Goal: Information Seeking & Learning: Learn about a topic

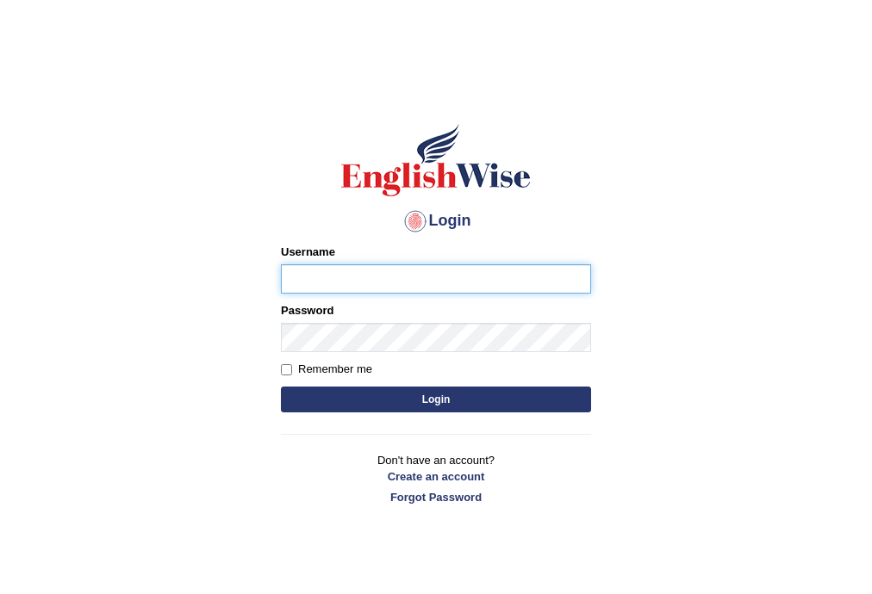
click at [443, 272] on input "Username" at bounding box center [436, 278] width 310 height 29
type input "Sabinag"
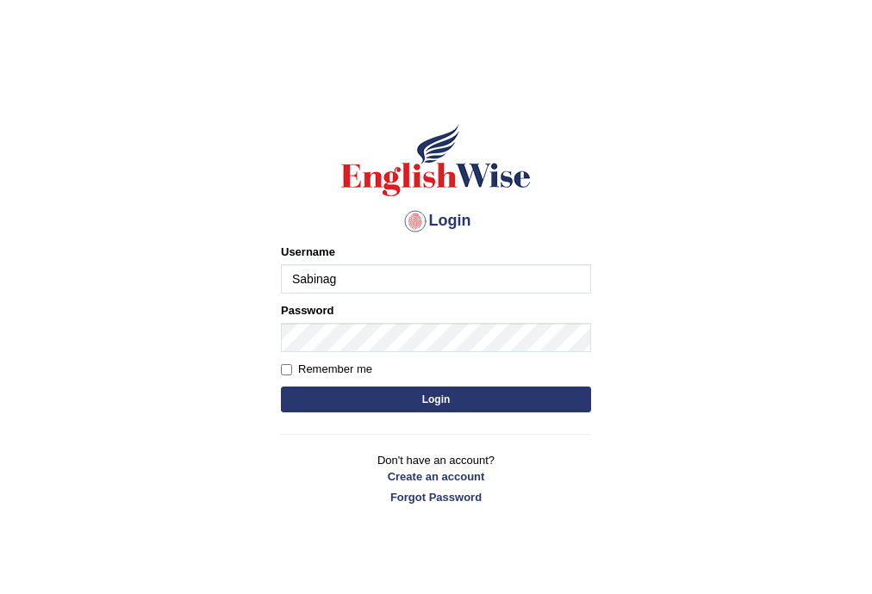
click at [430, 309] on div "Password" at bounding box center [436, 327] width 310 height 50
click at [420, 365] on div "Remember me" at bounding box center [436, 369] width 310 height 17
click at [286, 365] on input "Remember me" at bounding box center [286, 369] width 11 height 11
checkbox input "true"
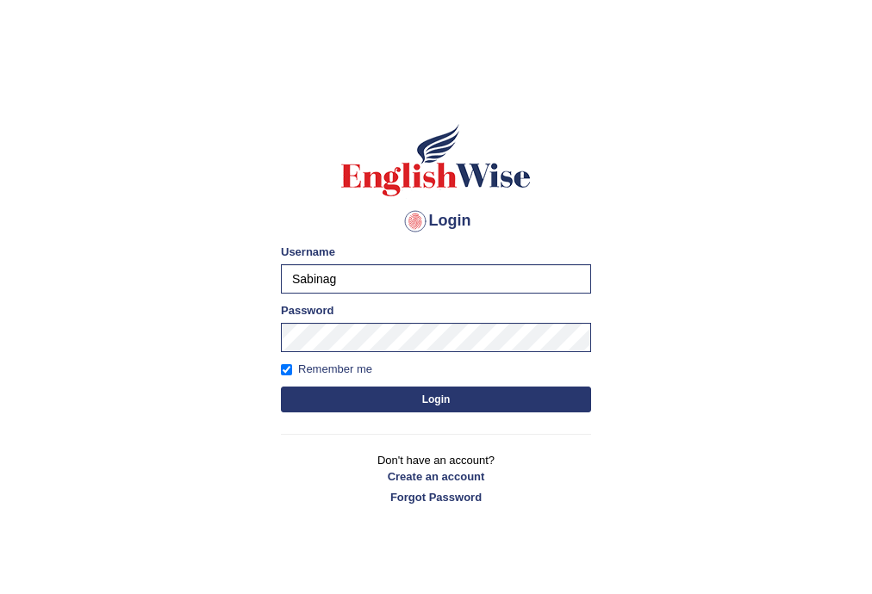
click at [364, 389] on button "Login" at bounding box center [436, 400] width 310 height 26
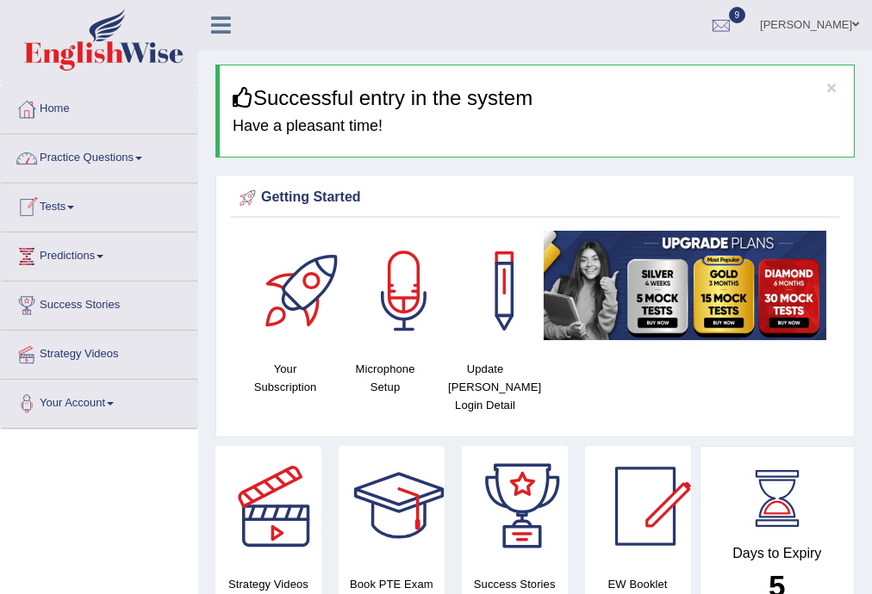
click at [90, 158] on link "Practice Questions" at bounding box center [99, 155] width 196 height 43
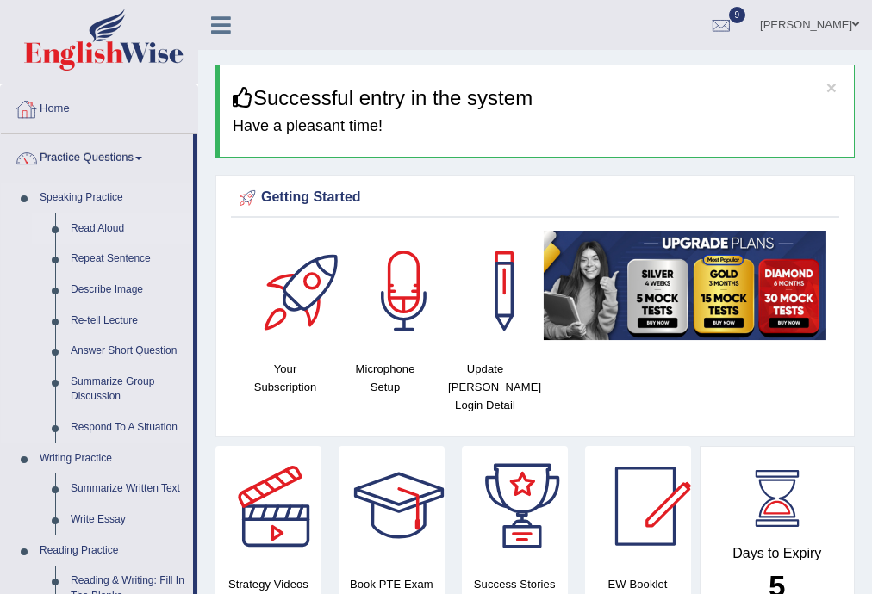
click at [102, 224] on link "Read Aloud" at bounding box center [128, 229] width 130 height 31
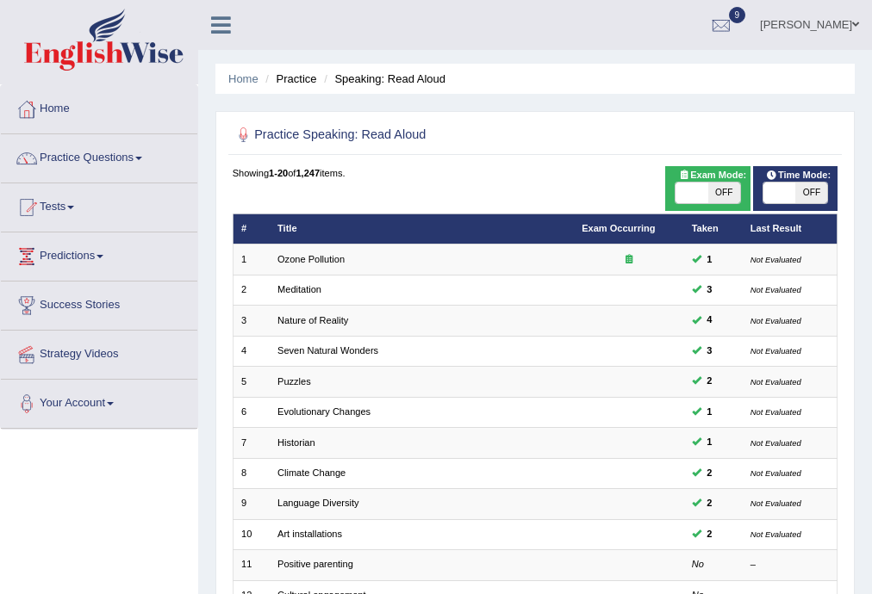
click at [727, 196] on span "OFF" at bounding box center [724, 193] width 32 height 21
checkbox input "true"
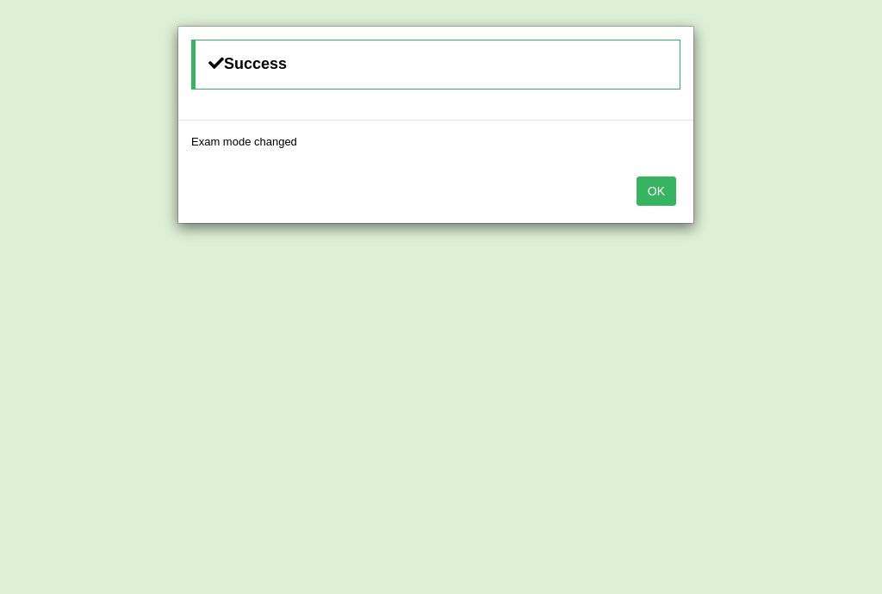
click at [674, 178] on button "OK" at bounding box center [657, 191] width 40 height 29
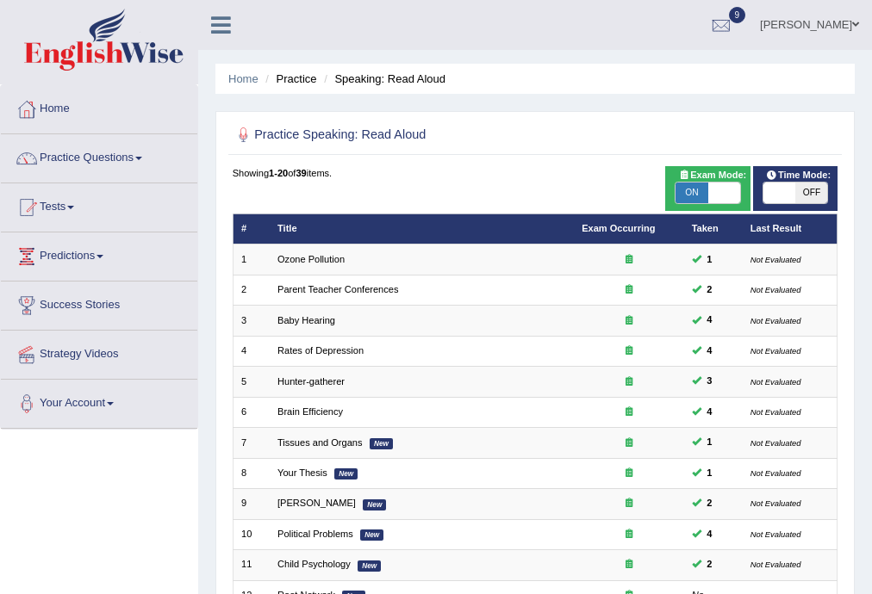
click at [820, 184] on span "OFF" at bounding box center [811, 193] width 32 height 21
checkbox input "true"
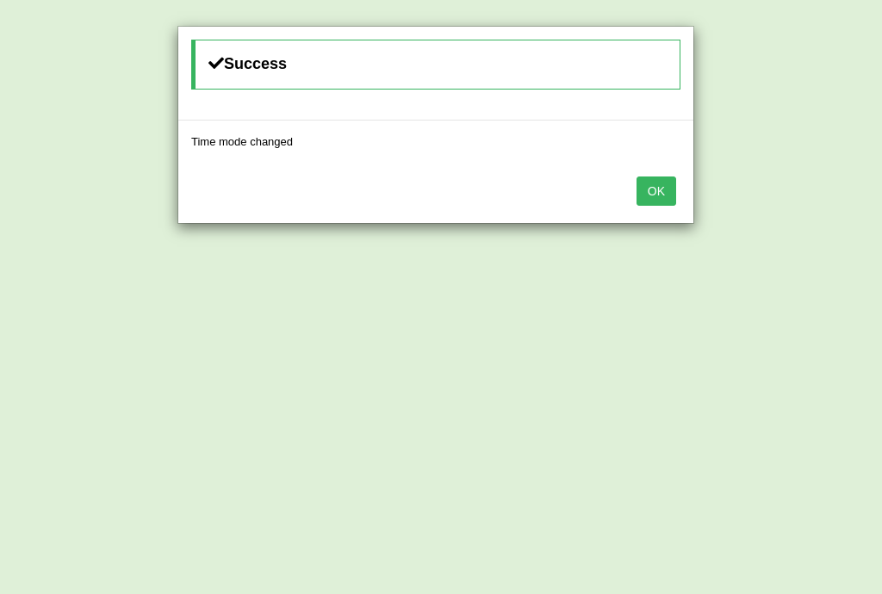
click at [668, 194] on button "OK" at bounding box center [657, 191] width 40 height 29
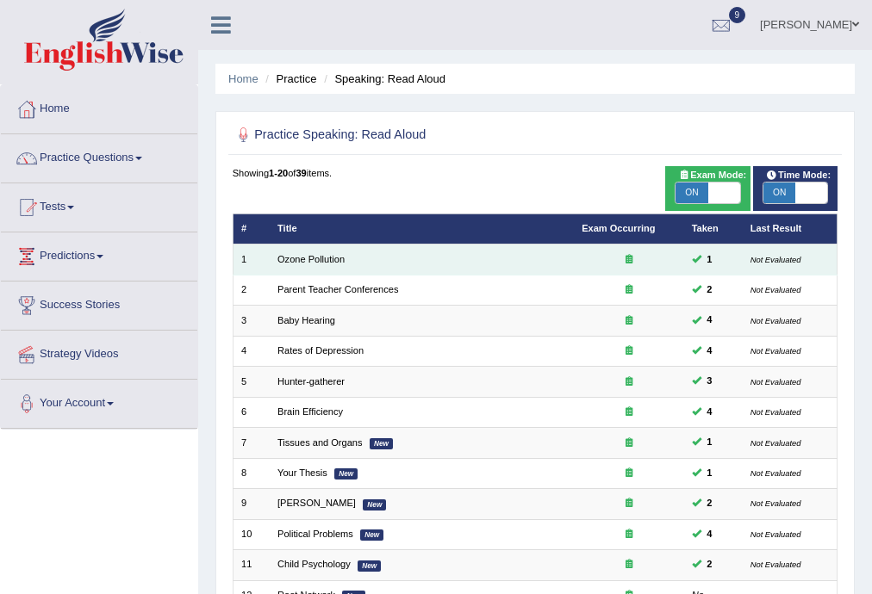
click at [311, 248] on td "Ozone Pollution" at bounding box center [422, 260] width 304 height 30
click at [311, 262] on link "Ozone Pollution" at bounding box center [310, 259] width 67 height 10
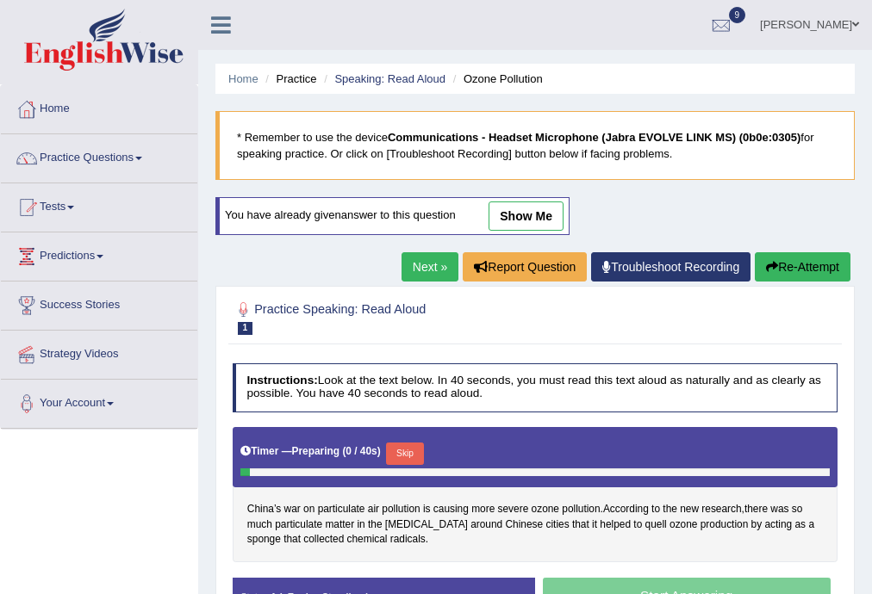
click at [414, 448] on button "Skip" at bounding box center [404, 454] width 37 height 22
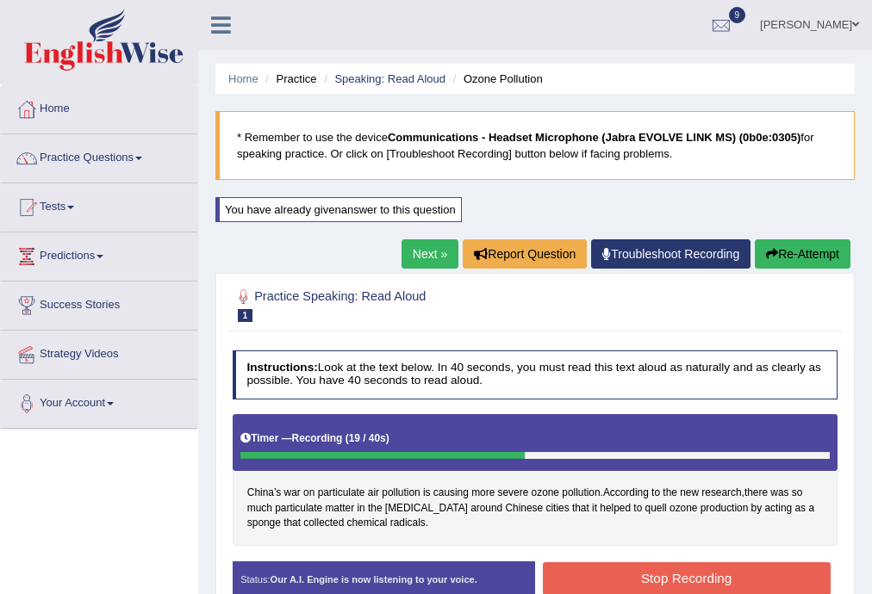
click at [595, 572] on button "Stop Recording" at bounding box center [687, 580] width 288 height 34
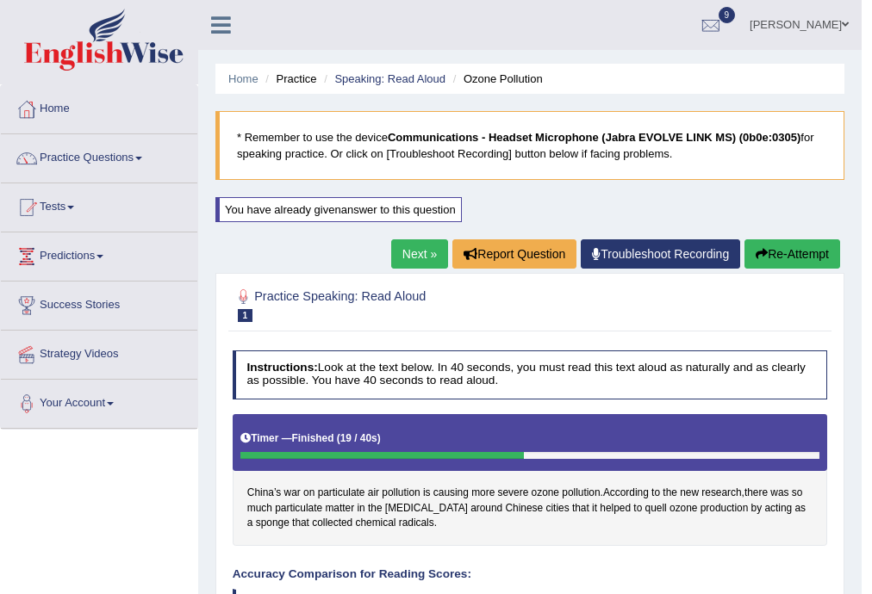
click at [423, 247] on link "Next »" at bounding box center [419, 254] width 57 height 29
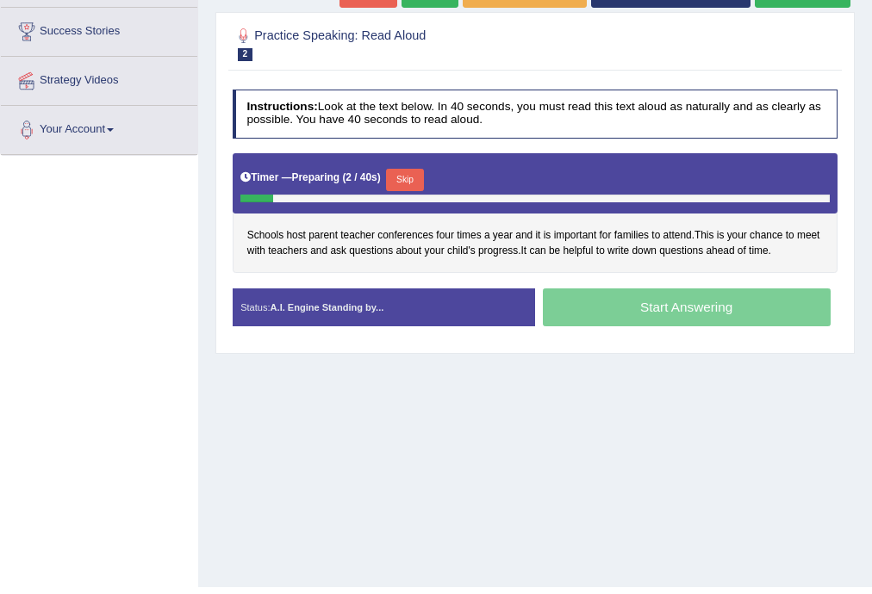
scroll to position [276, 0]
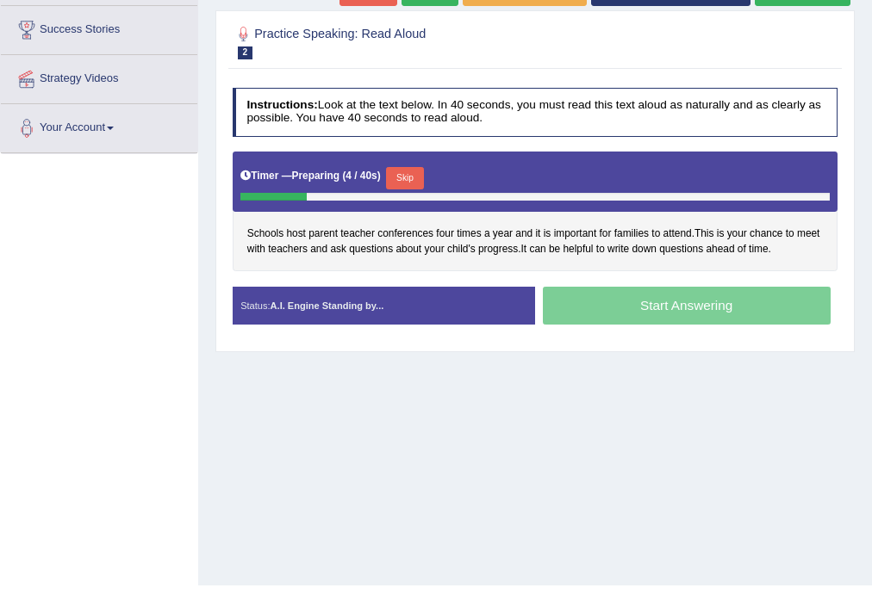
click at [405, 179] on button "Skip" at bounding box center [404, 178] width 37 height 22
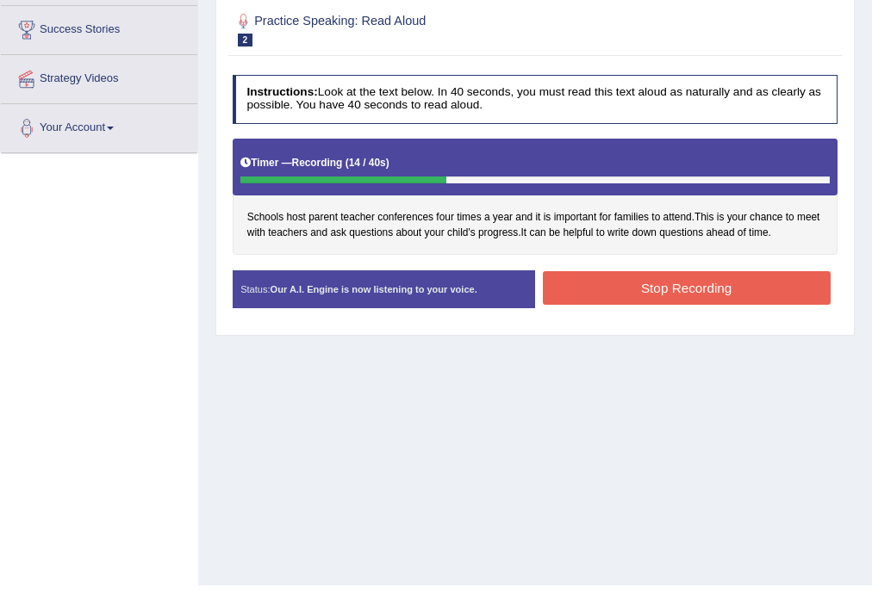
click at [686, 294] on button "Stop Recording" at bounding box center [687, 288] width 288 height 34
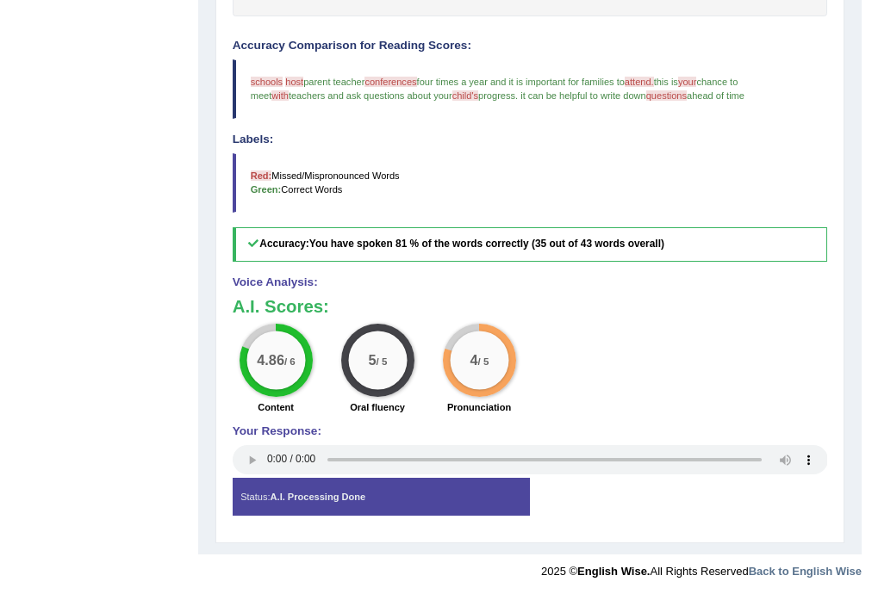
scroll to position [0, 0]
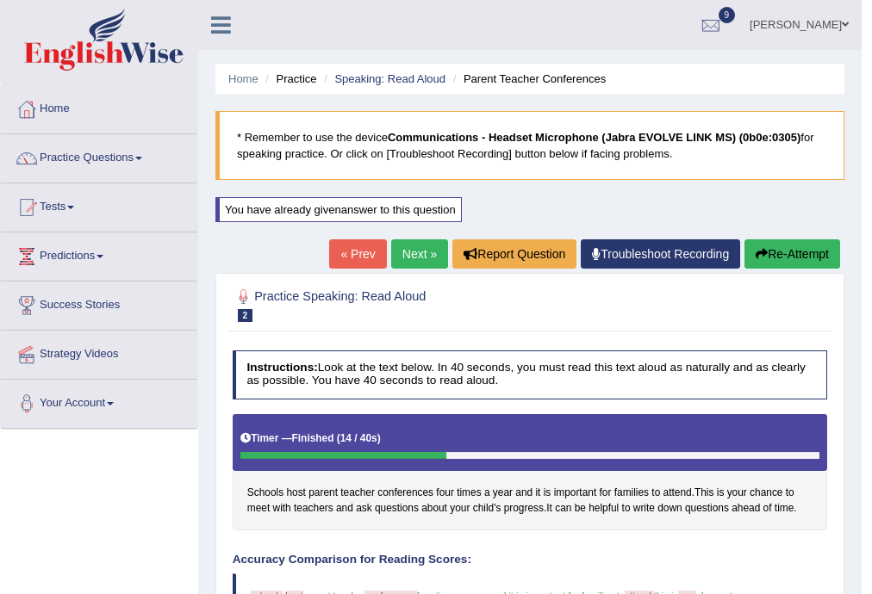
click at [406, 243] on link "Next »" at bounding box center [419, 254] width 57 height 29
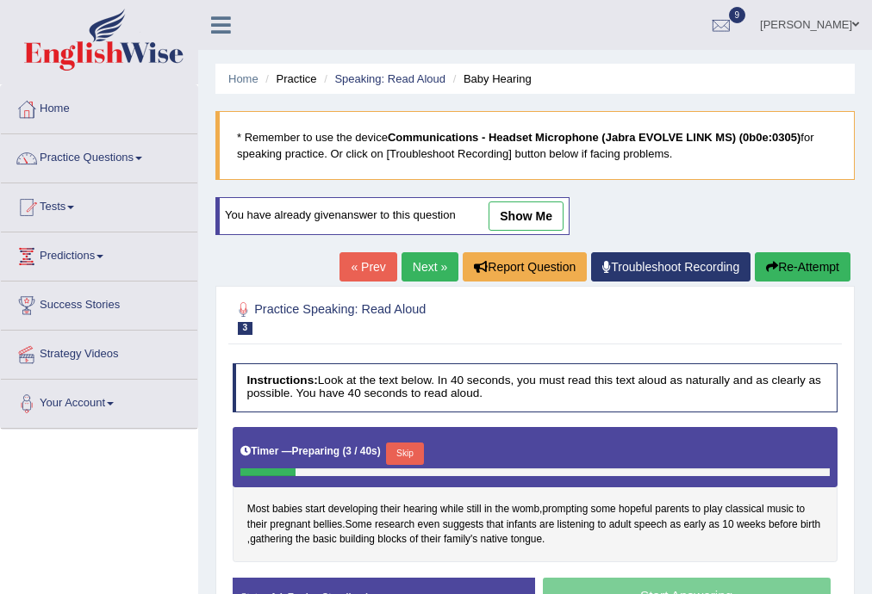
click at [410, 451] on button "Skip" at bounding box center [404, 454] width 37 height 22
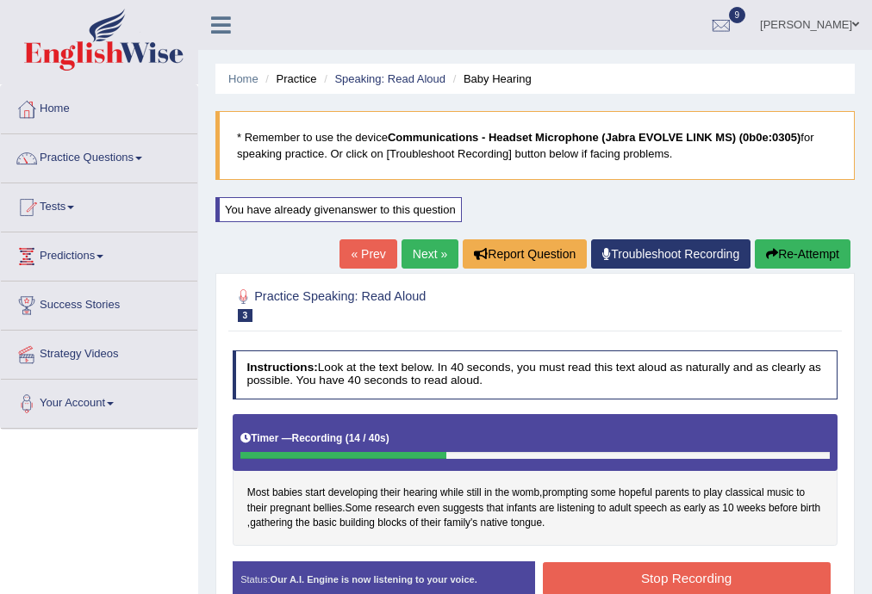
scroll to position [276, 0]
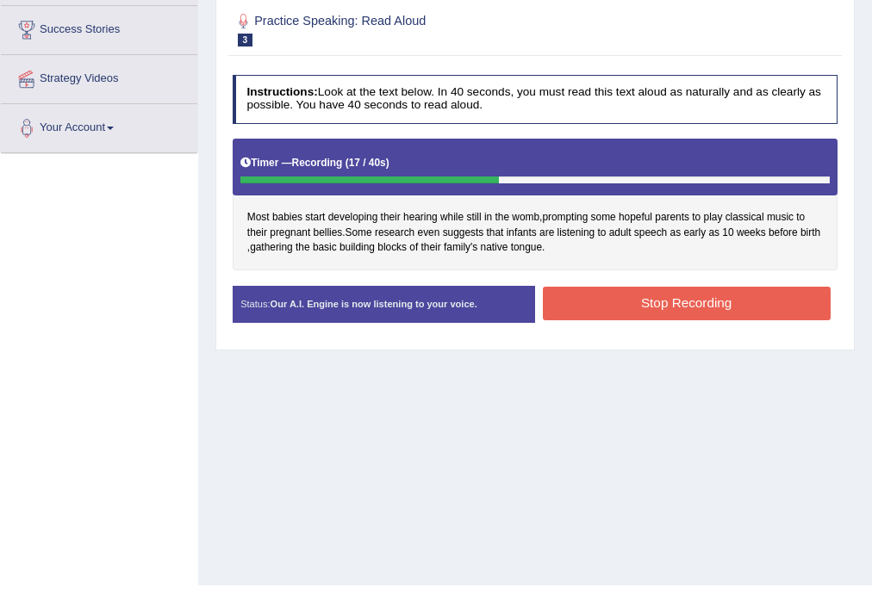
click at [607, 305] on button "Stop Recording" at bounding box center [687, 304] width 288 height 34
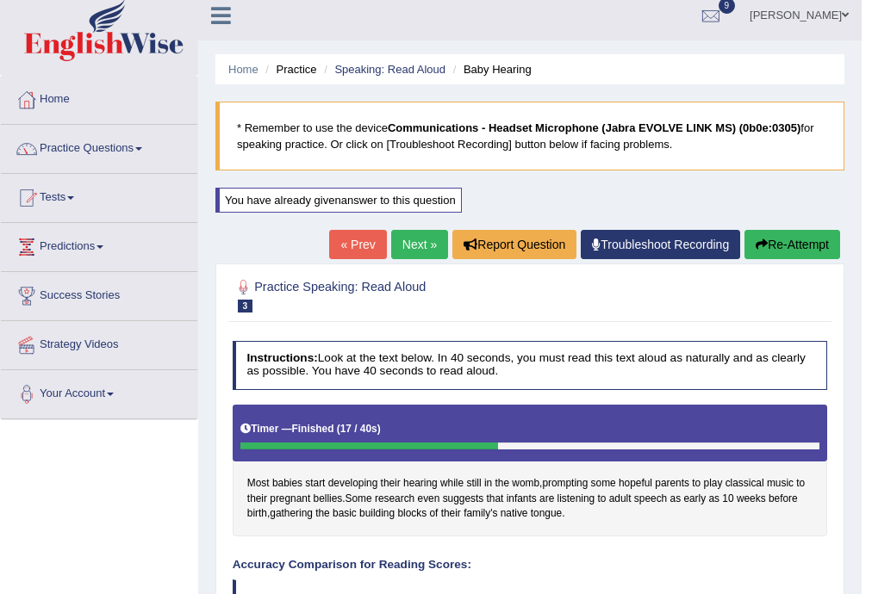
scroll to position [0, 0]
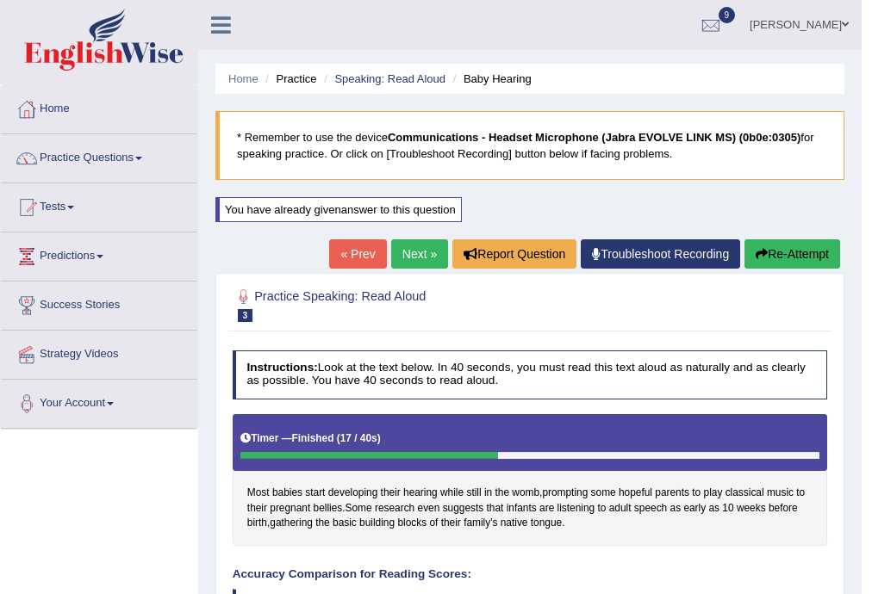
click at [405, 255] on link "Next »" at bounding box center [419, 254] width 57 height 29
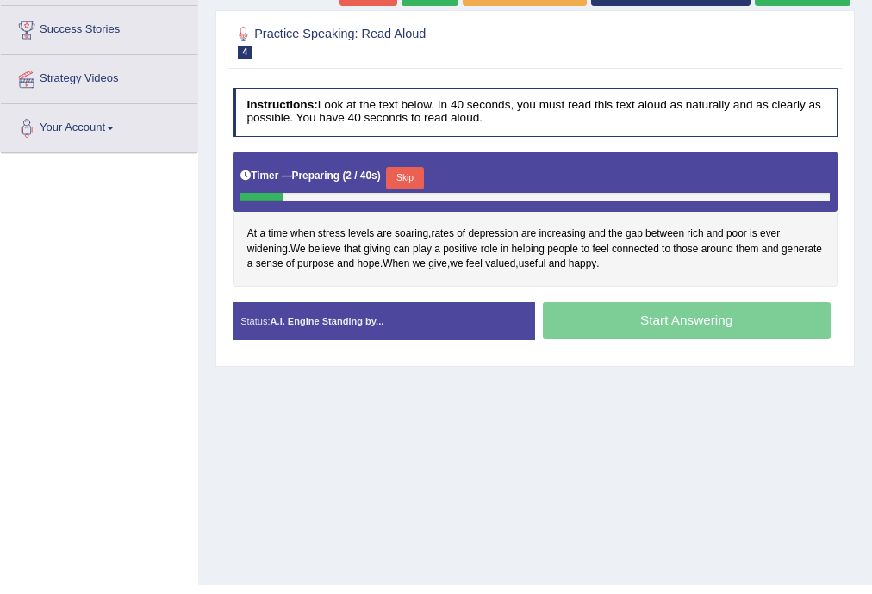
click at [408, 174] on button "Skip" at bounding box center [404, 178] width 37 height 22
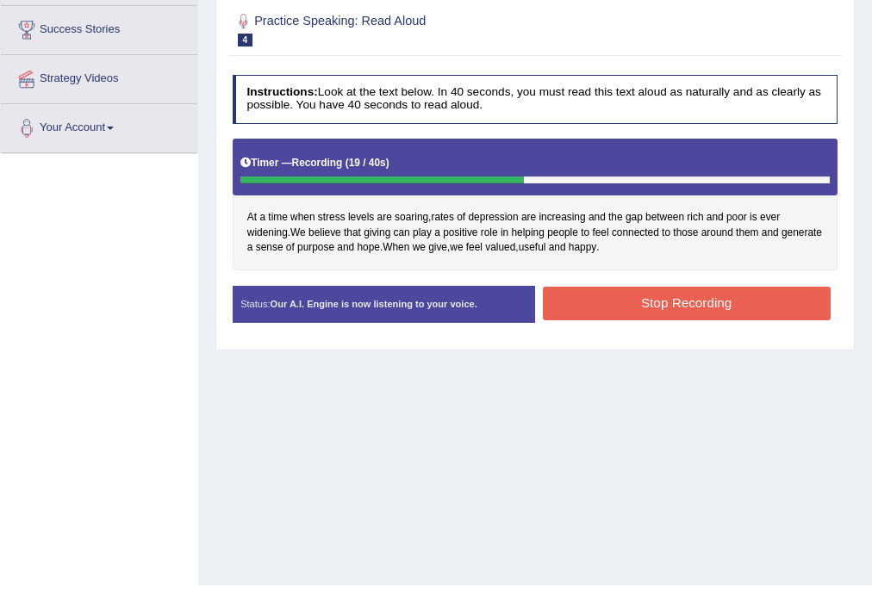
click at [637, 297] on button "Stop Recording" at bounding box center [687, 304] width 288 height 34
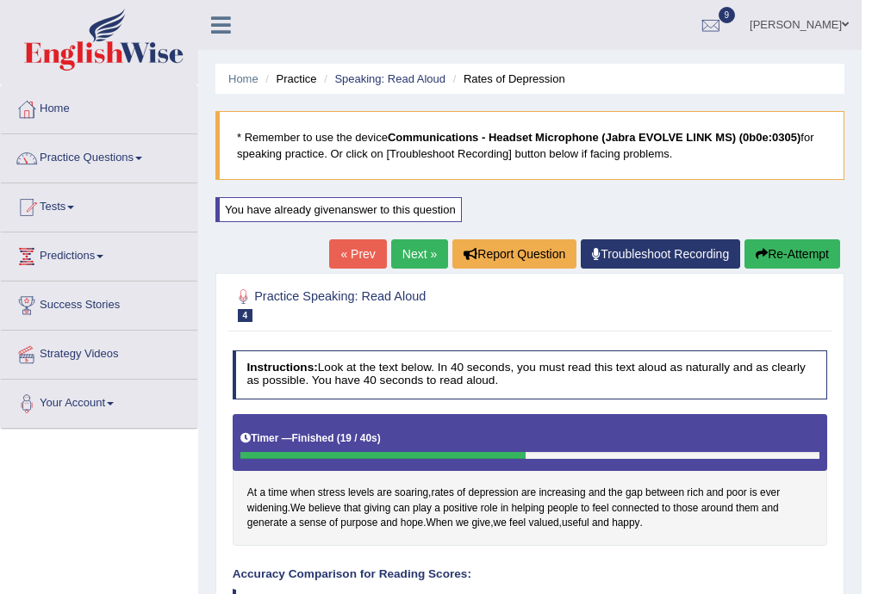
drag, startPoint x: 775, startPoint y: 252, endPoint x: 672, endPoint y: 372, distance: 158.3
click at [672, 372] on div "Home Practice Speaking: Read Aloud Rates of Depression * Remember to use the de…" at bounding box center [529, 549] width 663 height 1098
click at [812, 247] on button "Re-Attempt" at bounding box center [792, 254] width 96 height 29
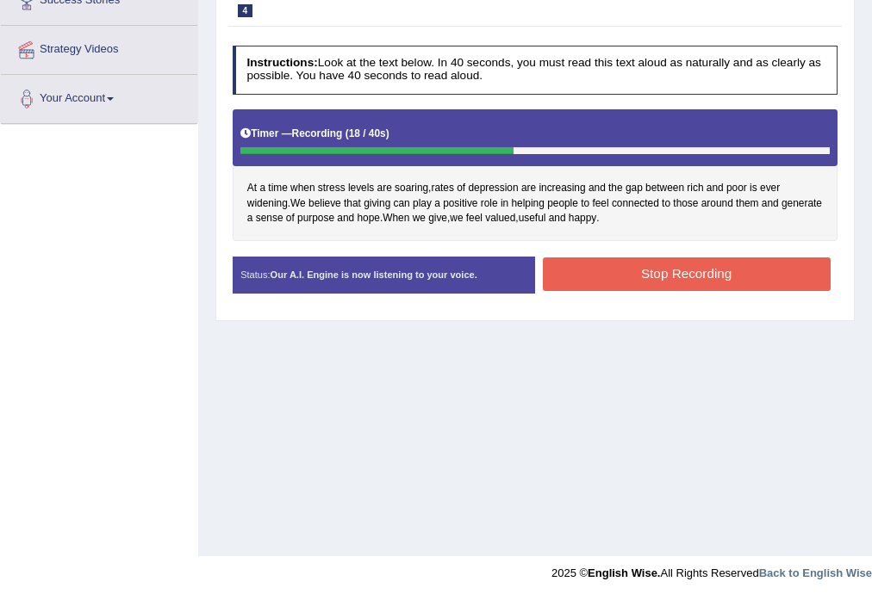
scroll to position [310, 0]
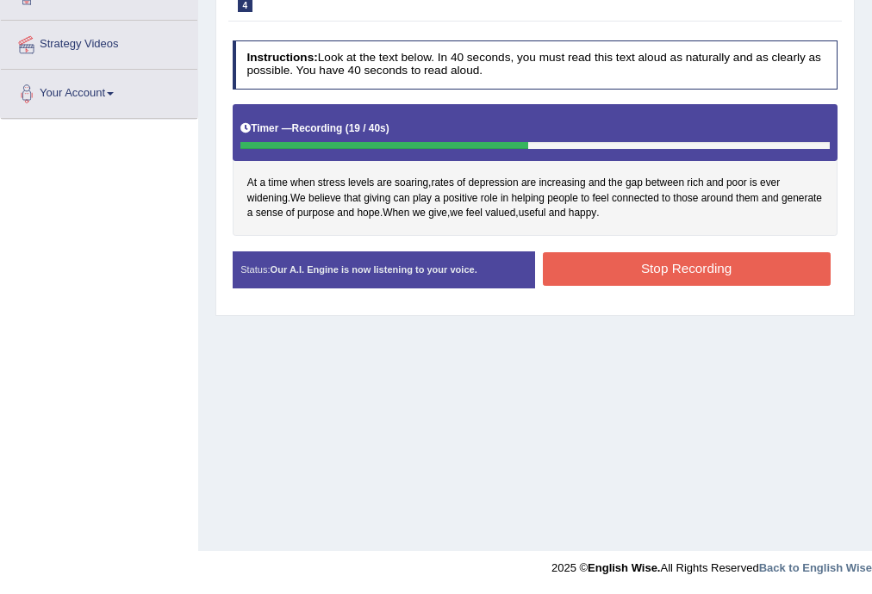
click at [651, 272] on button "Stop Recording" at bounding box center [687, 269] width 288 height 34
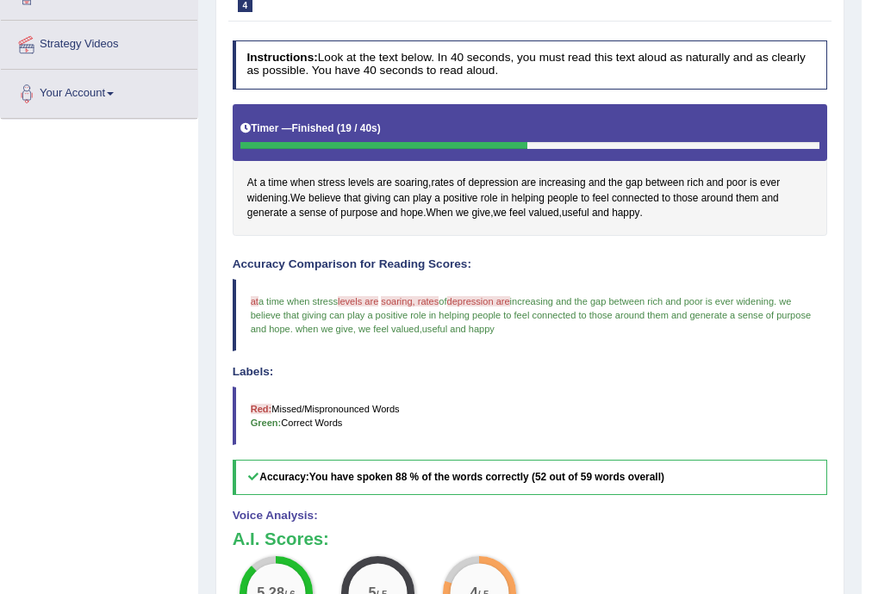
scroll to position [34, 0]
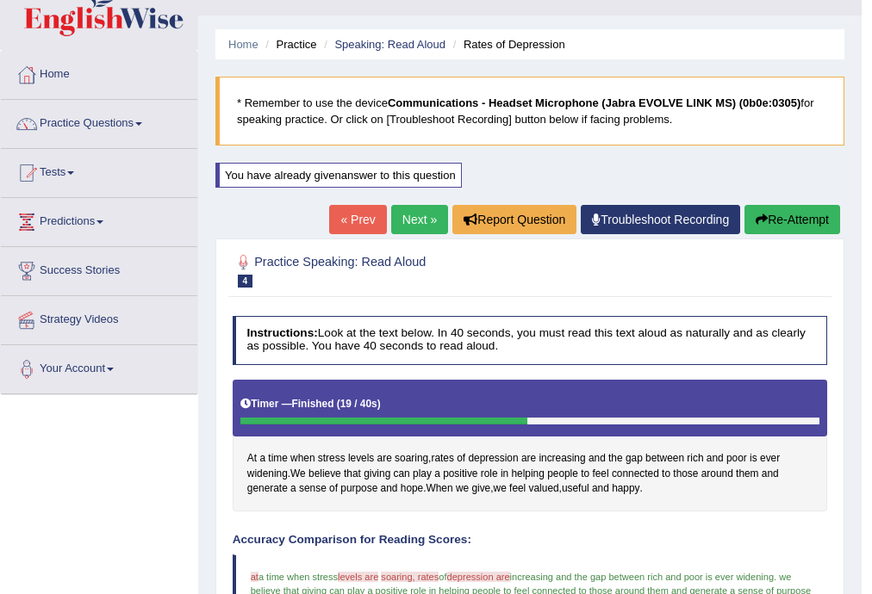
click at [422, 215] on link "Next »" at bounding box center [419, 219] width 57 height 29
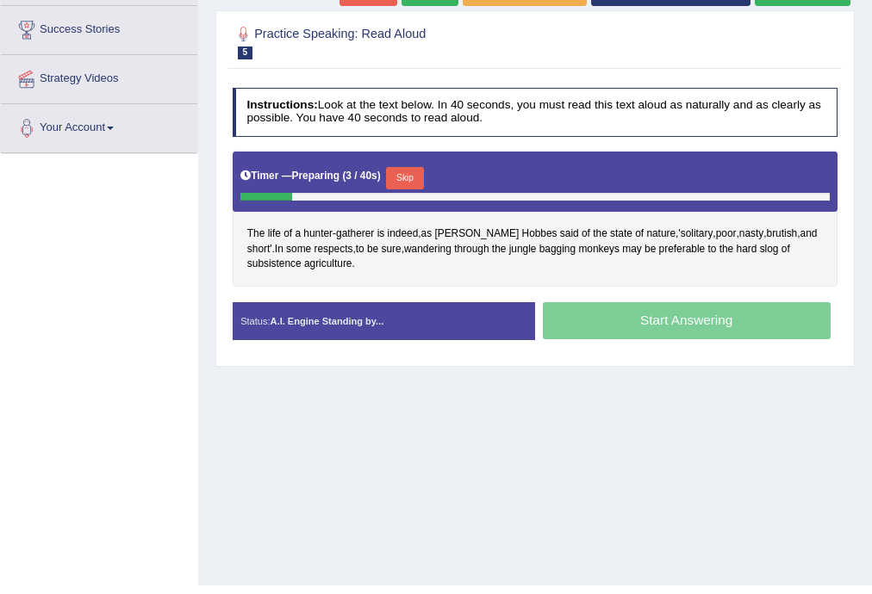
click at [401, 172] on button "Skip" at bounding box center [404, 178] width 37 height 22
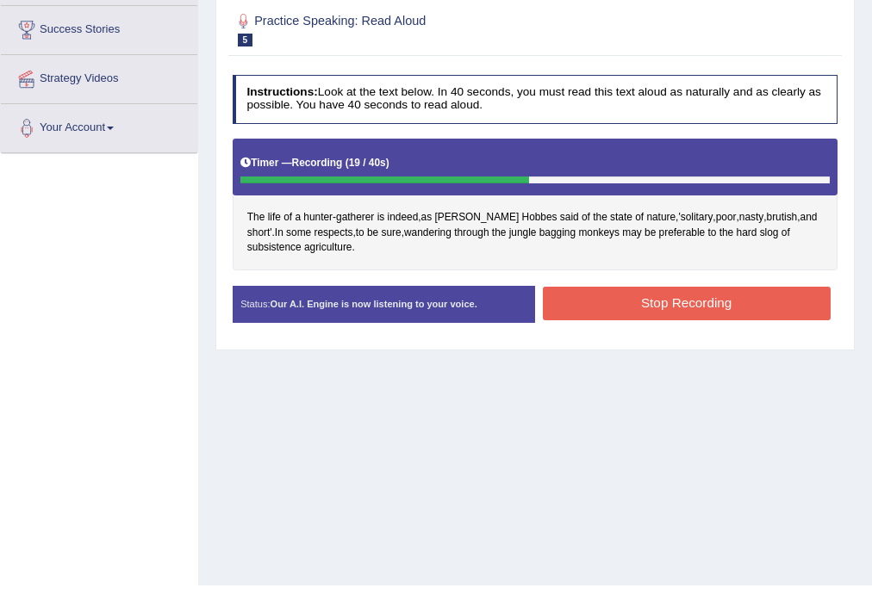
click at [659, 292] on button "Stop Recording" at bounding box center [687, 304] width 288 height 34
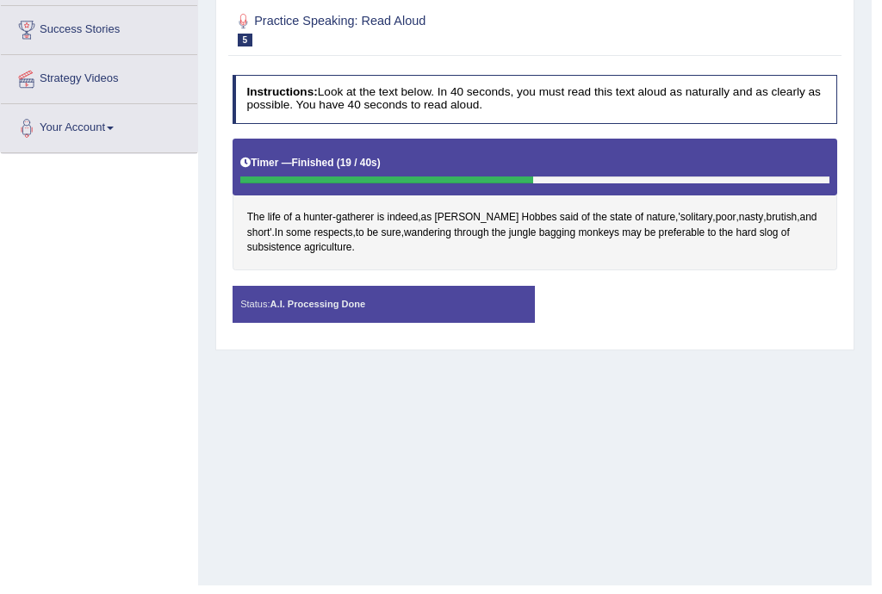
click at [288, 246] on div "Saving your answer..." at bounding box center [441, 297] width 882 height 594
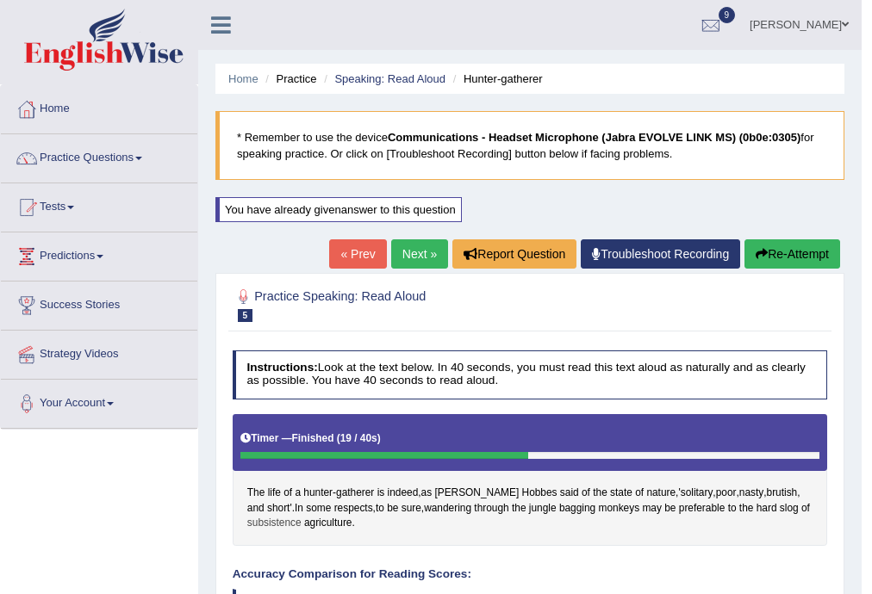
click at [282, 517] on span "subsistence" at bounding box center [274, 524] width 54 height 16
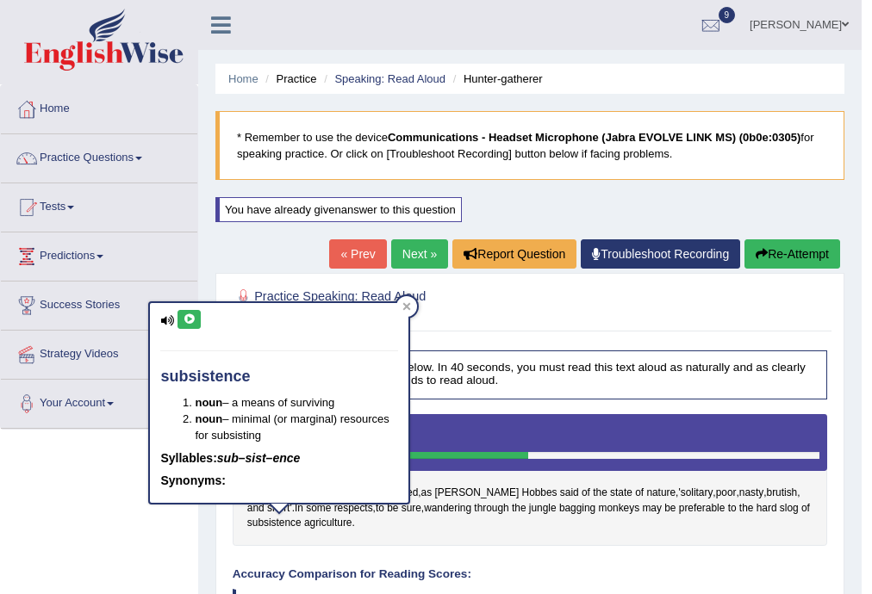
click at [191, 320] on icon at bounding box center [189, 319] width 13 height 10
click at [416, 258] on link "Next »" at bounding box center [419, 254] width 57 height 29
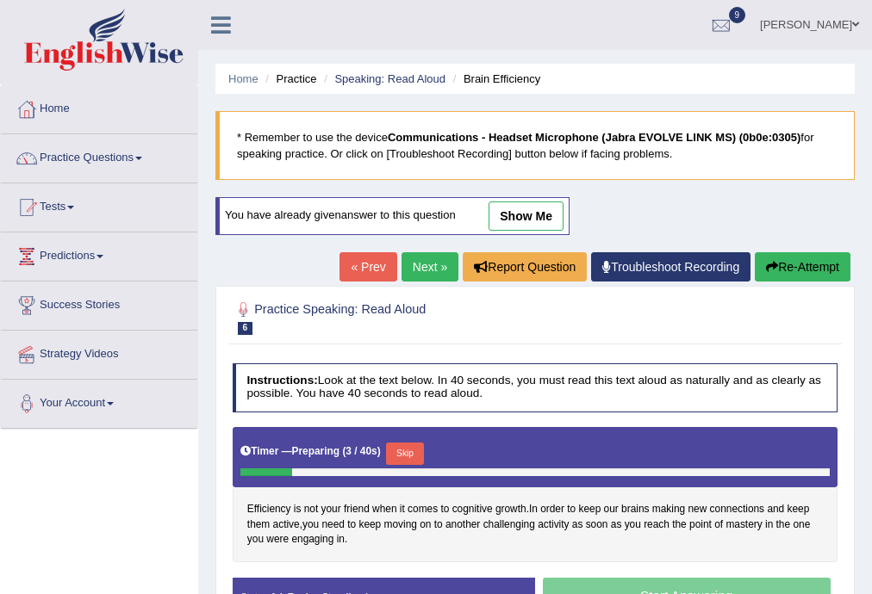
click at [415, 446] on button "Skip" at bounding box center [404, 454] width 37 height 22
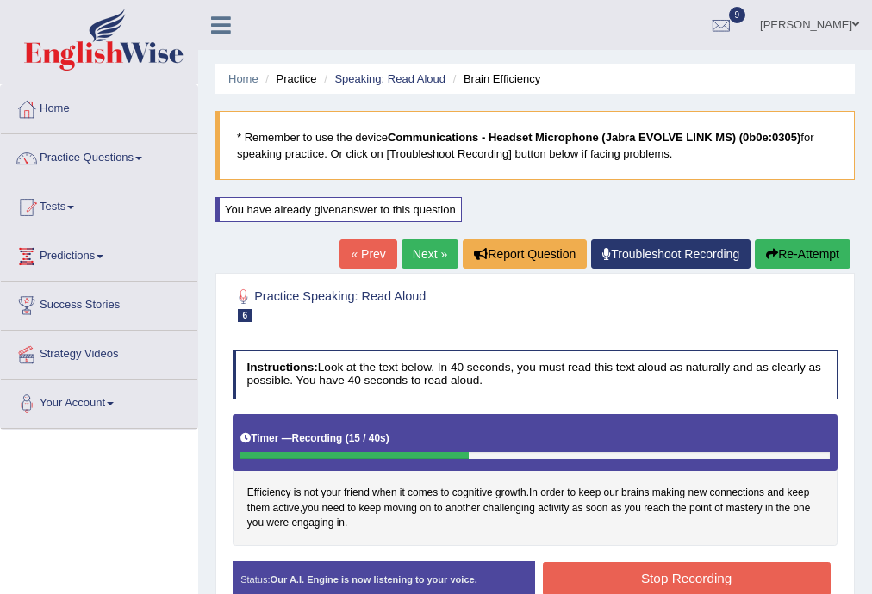
scroll to position [276, 0]
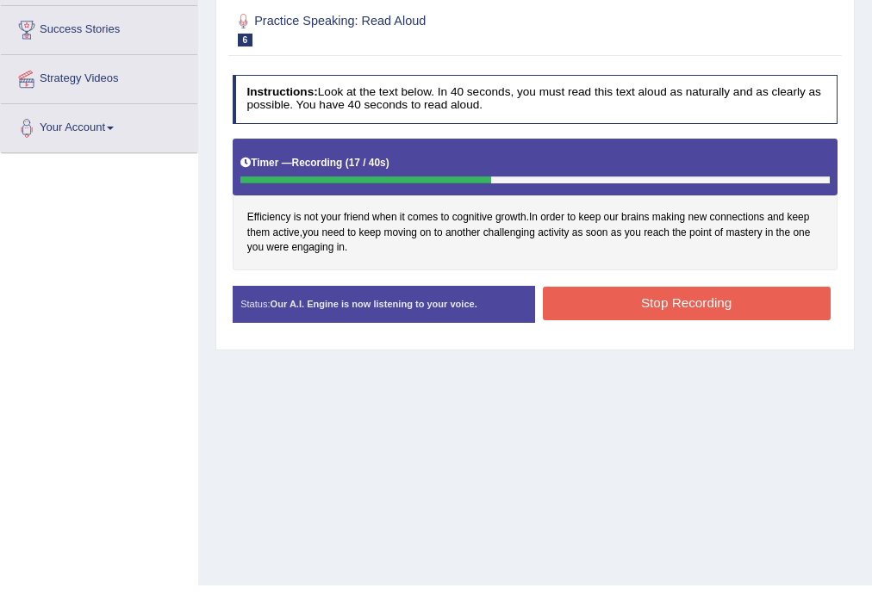
click at [634, 314] on button "Stop Recording" at bounding box center [687, 304] width 288 height 34
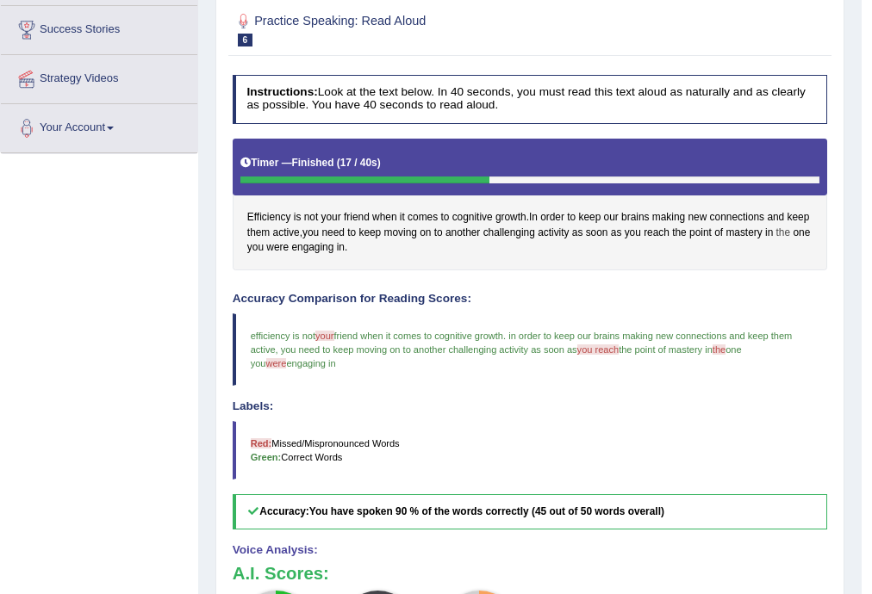
click at [783, 227] on span "the" at bounding box center [783, 234] width 15 height 16
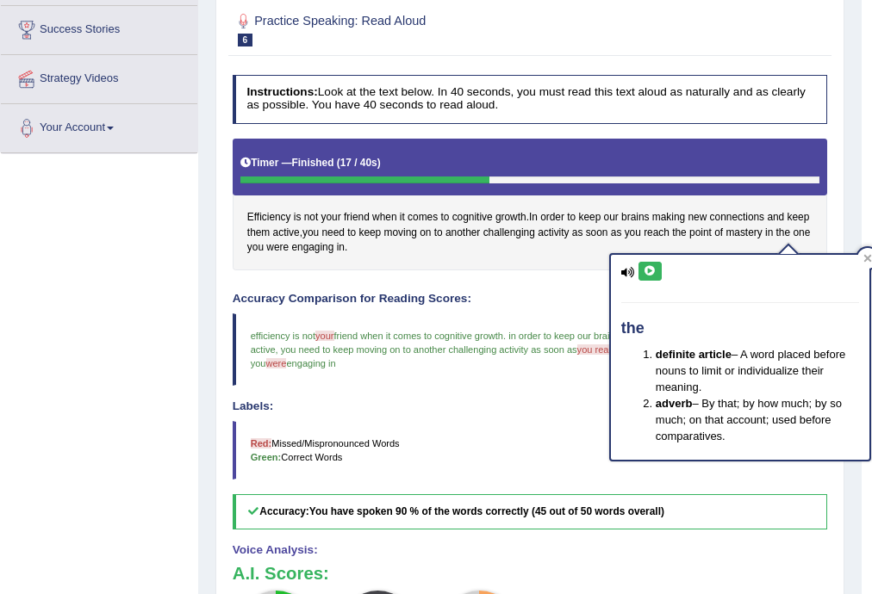
click at [648, 268] on icon at bounding box center [650, 271] width 13 height 10
click at [590, 349] on span "you reach" at bounding box center [598, 350] width 42 height 10
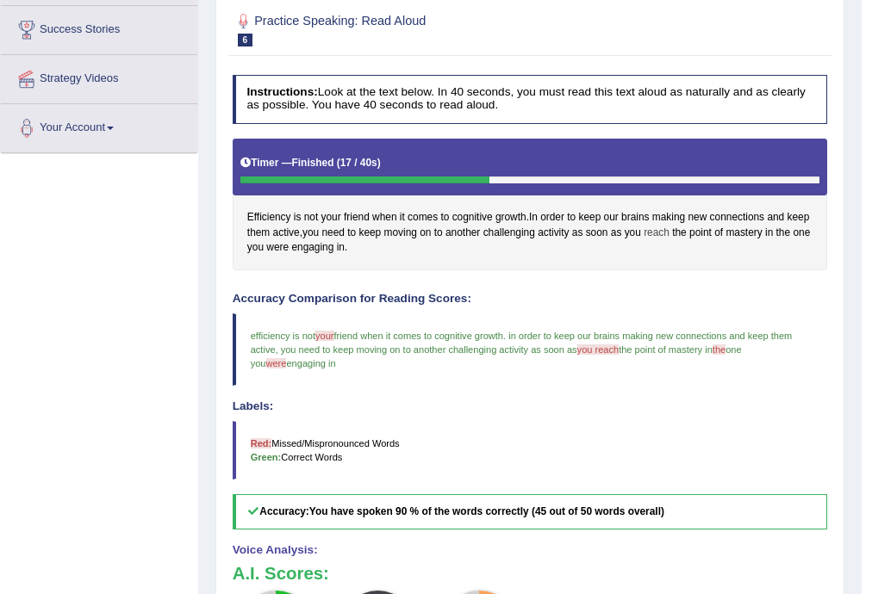
click at [656, 232] on span "reach" at bounding box center [657, 234] width 26 height 16
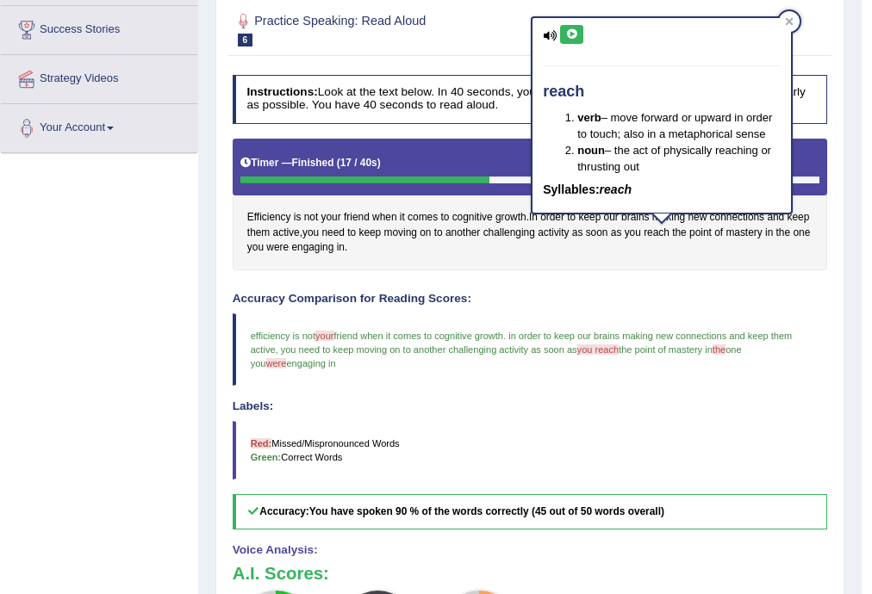
click at [578, 34] on button at bounding box center [571, 34] width 23 height 19
click at [332, 326] on blockquote "efficiency is not your a friend when it comes to cognitive growth . in order to…" at bounding box center [530, 350] width 595 height 73
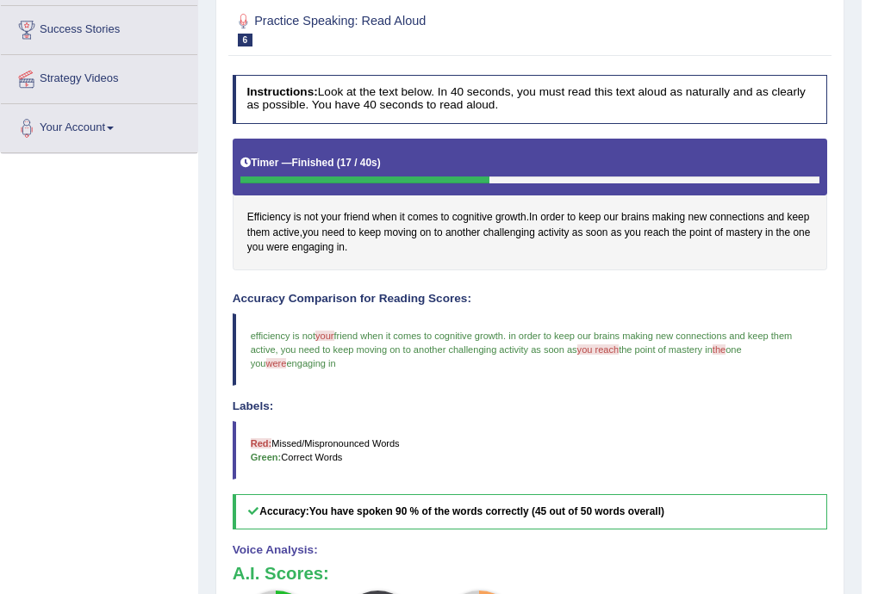
click at [331, 326] on blockquote "efficiency is not your a friend when it comes to cognitive growth . in order to…" at bounding box center [530, 350] width 595 height 73
click at [328, 334] on span "your" at bounding box center [324, 336] width 19 height 10
click at [335, 216] on span "your" at bounding box center [331, 218] width 20 height 16
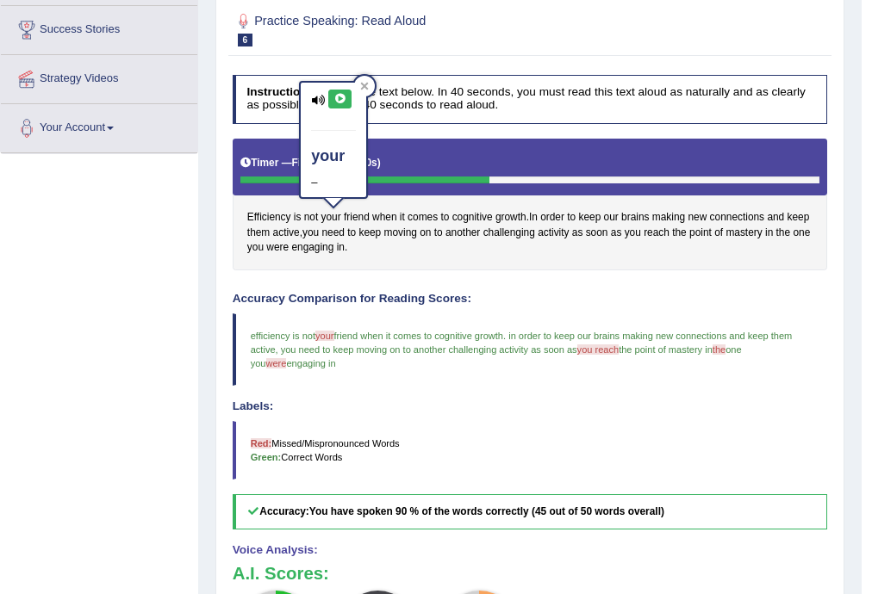
click at [341, 99] on icon at bounding box center [339, 99] width 13 height 10
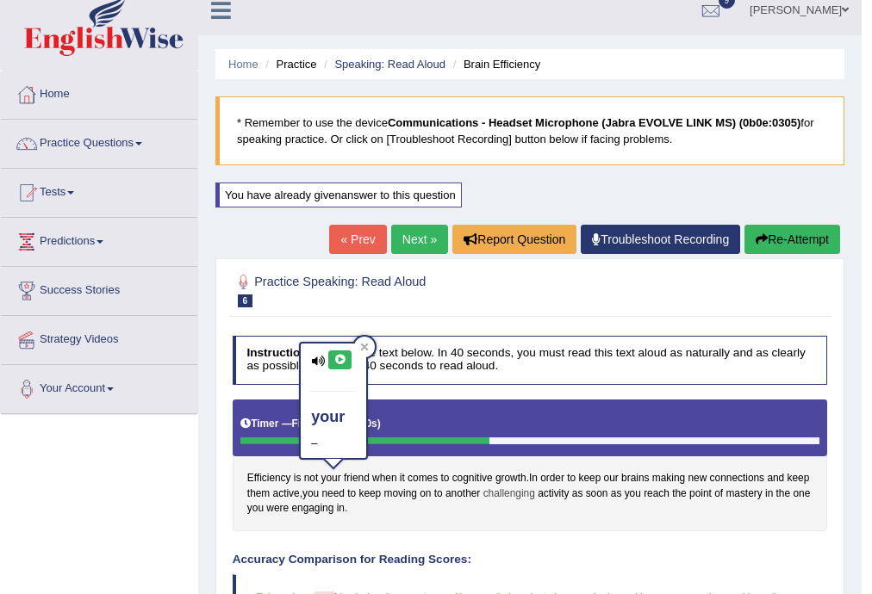
scroll to position [0, 0]
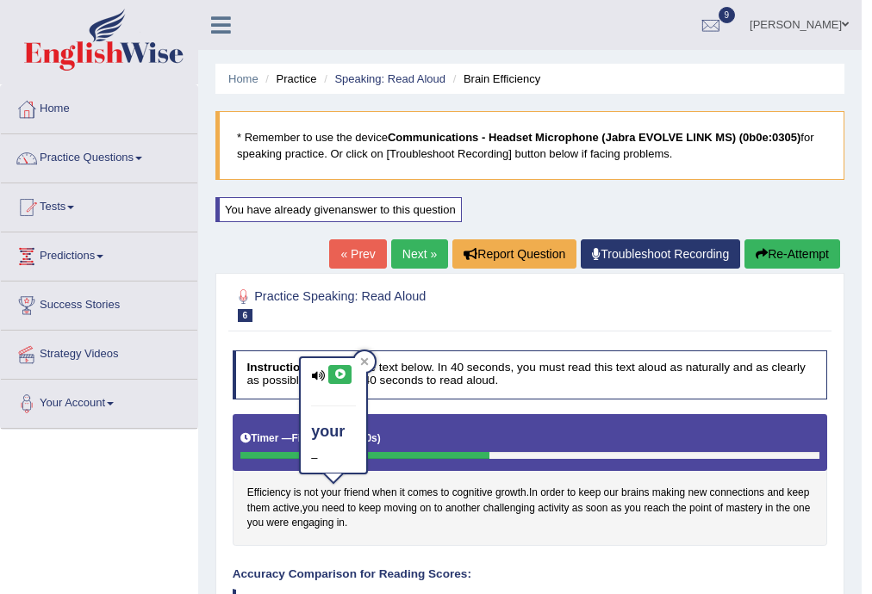
click at [407, 249] on link "Next »" at bounding box center [419, 254] width 57 height 29
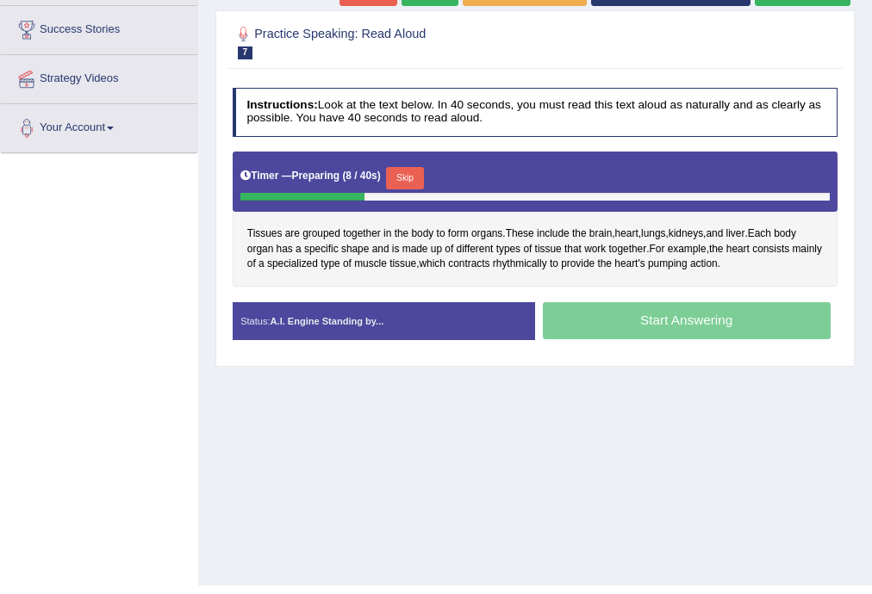
click at [421, 180] on button "Skip" at bounding box center [404, 178] width 37 height 22
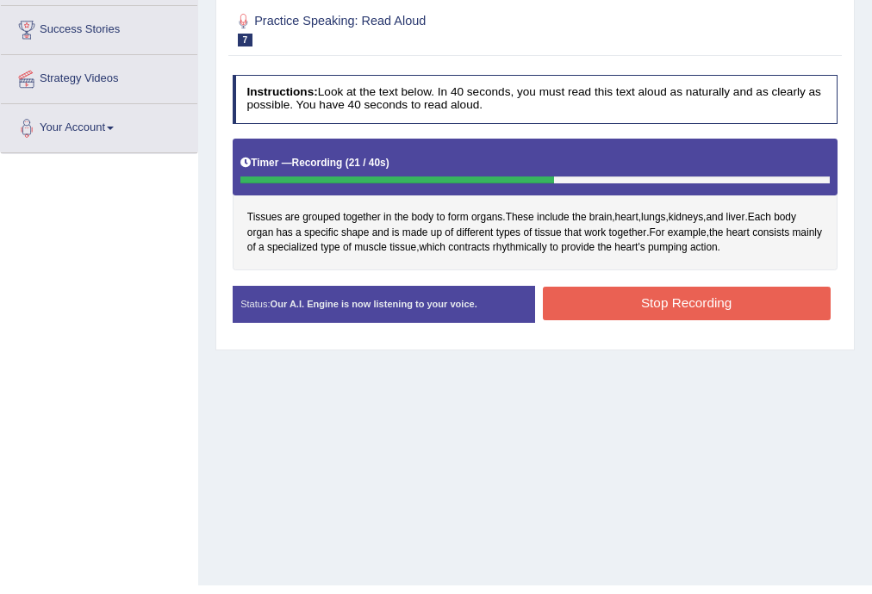
click at [703, 311] on button "Stop Recording" at bounding box center [687, 304] width 288 height 34
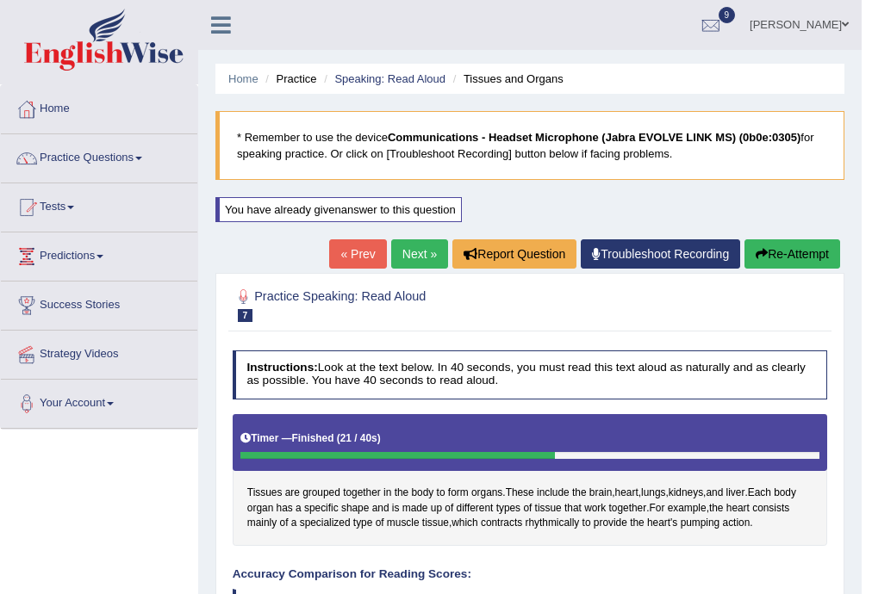
click at [403, 249] on link "Next »" at bounding box center [419, 254] width 57 height 29
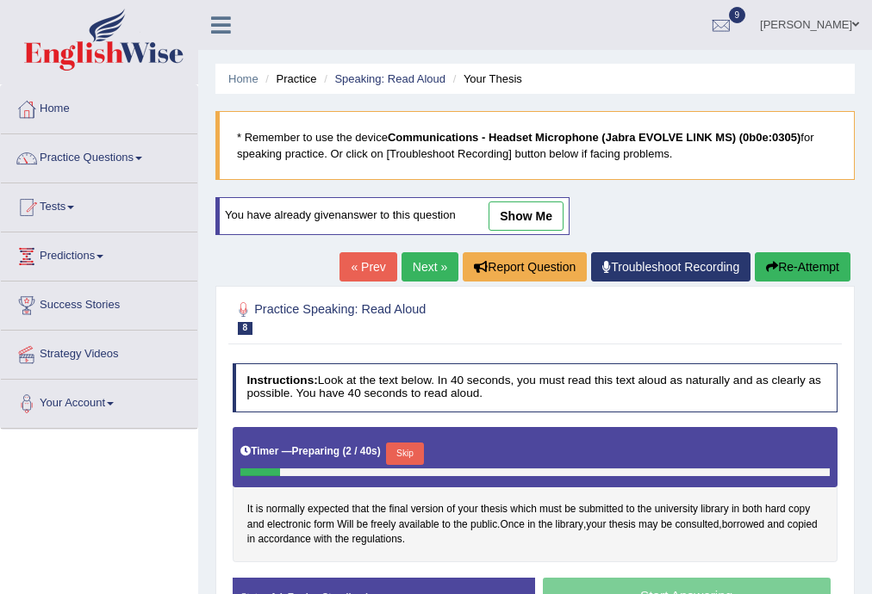
click at [418, 455] on button "Skip" at bounding box center [404, 454] width 37 height 22
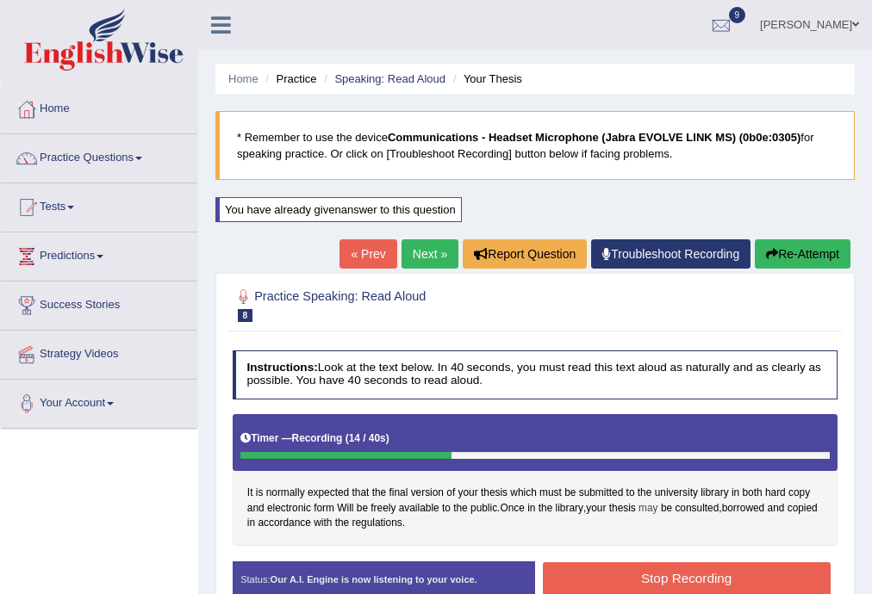
scroll to position [276, 0]
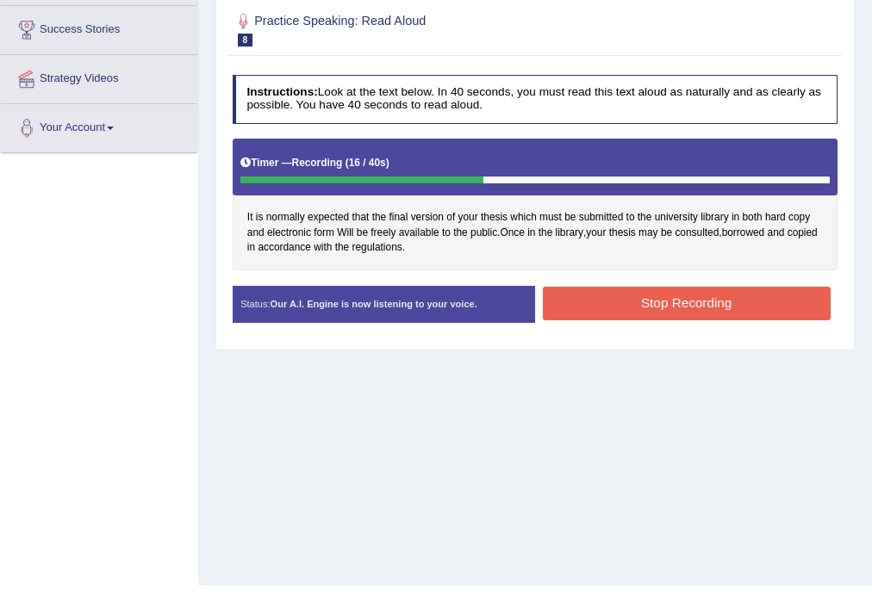
click at [617, 295] on button "Stop Recording" at bounding box center [687, 304] width 288 height 34
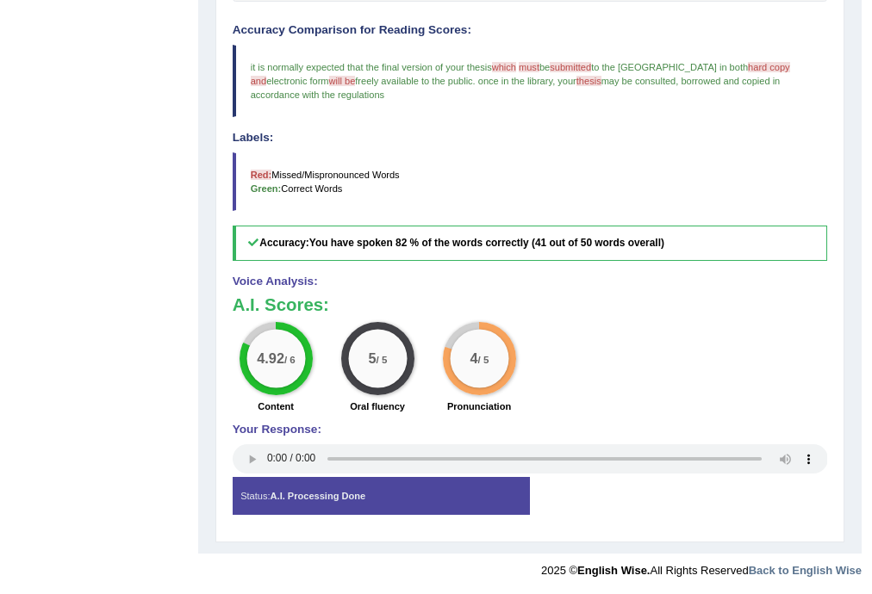
scroll to position [0, 0]
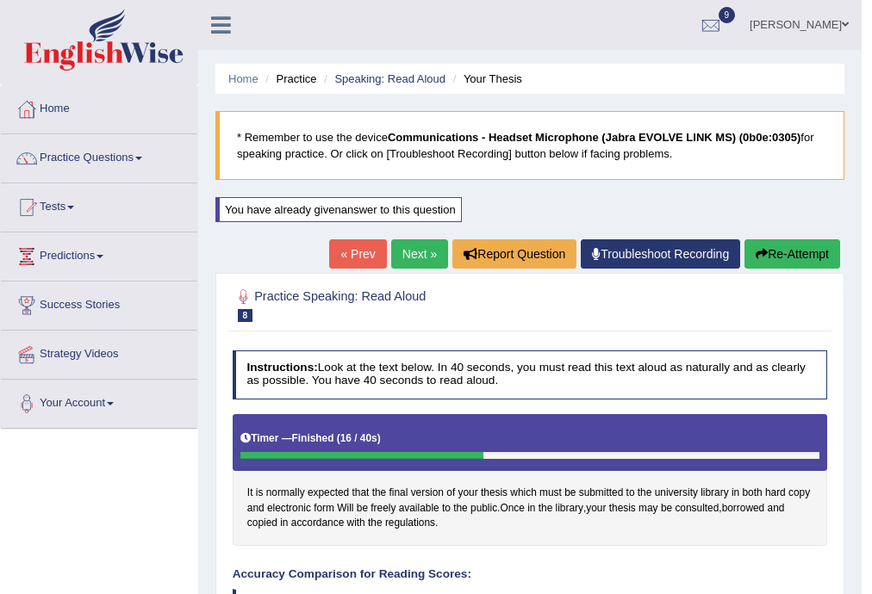
click at [416, 257] on link "Next »" at bounding box center [419, 254] width 57 height 29
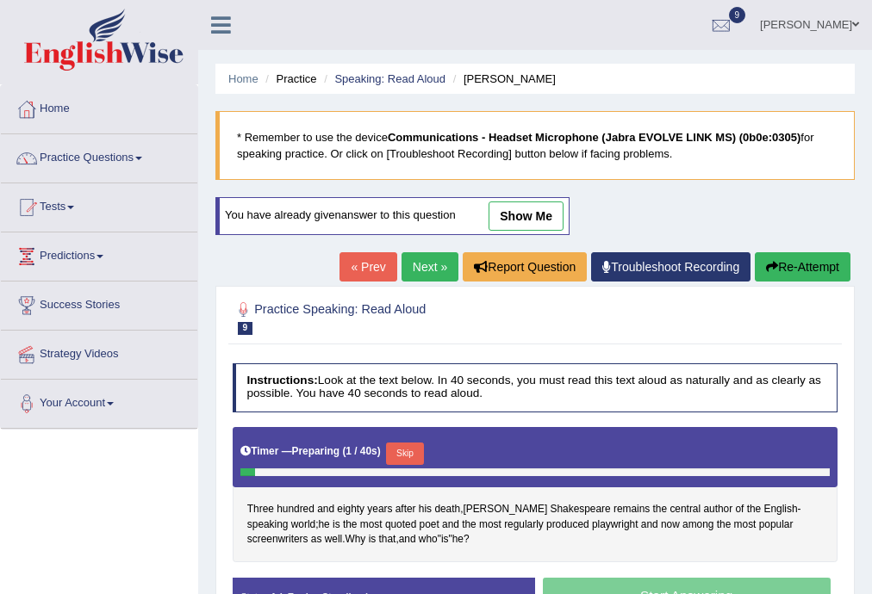
click at [403, 455] on button "Skip" at bounding box center [404, 454] width 37 height 22
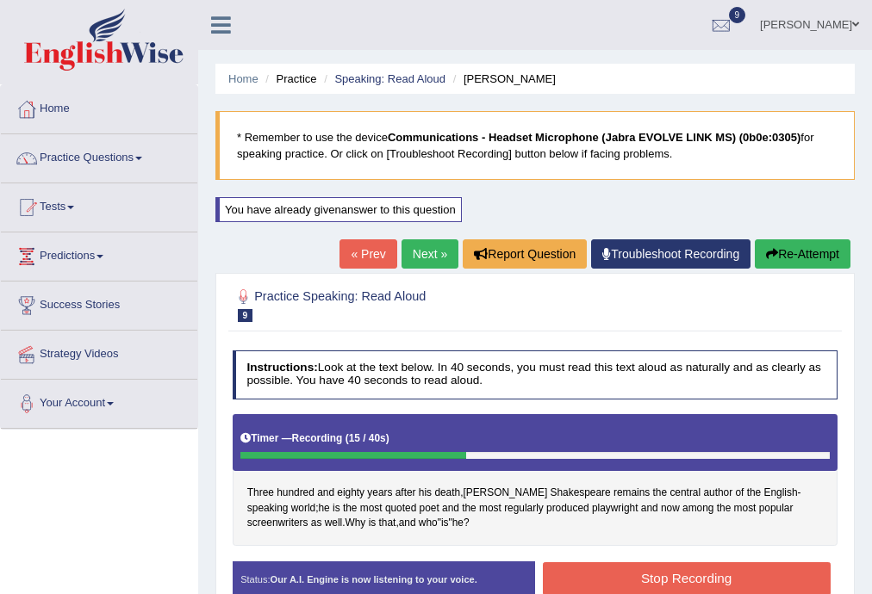
click at [633, 579] on button "Stop Recording" at bounding box center [687, 580] width 288 height 34
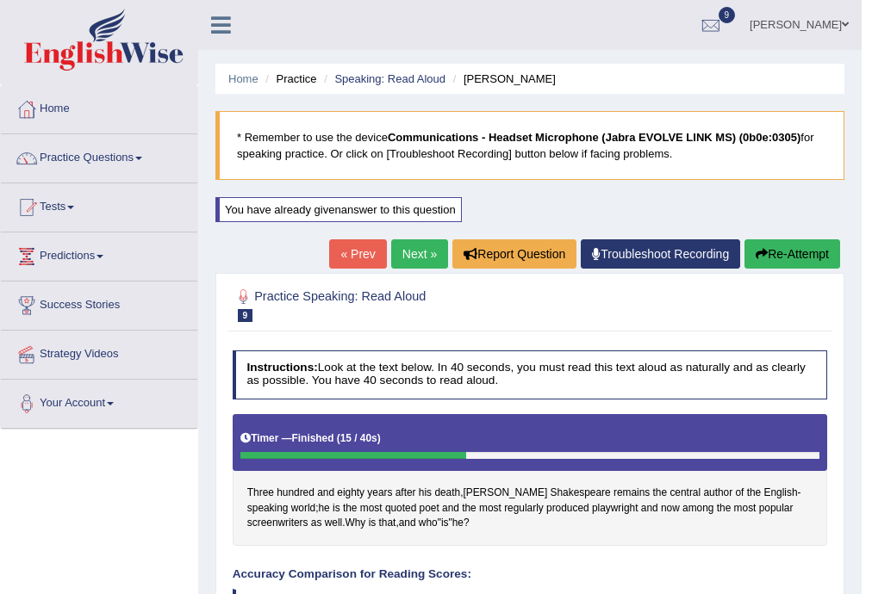
click at [401, 257] on link "Next »" at bounding box center [419, 254] width 57 height 29
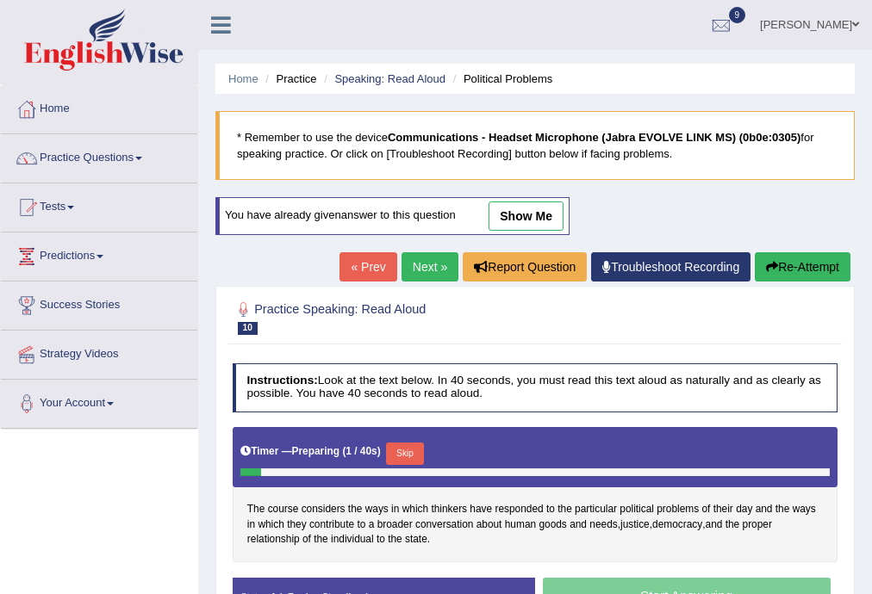
click at [417, 450] on button "Skip" at bounding box center [404, 454] width 37 height 22
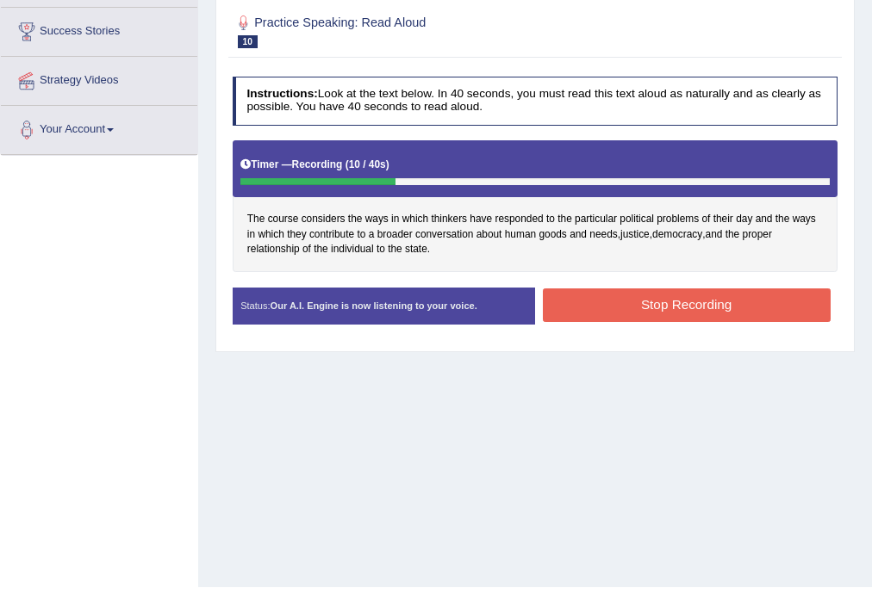
scroll to position [276, 0]
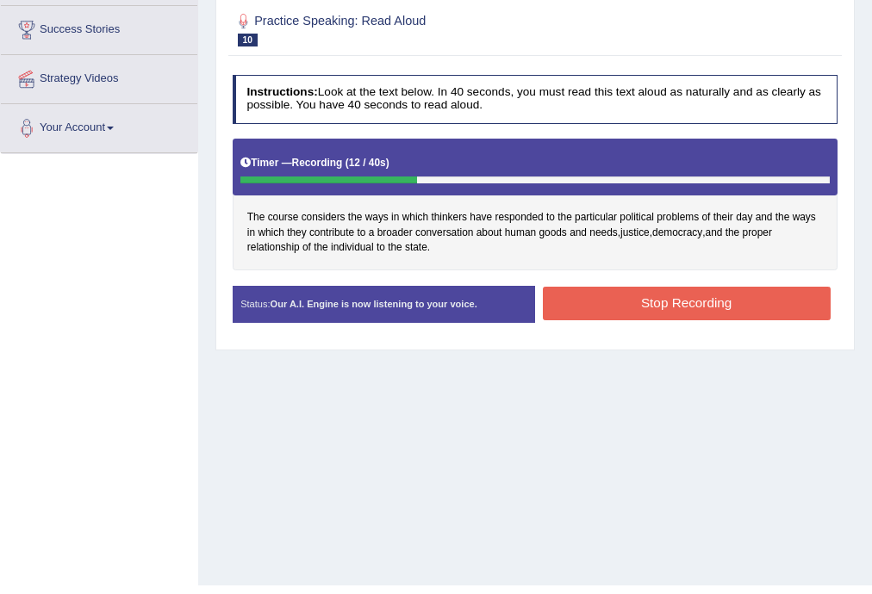
click at [612, 294] on button "Stop Recording" at bounding box center [687, 304] width 288 height 34
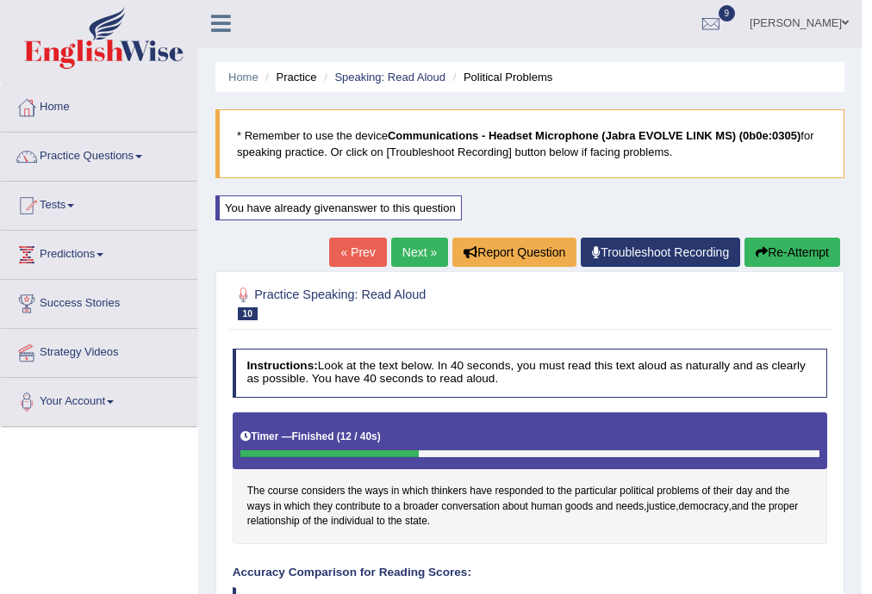
scroll to position [0, 0]
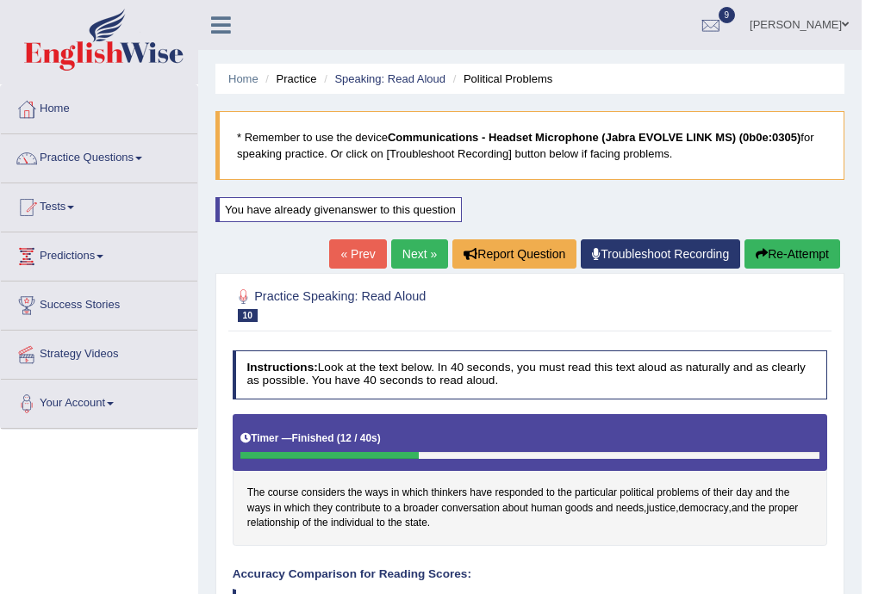
click at [818, 252] on button "Re-Attempt" at bounding box center [792, 254] width 96 height 29
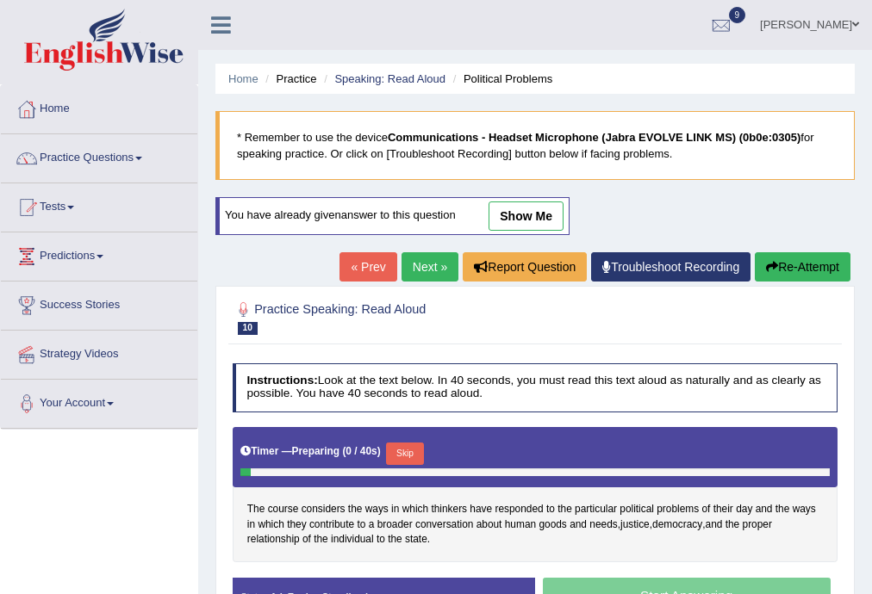
click at [414, 444] on button "Skip" at bounding box center [404, 454] width 37 height 22
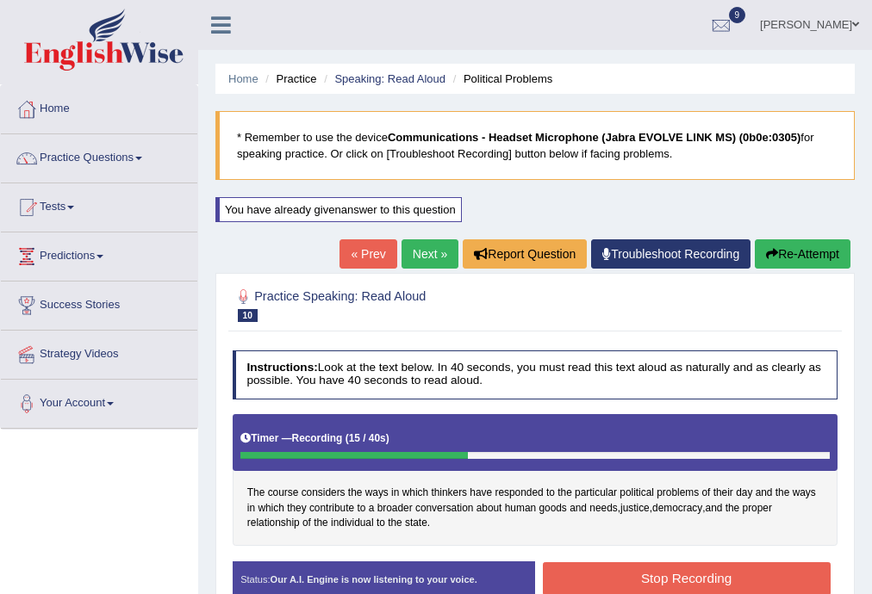
click at [652, 563] on button "Stop Recording" at bounding box center [687, 580] width 288 height 34
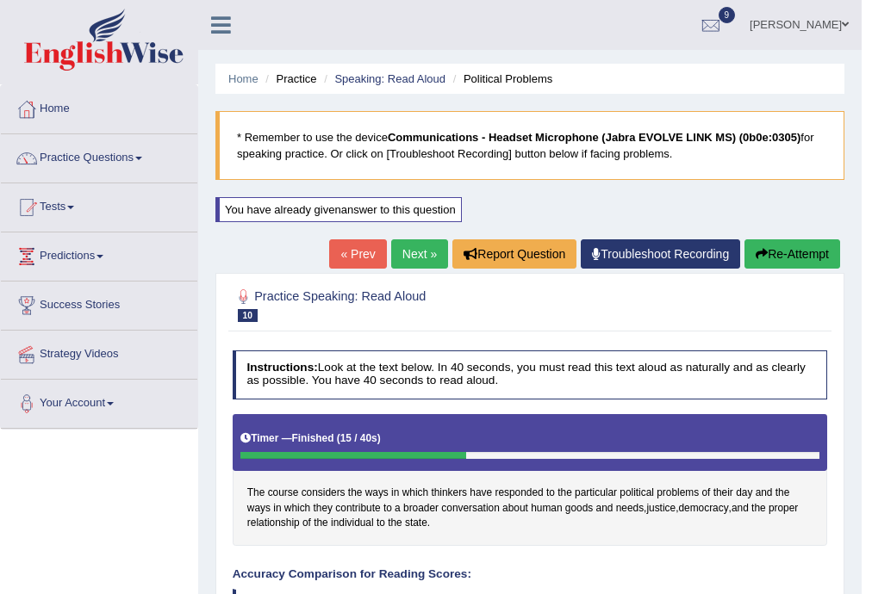
click at [410, 258] on link "Next »" at bounding box center [419, 254] width 57 height 29
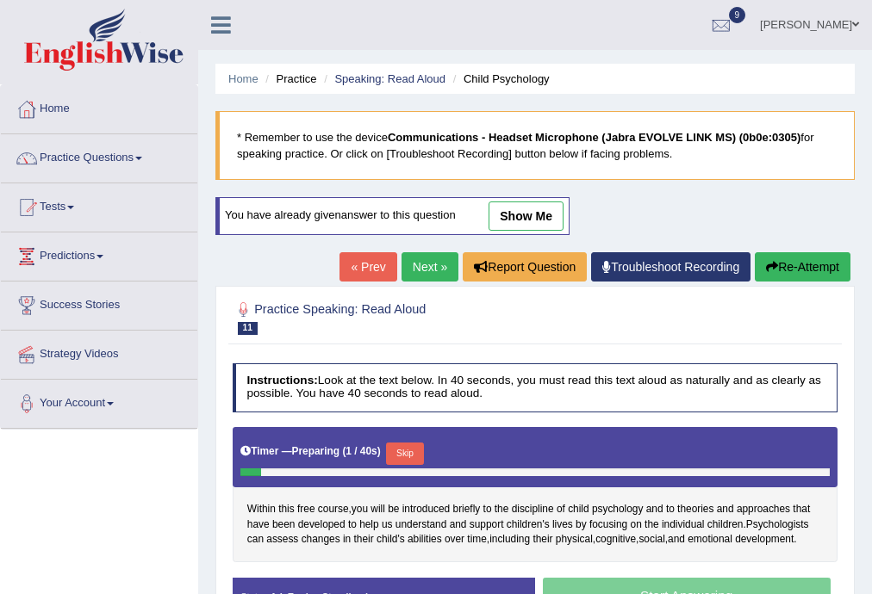
click at [411, 448] on button "Skip" at bounding box center [404, 454] width 37 height 22
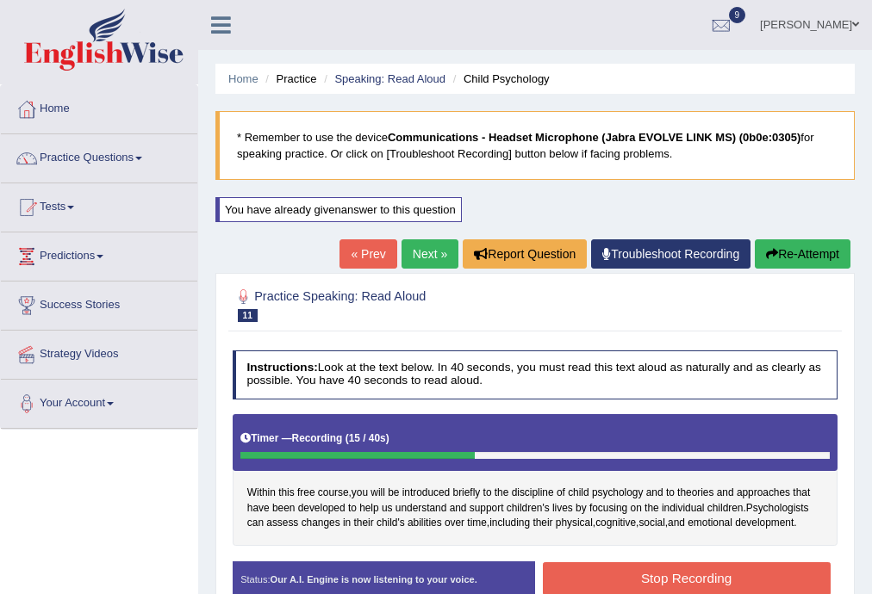
click at [628, 582] on button "Stop Recording" at bounding box center [687, 580] width 288 height 34
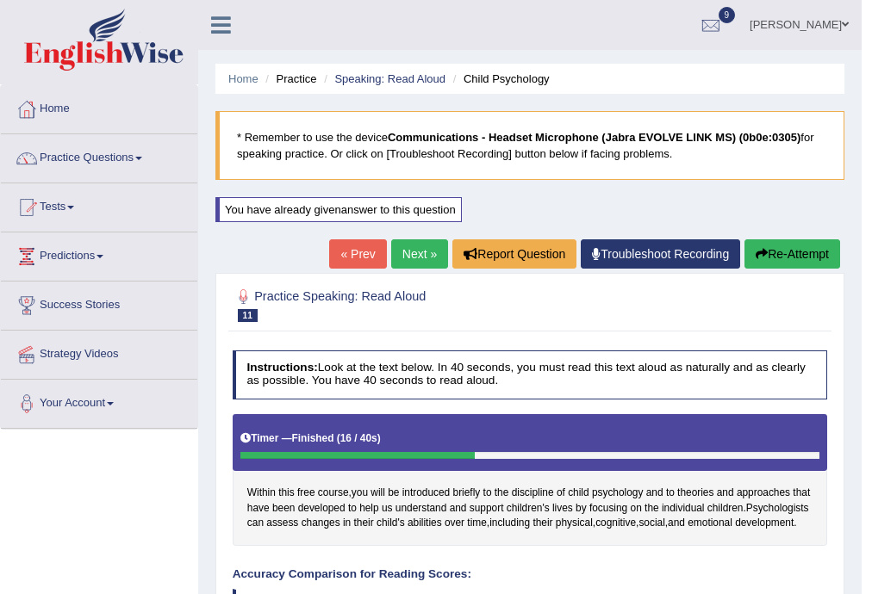
click at [765, 252] on button "Re-Attempt" at bounding box center [792, 254] width 96 height 29
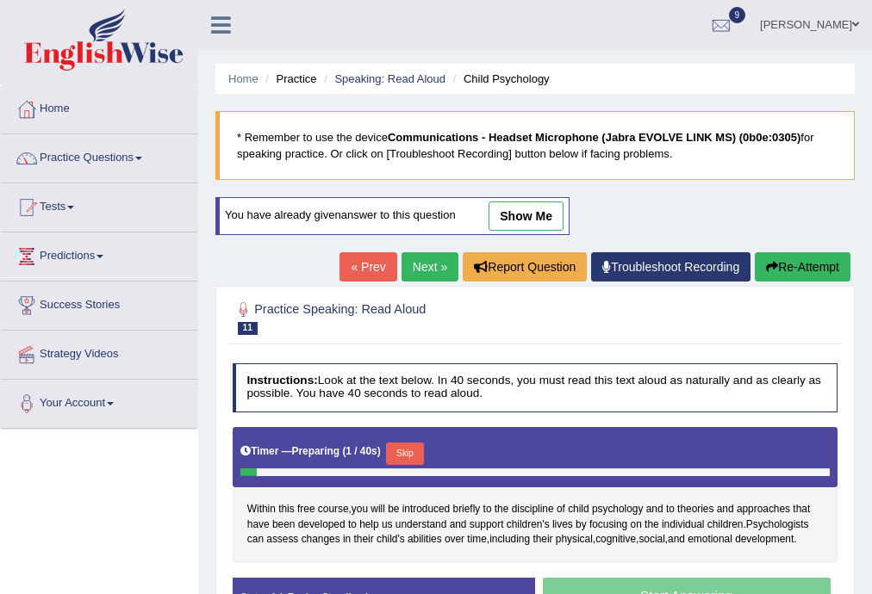
click at [405, 446] on button "Skip" at bounding box center [404, 454] width 37 height 22
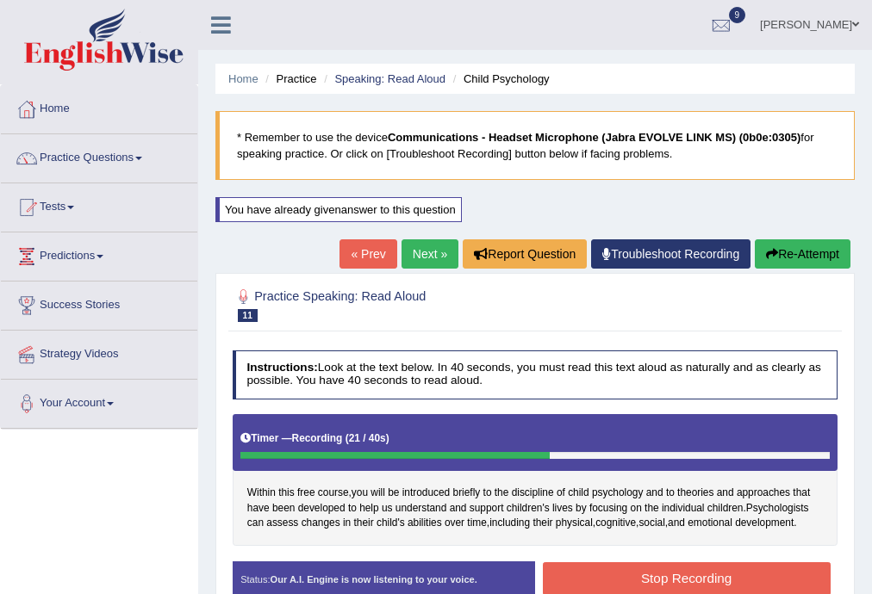
click at [682, 567] on button "Stop Recording" at bounding box center [687, 580] width 288 height 34
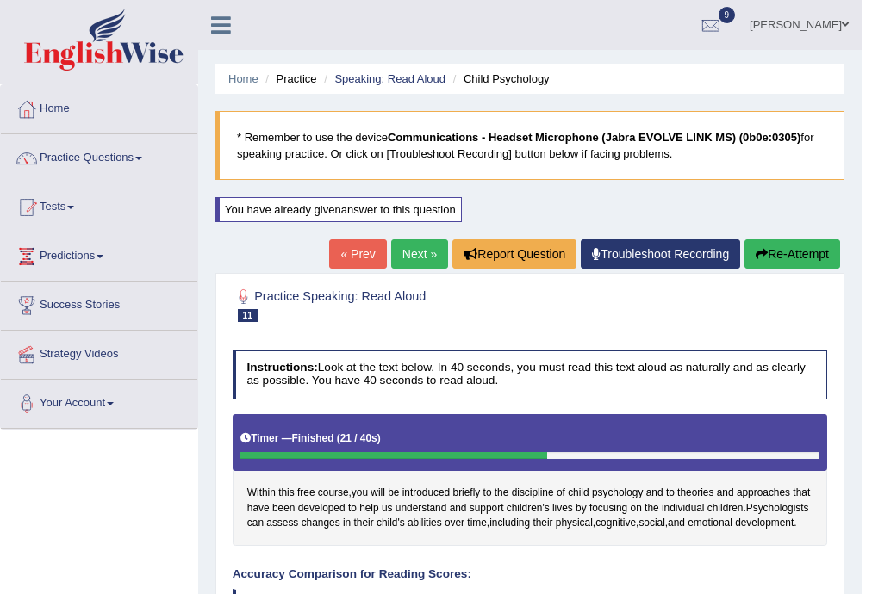
click at [393, 252] on link "Next »" at bounding box center [419, 254] width 57 height 29
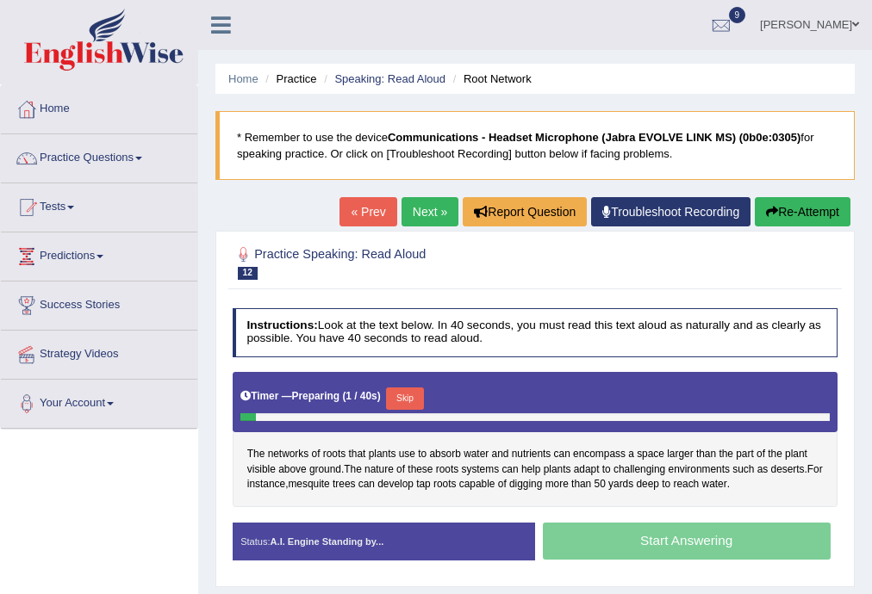
click at [414, 400] on button "Skip" at bounding box center [404, 399] width 37 height 22
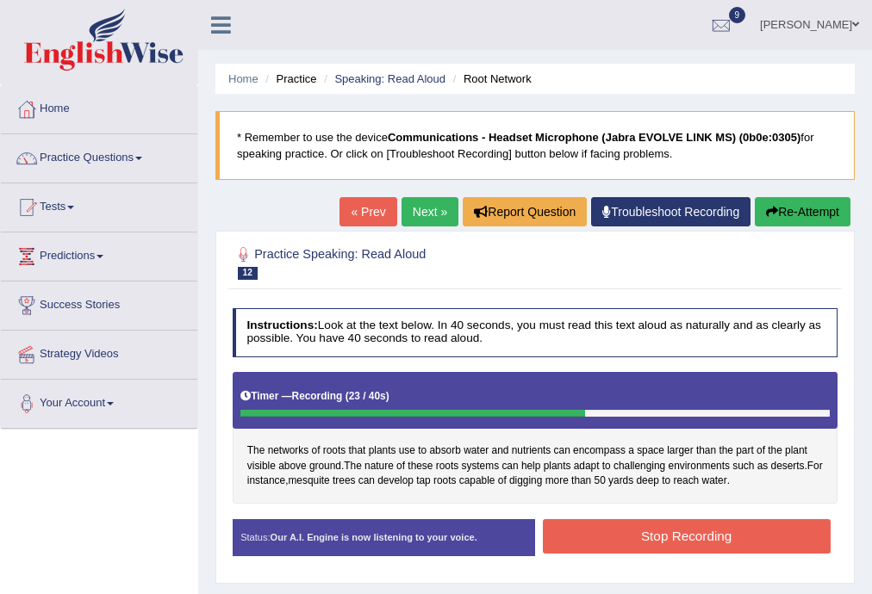
click at [650, 527] on button "Stop Recording" at bounding box center [687, 537] width 288 height 34
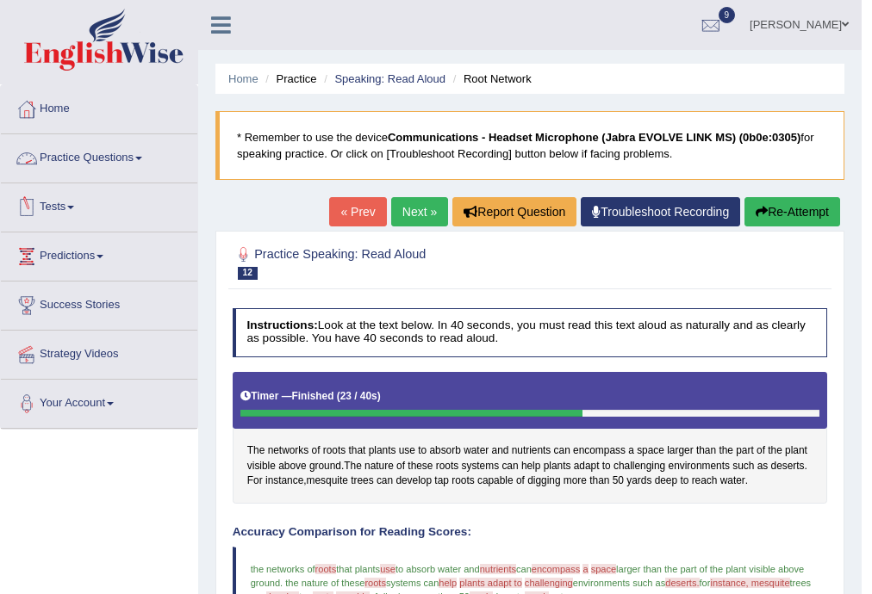
click at [126, 159] on link "Practice Questions" at bounding box center [99, 155] width 196 height 43
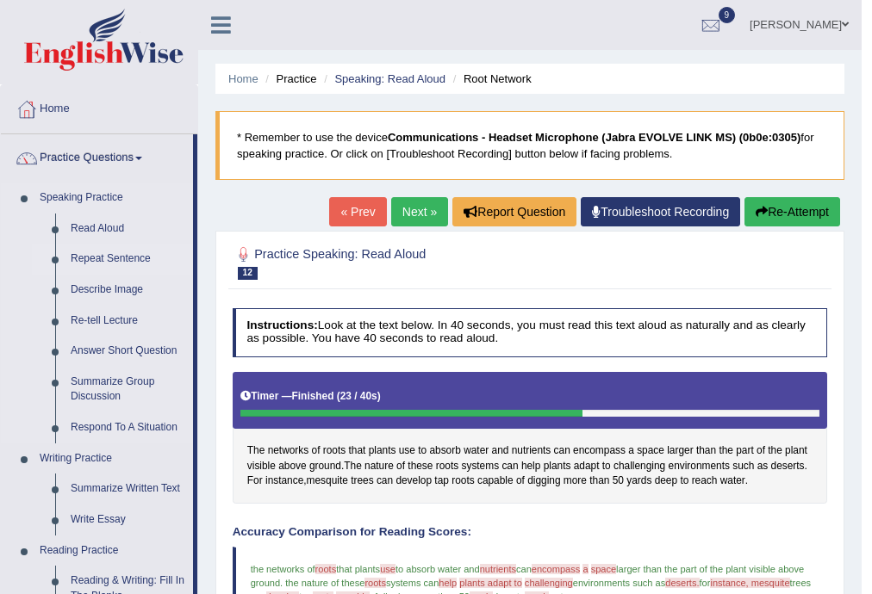
click at [116, 260] on link "Repeat Sentence" at bounding box center [128, 259] width 130 height 31
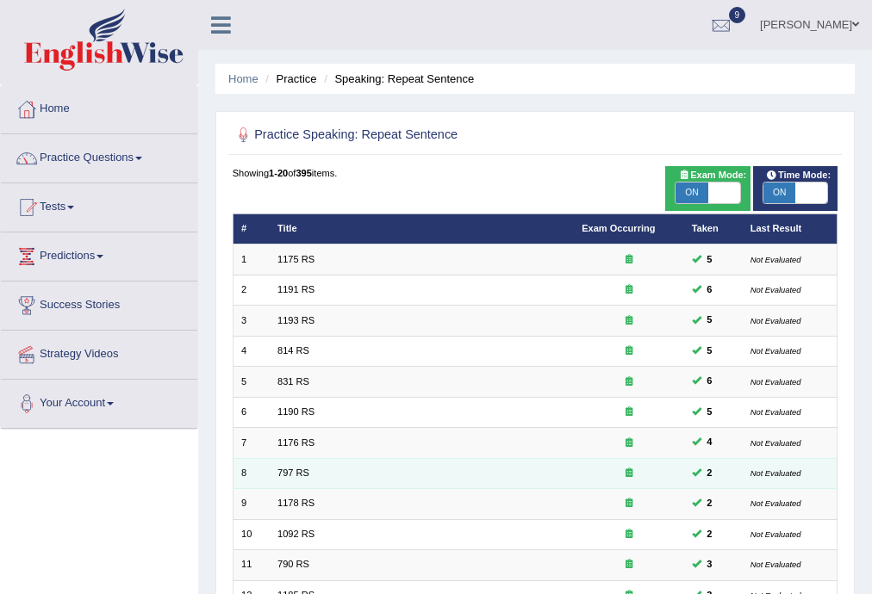
scroll to position [396, 0]
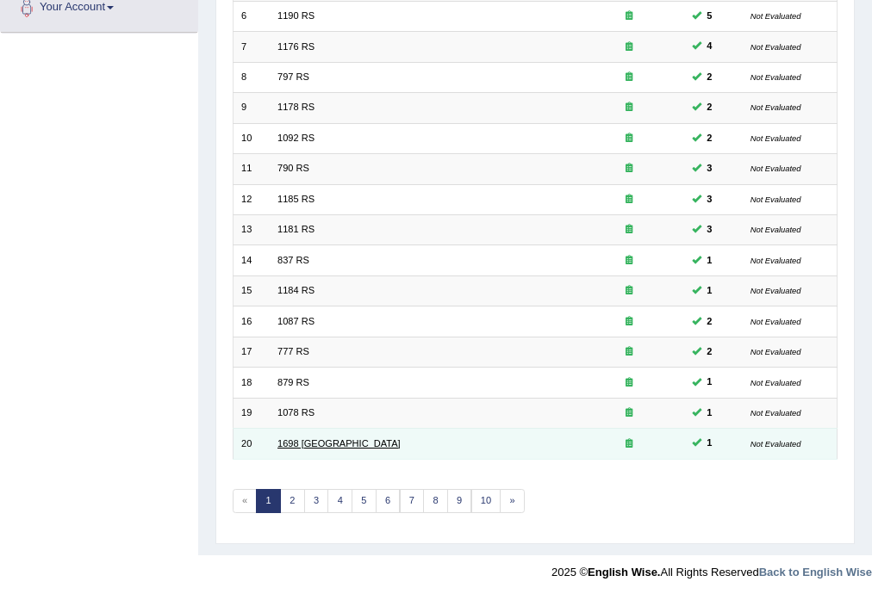
click at [296, 445] on link "1698 [GEOGRAPHIC_DATA]" at bounding box center [338, 444] width 123 height 10
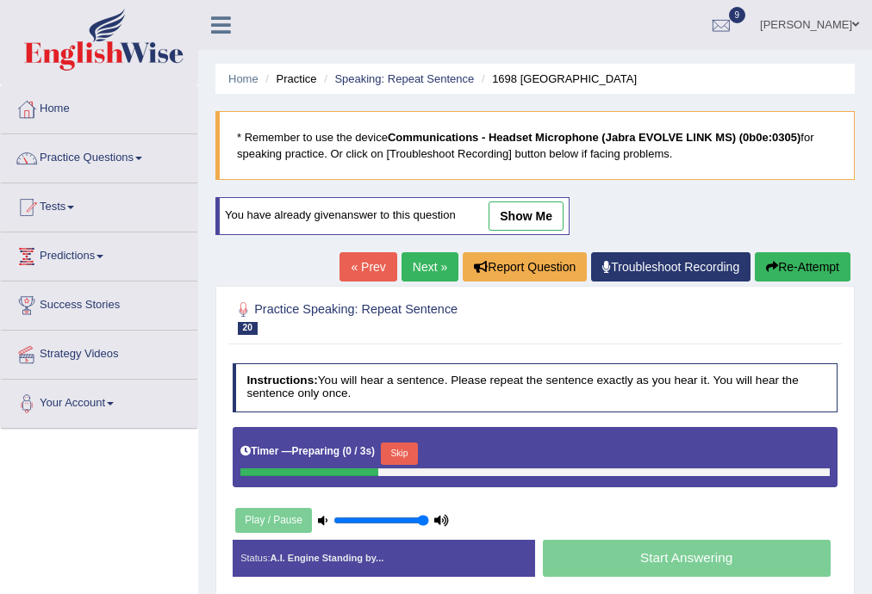
click at [424, 446] on div "Timer — Preparing ( 0 / 3s ) Skip" at bounding box center [534, 453] width 589 height 29
click at [418, 448] on button "Skip" at bounding box center [399, 454] width 37 height 22
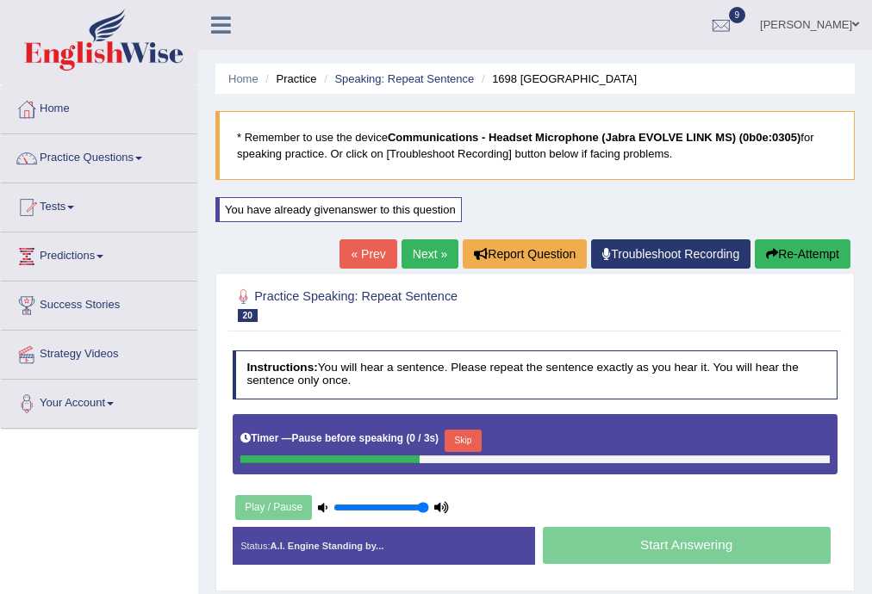
click at [500, 444] on div "Timer — Pause before speaking ( 0 / 3s ) Skip" at bounding box center [534, 440] width 589 height 29
click at [460, 439] on button "Skip" at bounding box center [463, 441] width 37 height 22
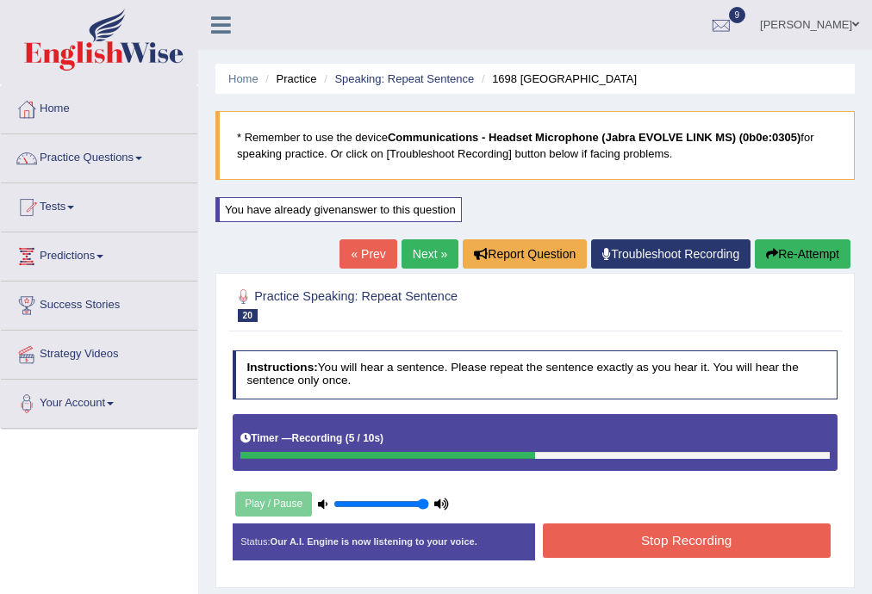
click at [632, 534] on button "Stop Recording" at bounding box center [687, 541] width 288 height 34
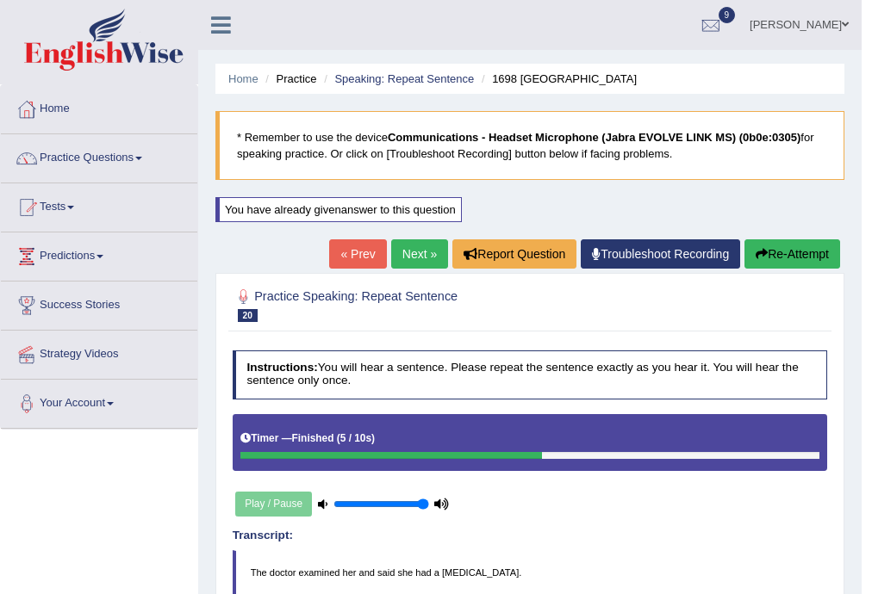
click at [410, 253] on link "Next »" at bounding box center [419, 254] width 57 height 29
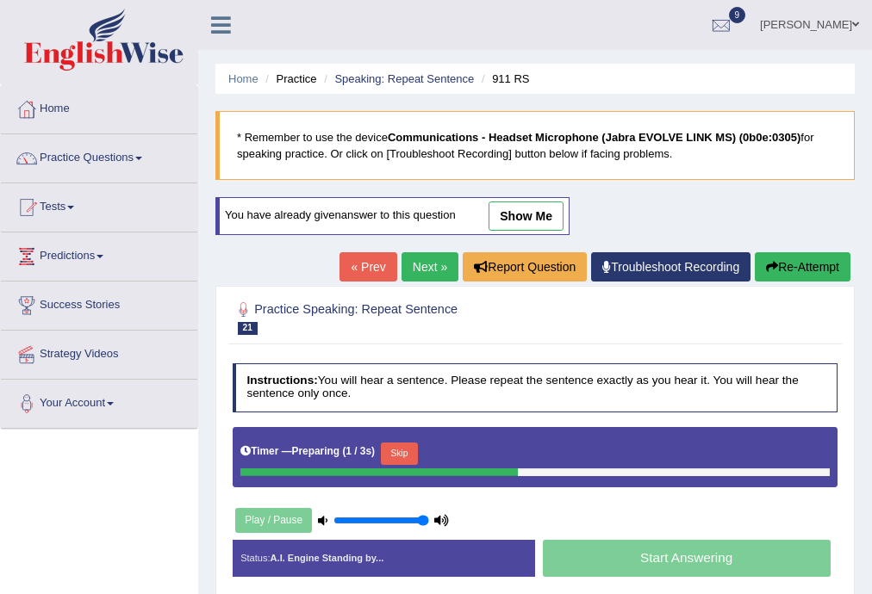
click at [388, 443] on button "Skip" at bounding box center [399, 454] width 37 height 22
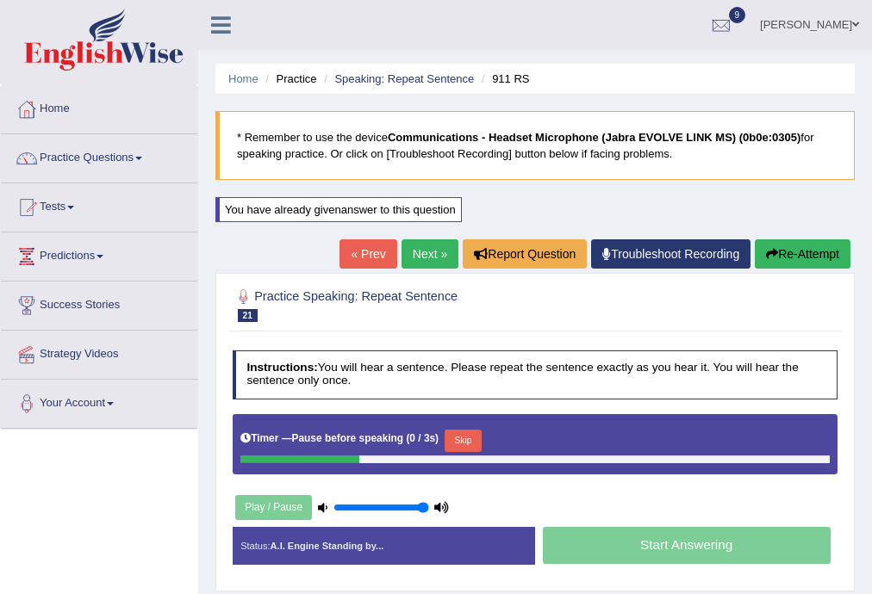
click at [469, 441] on button "Skip" at bounding box center [463, 441] width 37 height 22
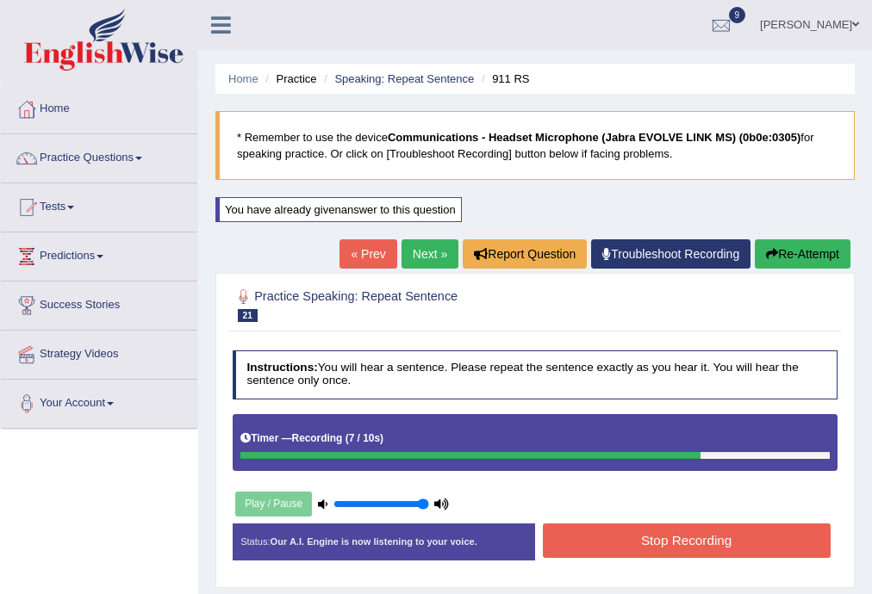
click at [658, 533] on button "Stop Recording" at bounding box center [687, 541] width 288 height 34
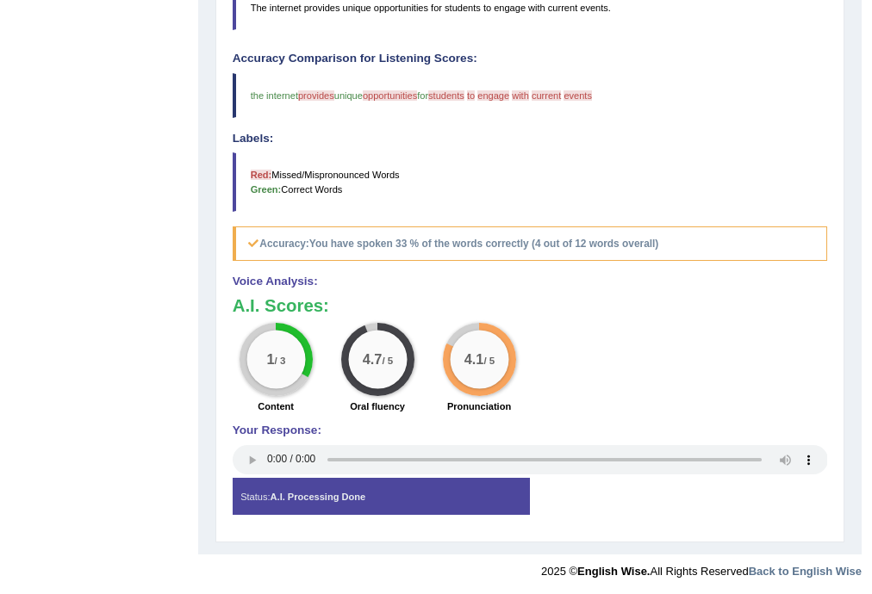
scroll to position [289, 0]
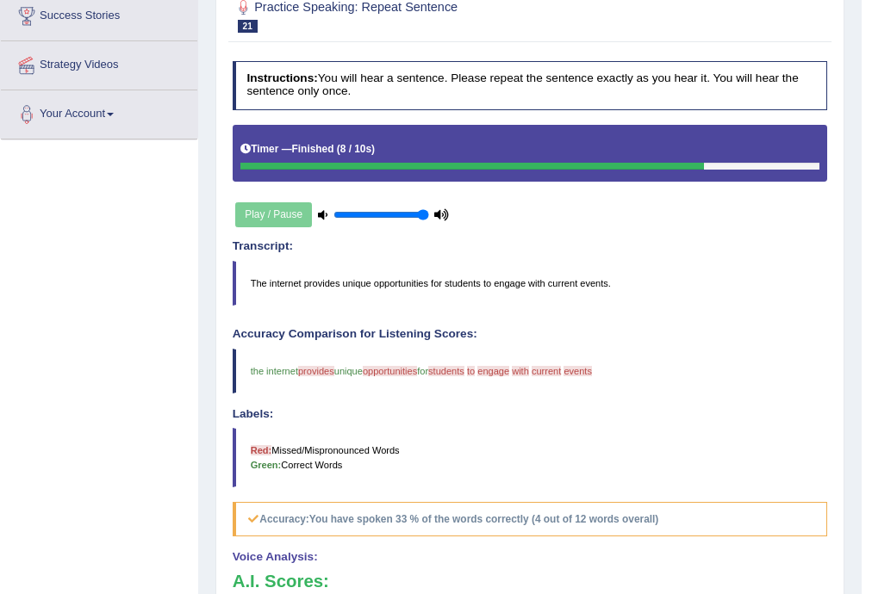
click at [316, 210] on div "Play / Pause" at bounding box center [343, 214] width 220 height 37
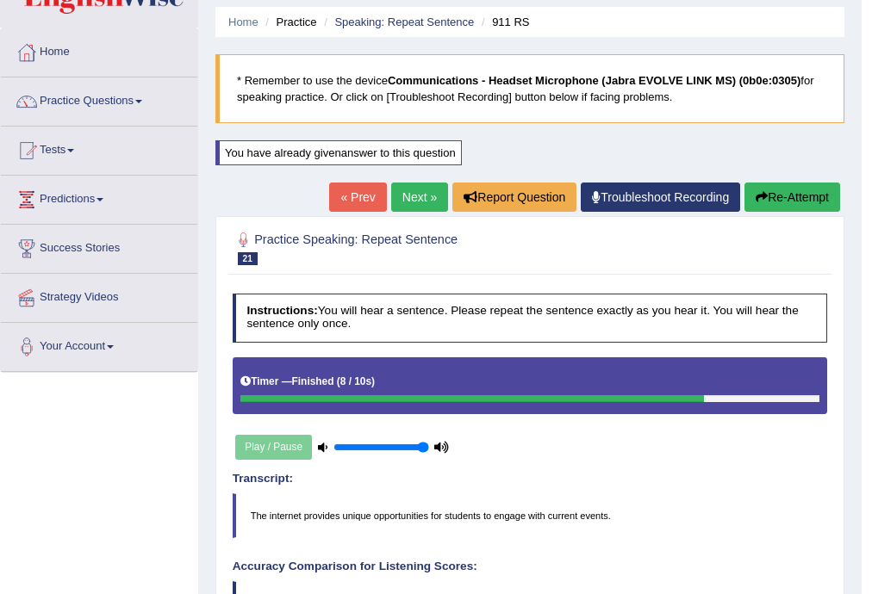
scroll to position [0, 0]
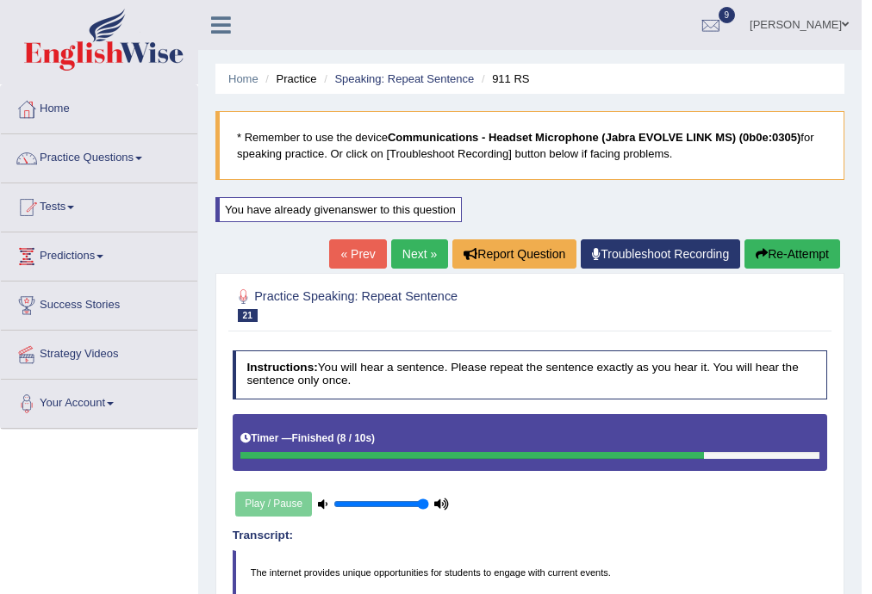
click at [409, 245] on link "Next »" at bounding box center [419, 254] width 57 height 29
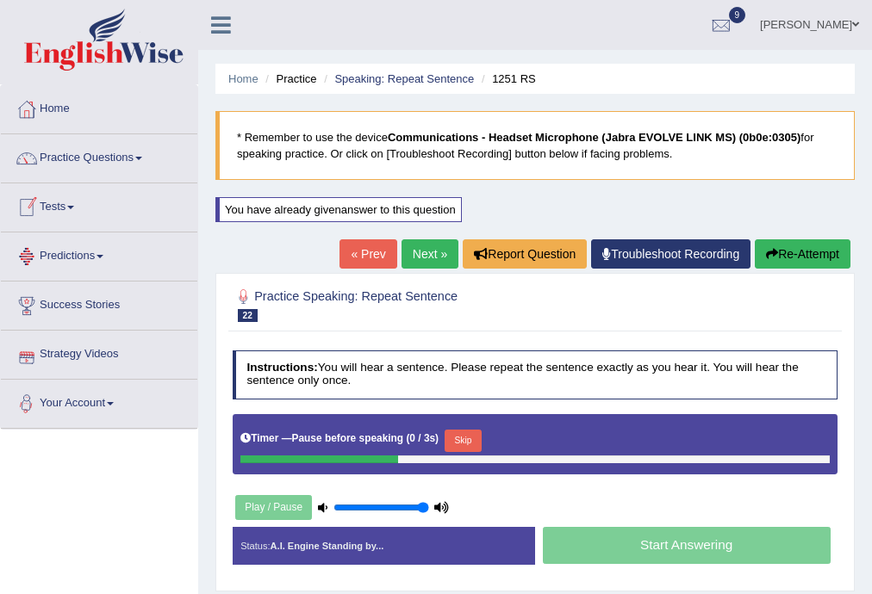
click at [459, 437] on button "Skip" at bounding box center [463, 441] width 37 height 22
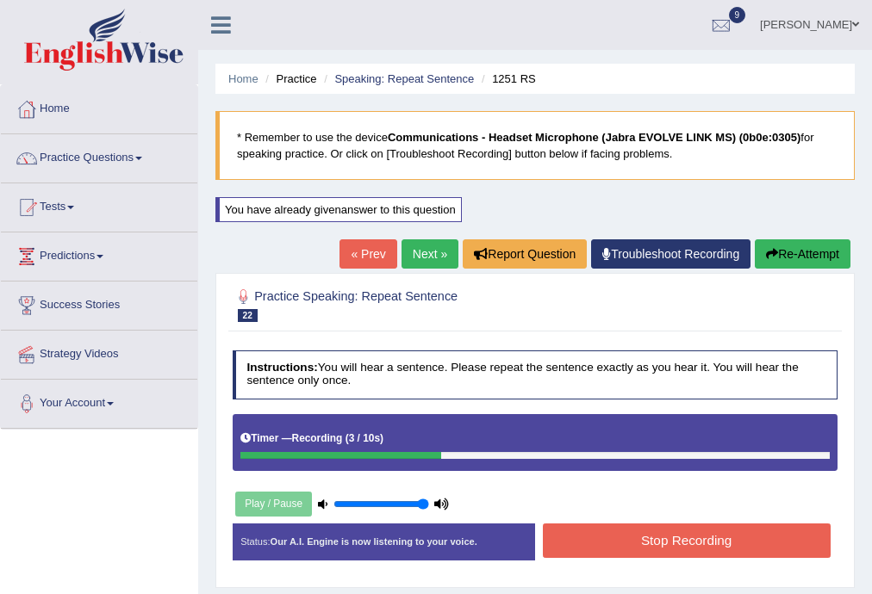
click at [601, 538] on button "Stop Recording" at bounding box center [687, 541] width 288 height 34
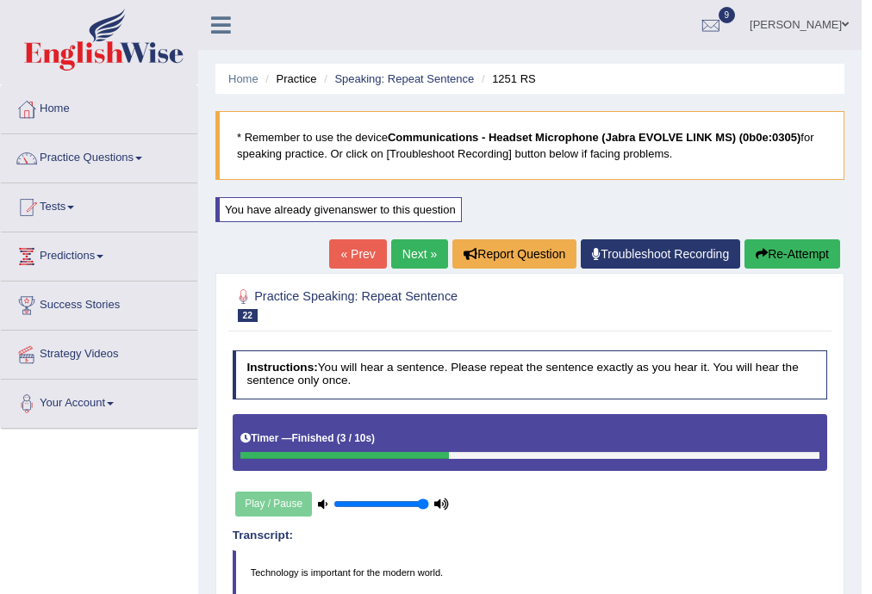
click at [413, 246] on link "Next »" at bounding box center [419, 254] width 57 height 29
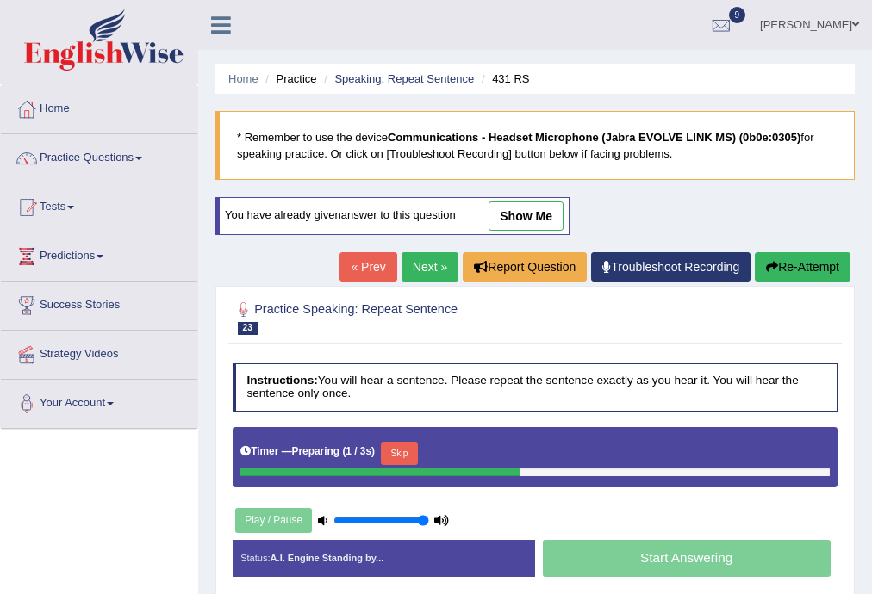
click at [411, 451] on button "Skip" at bounding box center [399, 454] width 37 height 22
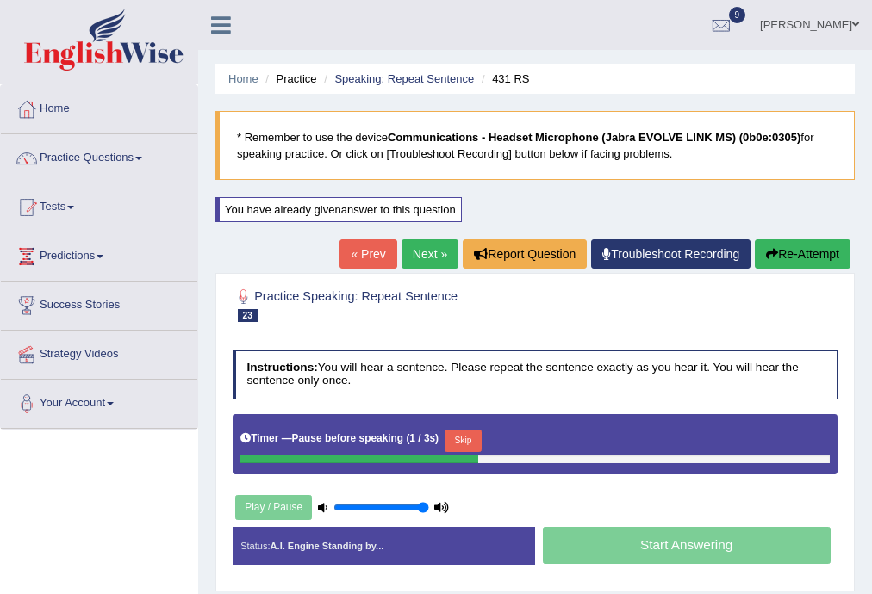
click at [470, 437] on button "Skip" at bounding box center [463, 441] width 37 height 22
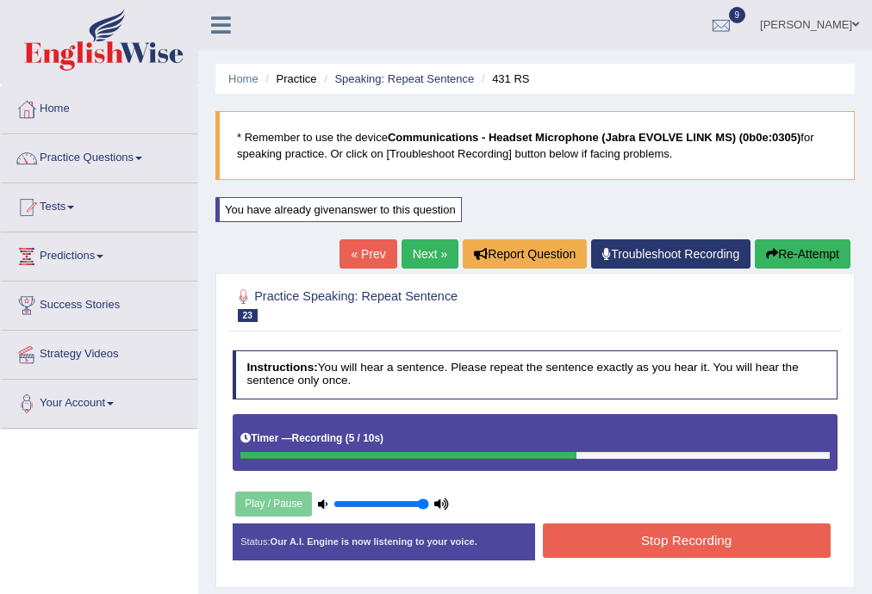
click at [662, 500] on div "Instructions: You will hear a sentence. Please repeat the sentence exactly as y…" at bounding box center [534, 461] width 613 height 237
click at [666, 533] on button "Stop Recording" at bounding box center [687, 541] width 288 height 34
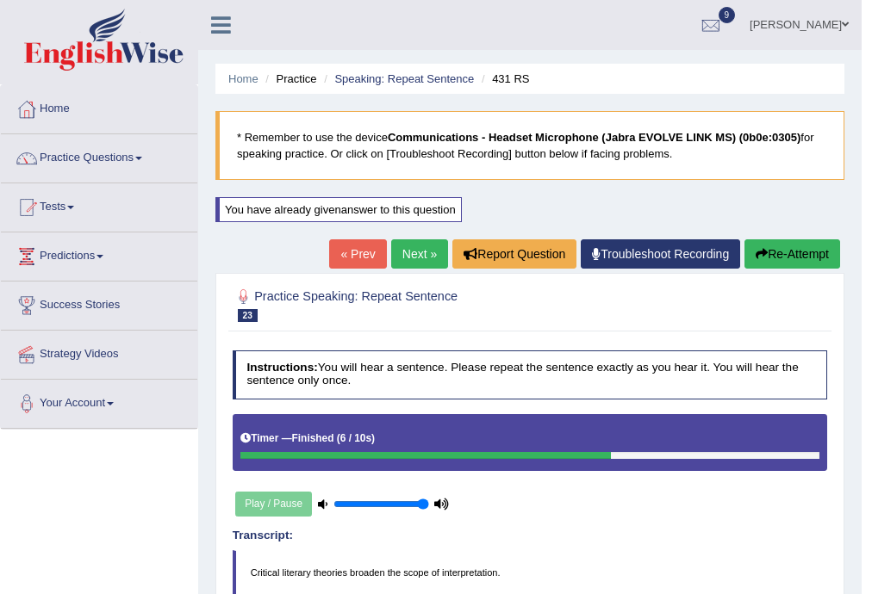
click at [412, 258] on link "Next »" at bounding box center [419, 254] width 57 height 29
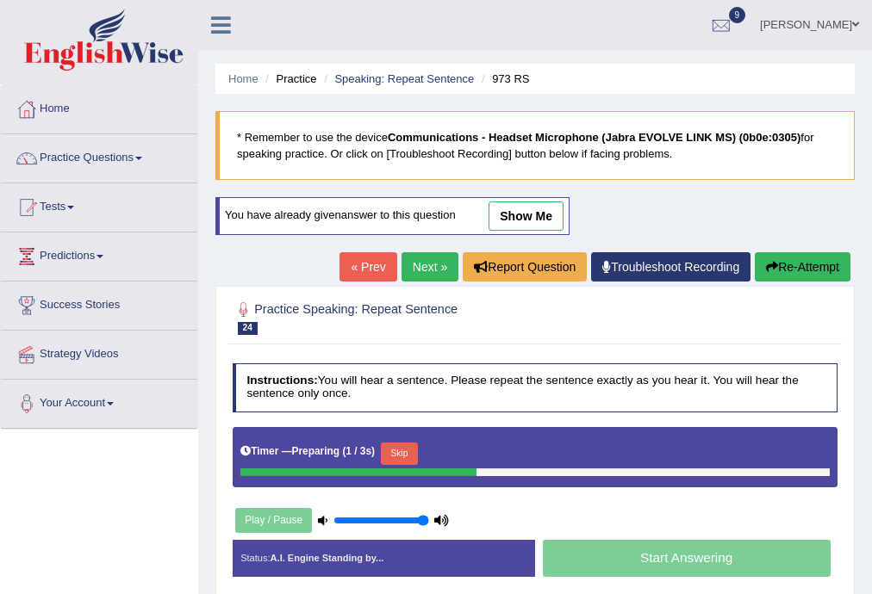
click at [396, 455] on button "Skip" at bounding box center [399, 454] width 37 height 22
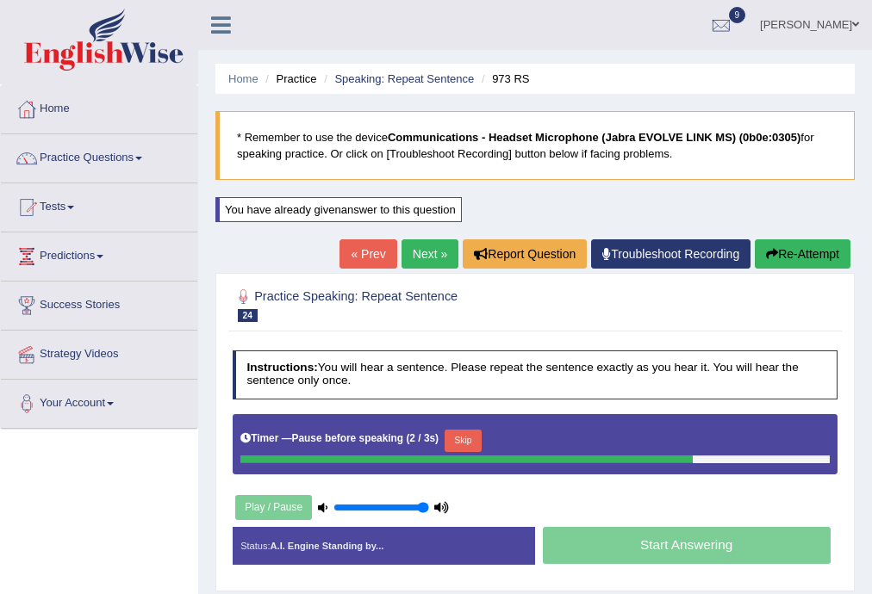
click at [460, 439] on button "Skip" at bounding box center [463, 441] width 37 height 22
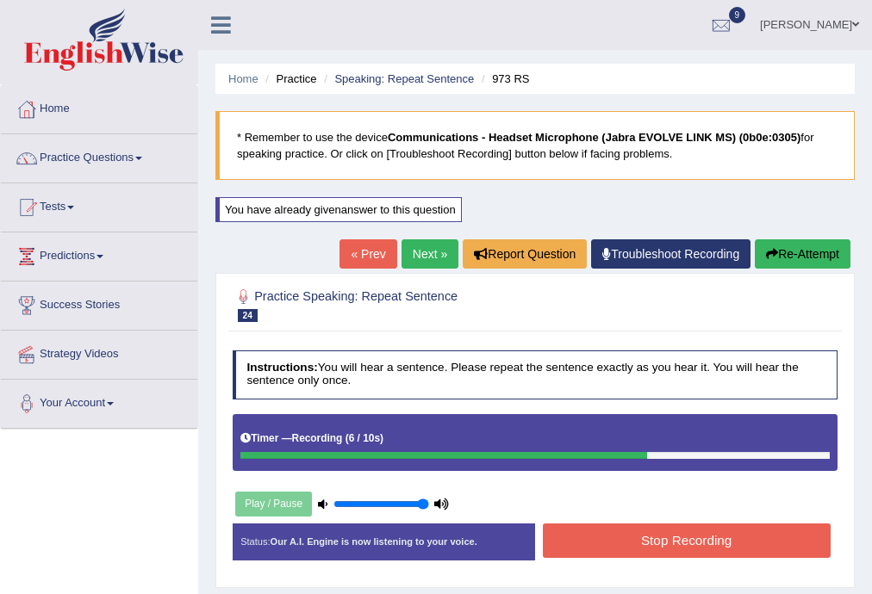
click at [590, 537] on button "Stop Recording" at bounding box center [687, 541] width 288 height 34
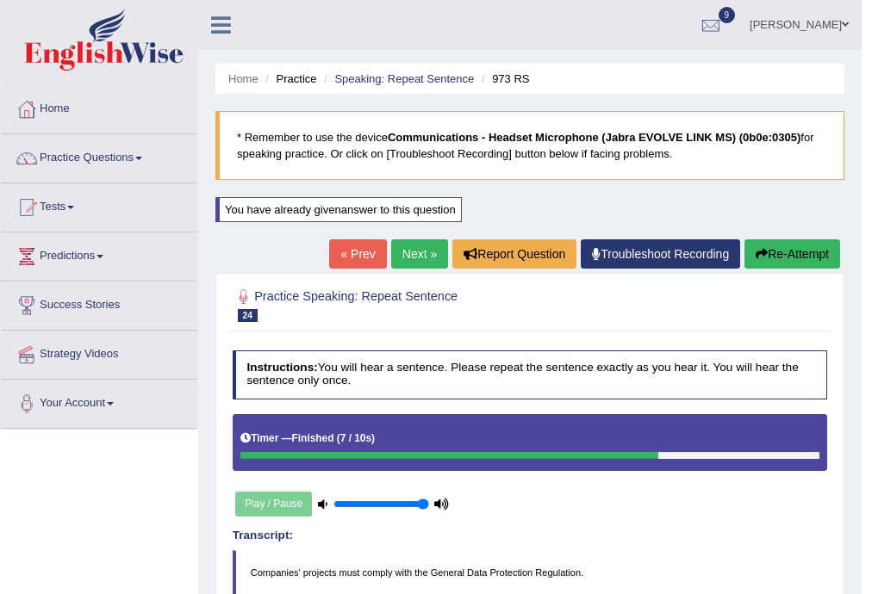
click at [414, 255] on link "Next »" at bounding box center [419, 254] width 57 height 29
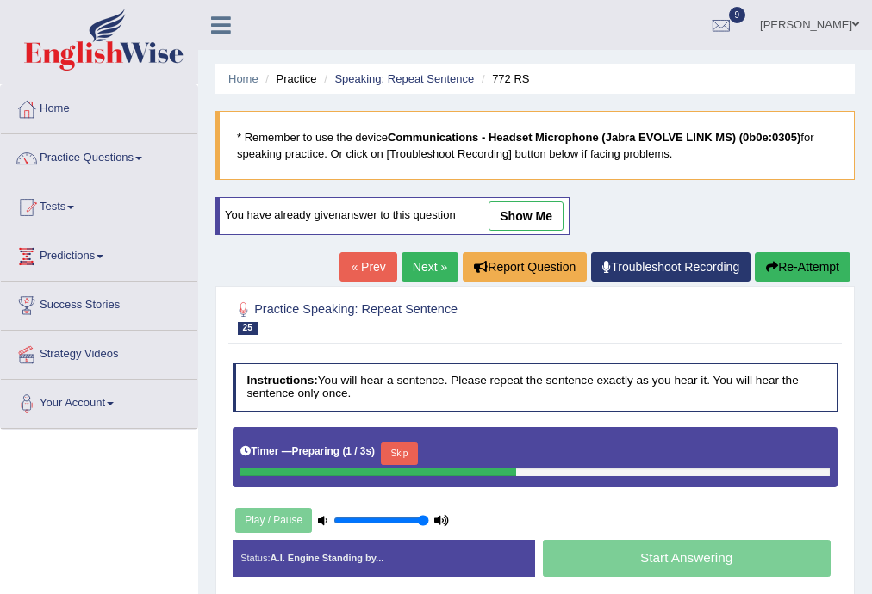
click at [409, 439] on div "Timer — Preparing ( 1 / 3s ) Skip" at bounding box center [534, 453] width 589 height 29
click at [409, 439] on div "Timer — Preparing ( 2 / 3s ) Skip" at bounding box center [534, 453] width 589 height 29
click at [404, 458] on button "Skip" at bounding box center [399, 454] width 37 height 22
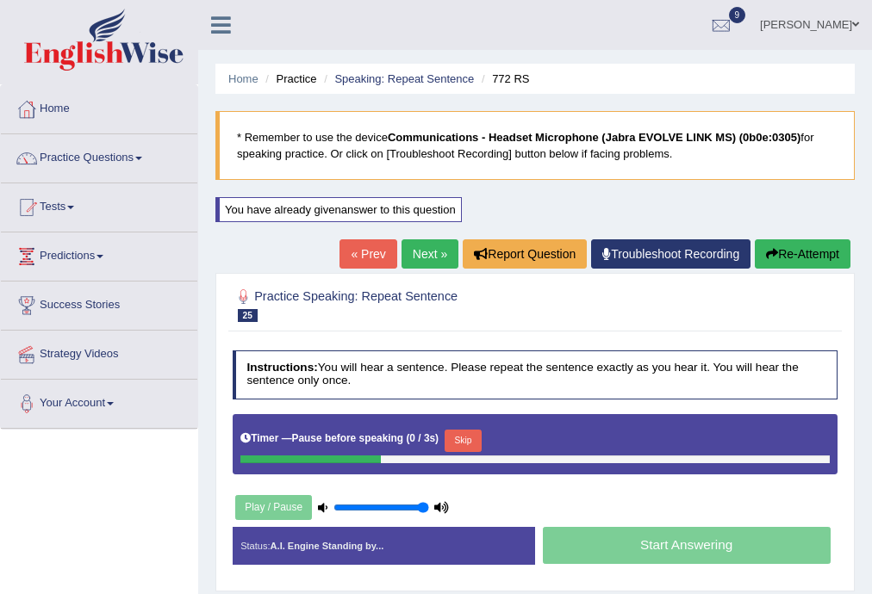
click at [480, 433] on button "Skip" at bounding box center [463, 441] width 37 height 22
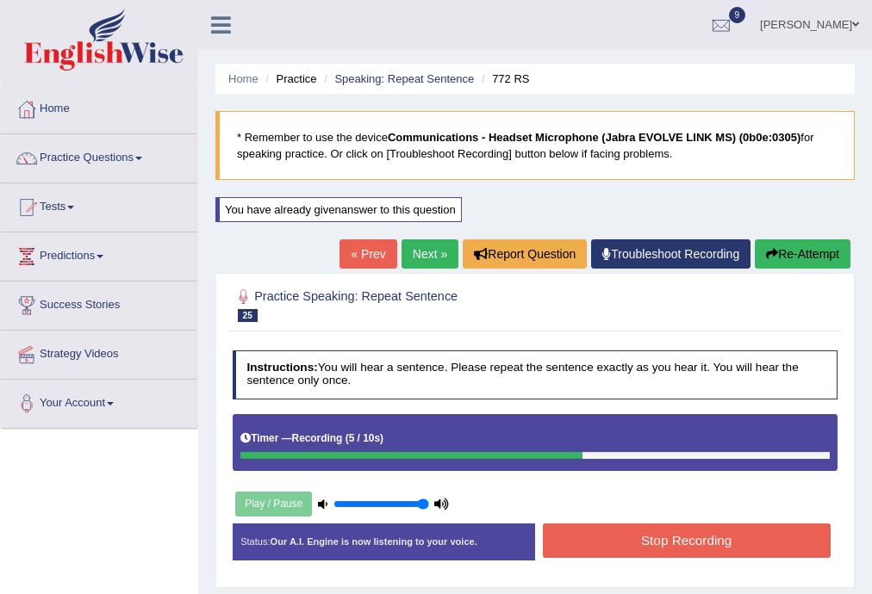
click at [657, 538] on button "Stop Recording" at bounding box center [687, 541] width 288 height 34
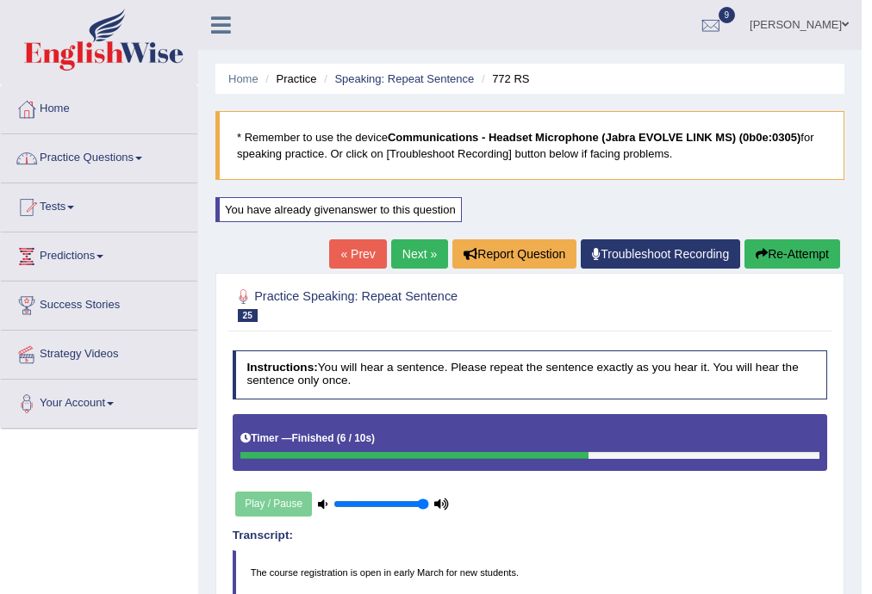
click at [109, 160] on link "Practice Questions" at bounding box center [99, 155] width 196 height 43
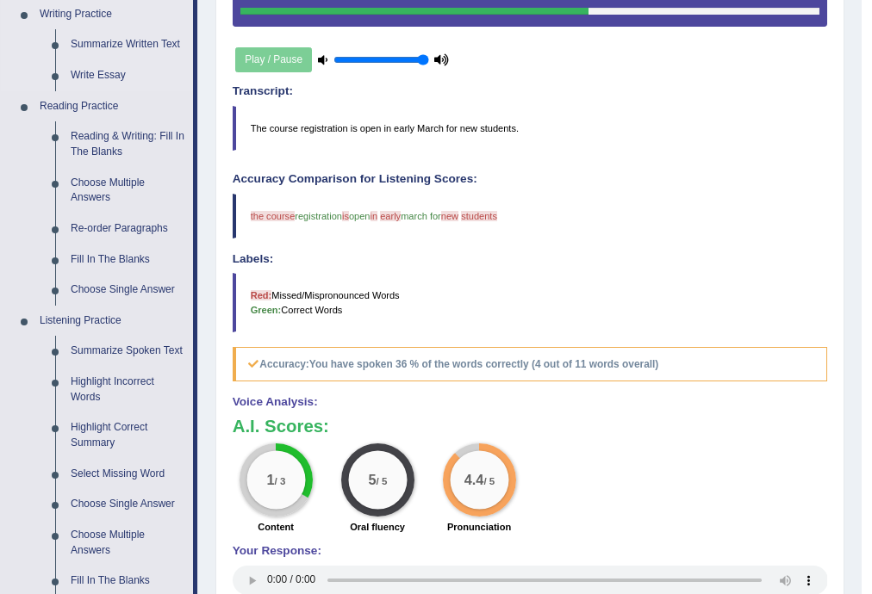
scroll to position [551, 0]
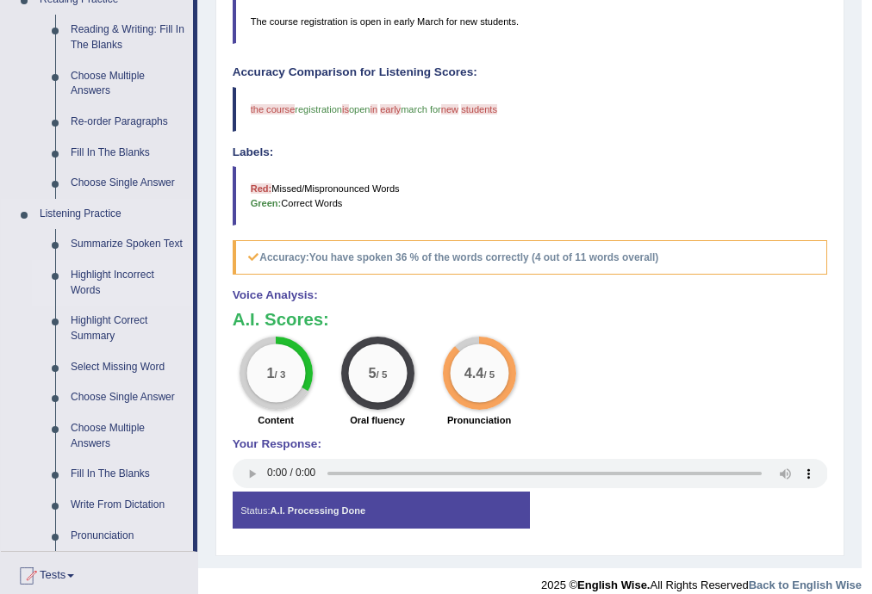
click at [121, 276] on link "Highlight Incorrect Words" at bounding box center [128, 283] width 130 height 46
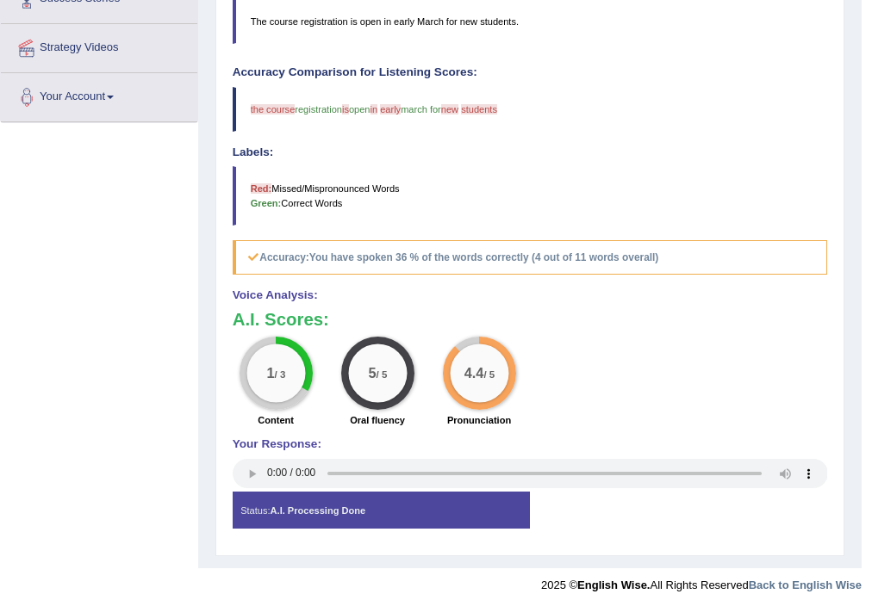
scroll to position [288, 0]
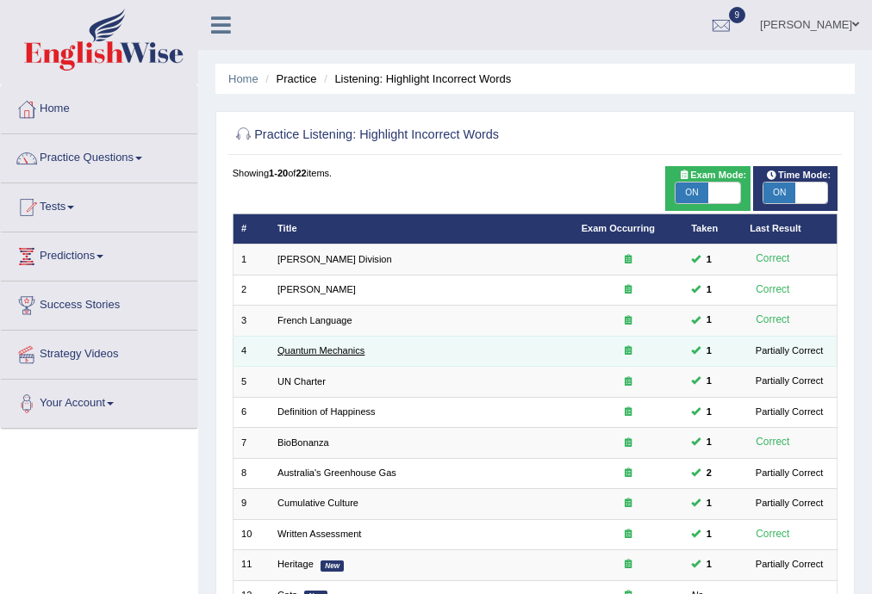
click at [324, 348] on link "Quantum Mechanics" at bounding box center [320, 350] width 87 height 10
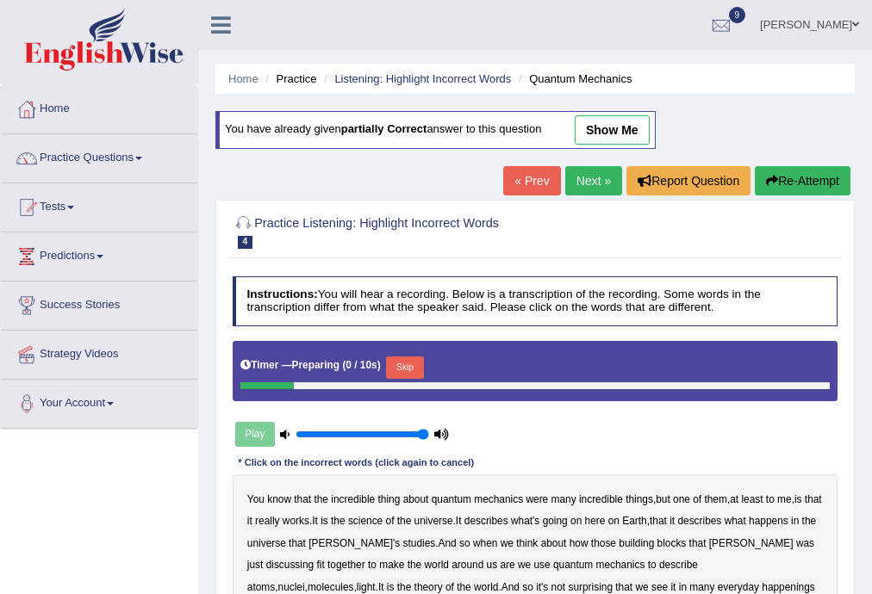
scroll to position [310, 0]
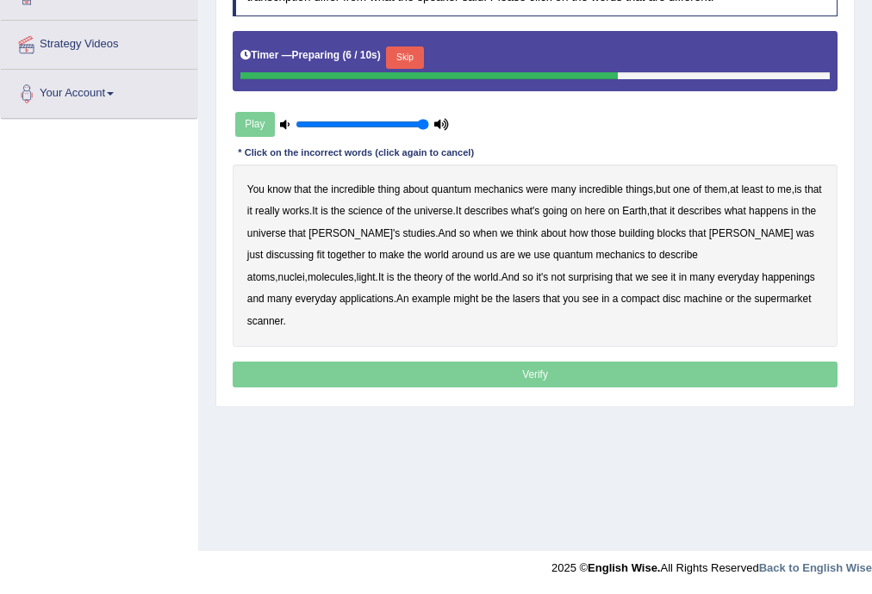
click at [406, 53] on button "Skip" at bounding box center [404, 58] width 37 height 22
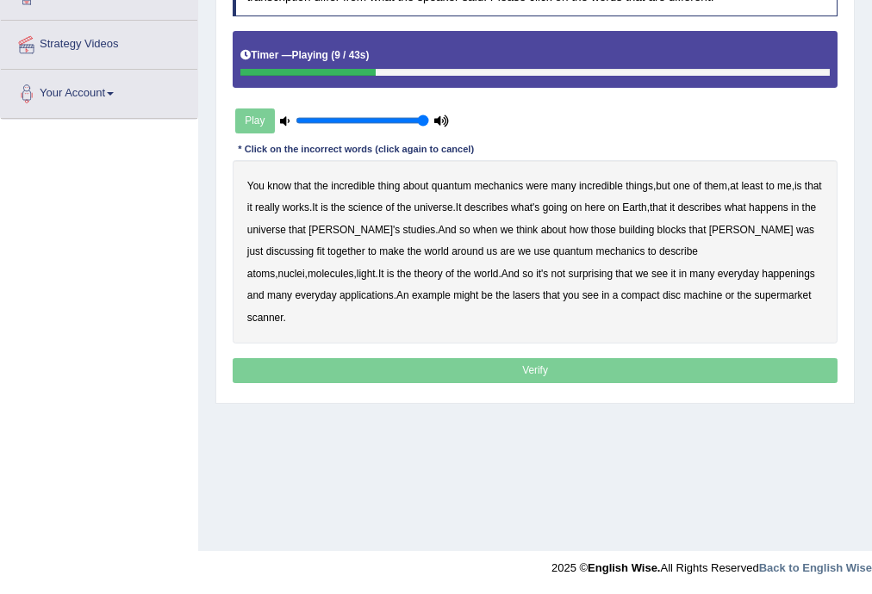
click at [383, 207] on b "science" at bounding box center [365, 208] width 34 height 12
click at [314, 246] on b "discussing" at bounding box center [290, 252] width 48 height 12
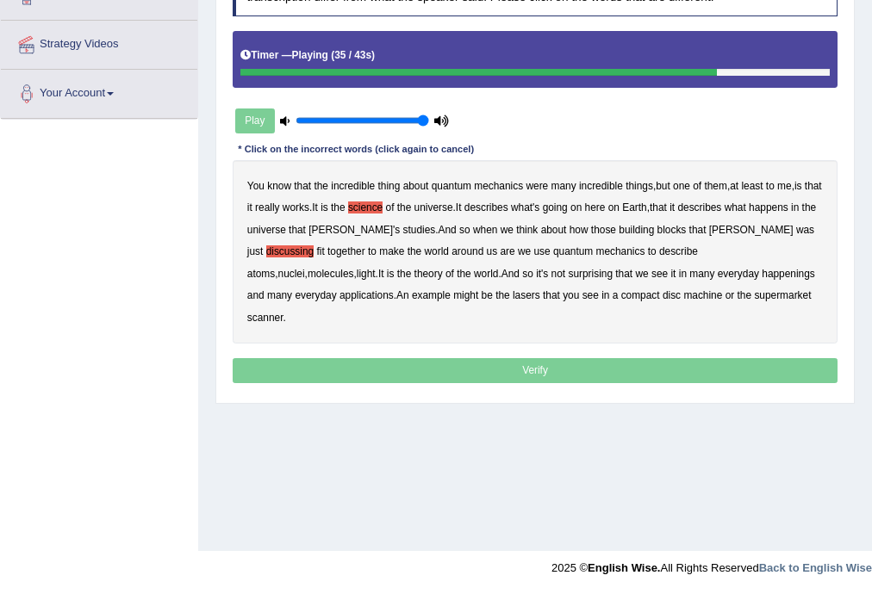
click at [762, 273] on b "happenings" at bounding box center [788, 274] width 53 height 12
click at [683, 295] on b "machine" at bounding box center [702, 295] width 39 height 12
click at [646, 358] on button "Verify" at bounding box center [536, 370] width 606 height 25
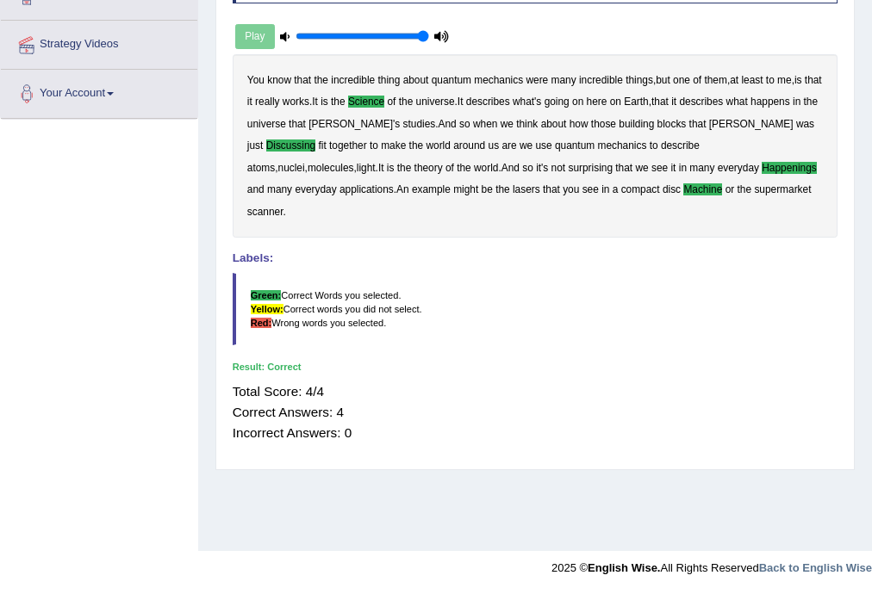
scroll to position [0, 0]
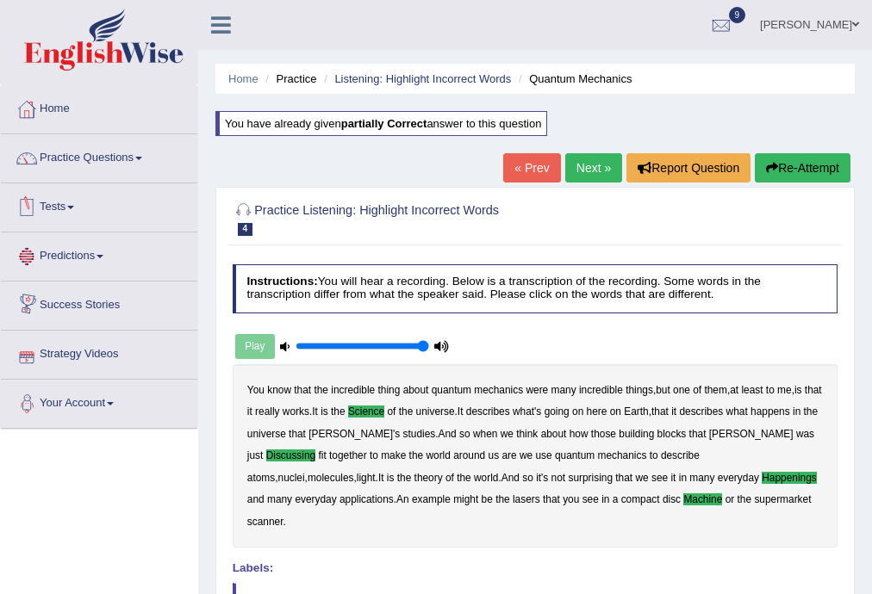
click at [595, 165] on link "Next »" at bounding box center [593, 167] width 57 height 29
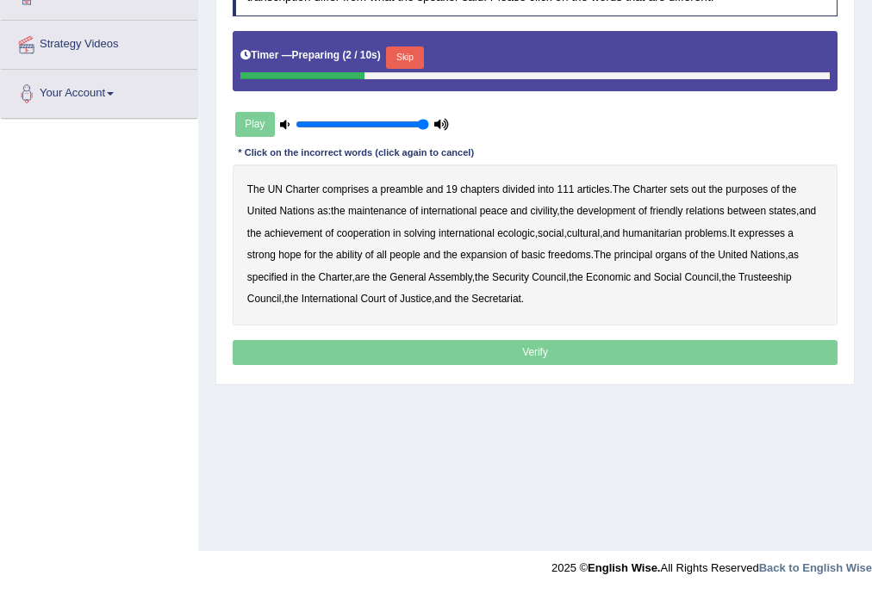
click at [407, 47] on button "Skip" at bounding box center [404, 58] width 37 height 22
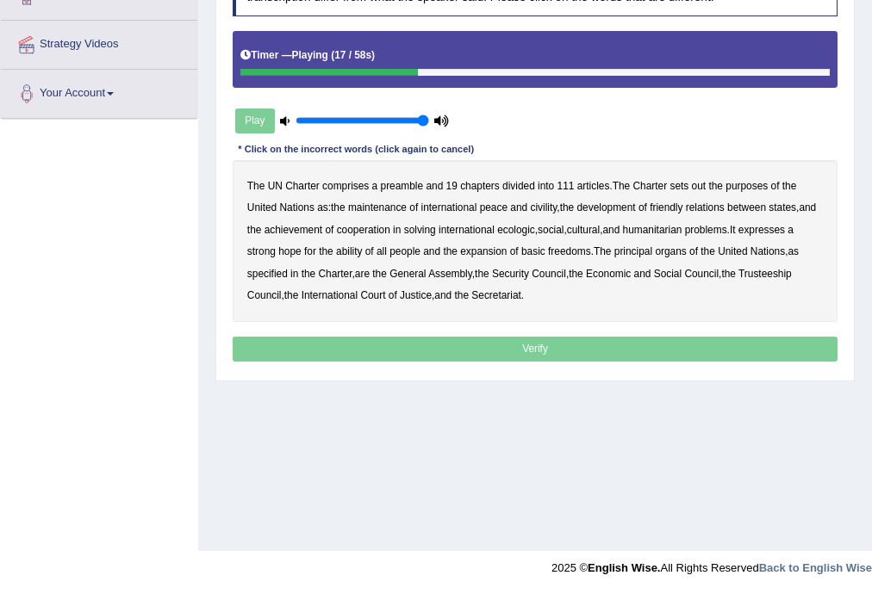
click at [553, 203] on b "civility" at bounding box center [544, 208] width 27 height 12
click at [535, 227] on b "ecologic" at bounding box center [516, 230] width 38 height 12
click at [354, 248] on b "ability" at bounding box center [349, 252] width 26 height 12
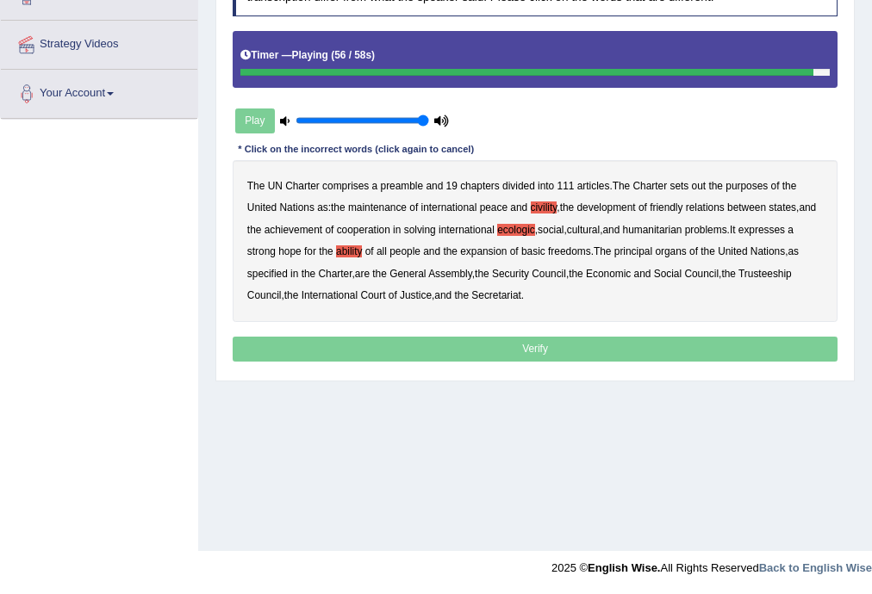
click at [537, 349] on p "Verify" at bounding box center [536, 349] width 606 height 25
click at [537, 349] on button "Verify" at bounding box center [536, 349] width 606 height 25
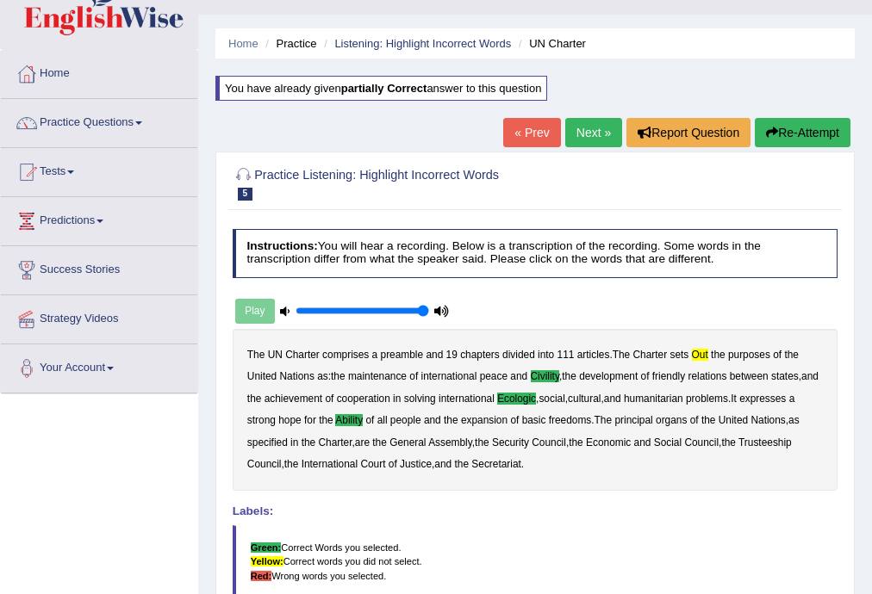
scroll to position [34, 0]
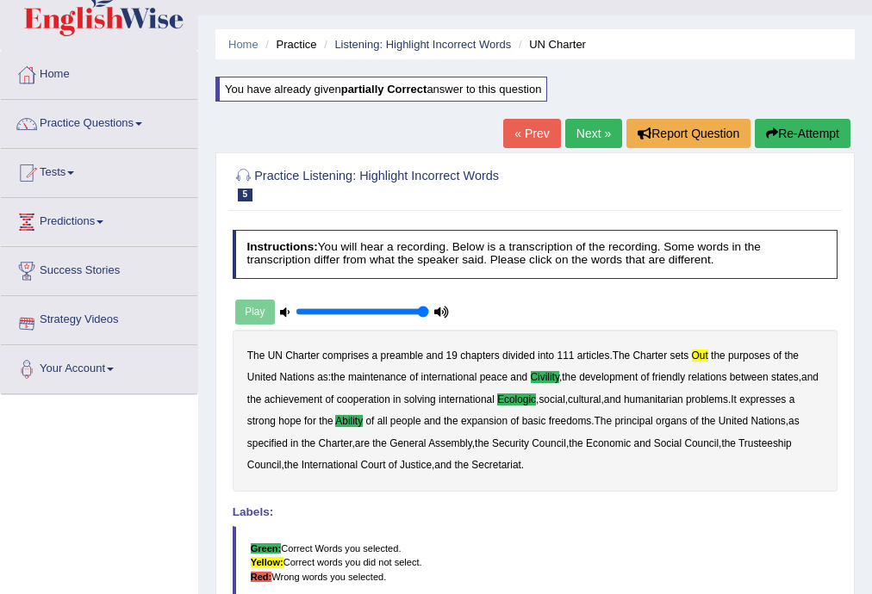
click at [283, 308] on icon at bounding box center [284, 312] width 9 height 9
click at [590, 128] on link "Next »" at bounding box center [593, 133] width 57 height 29
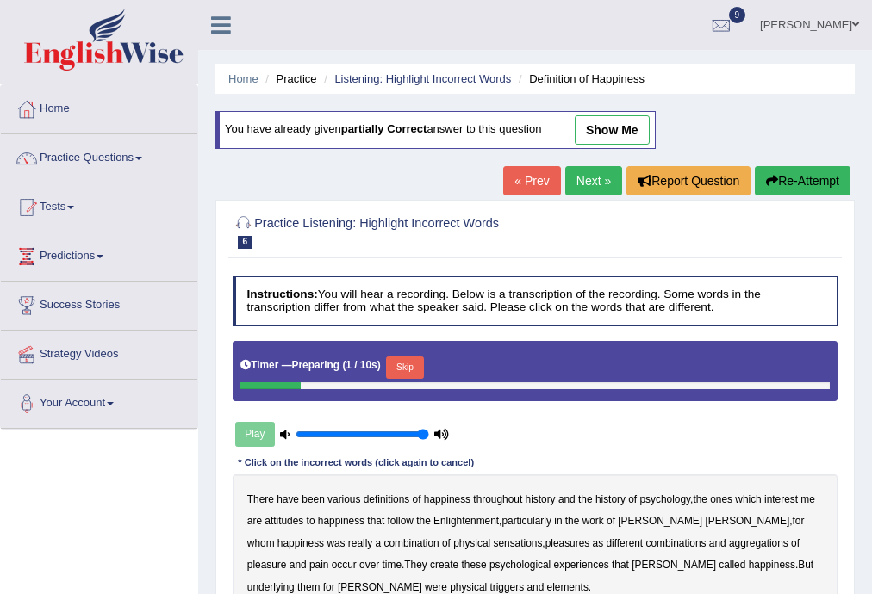
drag, startPoint x: 0, startPoint y: 0, endPoint x: 405, endPoint y: 363, distance: 543.6
click at [405, 363] on button "Skip" at bounding box center [404, 368] width 37 height 22
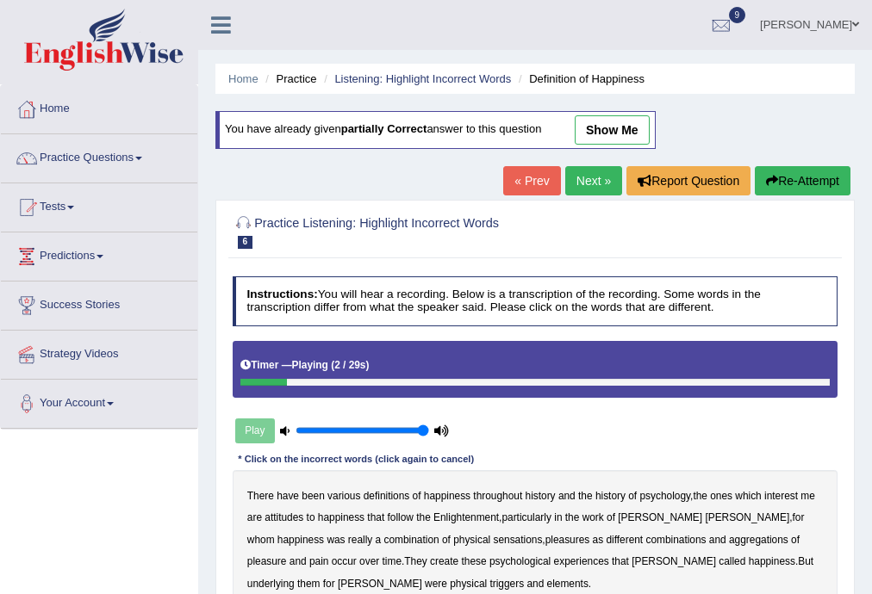
scroll to position [276, 0]
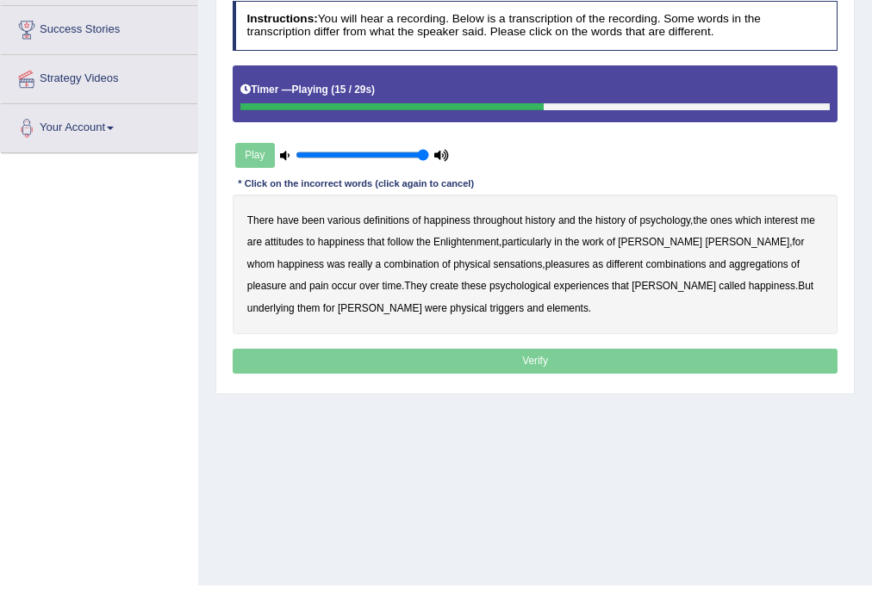
click at [493, 263] on b "sensations" at bounding box center [517, 264] width 49 height 12
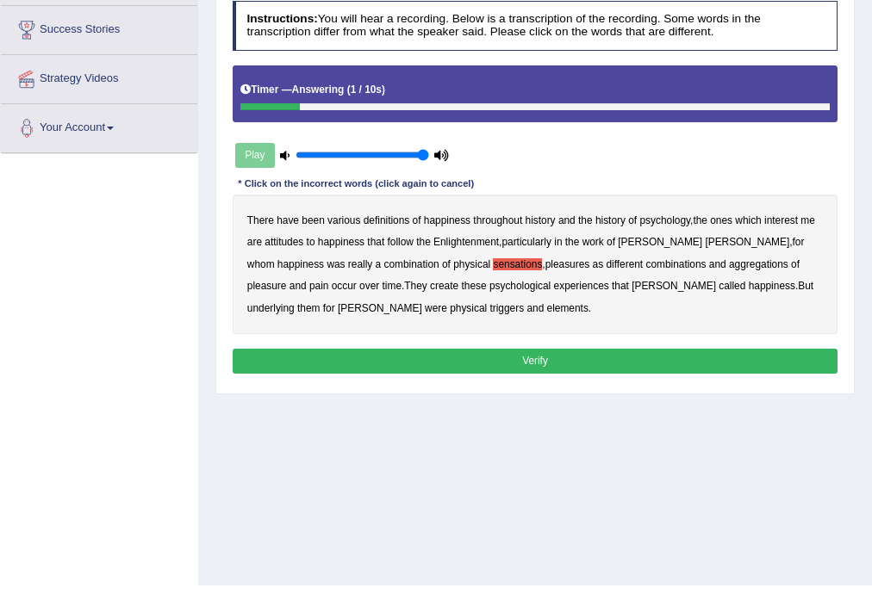
click at [547, 307] on b "elements" at bounding box center [567, 308] width 41 height 12
click at [476, 374] on div "Instructions: You will hear a recording. Below is a transcription of the record…" at bounding box center [534, 190] width 613 height 392
click at [499, 356] on button "Verify" at bounding box center [536, 361] width 606 height 25
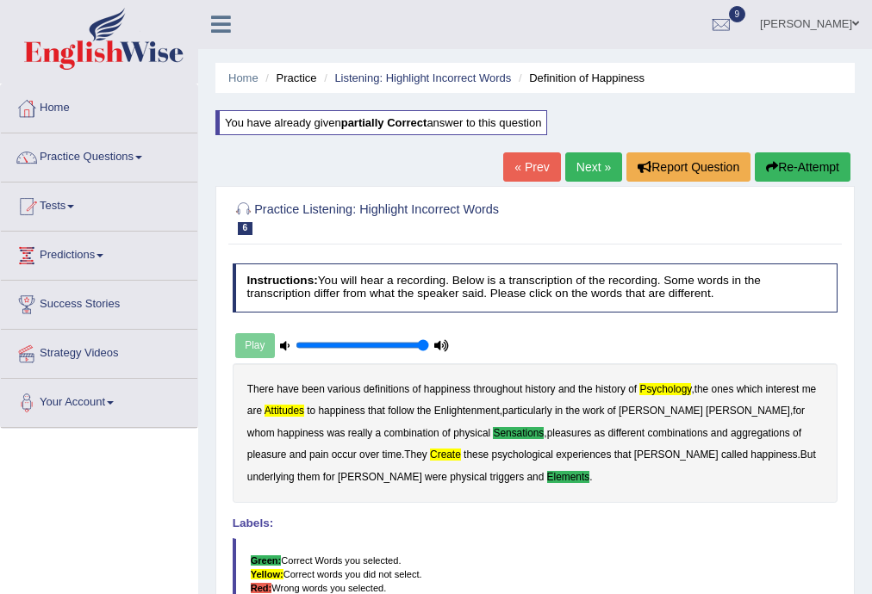
scroll to position [0, 0]
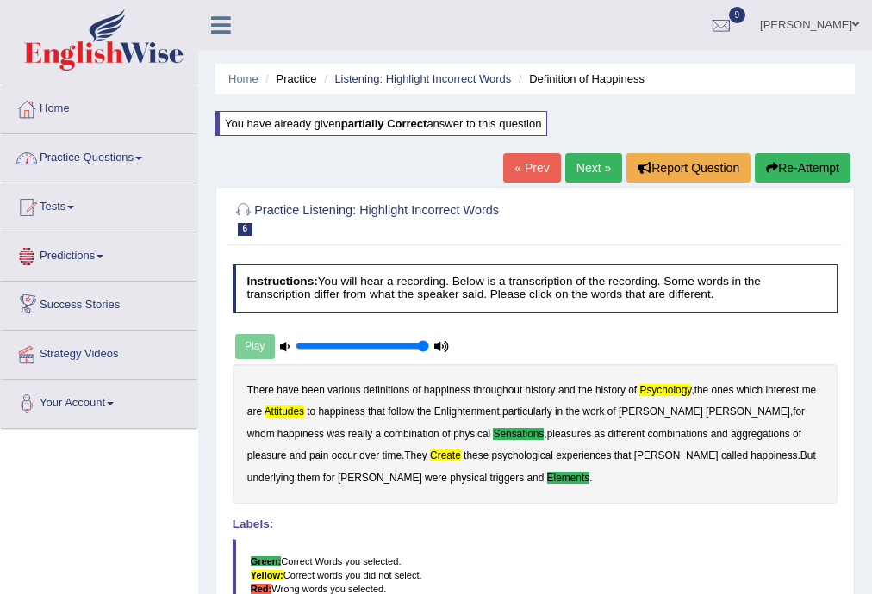
click at [584, 178] on link "Next »" at bounding box center [593, 167] width 57 height 29
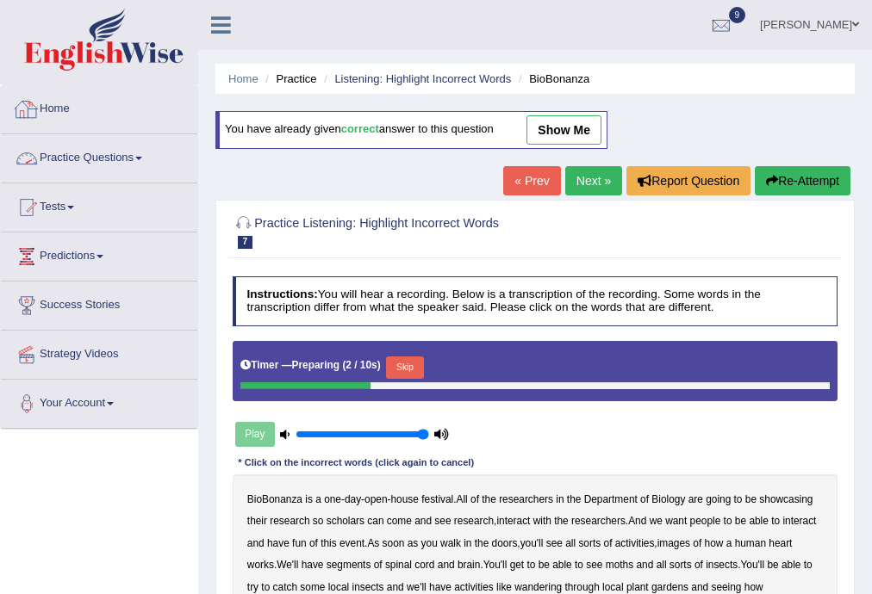
scroll to position [276, 0]
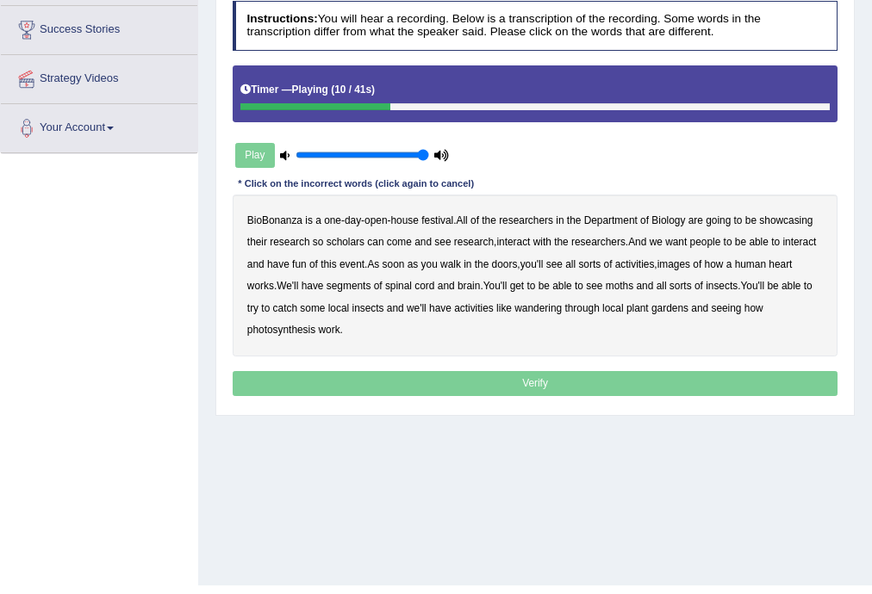
click at [359, 242] on b "scholars" at bounding box center [346, 242] width 38 height 12
click at [682, 266] on b "images" at bounding box center [673, 264] width 33 height 12
click at [369, 288] on b "segments" at bounding box center [349, 286] width 45 height 12
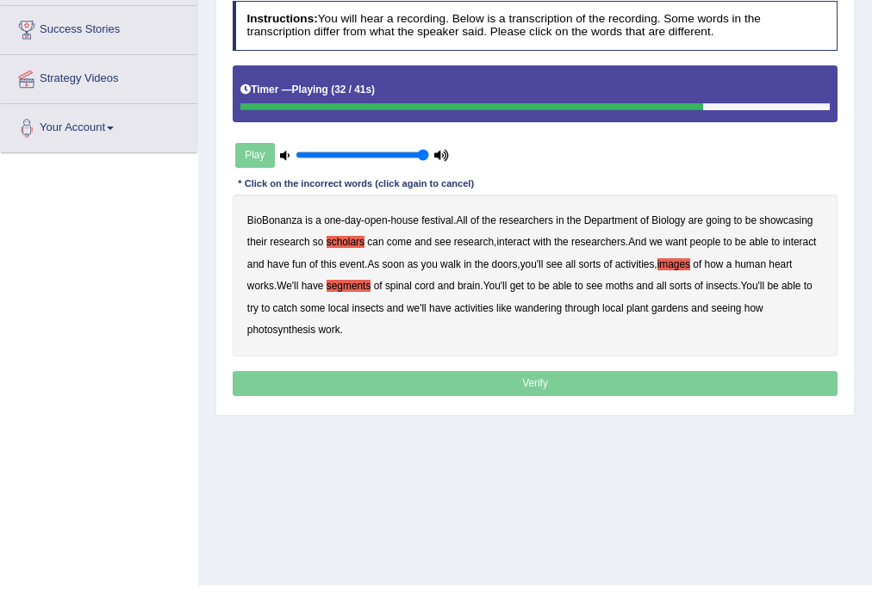
click at [624, 280] on b "moths" at bounding box center [620, 286] width 28 height 12
click at [558, 306] on b "wandering" at bounding box center [537, 308] width 47 height 12
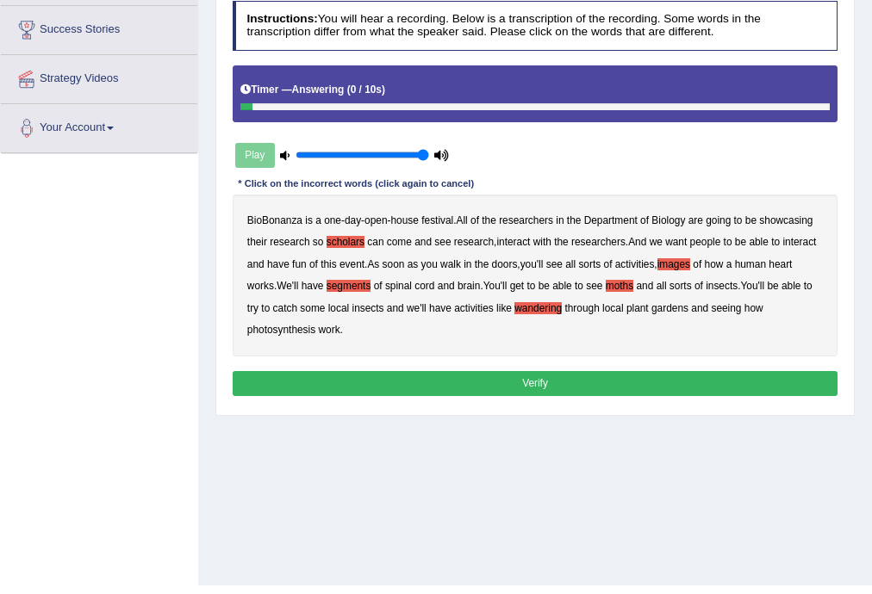
click at [432, 376] on button "Verify" at bounding box center [536, 383] width 606 height 25
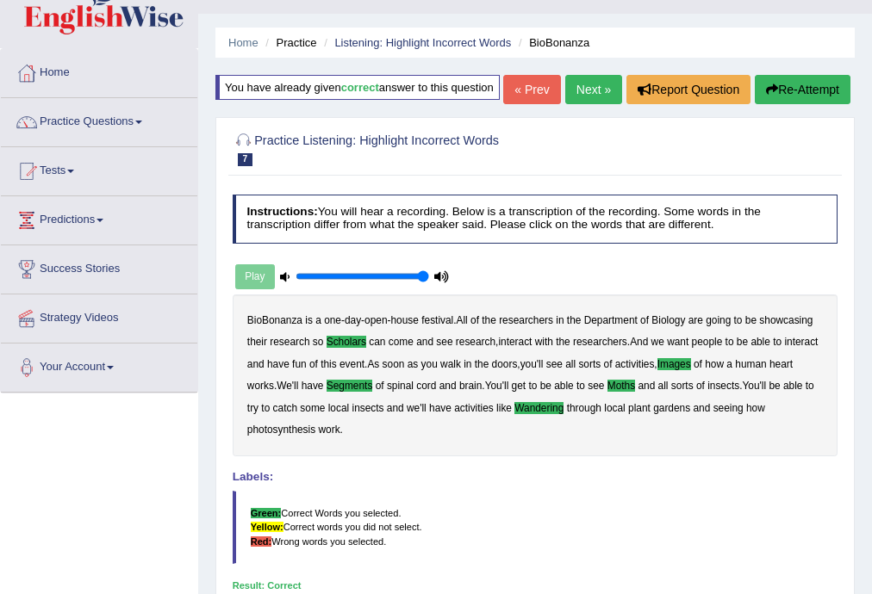
scroll to position [0, 0]
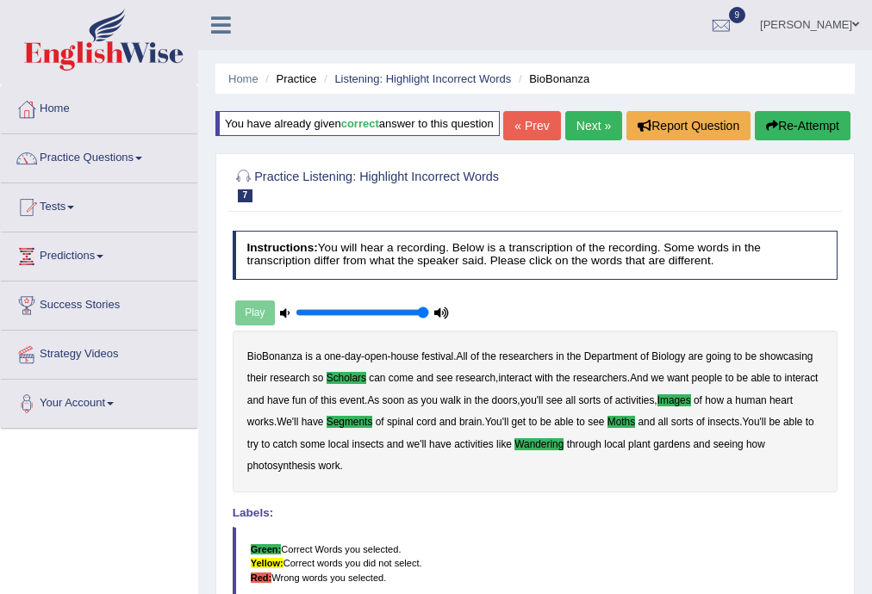
click at [610, 140] on link "Next »" at bounding box center [593, 125] width 57 height 29
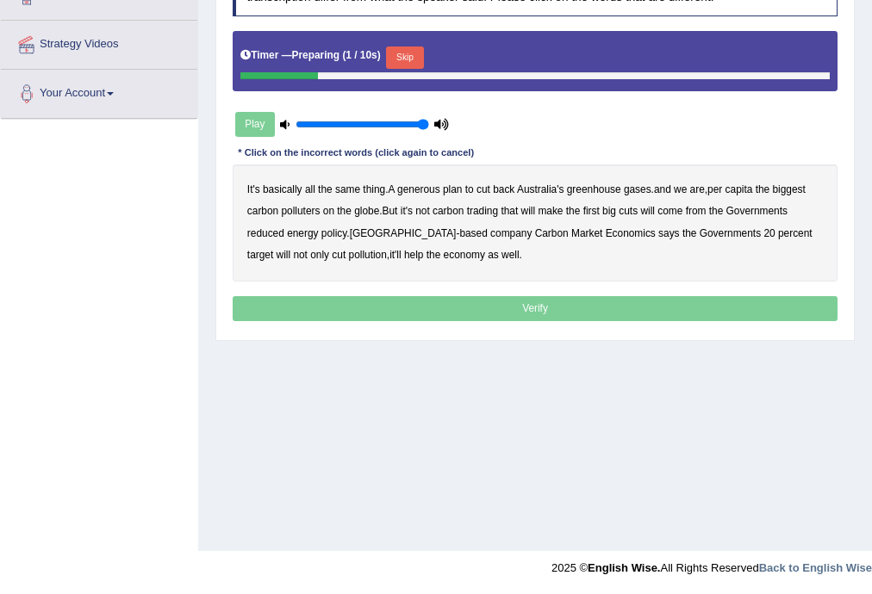
scroll to position [310, 0]
click at [409, 48] on button "Skip" at bounding box center [404, 58] width 37 height 22
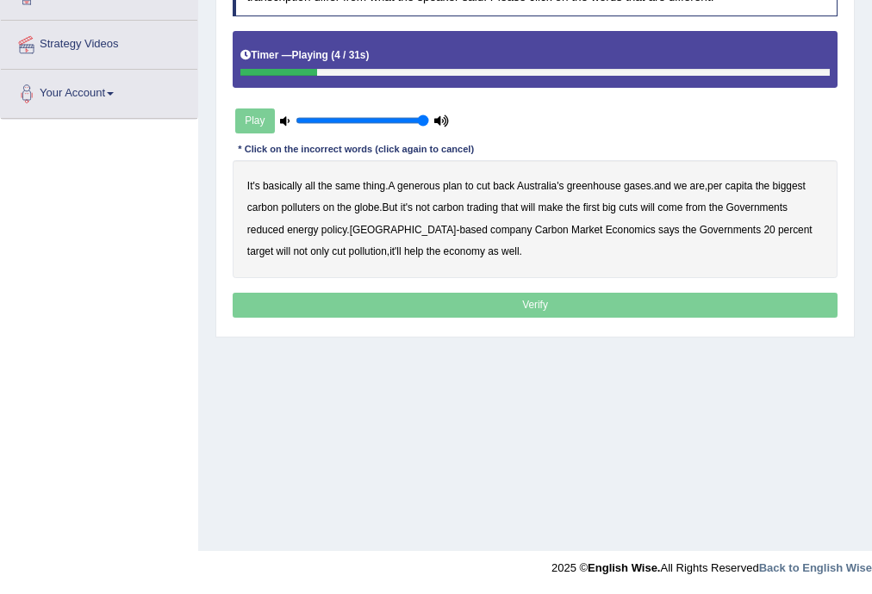
click at [434, 185] on b "generous" at bounding box center [418, 186] width 43 height 12
click at [376, 207] on b "globe" at bounding box center [366, 208] width 25 height 12
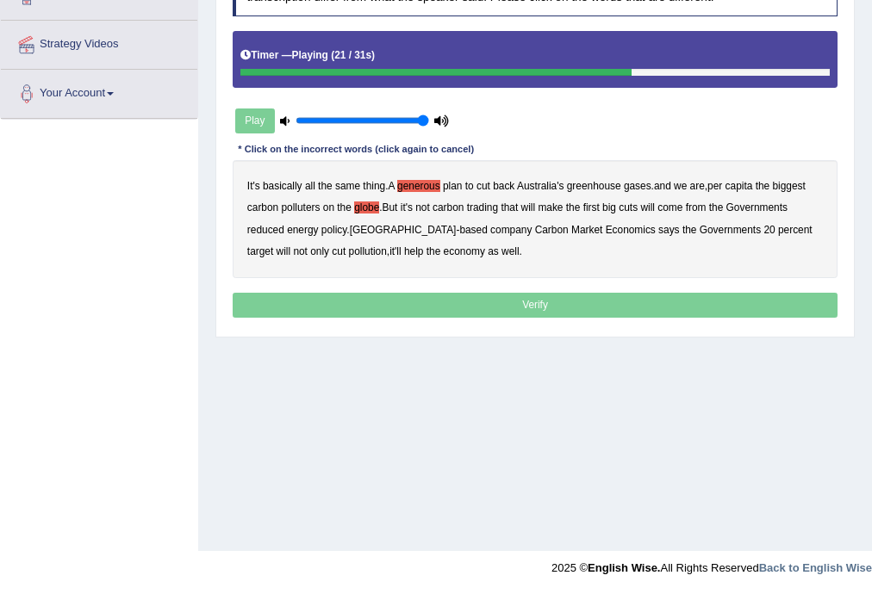
click at [493, 207] on b "trading" at bounding box center [482, 208] width 31 height 12
click at [464, 301] on p "Verify" at bounding box center [536, 305] width 606 height 25
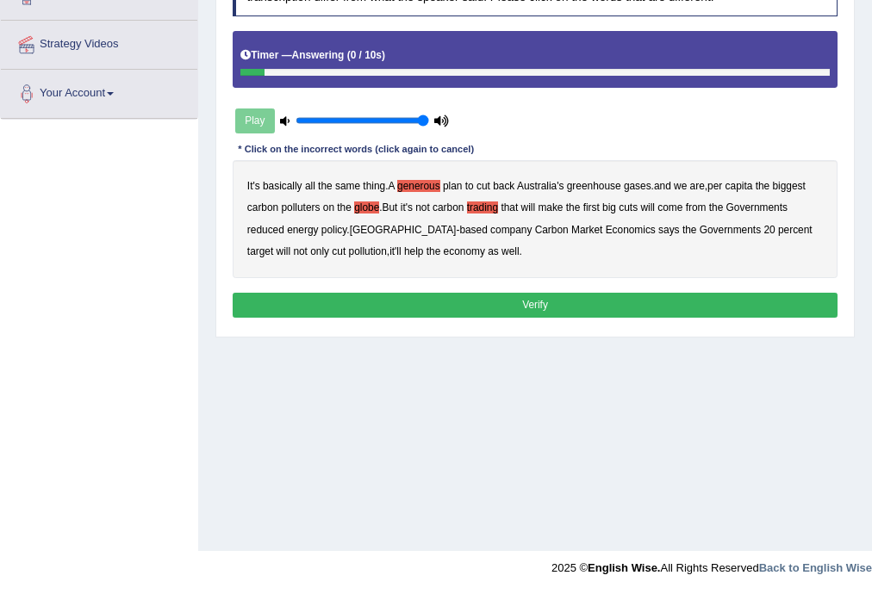
click at [464, 301] on button "Verify" at bounding box center [536, 305] width 606 height 25
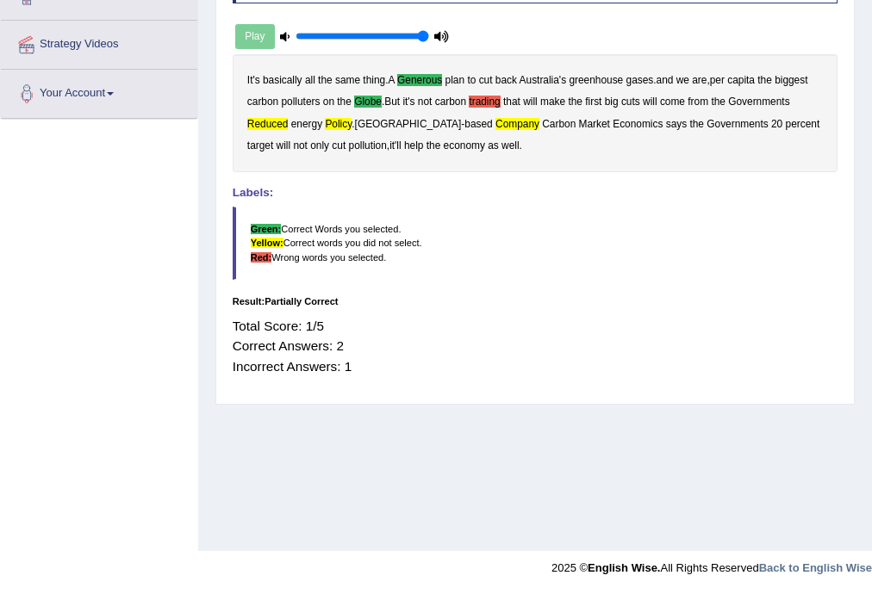
scroll to position [34, 0]
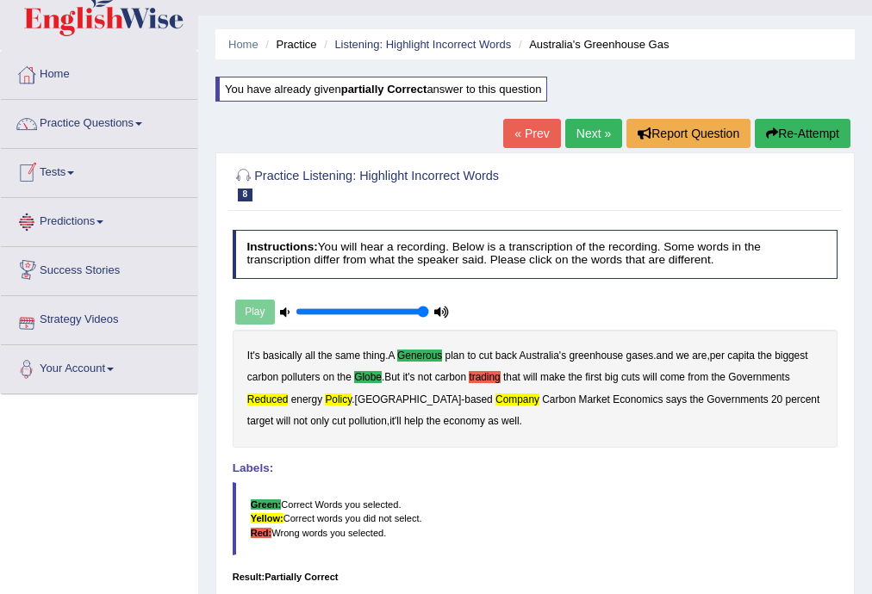
click at [69, 165] on link "Tests" at bounding box center [99, 170] width 196 height 43
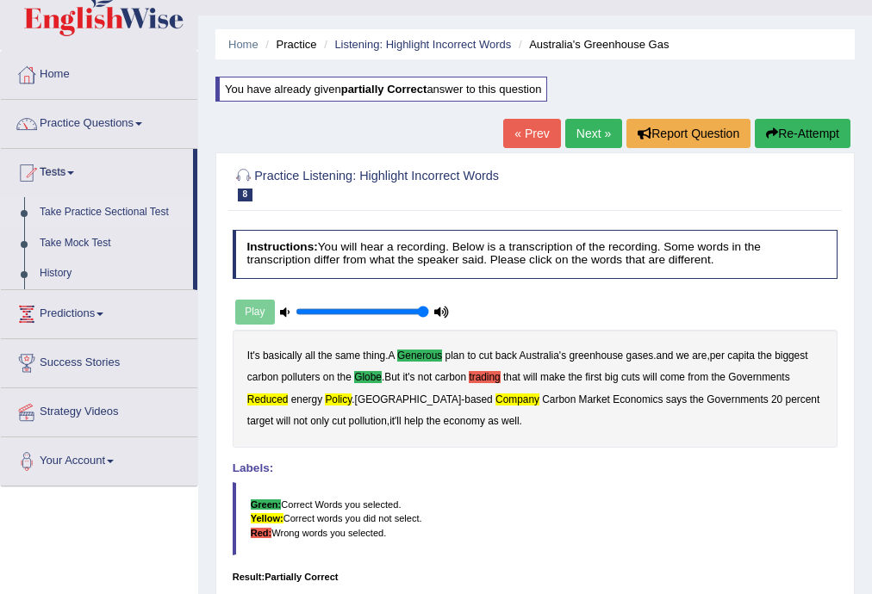
click at [103, 209] on link "Take Practice Sectional Test" at bounding box center [112, 212] width 161 height 31
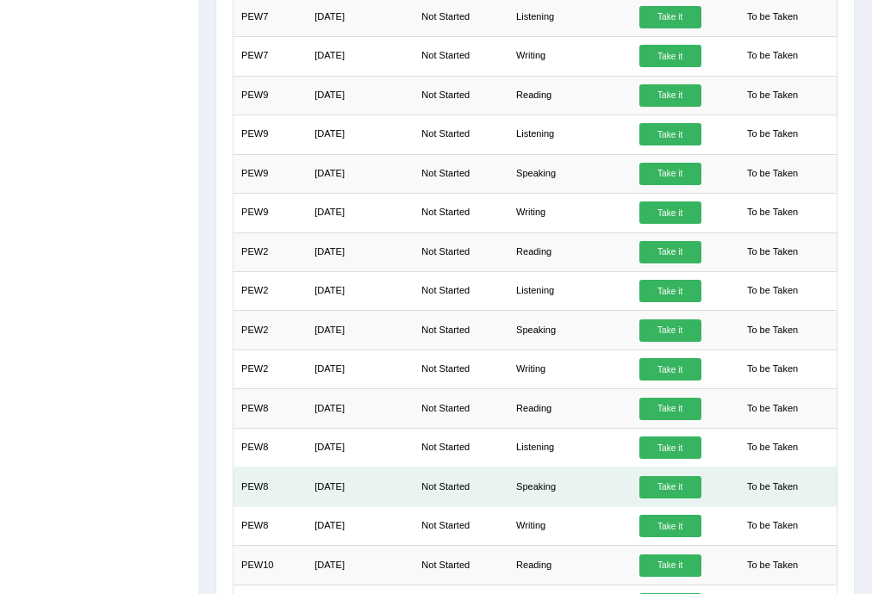
click at [685, 476] on link "Take it" at bounding box center [670, 487] width 62 height 22
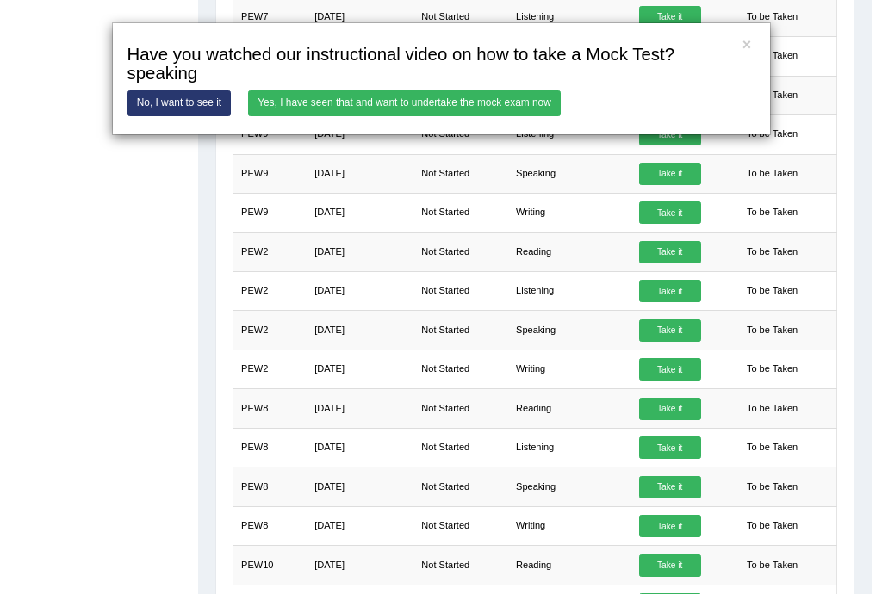
click at [353, 96] on link "Yes, I have seen that and want to undertake the mock exam now" at bounding box center [404, 102] width 313 height 25
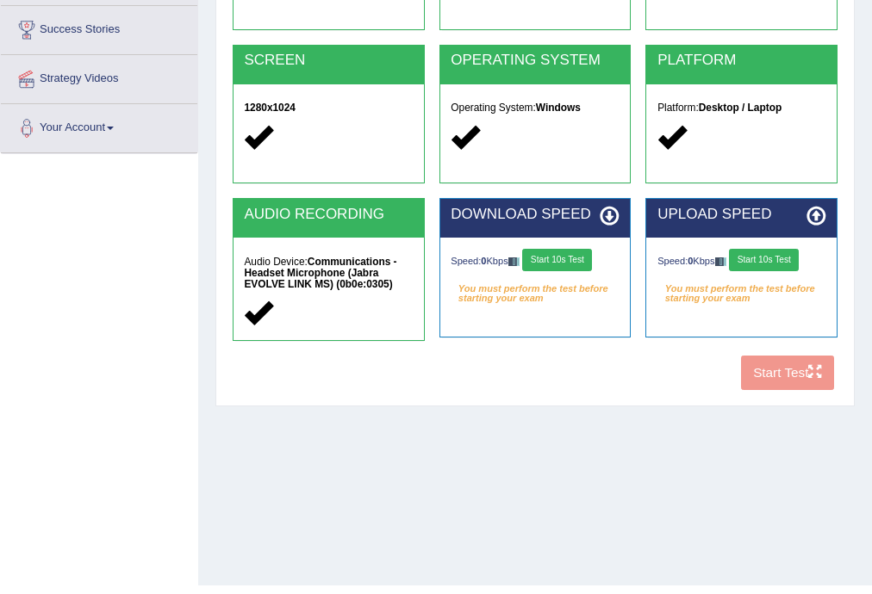
click at [566, 255] on button "Start 10s Test" at bounding box center [557, 260] width 70 height 22
click at [768, 261] on button "Start 10s Test" at bounding box center [764, 260] width 70 height 22
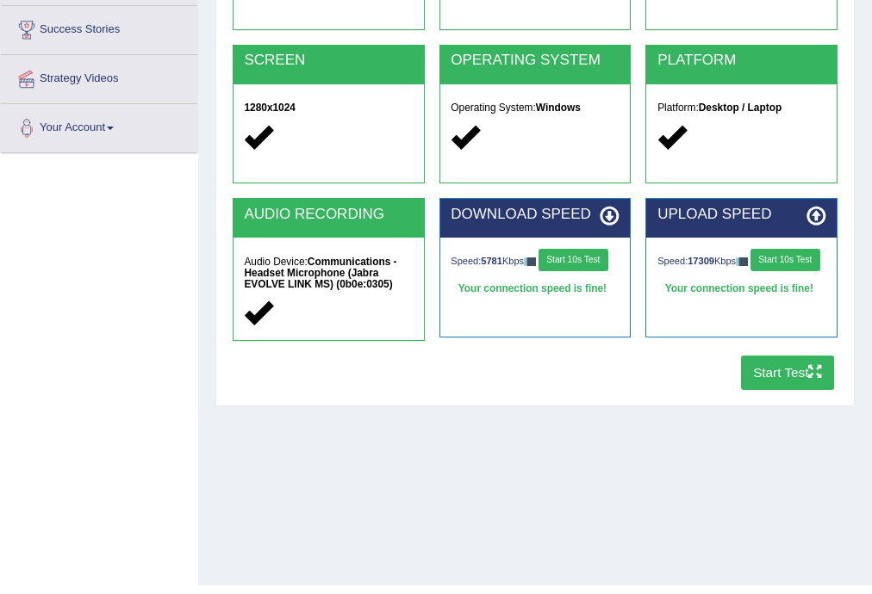
click at [813, 368] on icon "button" at bounding box center [814, 371] width 13 height 13
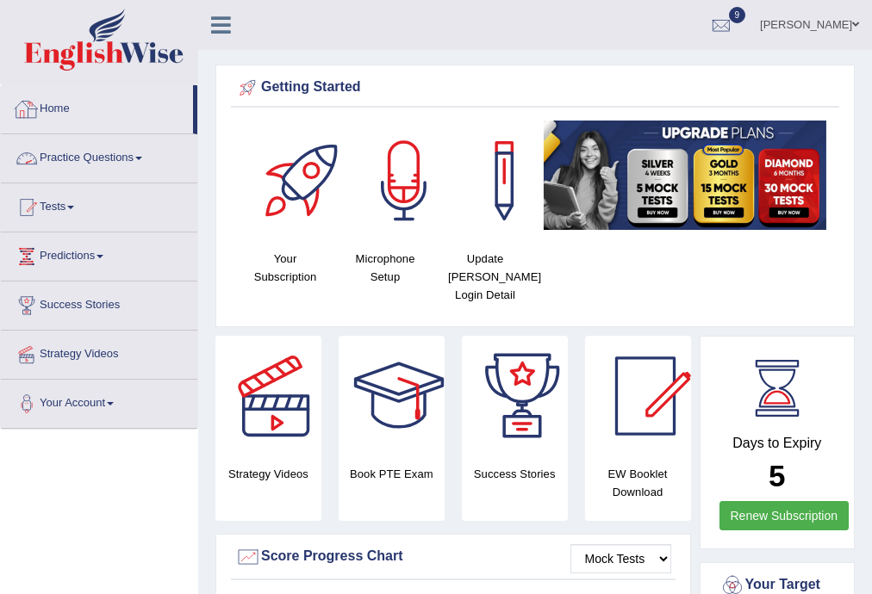
click at [76, 152] on link "Practice Questions" at bounding box center [99, 155] width 196 height 43
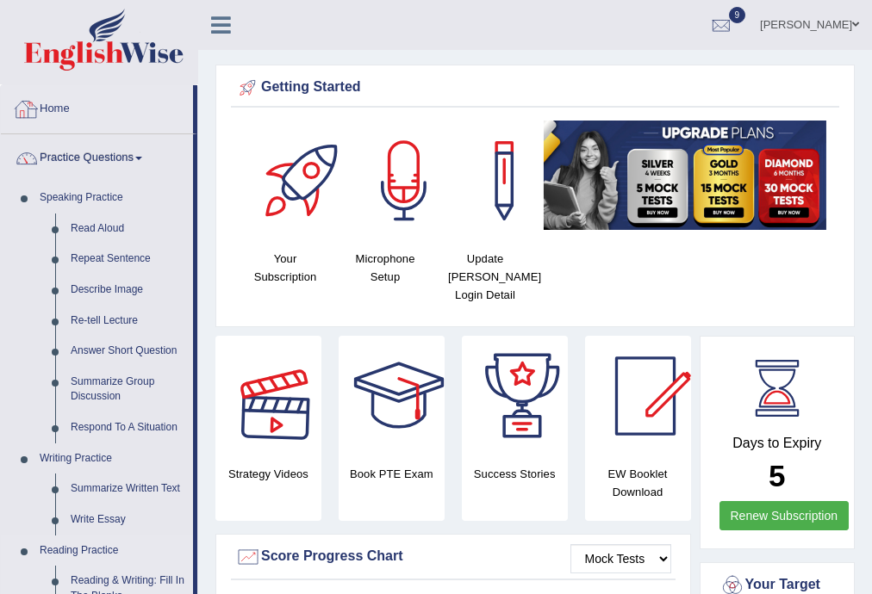
scroll to position [276, 0]
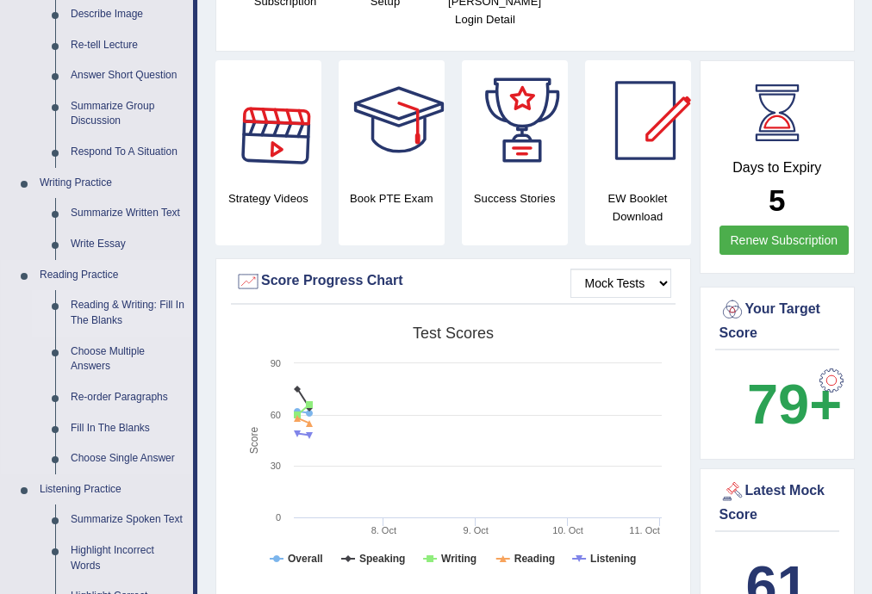
click at [172, 307] on link "Reading & Writing: Fill In The Blanks" at bounding box center [128, 313] width 130 height 46
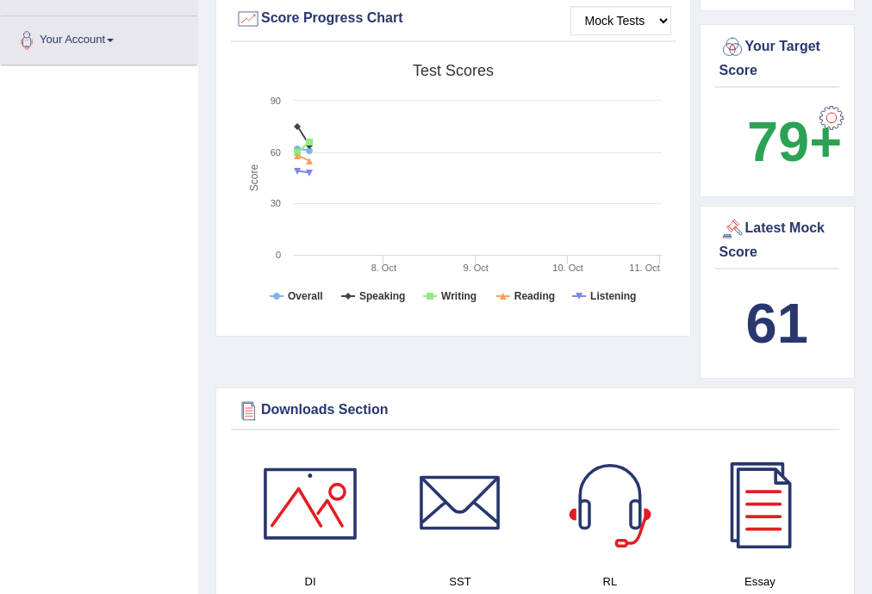
scroll to position [1195, 0]
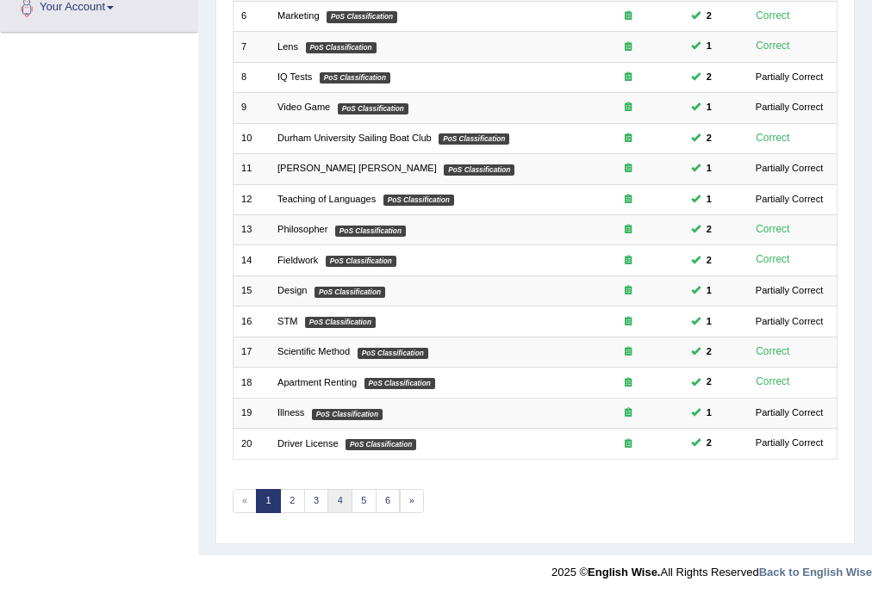
click at [338, 498] on link "4" at bounding box center [339, 501] width 25 height 24
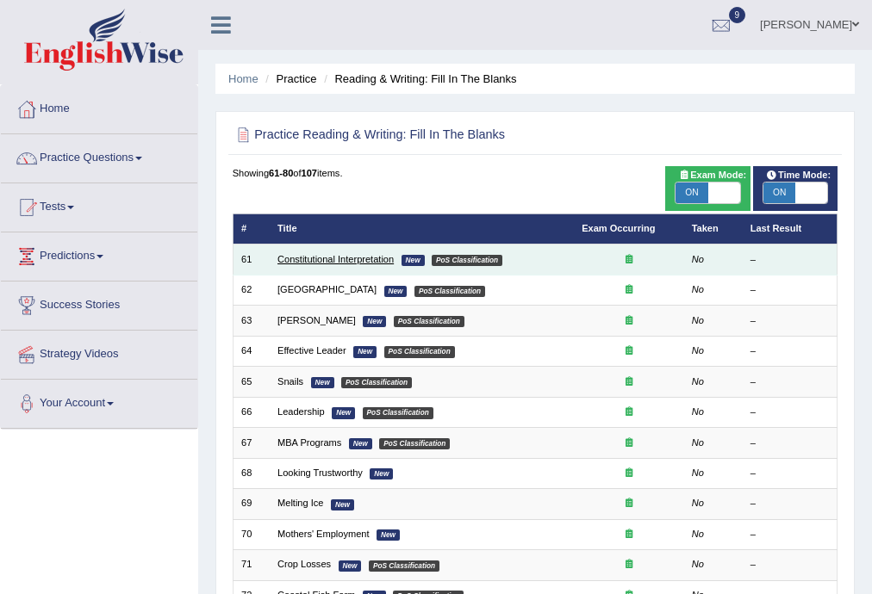
click at [327, 263] on link "Constitutional Interpretation" at bounding box center [335, 259] width 116 height 10
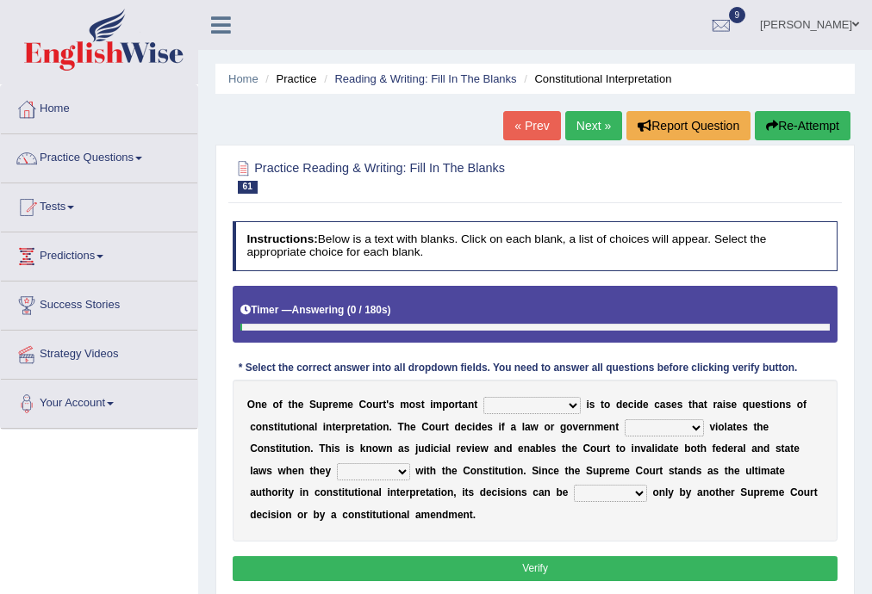
scroll to position [276, 0]
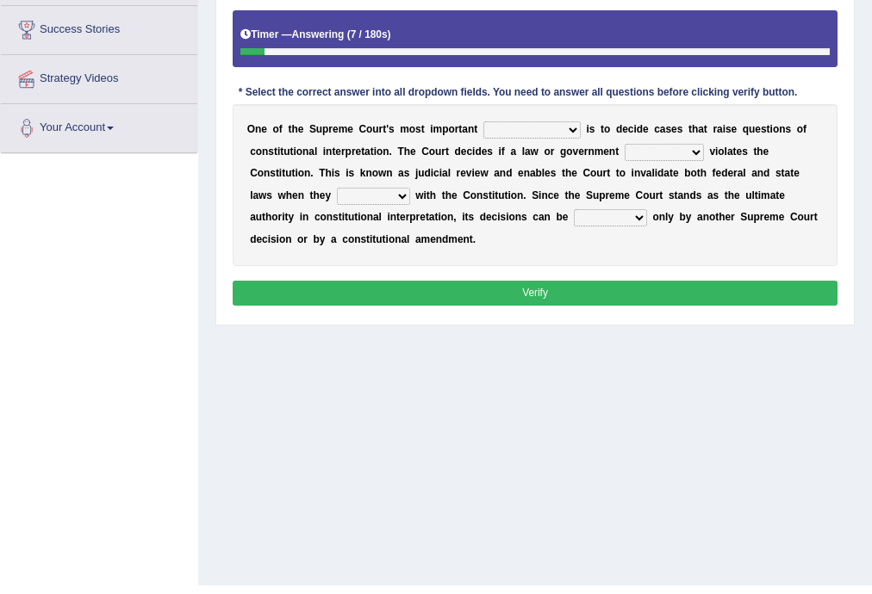
click at [571, 128] on select "legislation purviews permissions responsibilities" at bounding box center [531, 129] width 97 height 17
select select "responsibilities"
click at [483, 121] on select "legislation purviews permissions responsibilities" at bounding box center [531, 129] width 97 height 17
click at [654, 152] on select "auction action approach speculation" at bounding box center [664, 152] width 79 height 17
select select "action"
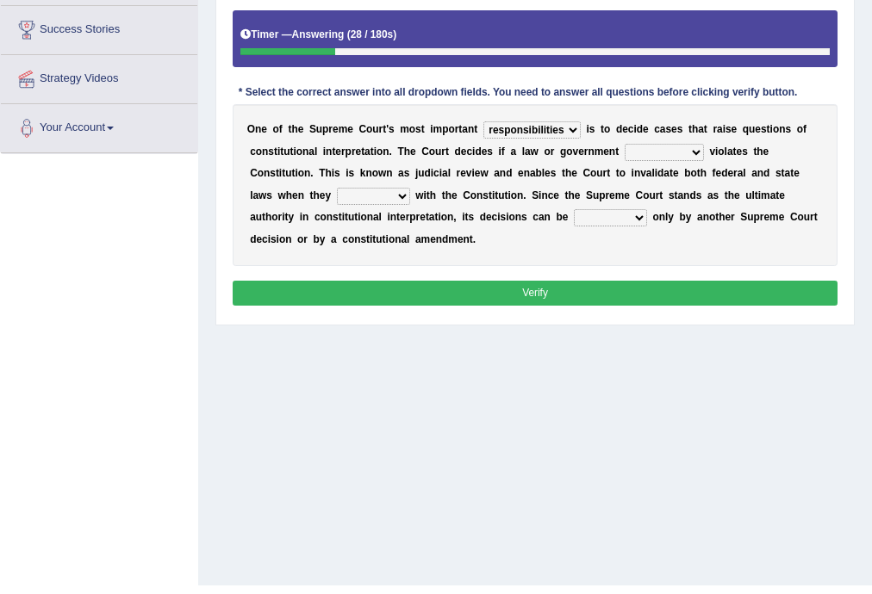
click at [625, 144] on select "auction action approach speculation" at bounding box center [664, 152] width 79 height 17
click at [380, 193] on select "tally conflict accord overlap" at bounding box center [373, 196] width 73 height 17
select select "overlap"
click at [337, 188] on select "tally conflict accord overlap" at bounding box center [373, 196] width 73 height 17
click at [601, 218] on select "charged changed followed altered" at bounding box center [610, 217] width 73 height 17
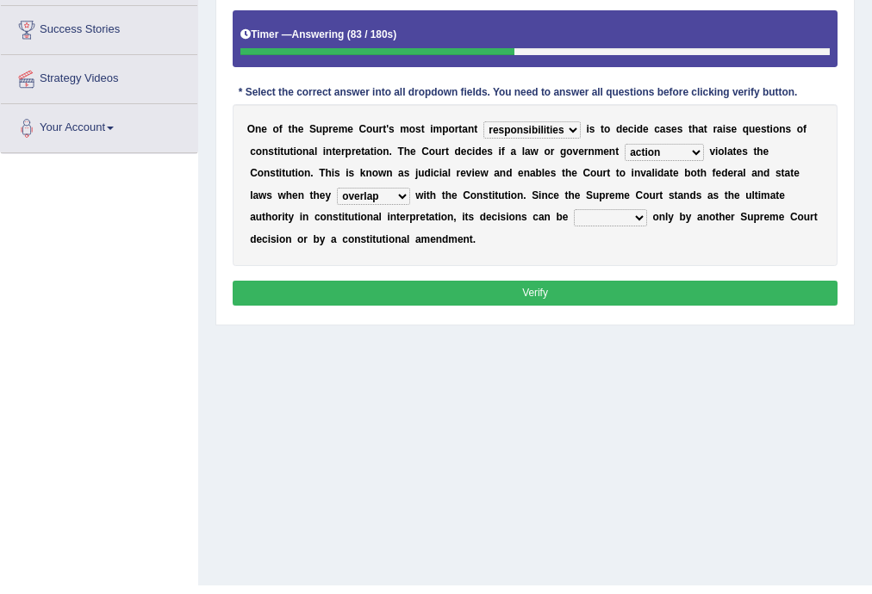
select select "changed"
click at [574, 209] on select "charged changed followed altered" at bounding box center [610, 217] width 73 height 17
click at [734, 283] on button "Verify" at bounding box center [536, 293] width 606 height 25
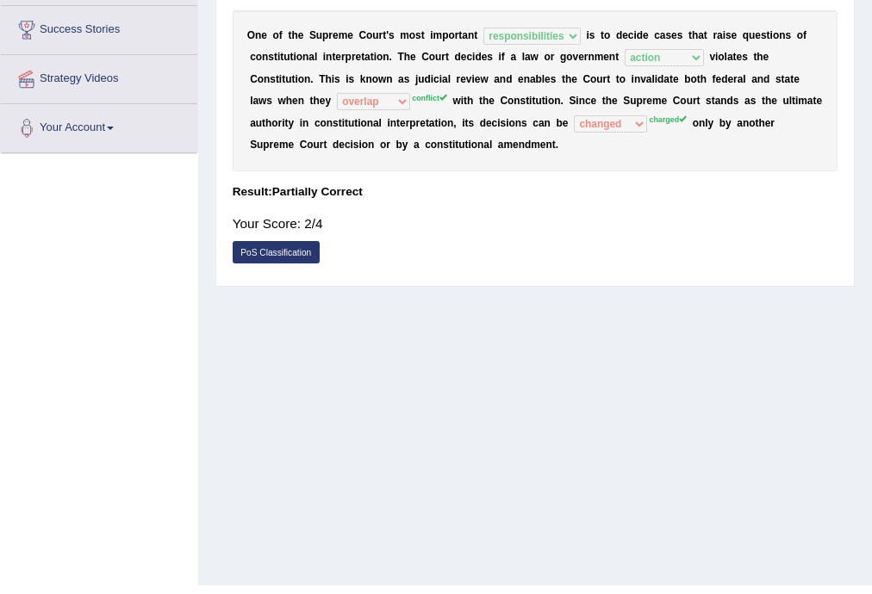
scroll to position [0, 0]
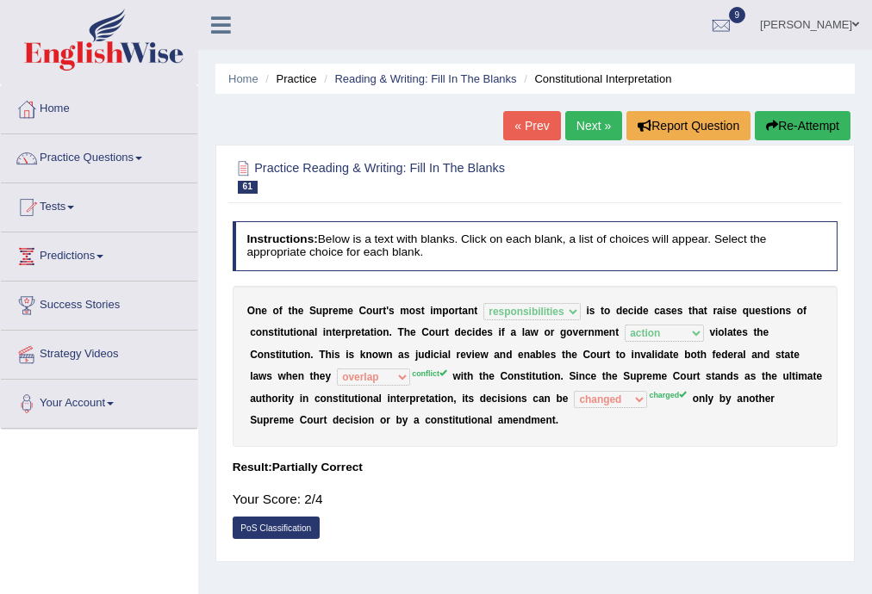
click at [838, 123] on button "Re-Attempt" at bounding box center [803, 125] width 96 height 29
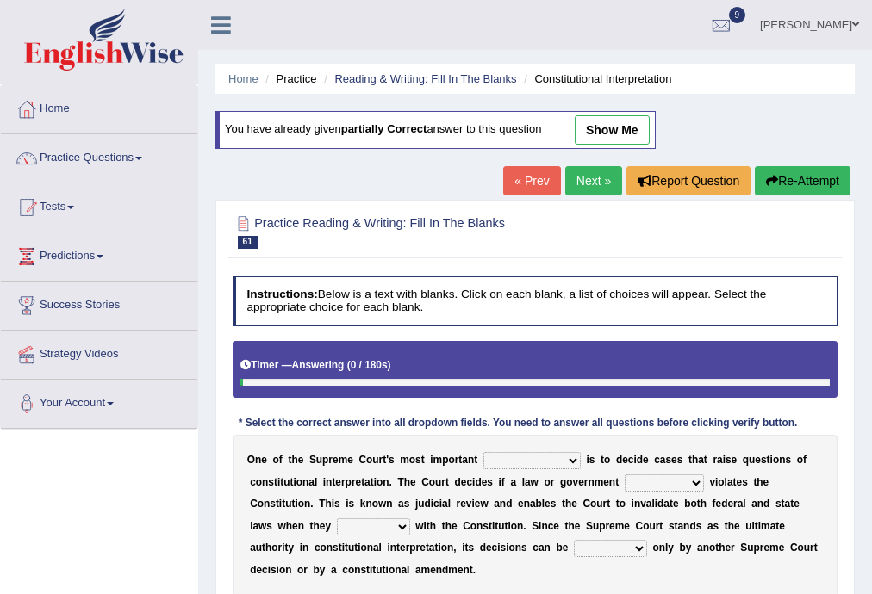
click at [541, 455] on select "legislation purviews permissions responsibilities" at bounding box center [531, 460] width 97 height 17
select select "responsibilities"
click at [483, 452] on select "legislation purviews permissions responsibilities" at bounding box center [531, 460] width 97 height 17
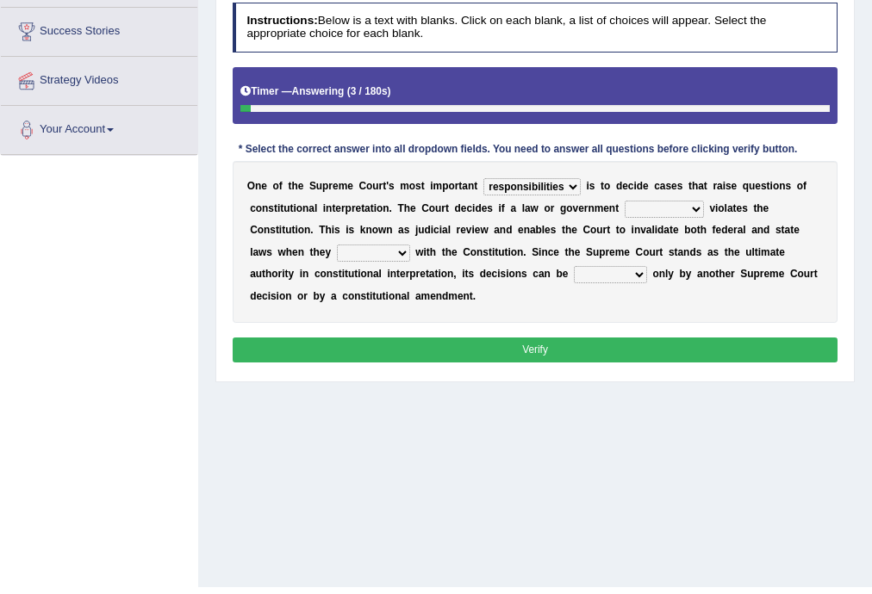
scroll to position [276, 0]
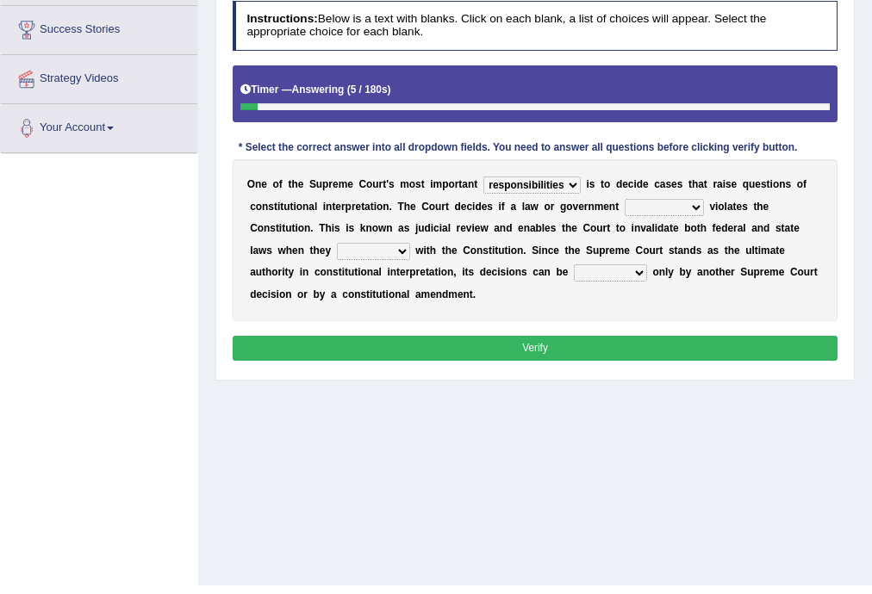
click at [700, 210] on select "auction action approach speculation" at bounding box center [664, 207] width 79 height 17
select select "action"
click at [625, 199] on select "auction action approach speculation" at bounding box center [664, 207] width 79 height 17
click at [360, 249] on select "tally conflict accord overlap" at bounding box center [373, 251] width 73 height 17
select select "conflict"
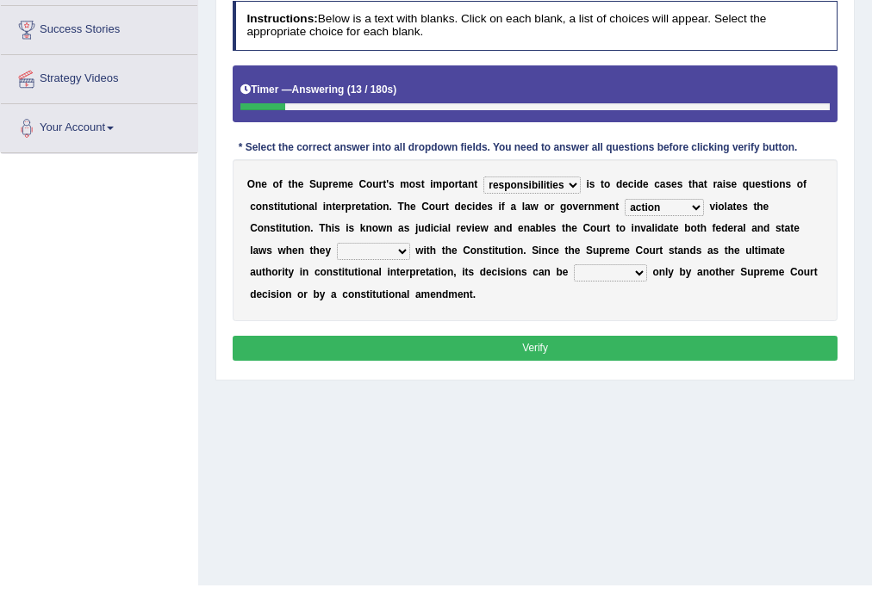
click at [337, 243] on select "tally conflict accord overlap" at bounding box center [373, 251] width 73 height 17
click at [613, 271] on select "charged changed followed altered" at bounding box center [610, 272] width 73 height 17
select select "charged"
click at [574, 264] on select "charged changed followed altered" at bounding box center [610, 272] width 73 height 17
click at [582, 349] on button "Verify" at bounding box center [536, 348] width 606 height 25
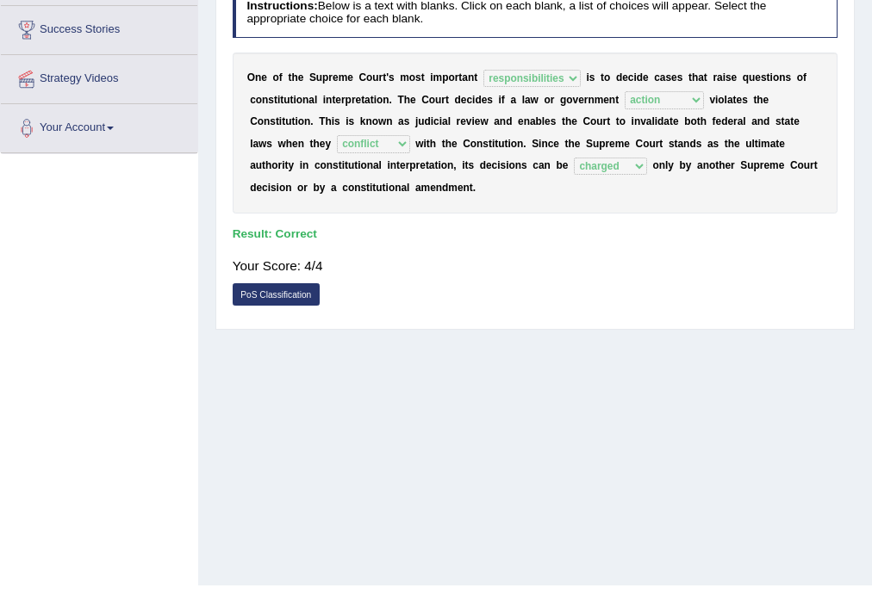
scroll to position [0, 0]
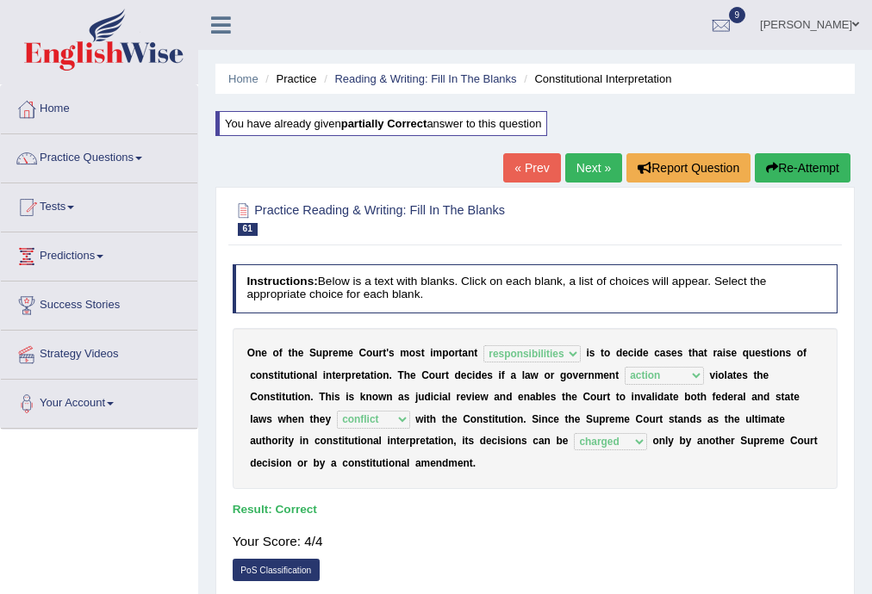
click at [589, 162] on link "Next »" at bounding box center [593, 167] width 57 height 29
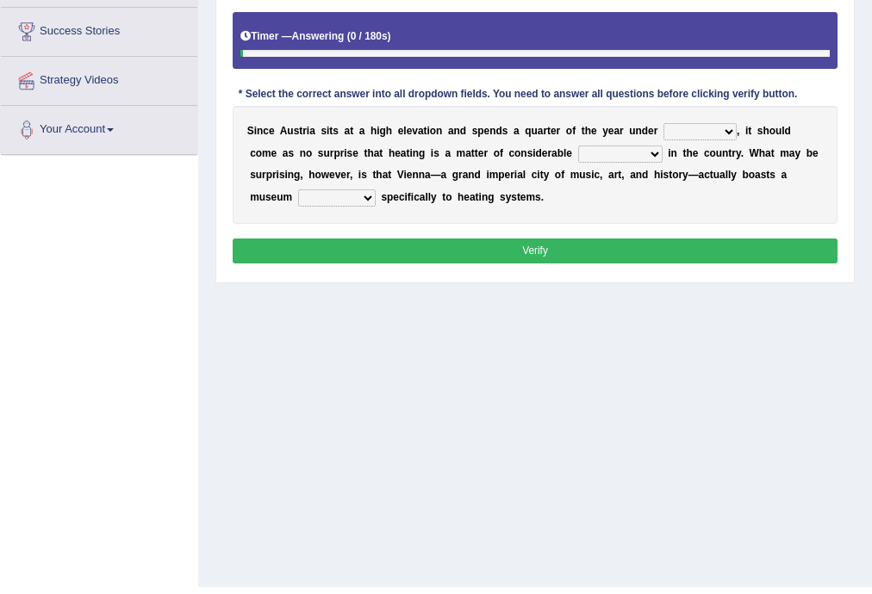
scroll to position [276, 0]
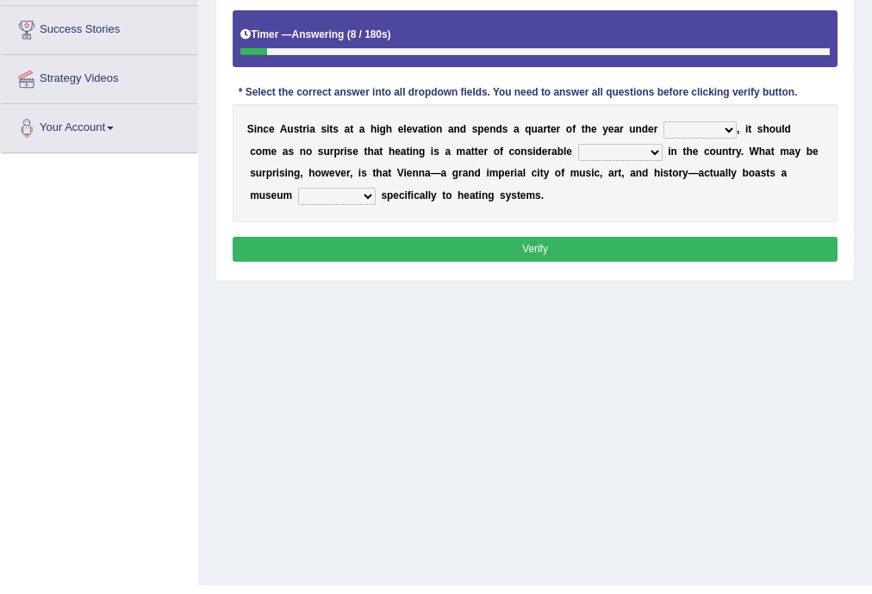
click at [667, 128] on select "rain wind typhoon snow" at bounding box center [699, 129] width 73 height 17
select select "rain"
click at [663, 121] on select "rain wind typhoon snow" at bounding box center [699, 129] width 73 height 17
click at [696, 121] on select "rain wind typhoon snow" at bounding box center [699, 129] width 73 height 17
click at [578, 148] on select "leakage importance memory convenience" at bounding box center [620, 152] width 84 height 17
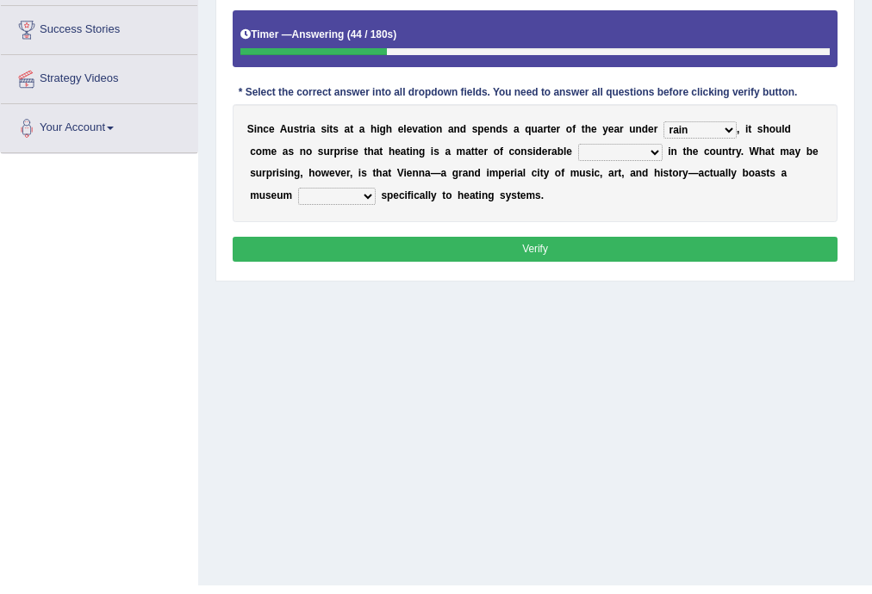
select select "leakage"
click at [578, 144] on select "leakage importance memory convenience" at bounding box center [620, 152] width 84 height 17
click at [323, 177] on b "w" at bounding box center [325, 173] width 8 height 12
click at [323, 199] on select "repellent dictated dedicated determined" at bounding box center [337, 196] width 78 height 17
select select "determined"
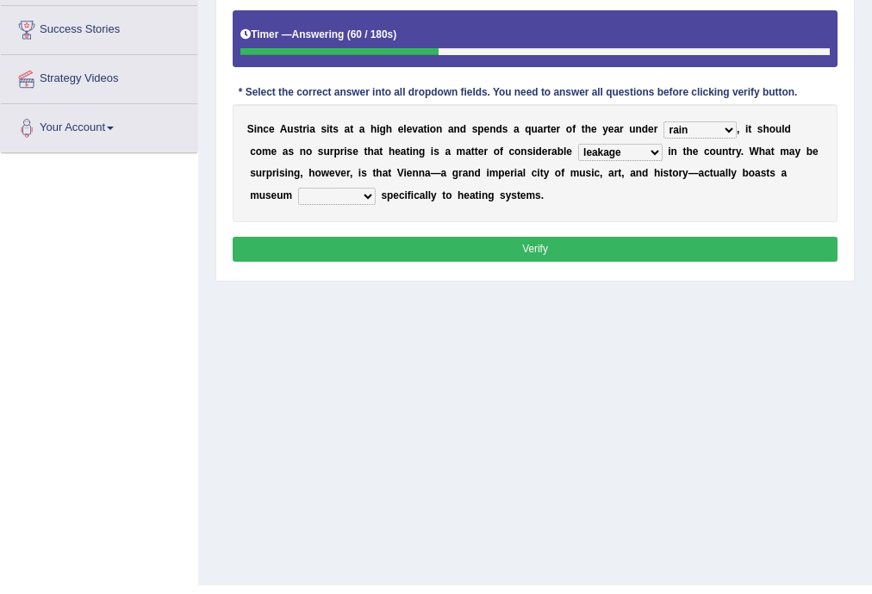
click at [298, 188] on select "repellent dictated dedicated determined" at bounding box center [337, 196] width 78 height 17
click at [416, 237] on button "Verify" at bounding box center [536, 249] width 606 height 25
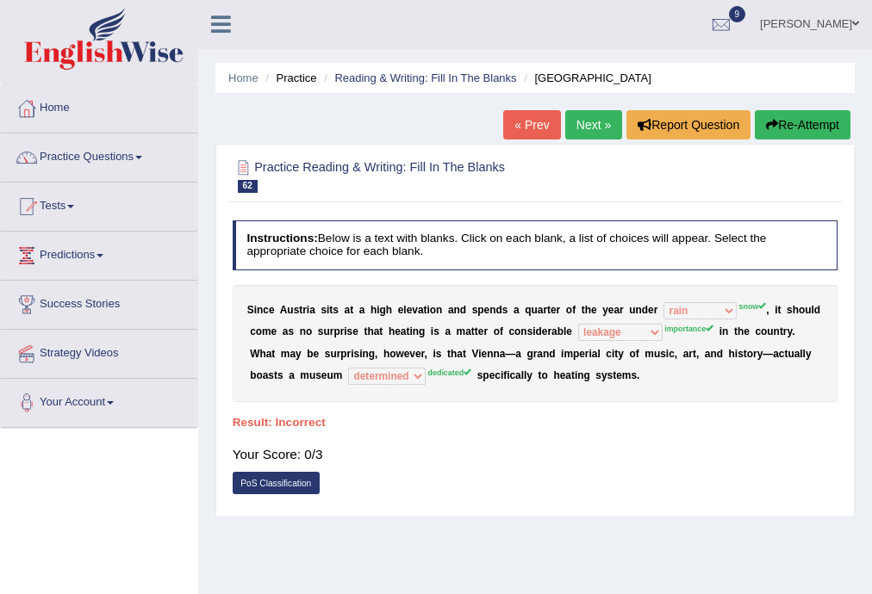
scroll to position [0, 0]
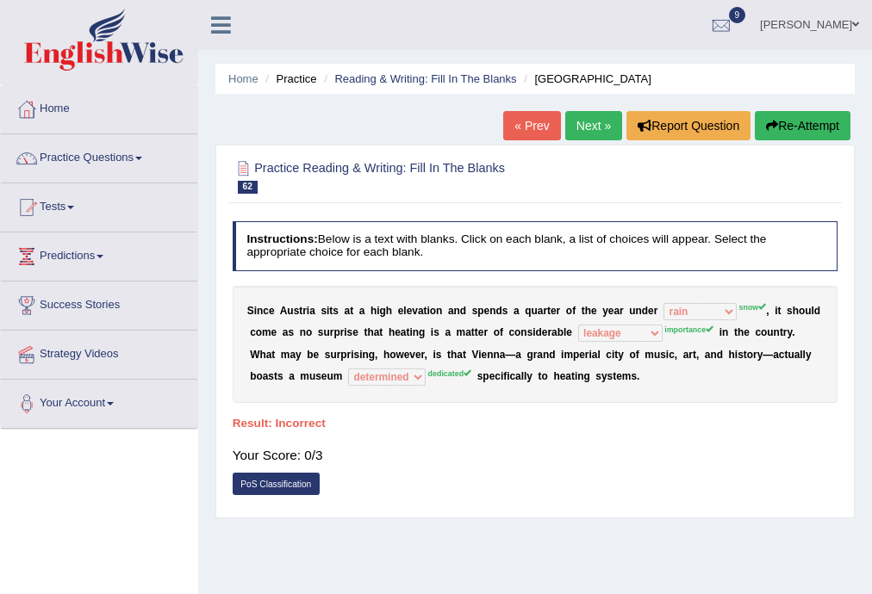
click at [580, 131] on link "Next »" at bounding box center [593, 125] width 57 height 29
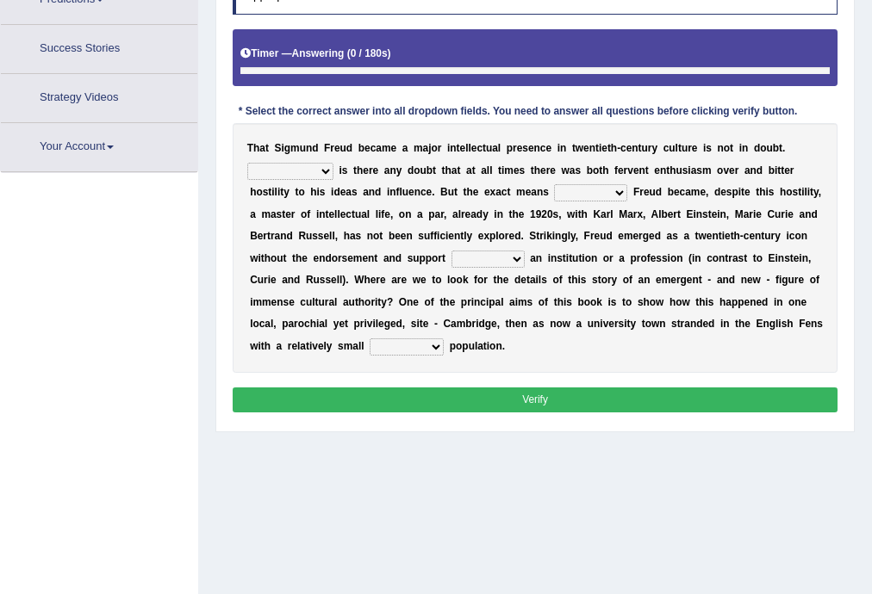
scroll to position [310, 0]
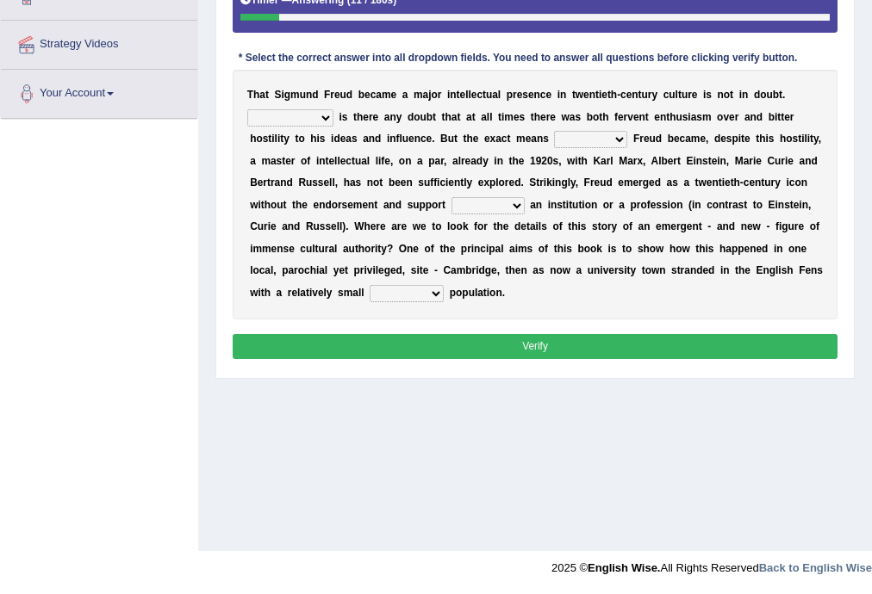
click at [307, 118] on select "Nor Nevertheless Otherwise Yet" at bounding box center [290, 117] width 86 height 17
select select "Nevertheless"
click at [247, 109] on select "Nor Nevertheless Otherwise Yet" at bounding box center [290, 117] width 86 height 17
click at [569, 145] on select "by which by whom to which to whom" at bounding box center [590, 139] width 73 height 17
select select "by whom"
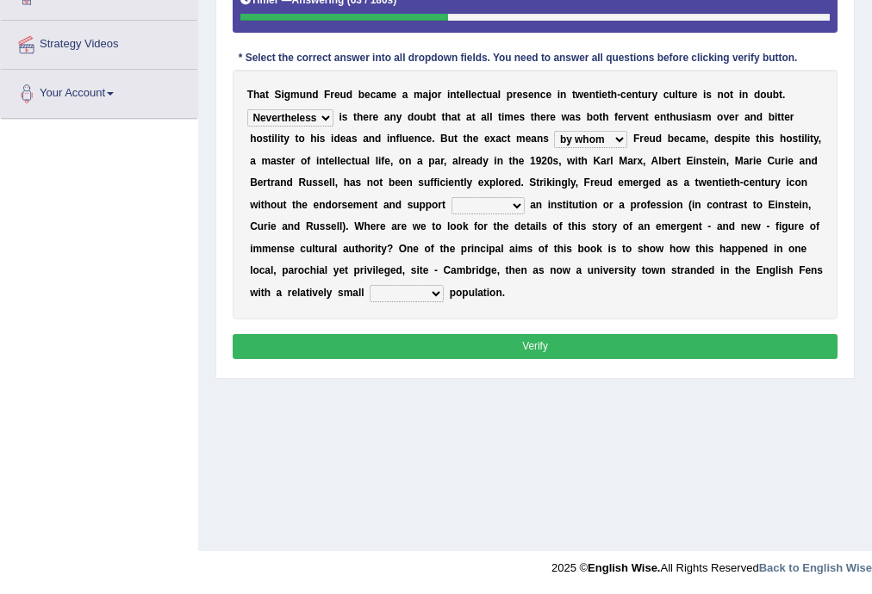
click at [554, 131] on select "by which by whom to which to whom" at bounding box center [590, 139] width 73 height 17
click at [594, 134] on select "by which by whom to which to whom" at bounding box center [590, 139] width 73 height 17
click at [672, 128] on div "T h a t S i g m u n d F r e u d b e c a m e a m a j o r i n t e l l e c t u a l…" at bounding box center [536, 194] width 606 height 249
click at [490, 200] on select "with of on in" at bounding box center [487, 205] width 73 height 17
select select "of"
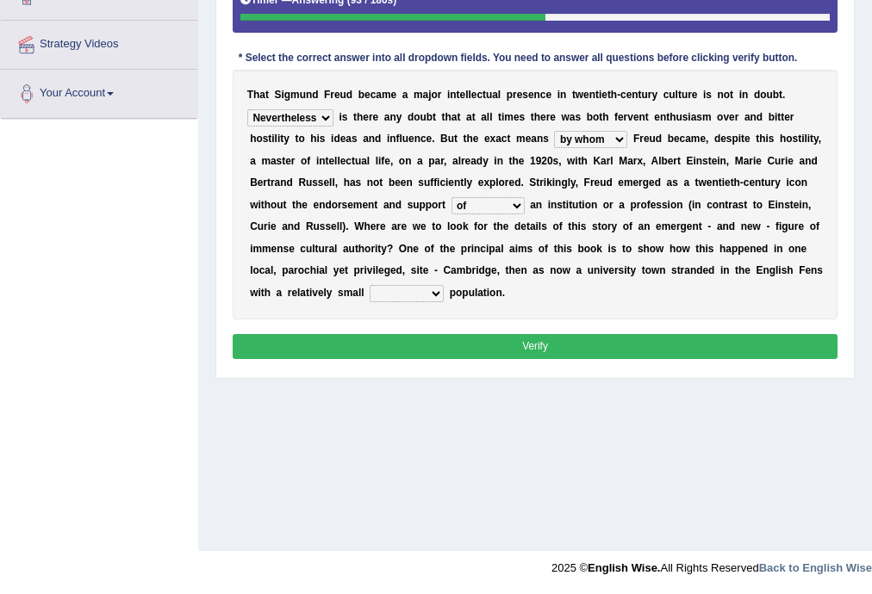
click at [451, 197] on select "with of on in" at bounding box center [487, 205] width 73 height 17
click at [383, 289] on select "fluctuation fluctuated fluctuate fluctuating" at bounding box center [407, 293] width 74 height 17
select select "fluctuation"
click at [370, 285] on select "fluctuation fluctuated fluctuate fluctuating" at bounding box center [407, 293] width 74 height 17
click at [429, 341] on button "Verify" at bounding box center [536, 346] width 606 height 25
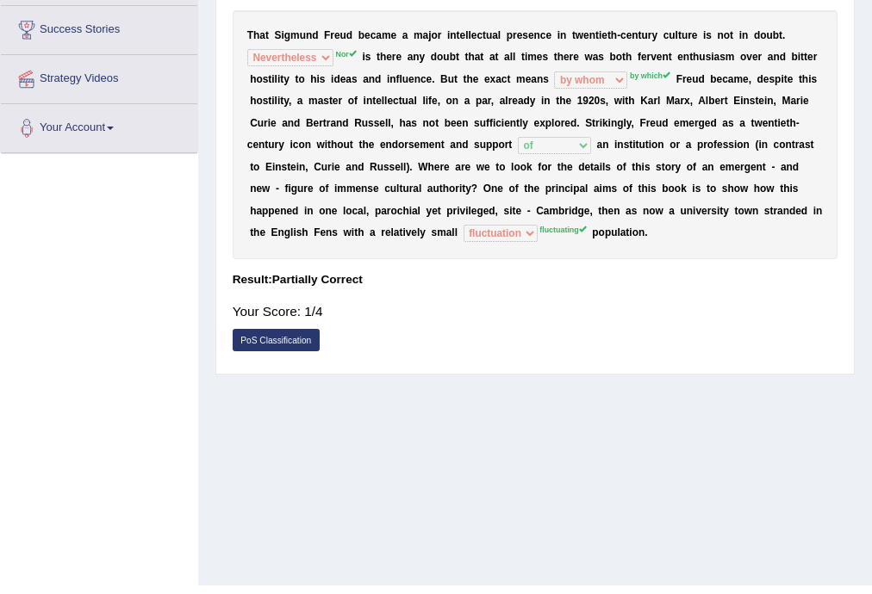
scroll to position [0, 0]
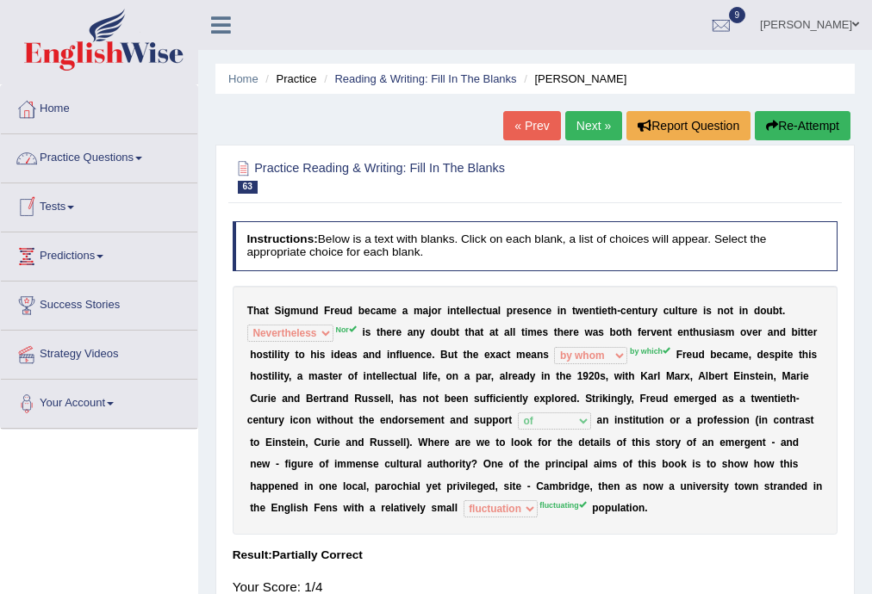
click at [117, 155] on link "Practice Questions" at bounding box center [99, 155] width 196 height 43
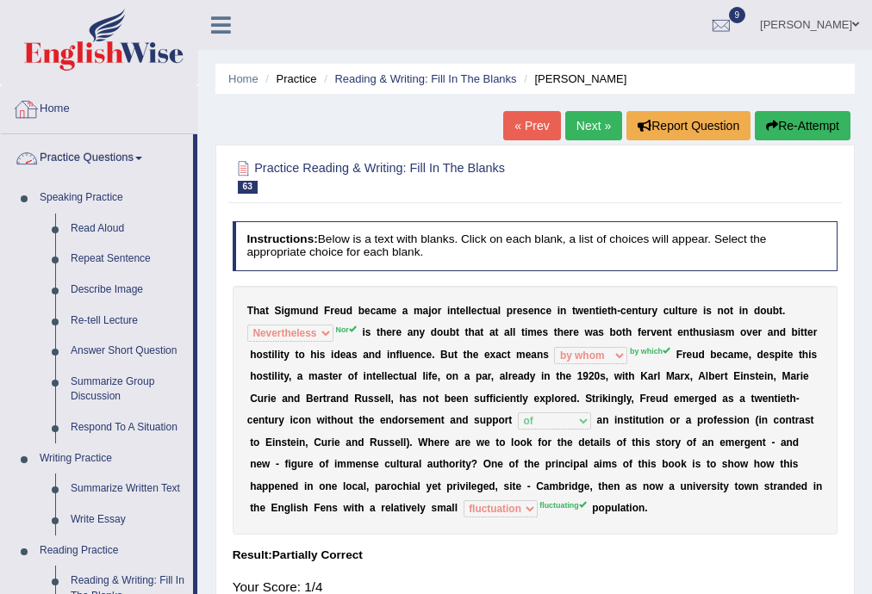
click at [56, 96] on link "Home" at bounding box center [99, 106] width 196 height 43
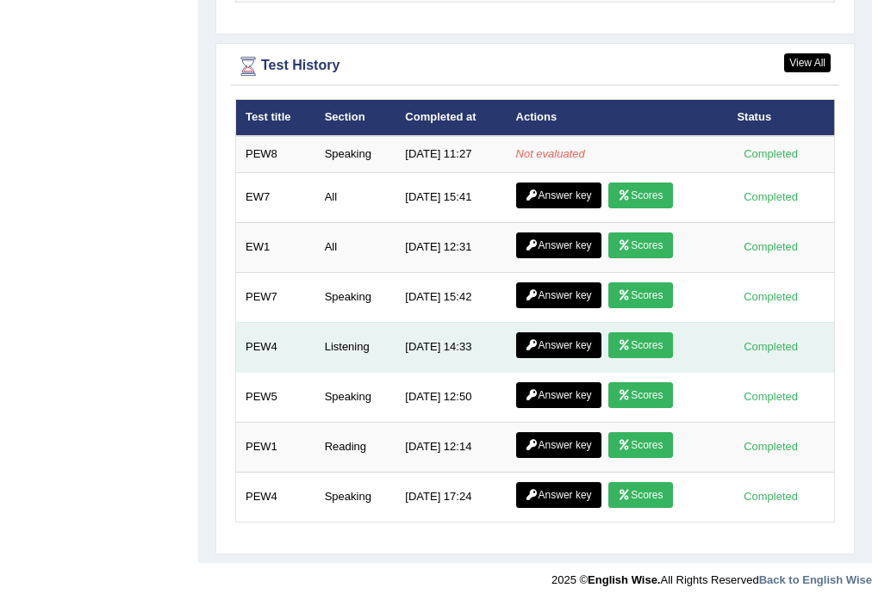
scroll to position [2138, 0]
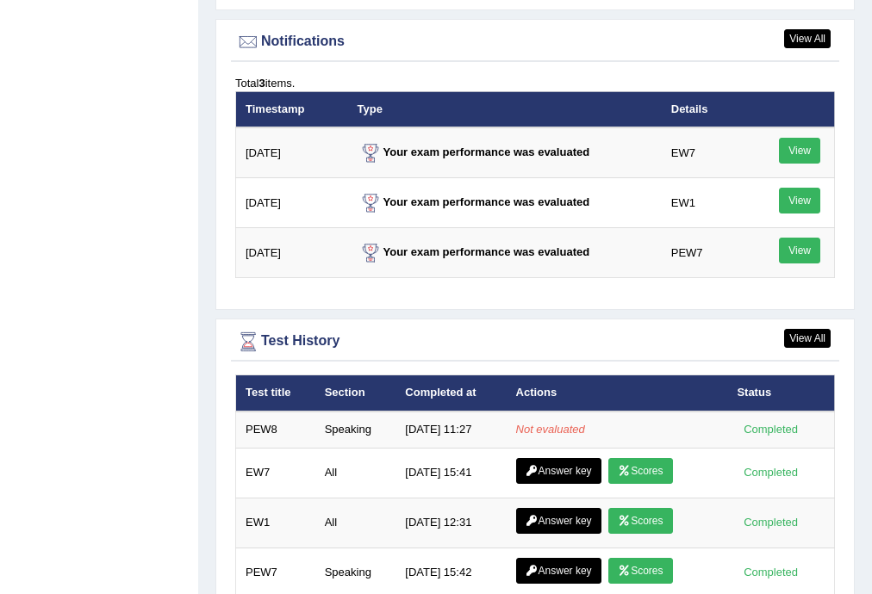
click at [634, 345] on div "Test History" at bounding box center [535, 342] width 600 height 26
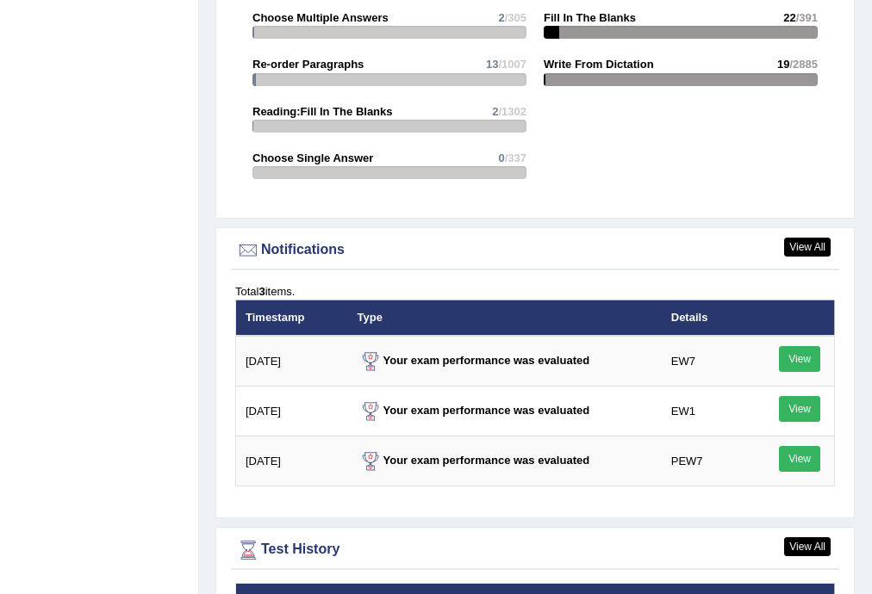
scroll to position [2414, 0]
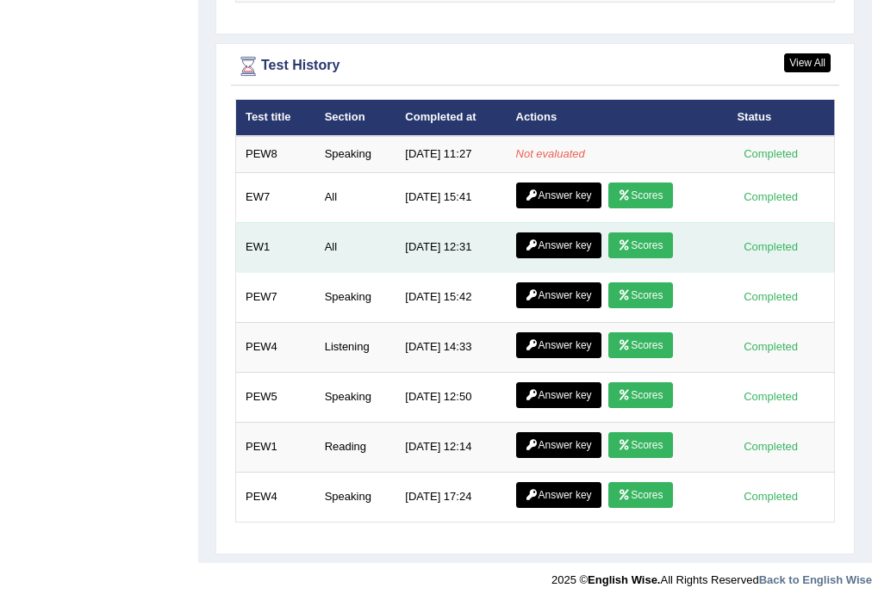
click at [648, 238] on link "Scores" at bounding box center [640, 246] width 64 height 26
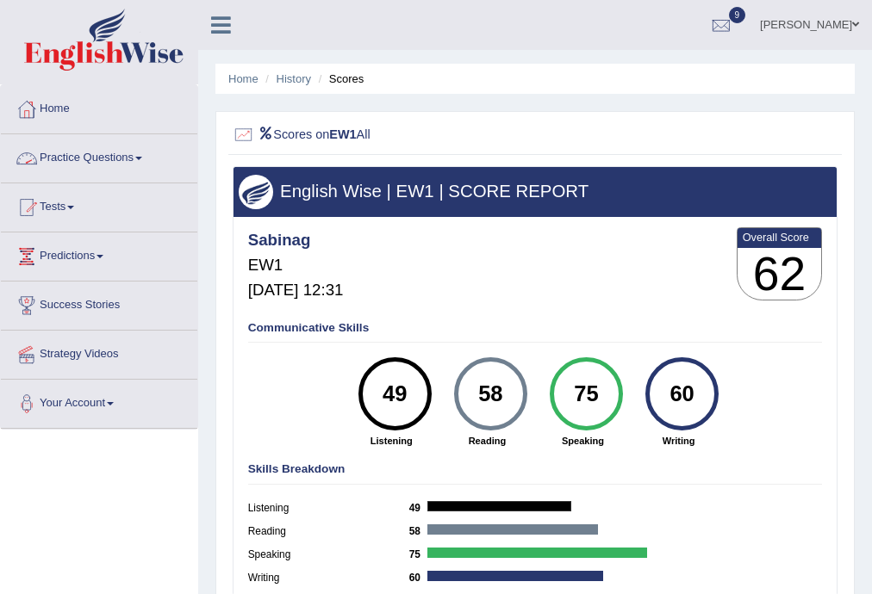
click at [60, 110] on link "Home" at bounding box center [99, 106] width 196 height 43
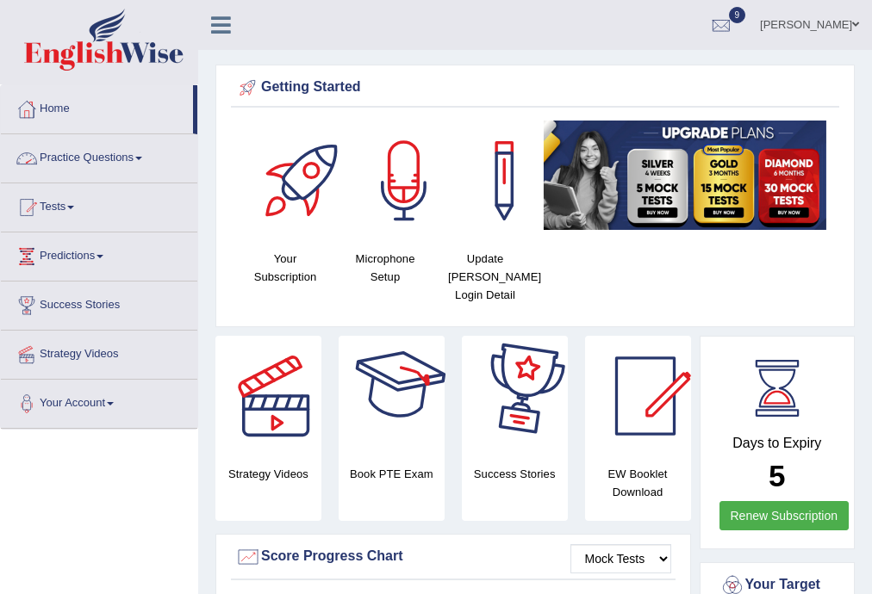
click at [90, 152] on link "Practice Questions" at bounding box center [99, 155] width 196 height 43
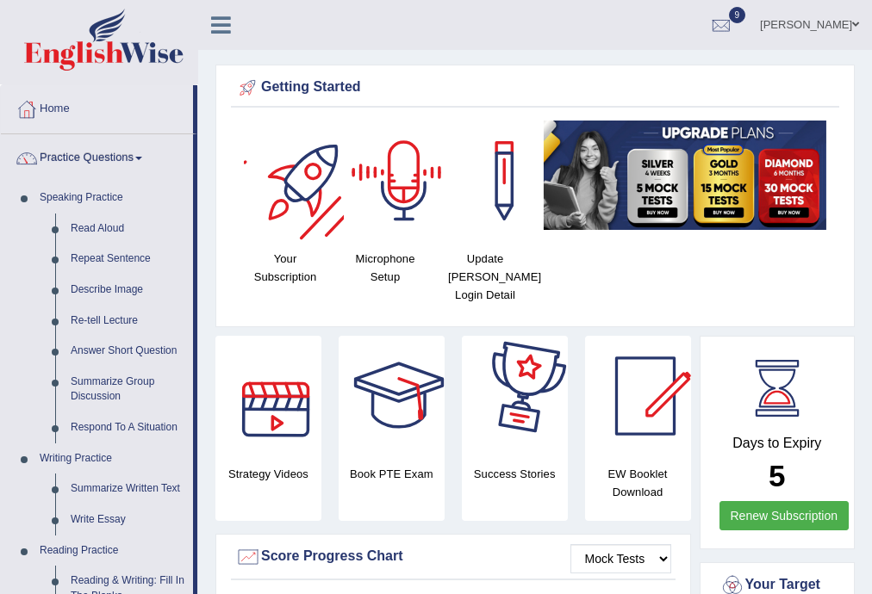
click at [291, 173] on div at bounding box center [304, 181] width 121 height 121
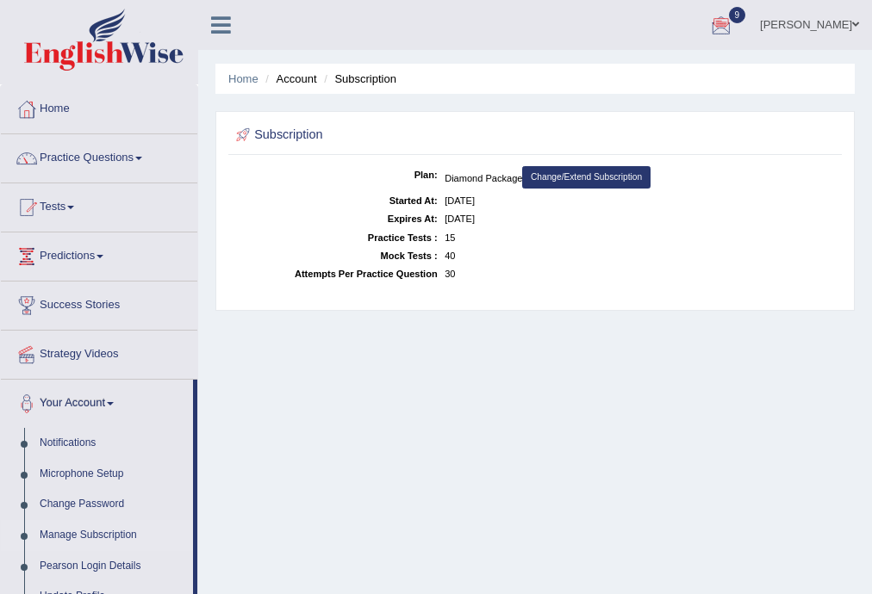
click at [346, 67] on ul "Home Account Subscription" at bounding box center [534, 79] width 639 height 30
click at [347, 69] on ul "Home Account Subscription" at bounding box center [534, 79] width 639 height 30
click at [349, 80] on li "Subscription" at bounding box center [358, 79] width 77 height 16
click at [74, 207] on span at bounding box center [70, 207] width 7 height 3
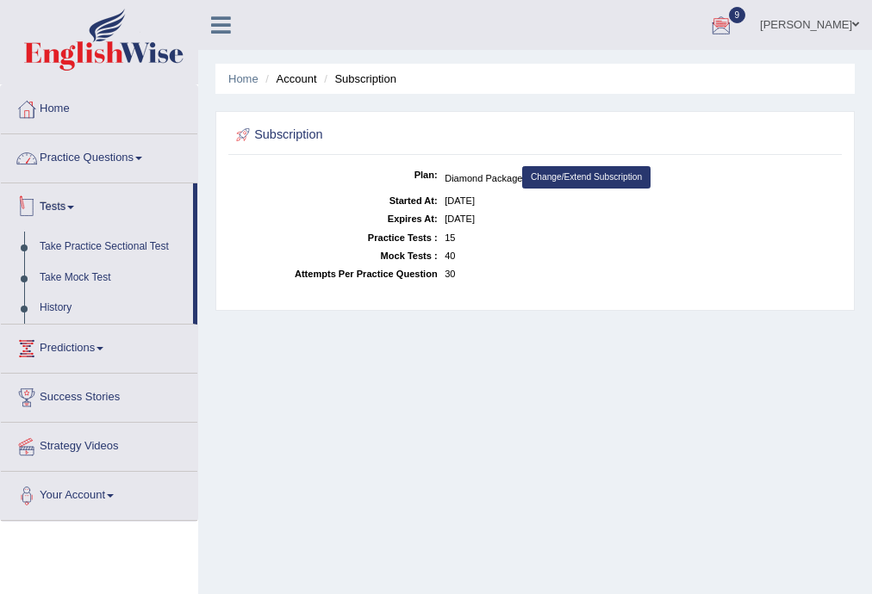
click at [79, 158] on link "Practice Questions" at bounding box center [99, 155] width 196 height 43
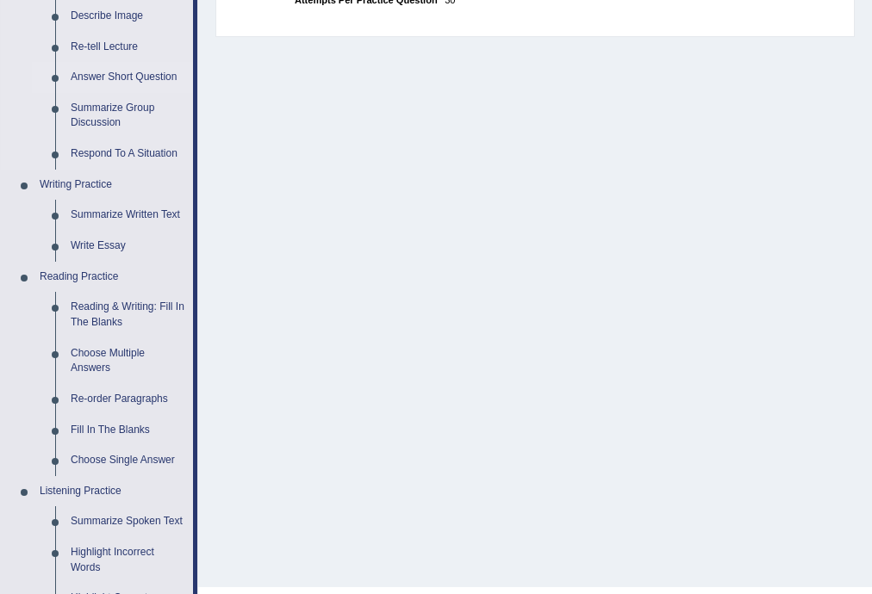
scroll to position [276, 0]
click at [122, 401] on link "Re-order Paragraphs" at bounding box center [128, 398] width 130 height 31
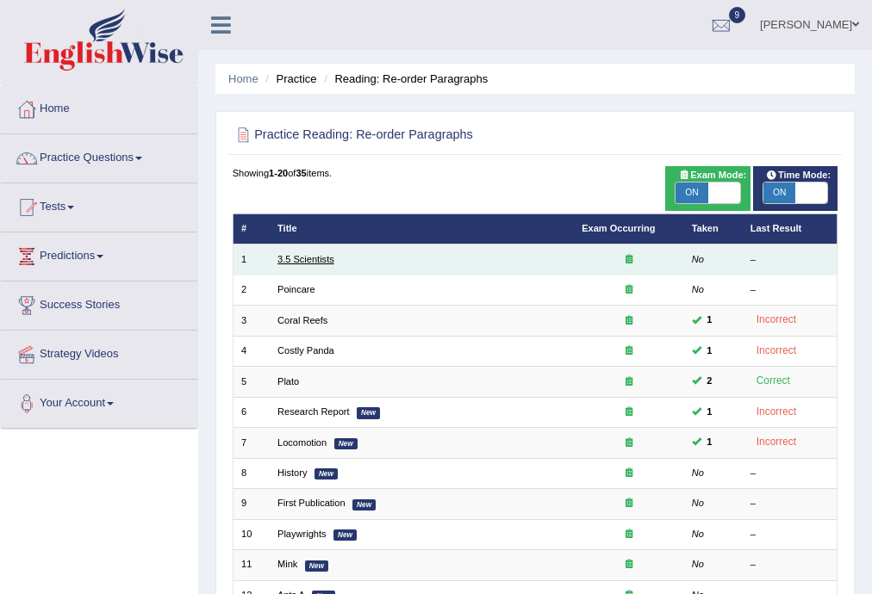
click at [315, 260] on link "3.5 Scientists" at bounding box center [305, 259] width 57 height 10
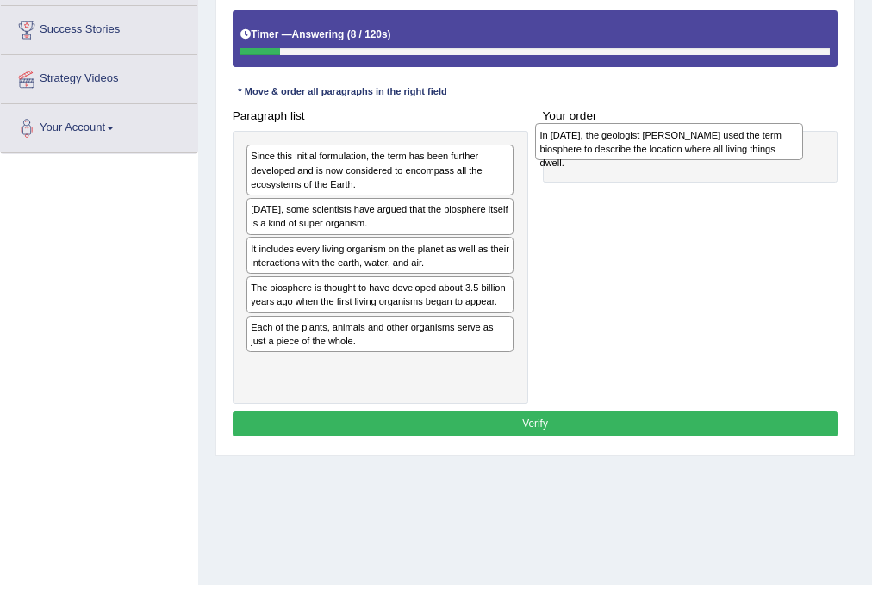
drag, startPoint x: 375, startPoint y: 221, endPoint x: 719, endPoint y: 151, distance: 350.9
click at [719, 151] on div "In [DATE], the geologist [PERSON_NAME] used the term biosphere to describe the …" at bounding box center [669, 141] width 268 height 37
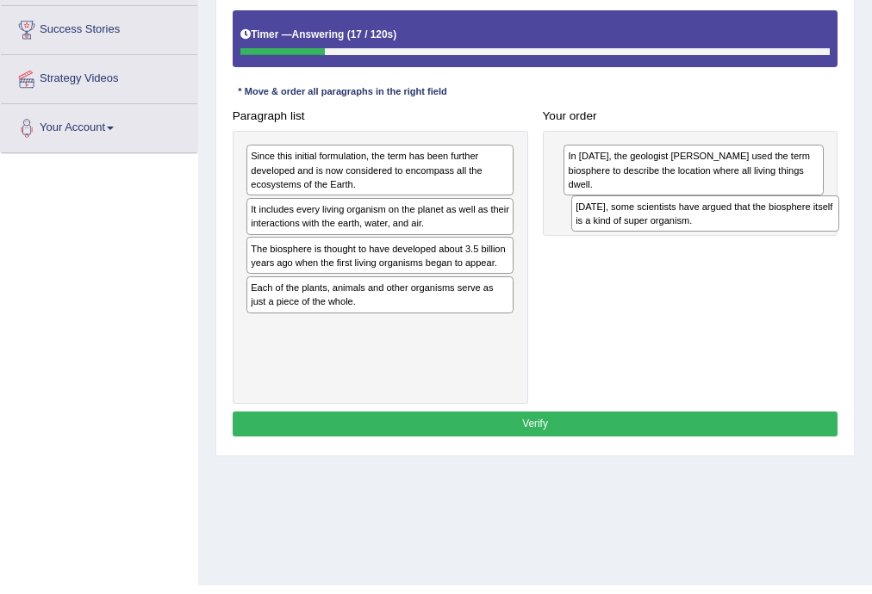
drag, startPoint x: 394, startPoint y: 217, endPoint x: 780, endPoint y: 231, distance: 386.2
click at [780, 231] on div "Today, some scientists have argued that the biosphere itself is a kind of super…" at bounding box center [705, 214] width 268 height 37
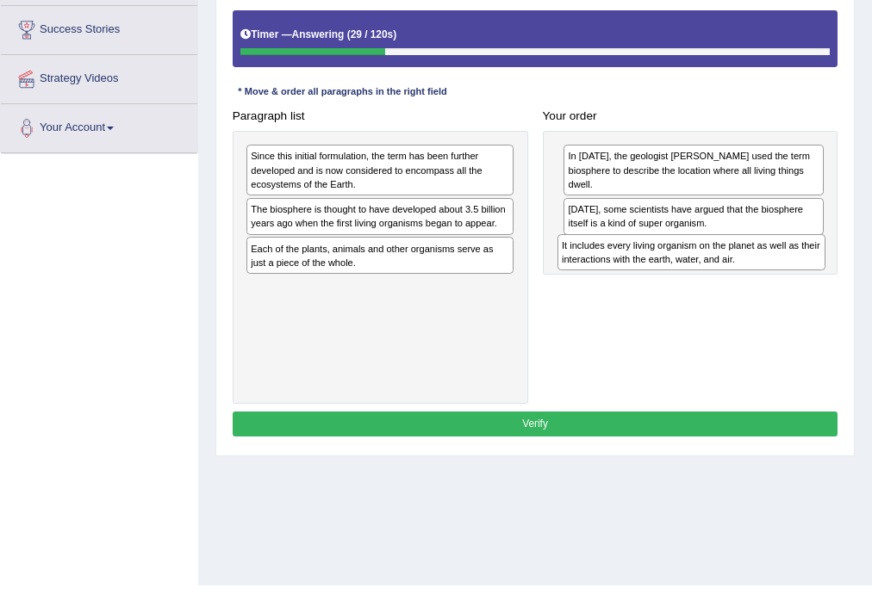
drag, startPoint x: 346, startPoint y: 214, endPoint x: 716, endPoint y: 273, distance: 374.3
click at [716, 273] on div "Paragraph list Since this initial formulation, the term has been further develo…" at bounding box center [535, 253] width 620 height 301
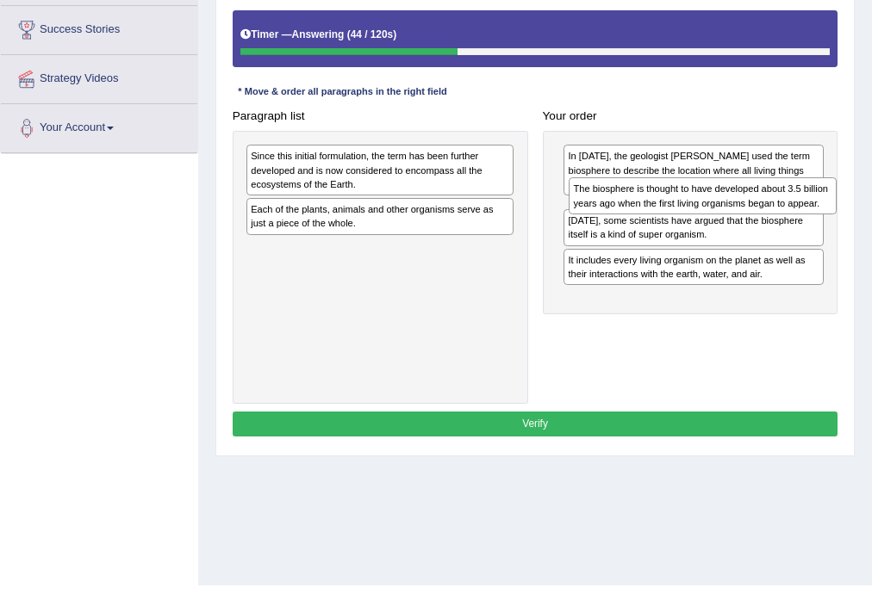
drag, startPoint x: 335, startPoint y: 223, endPoint x: 719, endPoint y: 216, distance: 383.4
click at [719, 216] on div "Paragraph list Since this initial formulation, the term has been further develo…" at bounding box center [535, 253] width 620 height 301
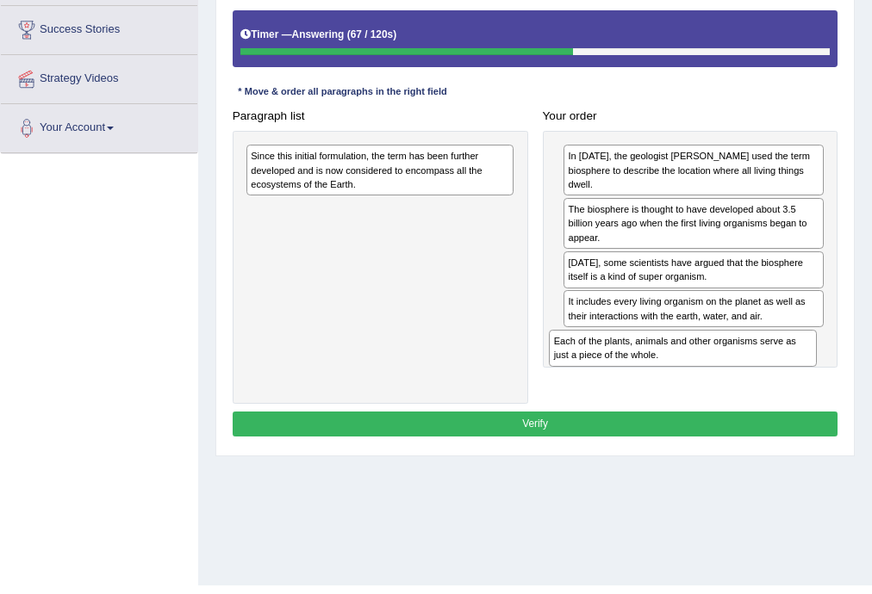
drag, startPoint x: 445, startPoint y: 207, endPoint x: 806, endPoint y: 379, distance: 399.2
click at [806, 379] on div "Paragraph list Since this initial formulation, the term has been further develo…" at bounding box center [535, 253] width 620 height 301
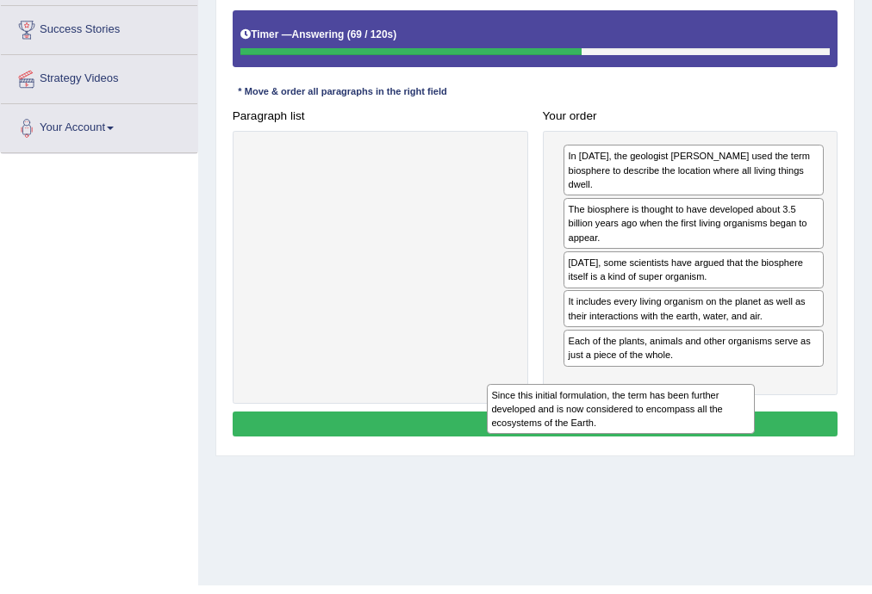
drag, startPoint x: 382, startPoint y: 171, endPoint x: 745, endPoint y: 451, distance: 458.9
click at [712, 460] on div "Home Practice Reading: Re-order Paragraphs 3.5 Scientists Next » Report Questio…" at bounding box center [535, 155] width 674 height 862
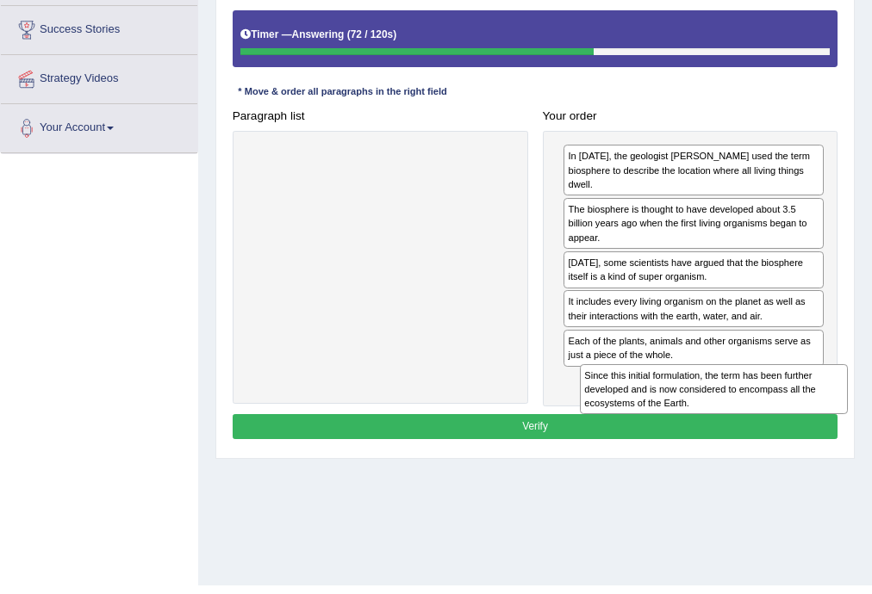
drag, startPoint x: 451, startPoint y: 176, endPoint x: 848, endPoint y: 441, distance: 476.9
click at [848, 441] on div "Practice Reading: Re-order Paragraphs 1 3.5 Scientists Instructions: The text b…" at bounding box center [534, 164] width 639 height 590
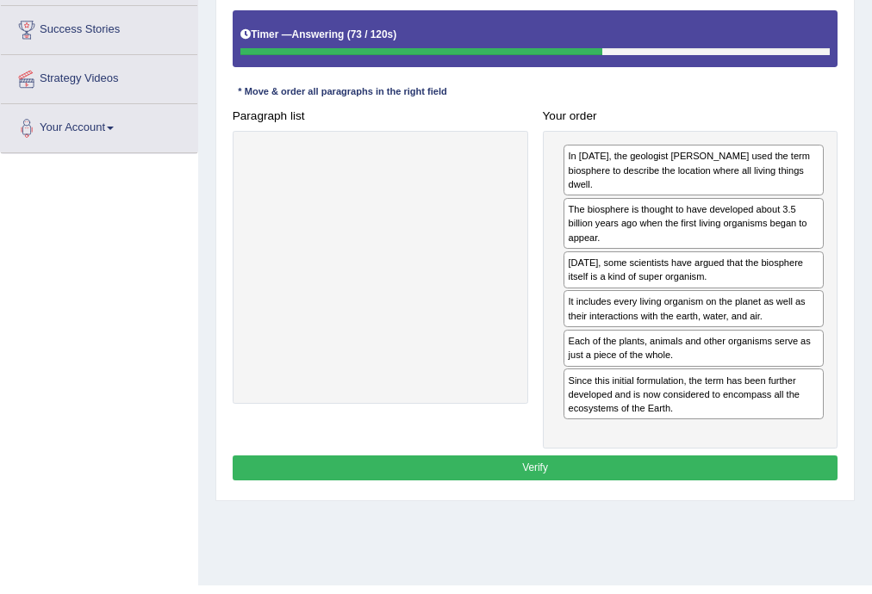
click at [588, 457] on button "Verify" at bounding box center [536, 468] width 606 height 25
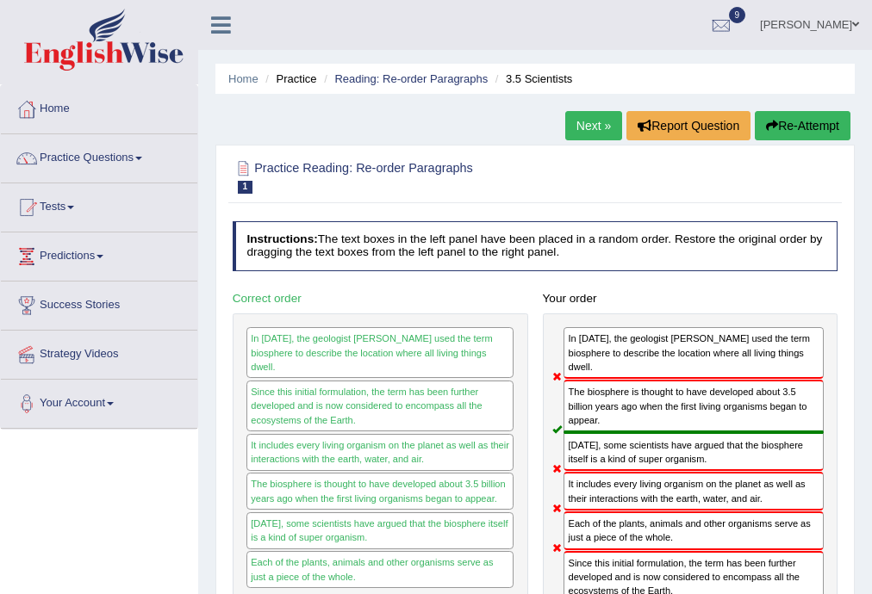
click at [597, 124] on link "Next »" at bounding box center [593, 125] width 57 height 29
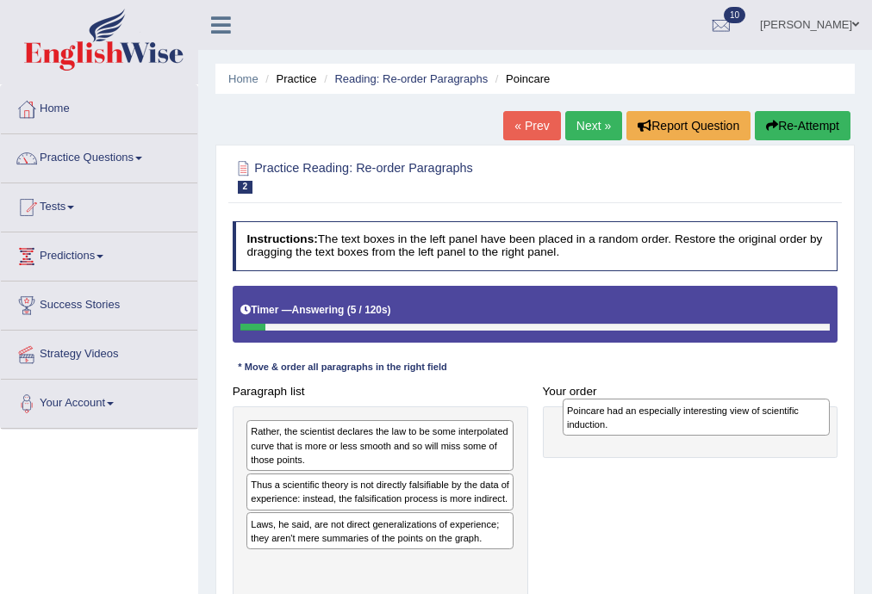
drag, startPoint x: 315, startPoint y: 501, endPoint x: 691, endPoint y: 431, distance: 382.2
click at [691, 431] on div "Poincare had an especially interesting view of scientific induction." at bounding box center [697, 417] width 268 height 37
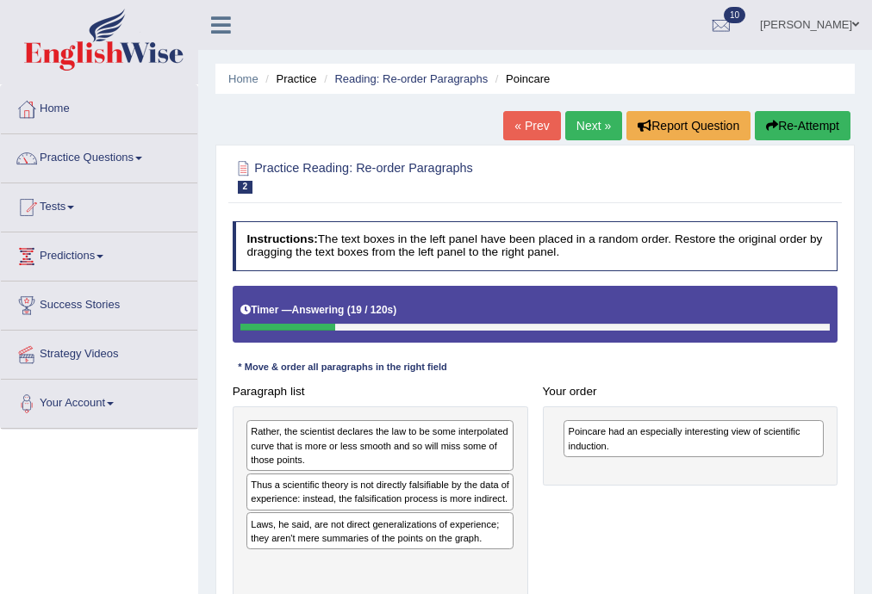
click at [321, 504] on div "Thus a scientific theory is not directly falsifiable by the data of experience:…" at bounding box center [379, 492] width 267 height 37
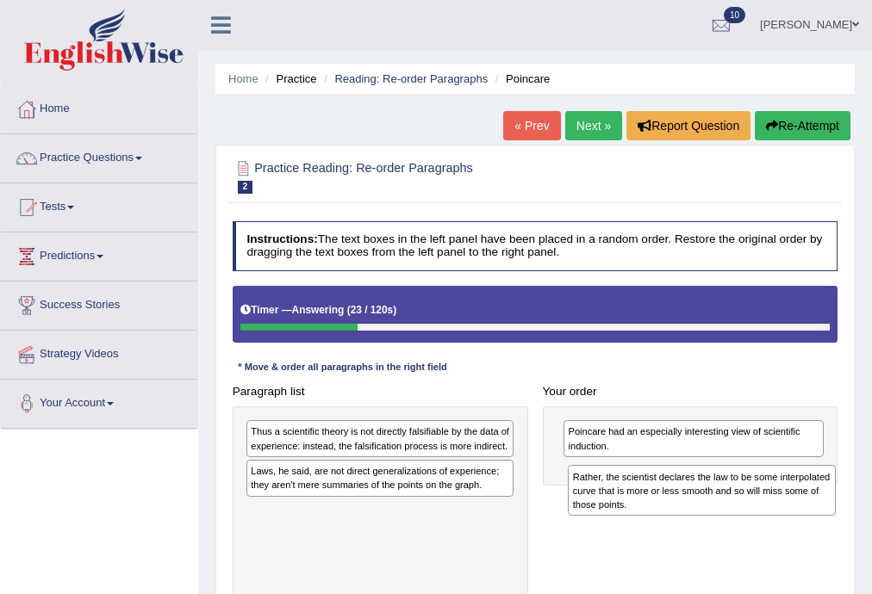
drag, startPoint x: 315, startPoint y: 462, endPoint x: 698, endPoint y: 522, distance: 387.2
click at [698, 522] on div "Paragraph list Rather, the scientist declares the law to be some interpolated c…" at bounding box center [535, 490] width 620 height 223
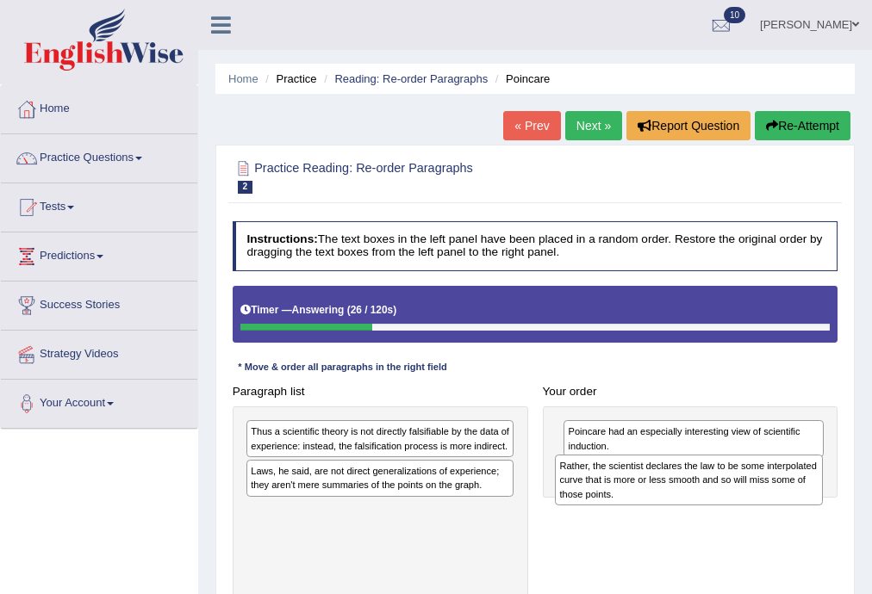
drag, startPoint x: 445, startPoint y: 528, endPoint x: 812, endPoint y: 498, distance: 368.3
click at [812, 498] on div "Rather, the scientist declares the law to be some interpolated curve that is mo…" at bounding box center [689, 480] width 268 height 51
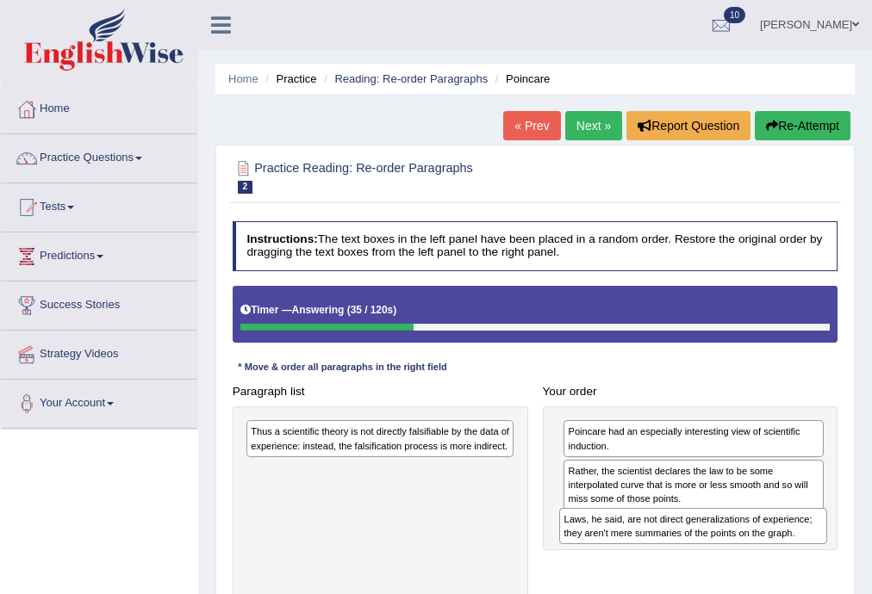
drag, startPoint x: 343, startPoint y: 488, endPoint x: 715, endPoint y: 560, distance: 379.0
click at [715, 560] on div "Paragraph list Thus a scientific theory is not directly falsifiable by the data…" at bounding box center [535, 490] width 620 height 223
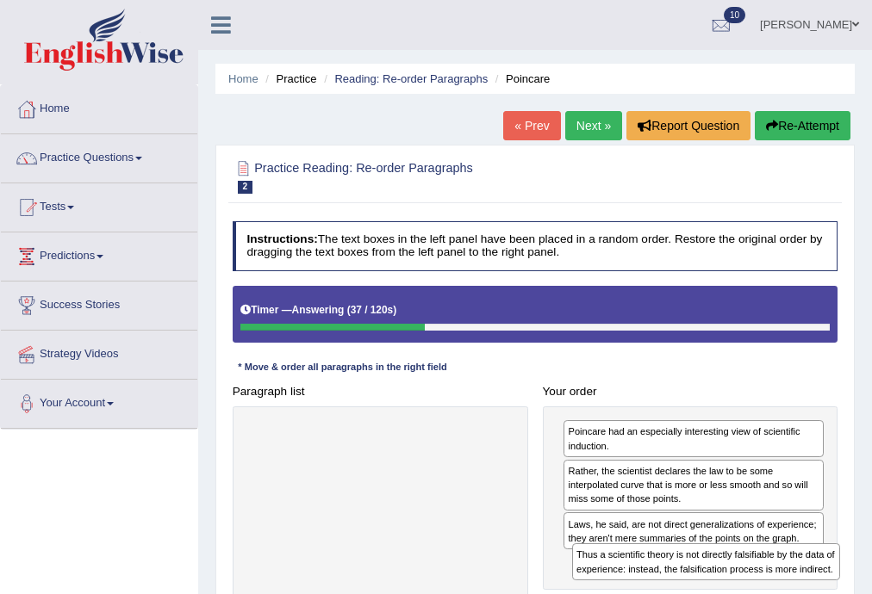
drag, startPoint x: 459, startPoint y: 449, endPoint x: 846, endPoint y: 602, distance: 416.1
click at [846, 594] on html "Toggle navigation Home Practice Questions Speaking Practice Read Aloud Repeat S…" at bounding box center [436, 297] width 872 height 594
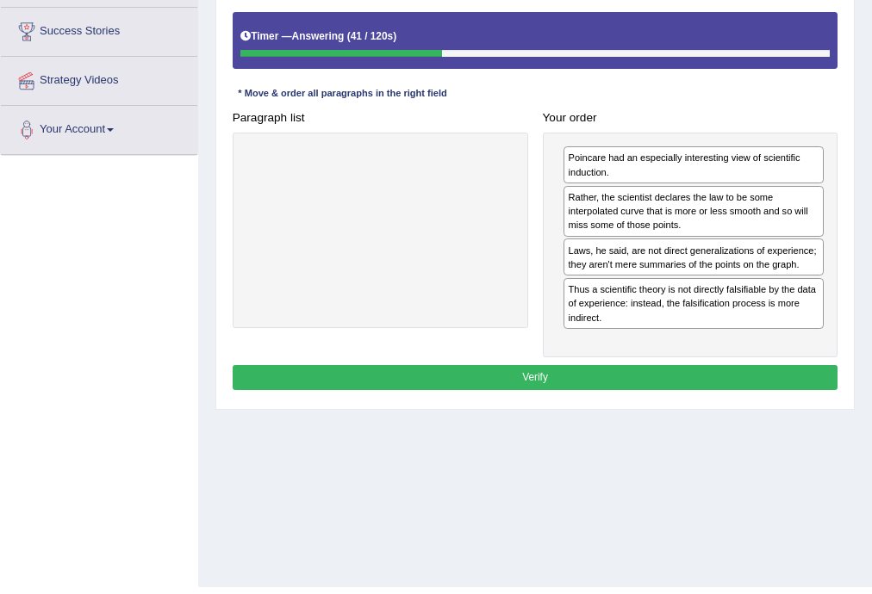
scroll to position [276, 0]
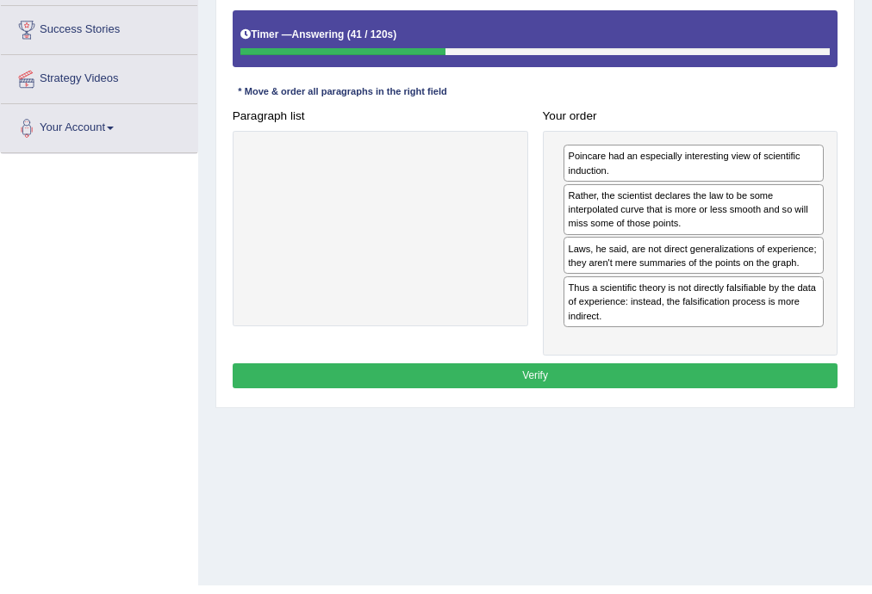
click at [596, 368] on button "Verify" at bounding box center [536, 376] width 606 height 25
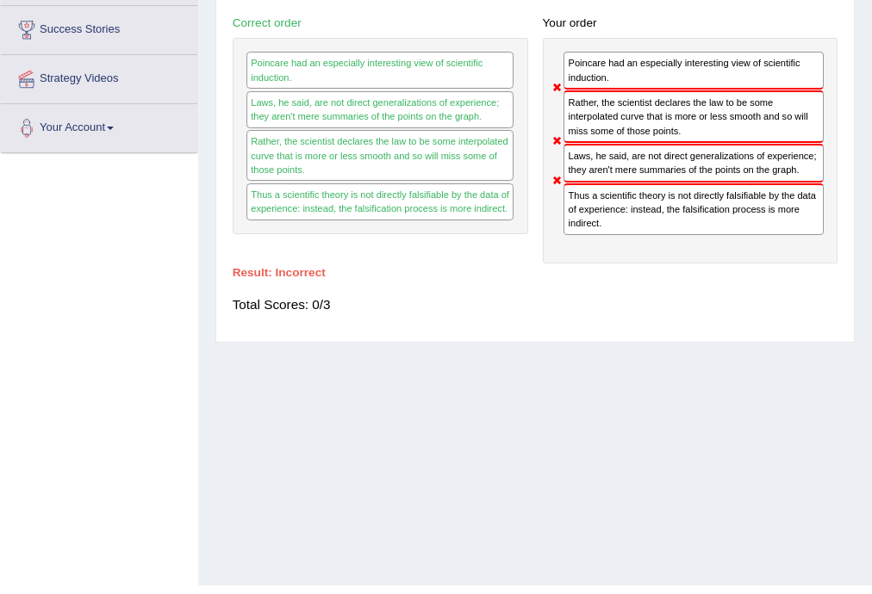
scroll to position [0, 0]
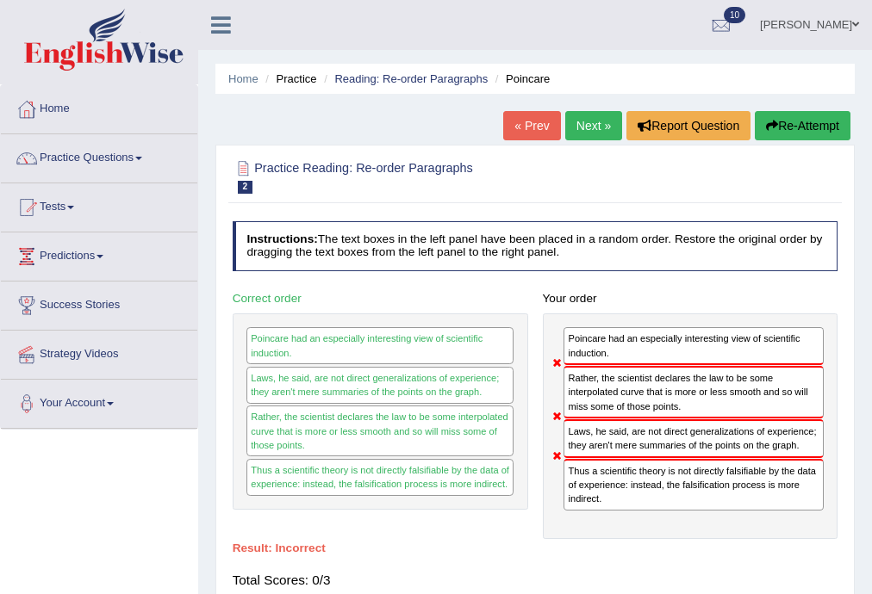
click at [806, 122] on button "Re-Attempt" at bounding box center [803, 125] width 96 height 29
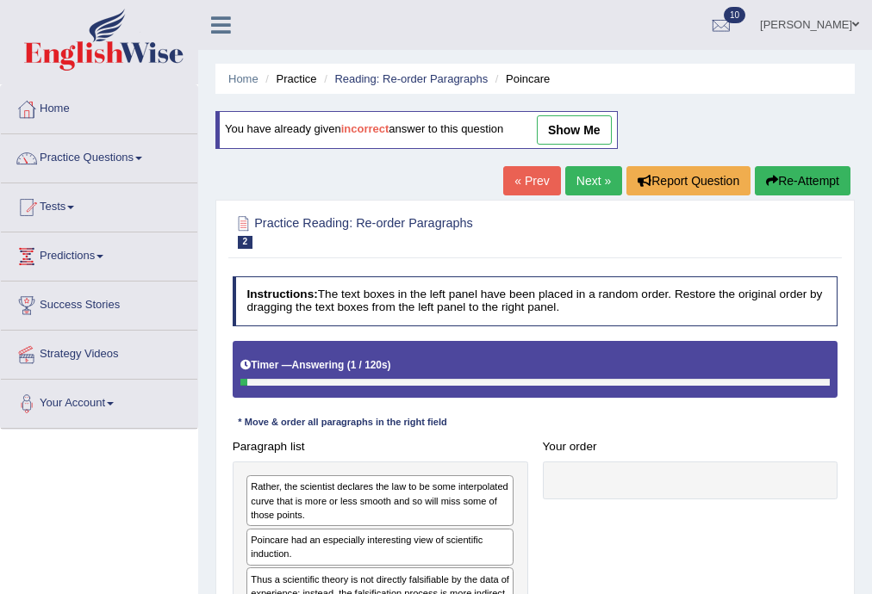
scroll to position [276, 0]
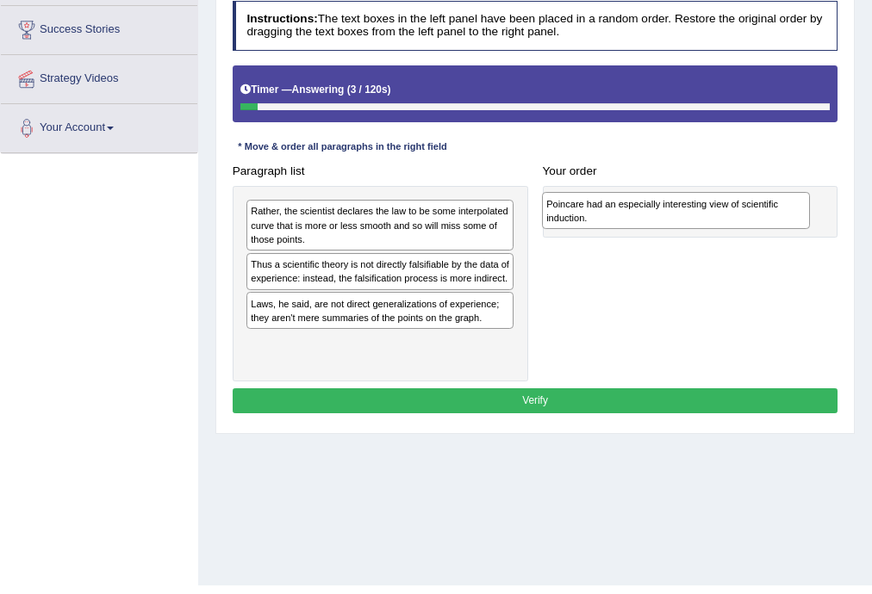
drag, startPoint x: 348, startPoint y: 281, endPoint x: 702, endPoint y: 223, distance: 358.8
click at [702, 223] on div "Poincare had an especially interesting view of scientific induction." at bounding box center [676, 210] width 268 height 37
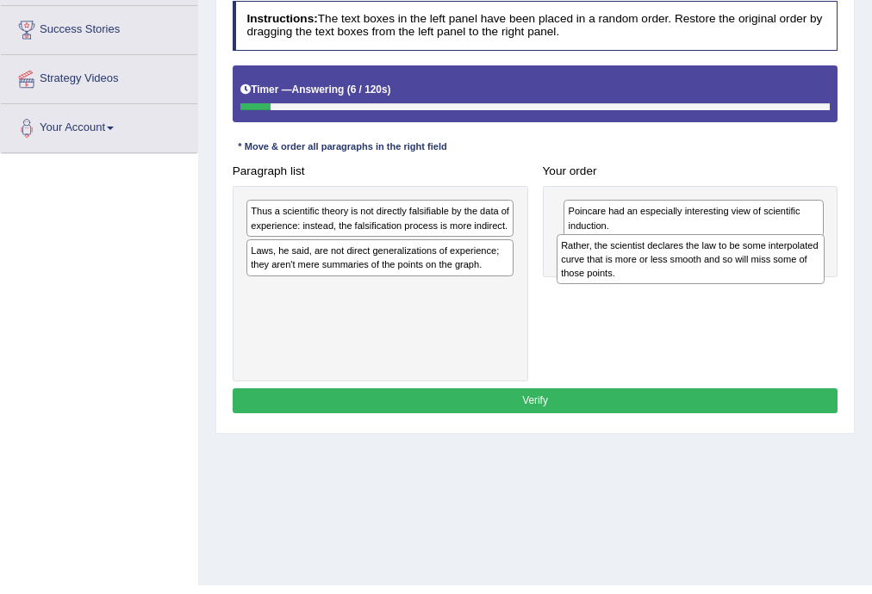
drag, startPoint x: 414, startPoint y: 230, endPoint x: 782, endPoint y: 277, distance: 371.8
click at [782, 277] on div "Rather, the scientist declares the law to be some interpolated curve that is mo…" at bounding box center [691, 259] width 268 height 51
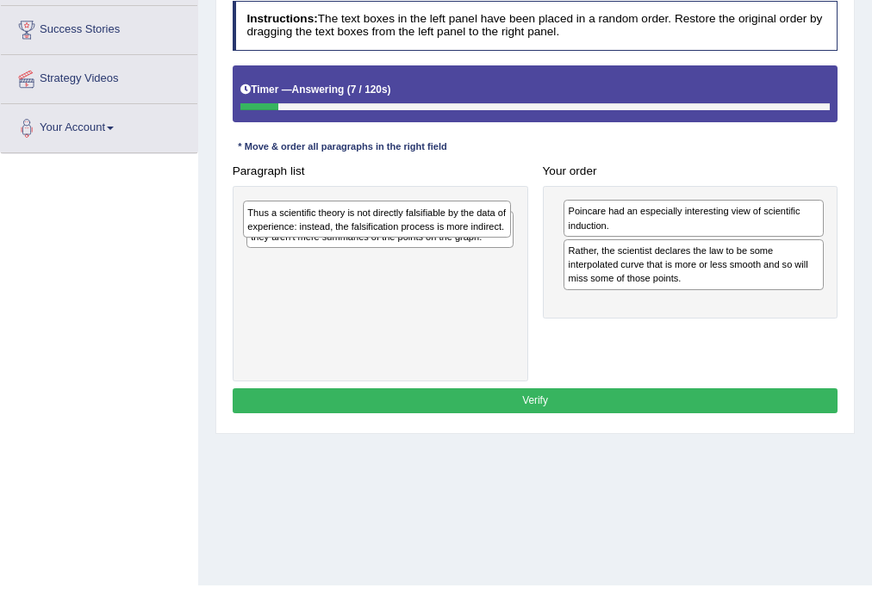
click at [500, 241] on div "Thus a scientific theory is not directly falsifiable by the data of experience:…" at bounding box center [381, 284] width 296 height 196
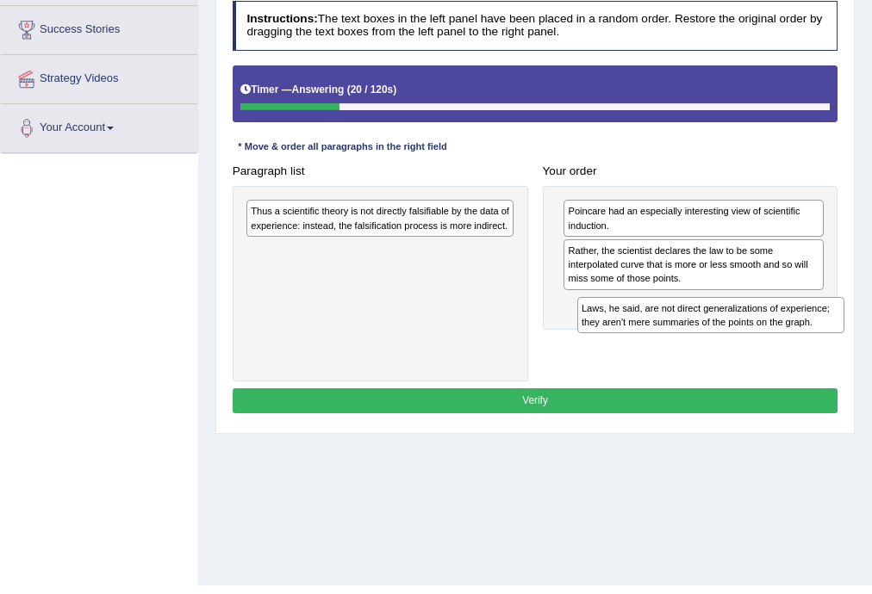
drag, startPoint x: 405, startPoint y: 261, endPoint x: 798, endPoint y: 344, distance: 401.5
click at [798, 344] on div "Paragraph list Thus a scientific theory is not directly falsifiable by the data…" at bounding box center [535, 270] width 620 height 223
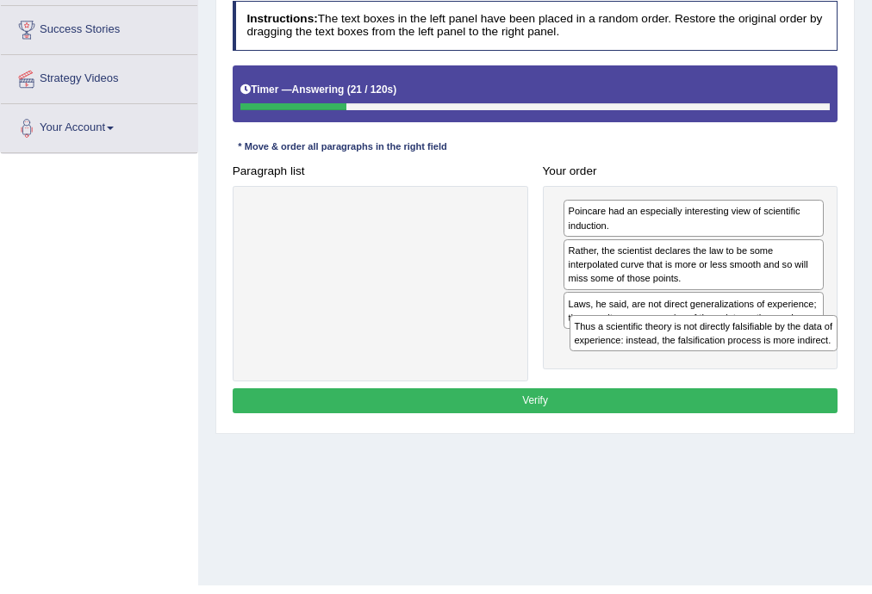
drag, startPoint x: 451, startPoint y: 219, endPoint x: 837, endPoint y: 366, distance: 413.1
click at [837, 366] on div "Paragraph list Thus a scientific theory is not directly falsifiable by the data…" at bounding box center [535, 270] width 620 height 223
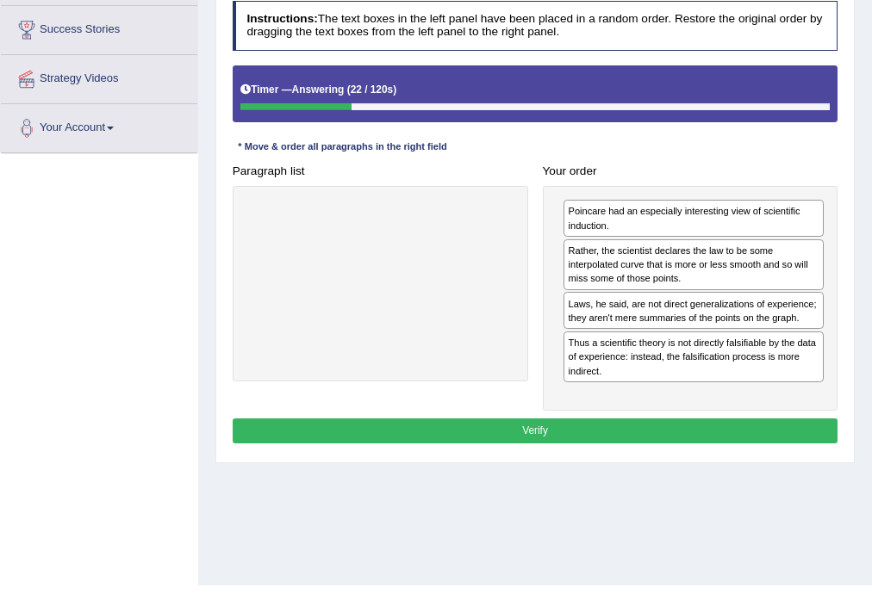
click at [748, 426] on button "Verify" at bounding box center [536, 431] width 606 height 25
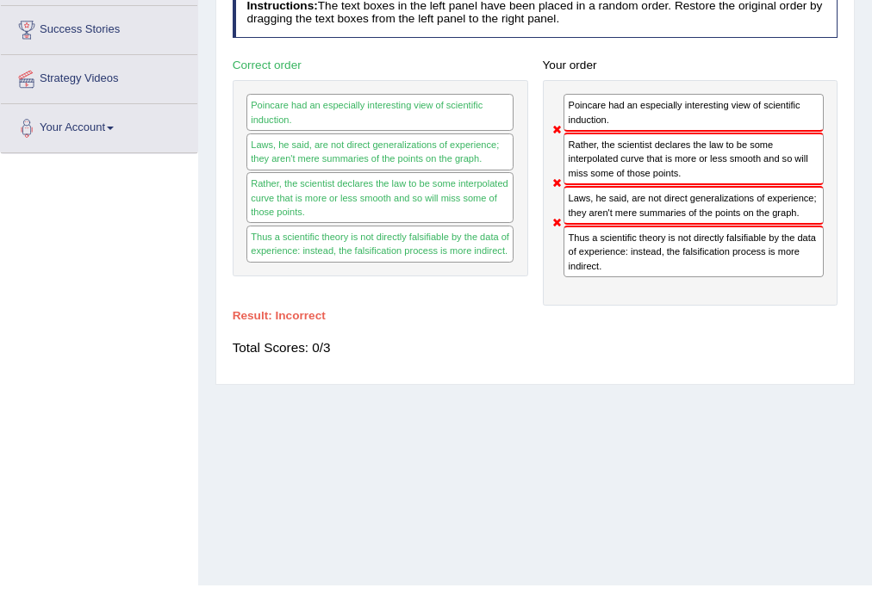
scroll to position [0, 0]
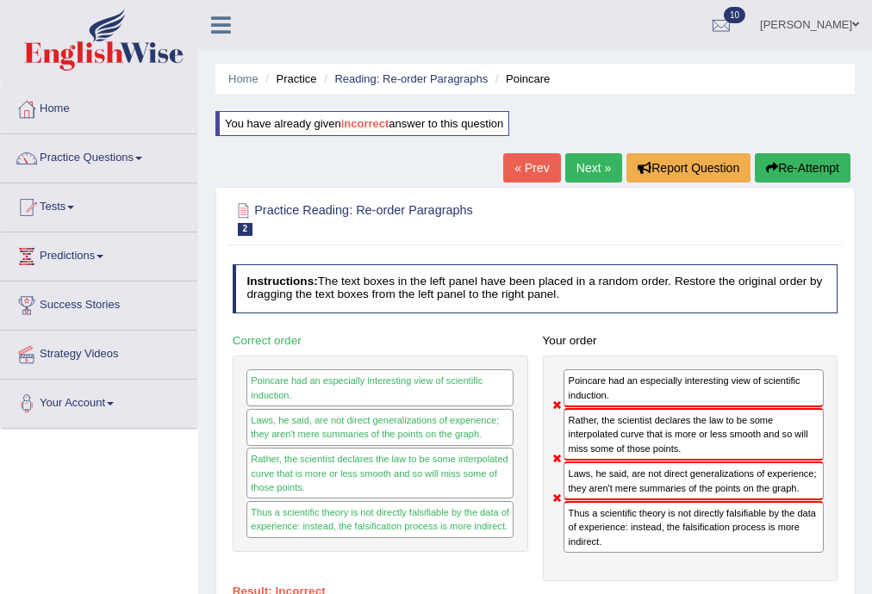
click at [801, 159] on button "Re-Attempt" at bounding box center [803, 167] width 96 height 29
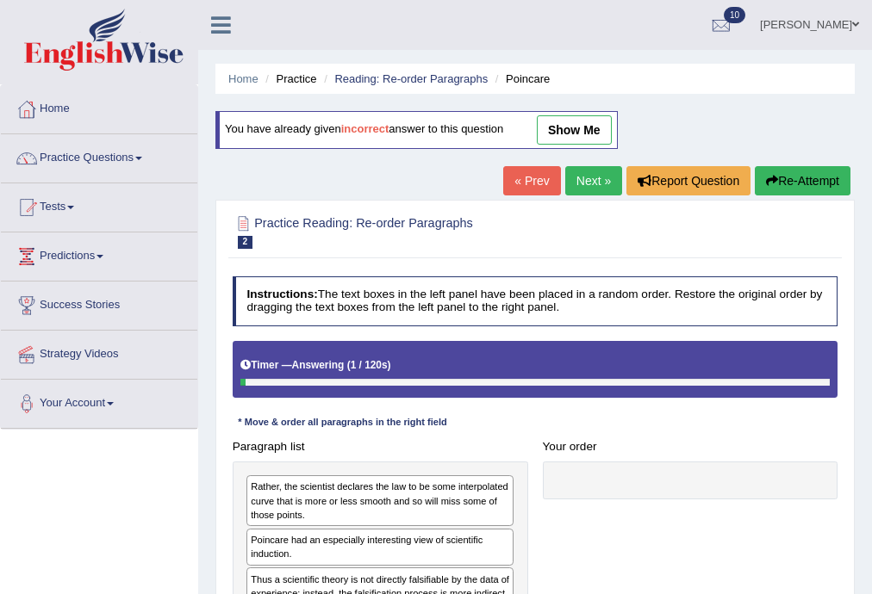
scroll to position [276, 0]
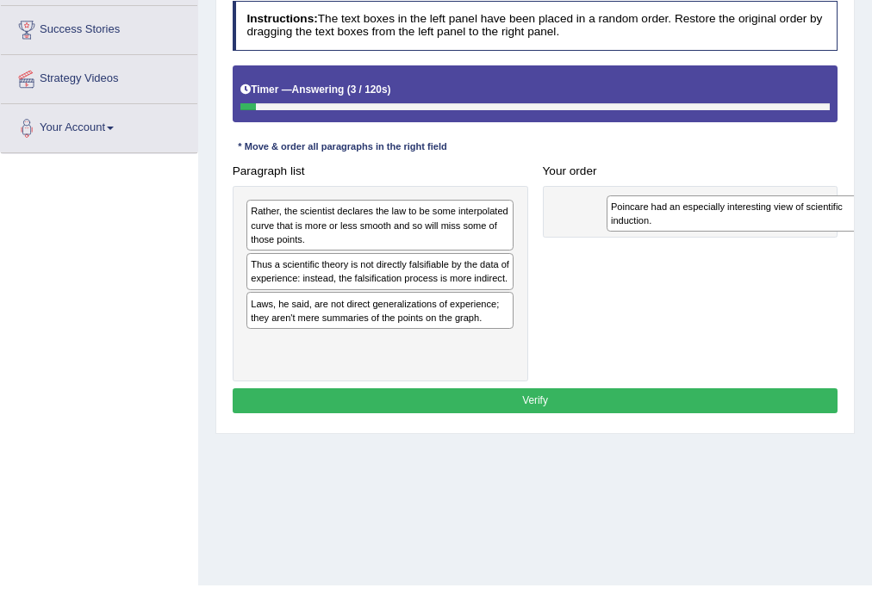
drag, startPoint x: 369, startPoint y: 282, endPoint x: 796, endPoint y: 231, distance: 430.3
click at [796, 231] on div "Paragraph list Rather, the scientist declares the law to be some interpolated c…" at bounding box center [535, 270] width 620 height 223
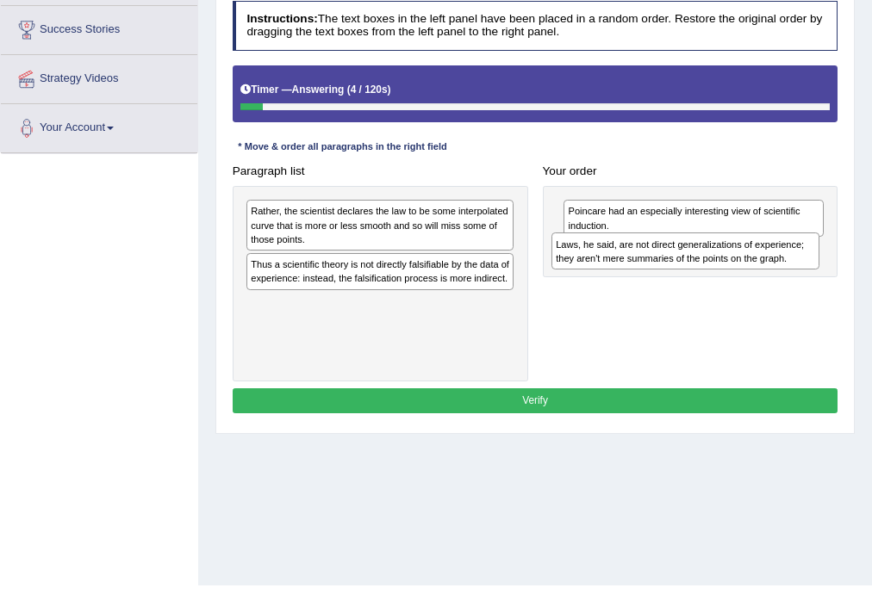
drag, startPoint x: 432, startPoint y: 301, endPoint x: 803, endPoint y: 252, distance: 373.7
click at [803, 252] on div "Laws, he said, are not direct generalizations of experience; they aren't mere s…" at bounding box center [685, 251] width 268 height 37
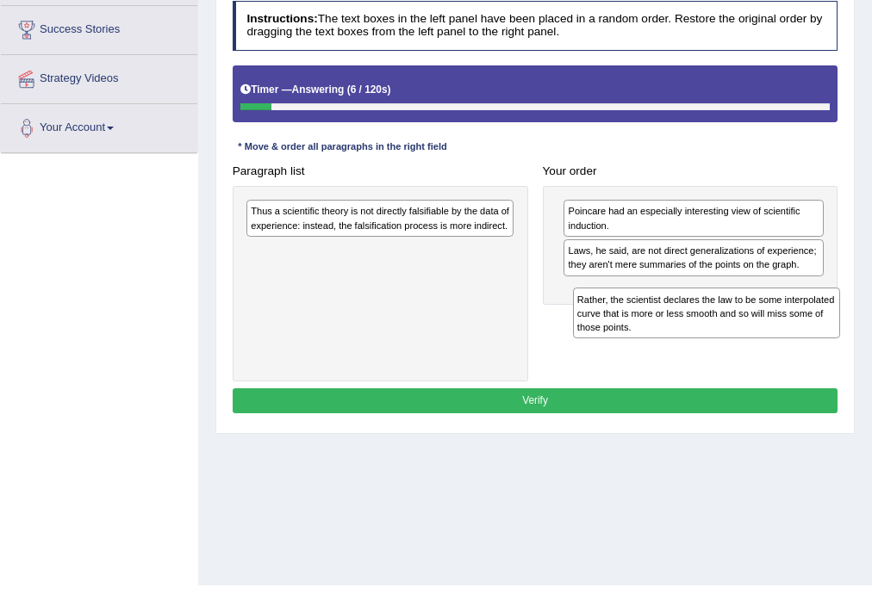
drag, startPoint x: 396, startPoint y: 245, endPoint x: 786, endPoint y: 356, distance: 405.0
click at [786, 356] on div "Paragraph list Rather, the scientist declares the law to be some interpolated c…" at bounding box center [535, 270] width 620 height 223
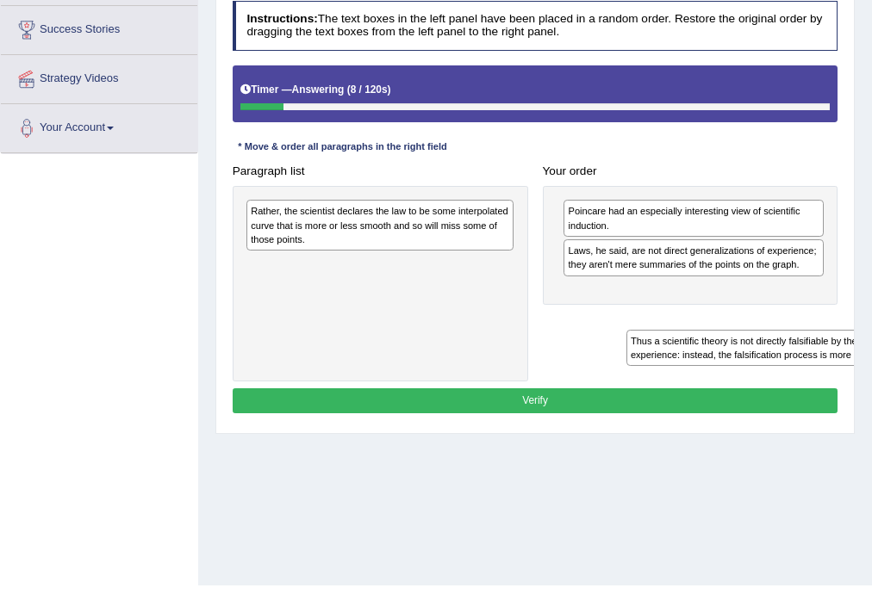
drag, startPoint x: 431, startPoint y: 221, endPoint x: 881, endPoint y: 381, distance: 478.2
click at [871, 319] on html "Toggle navigation Home Practice Questions Speaking Practice Read Aloud Repeat S…" at bounding box center [436, 21] width 872 height 594
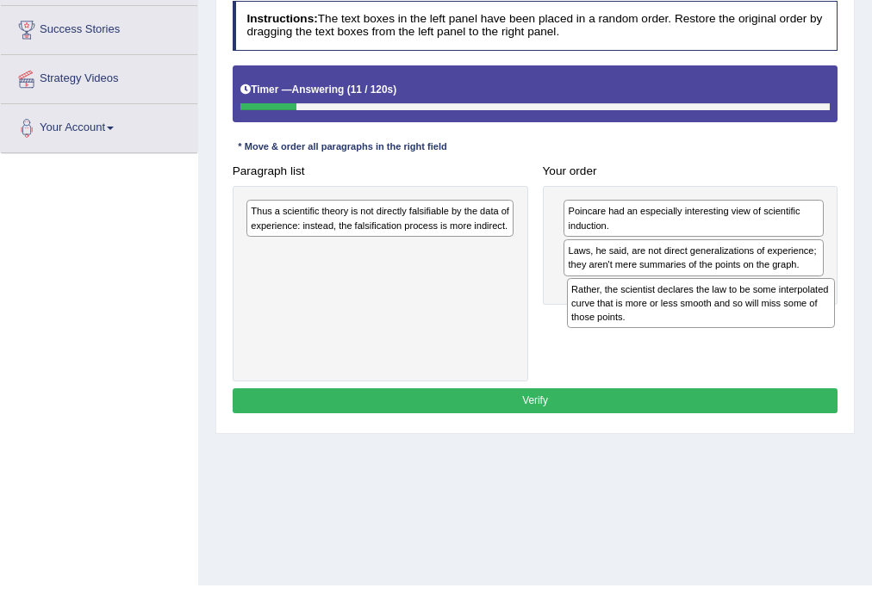
drag, startPoint x: 414, startPoint y: 248, endPoint x: 794, endPoint y: 347, distance: 393.5
click at [794, 347] on div "Paragraph list Rather, the scientist declares the law to be some interpolated c…" at bounding box center [535, 270] width 620 height 223
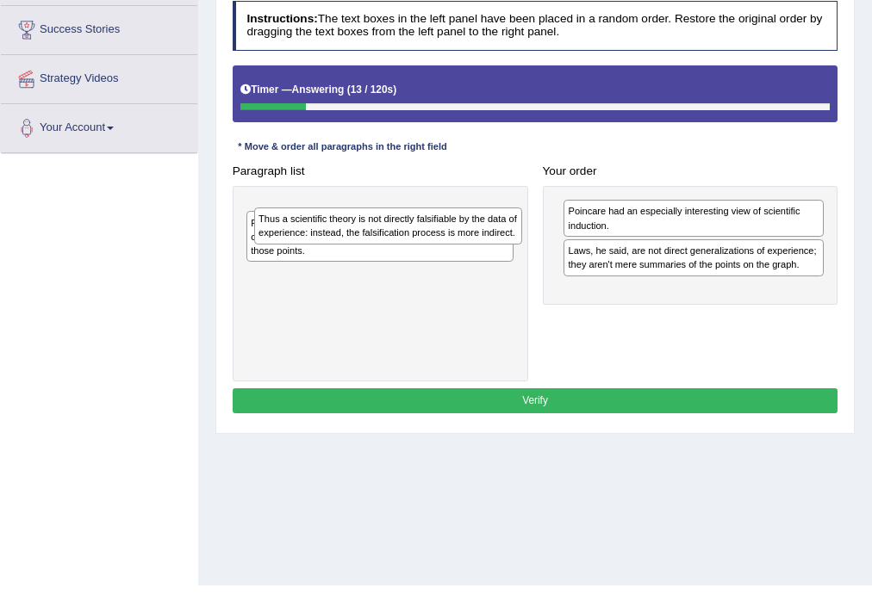
drag, startPoint x: 459, startPoint y: 227, endPoint x: 472, endPoint y: 243, distance: 20.9
click at [472, 243] on div "Thus a scientific theory is not directly falsifiable by the data of experience:…" at bounding box center [381, 284] width 296 height 196
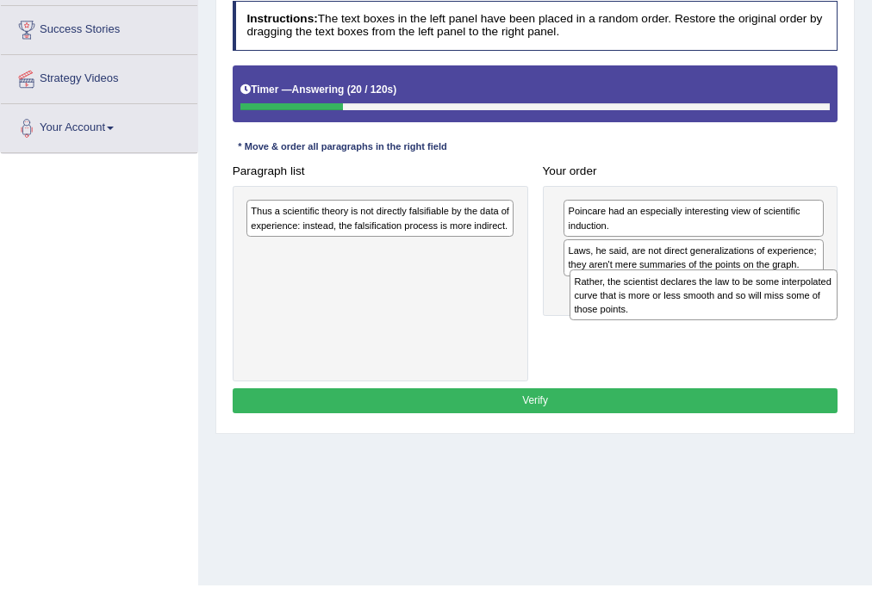
drag, startPoint x: 322, startPoint y: 246, endPoint x: 706, endPoint y: 297, distance: 387.6
click at [706, 297] on div "Rather, the scientist declares the law to be some interpolated curve that is mo…" at bounding box center [703, 295] width 268 height 51
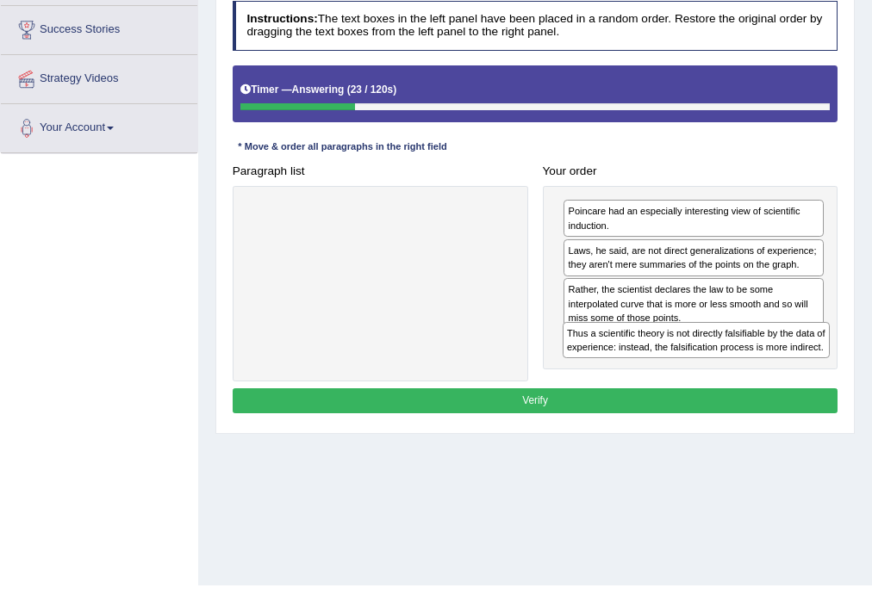
drag, startPoint x: 506, startPoint y: 210, endPoint x: 881, endPoint y: 361, distance: 404.8
click at [871, 319] on html "Toggle navigation Home Practice Questions Speaking Practice Read Aloud Repeat S…" at bounding box center [436, 21] width 872 height 594
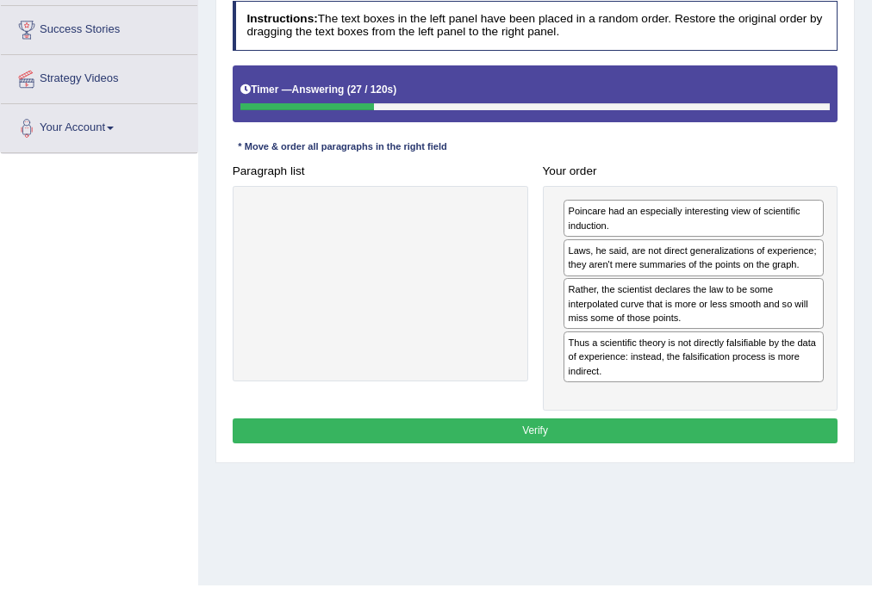
click at [476, 423] on button "Verify" at bounding box center [536, 431] width 606 height 25
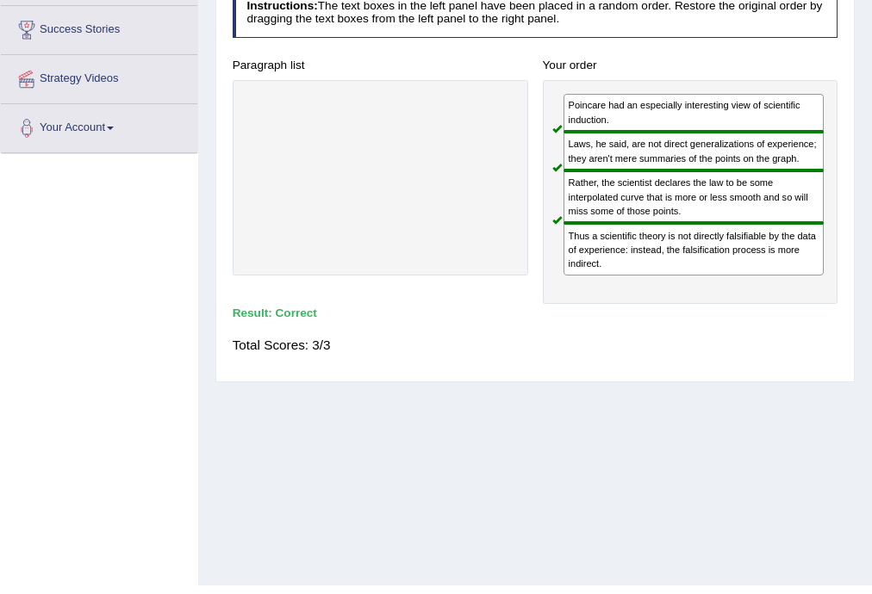
scroll to position [0, 0]
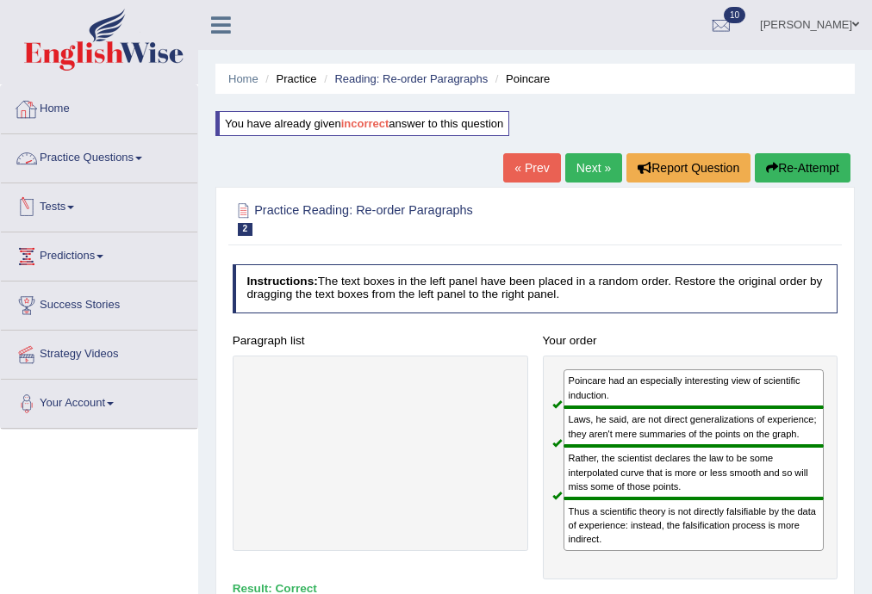
click at [108, 161] on link "Practice Questions" at bounding box center [99, 155] width 196 height 43
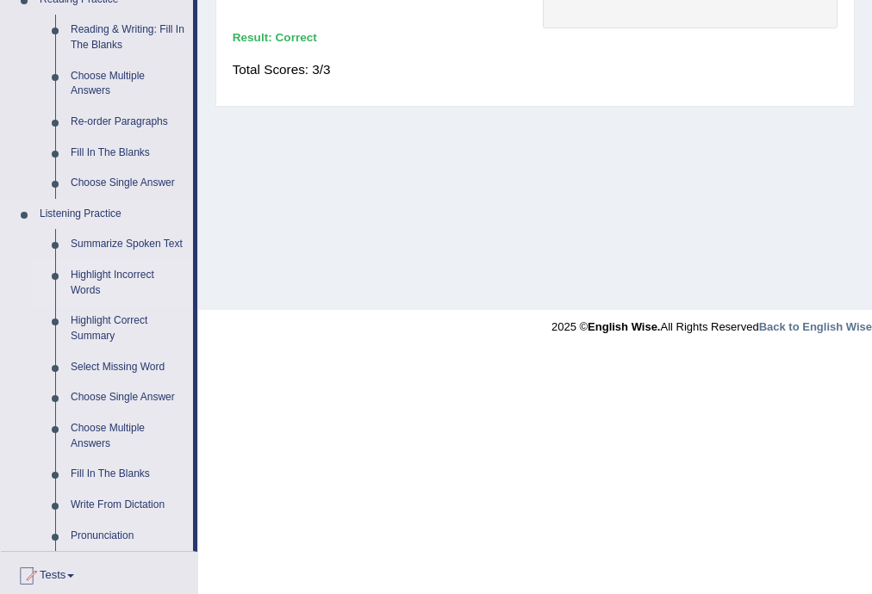
scroll to position [276, 0]
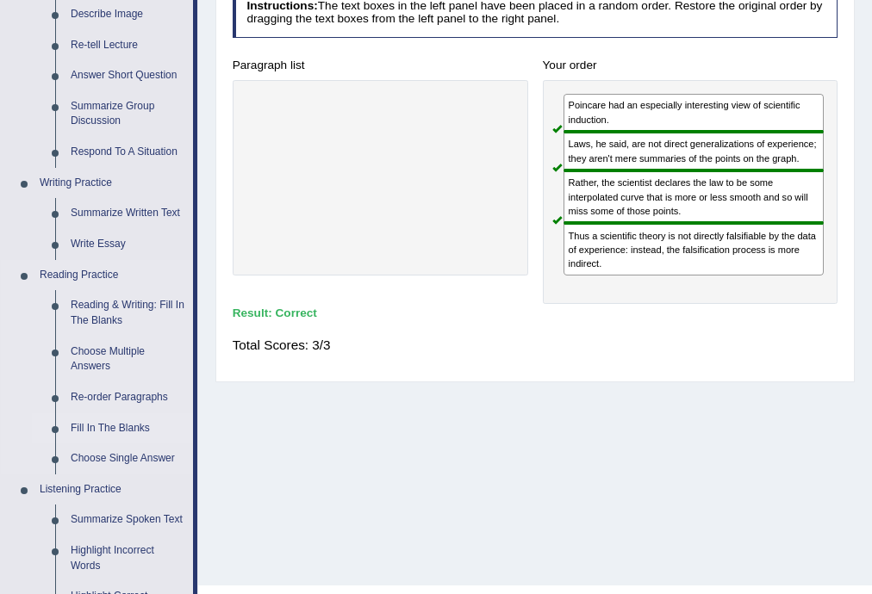
click at [135, 420] on link "Fill In The Blanks" at bounding box center [128, 429] width 130 height 31
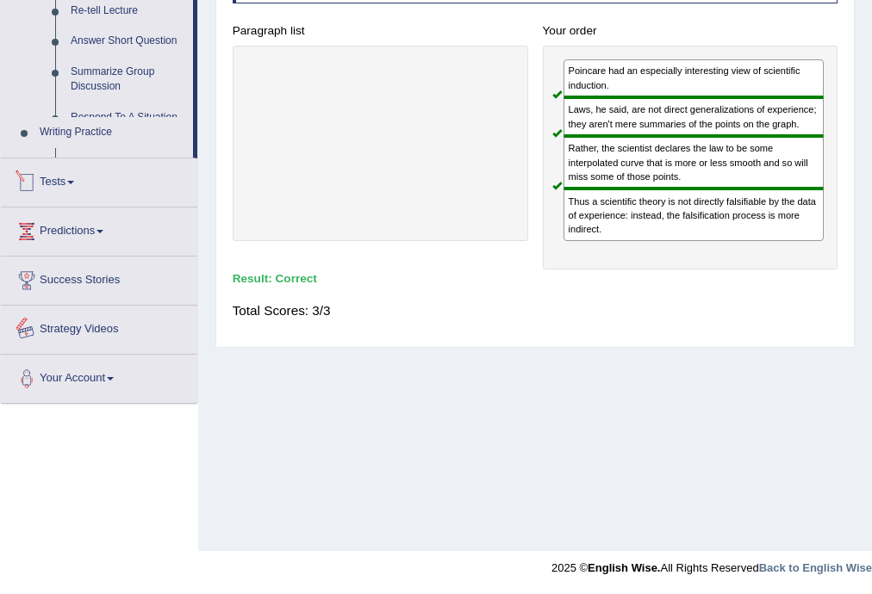
scroll to position [717, 0]
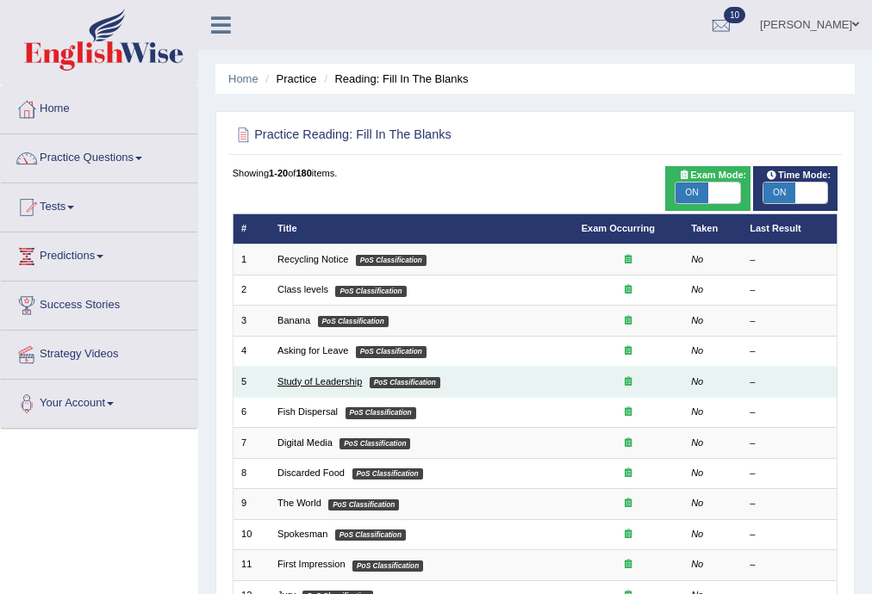
click at [300, 383] on link "Study of Leadership" at bounding box center [319, 381] width 84 height 10
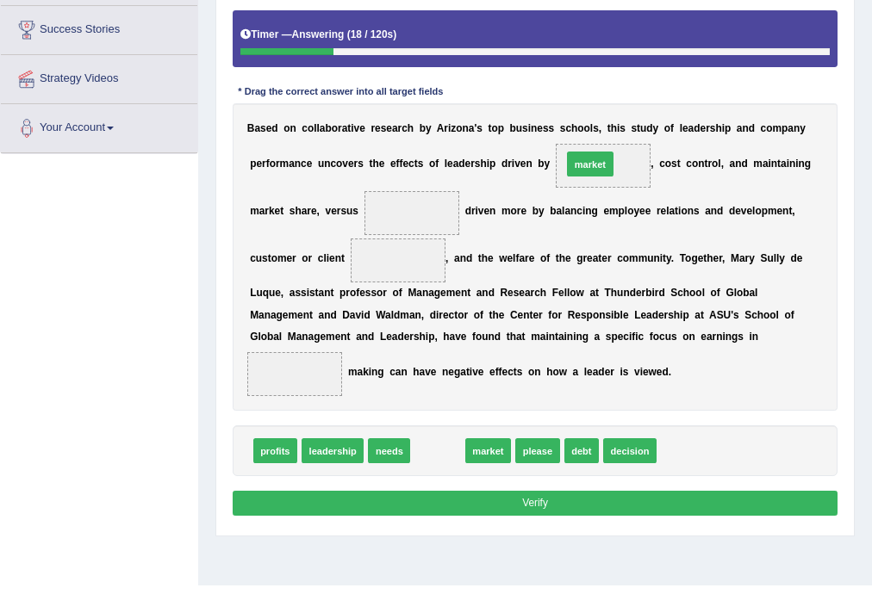
drag, startPoint x: 447, startPoint y: 443, endPoint x: 626, endPoint y: 105, distance: 382.3
click at [626, 105] on div "Instructions: In the text below some words are missing. Drag words from the box…" at bounding box center [534, 233] width 613 height 589
drag, startPoint x: 451, startPoint y: 452, endPoint x: 656, endPoint y: 100, distance: 407.7
click at [656, 100] on div "Instructions: In the text below some words are missing. Drag words from the box…" at bounding box center [534, 233] width 613 height 589
drag, startPoint x: 439, startPoint y: 457, endPoint x: 630, endPoint y: 168, distance: 346.2
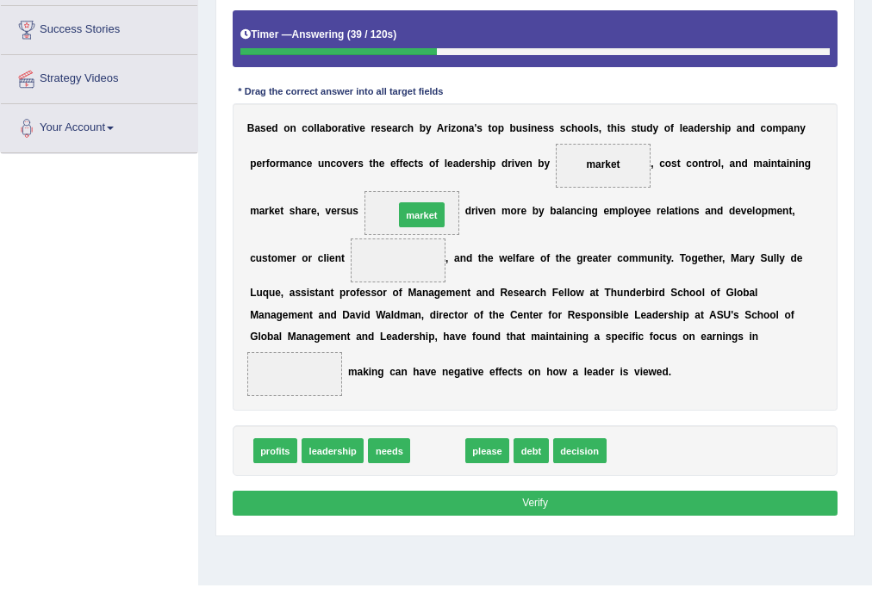
drag, startPoint x: 426, startPoint y: 451, endPoint x: 407, endPoint y: 173, distance: 278.1
click at [407, 173] on div "Instructions: In the text below some words are missing. Drag words from the box…" at bounding box center [534, 233] width 613 height 589
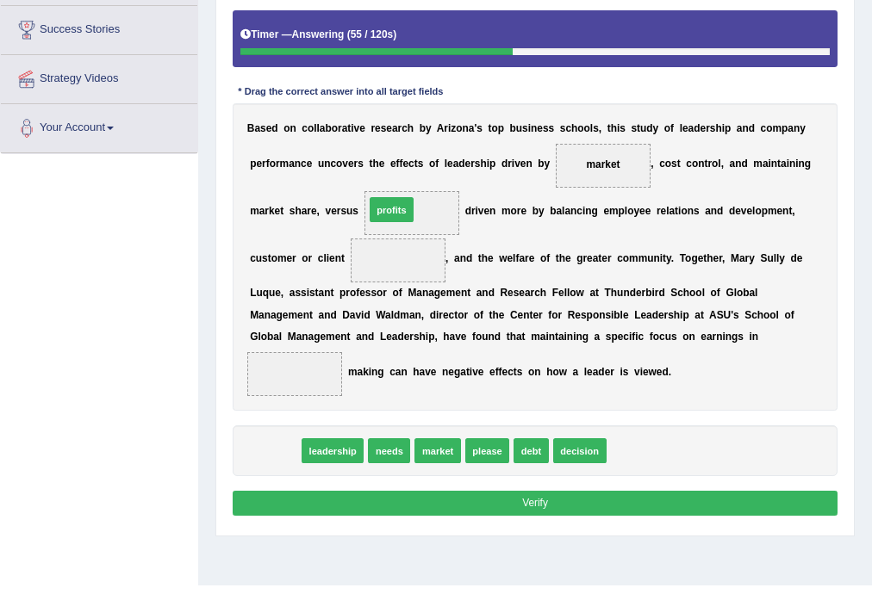
drag, startPoint x: 280, startPoint y: 456, endPoint x: 417, endPoint y: 171, distance: 315.6
click at [417, 171] on div "Instructions: In the text below some words are missing. Drag words from the box…" at bounding box center [534, 233] width 613 height 589
drag, startPoint x: 276, startPoint y: 441, endPoint x: 428, endPoint y: 208, distance: 278.9
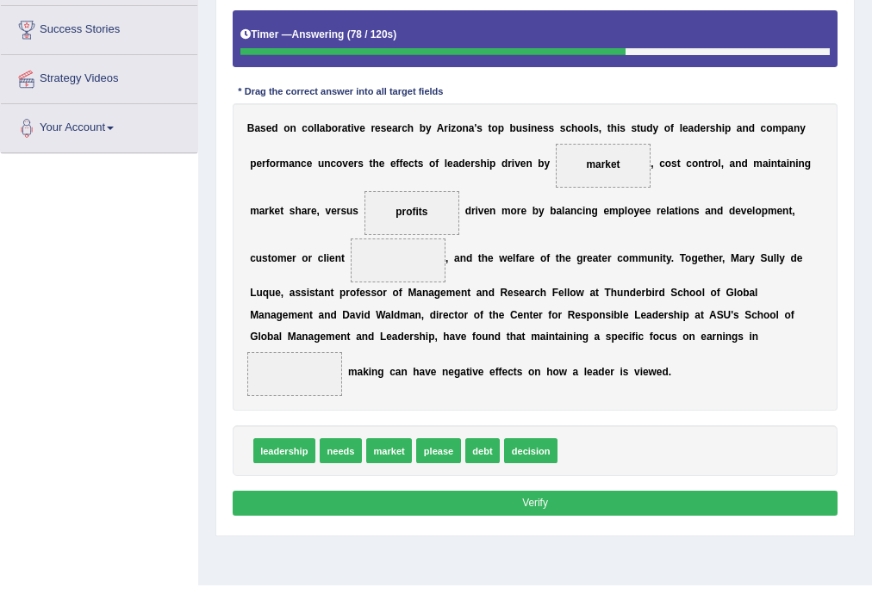
click at [525, 448] on span "decision" at bounding box center [530, 451] width 53 height 25
drag, startPoint x: 378, startPoint y: 219, endPoint x: 327, endPoint y: 453, distance: 240.0
click at [327, 475] on div "Instructions: In the text below some words are missing. Drag words from the box…" at bounding box center [534, 233] width 613 height 589
drag, startPoint x: 416, startPoint y: 203, endPoint x: 331, endPoint y: 352, distance: 171.0
click at [331, 352] on div "B a s e d o n c o l l a b o r a t i v e r e s e a r c h b y A r i z o n a ' s t…" at bounding box center [536, 257] width 606 height 308
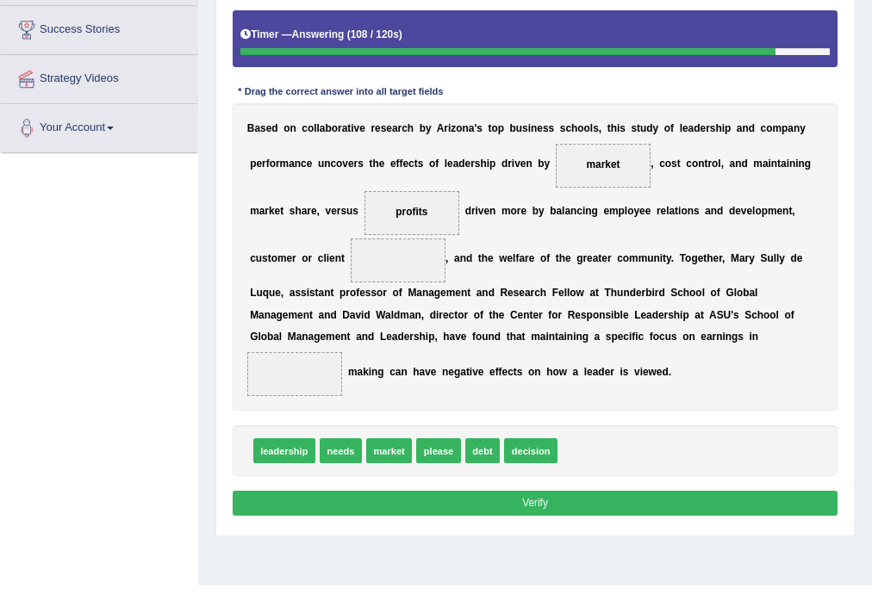
drag, startPoint x: 383, startPoint y: 222, endPoint x: 303, endPoint y: 358, distance: 158.0
click at [303, 358] on div "B a s e d o n c o l l a b o r a t i v e r e s e a r c h b y A r i z o n a ' s t…" at bounding box center [536, 257] width 606 height 308
click at [429, 208] on span "profits" at bounding box center [412, 213] width 96 height 44
drag, startPoint x: 417, startPoint y: 210, endPoint x: 297, endPoint y: 400, distance: 224.2
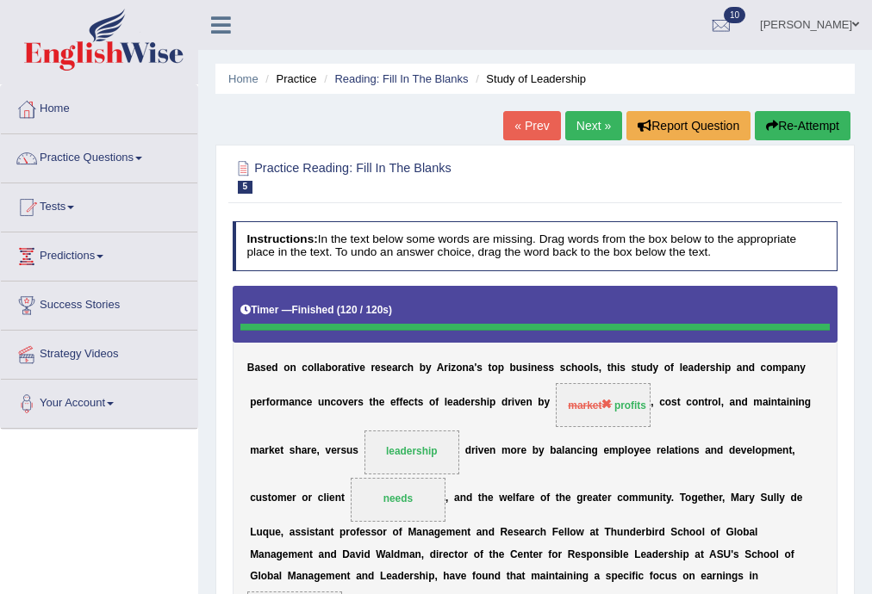
click at [607, 138] on link "Next »" at bounding box center [593, 125] width 57 height 29
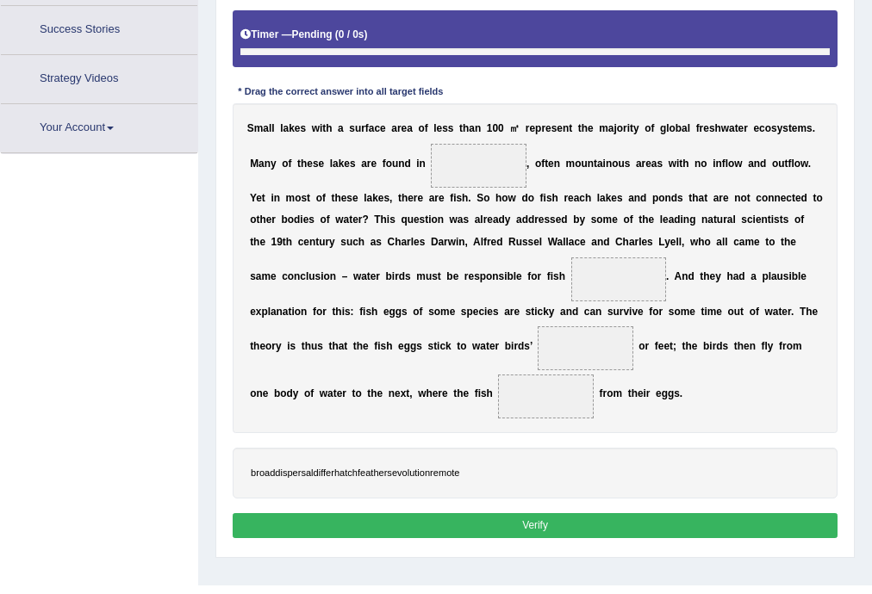
scroll to position [310, 0]
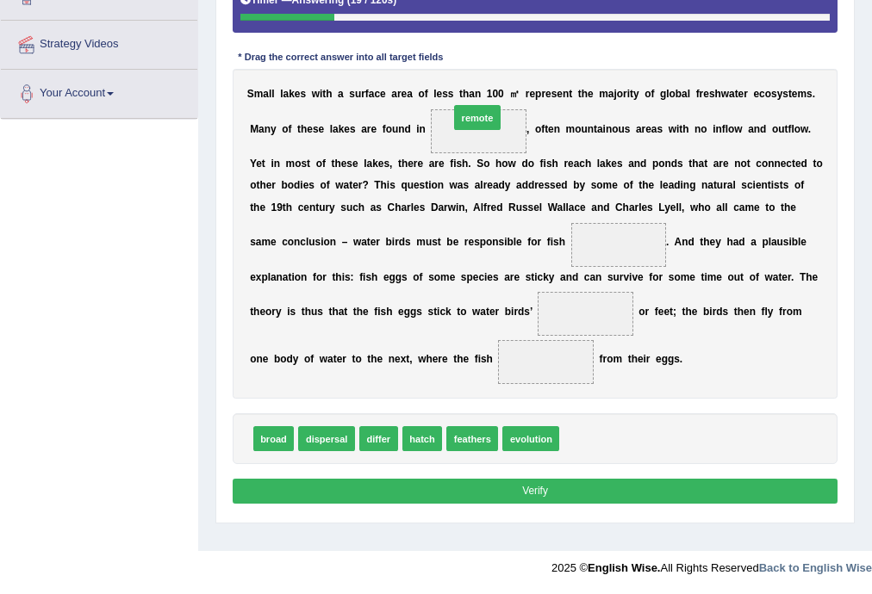
drag, startPoint x: 583, startPoint y: 441, endPoint x: 454, endPoint y: 64, distance: 398.9
click at [454, 64] on div "Instructions: In the text below some words are missing. Drag words from the box…" at bounding box center [534, 210] width 613 height 612
drag, startPoint x: 601, startPoint y: 348, endPoint x: 485, endPoint y: 245, distance: 155.6
click at [489, 133] on div "S m a l l l a k e s w i t h a s u r f a c e a r e a o f l e s s t h a n 1 0 0 ㎡…" at bounding box center [536, 234] width 606 height 330
drag, startPoint x: 596, startPoint y: 439, endPoint x: 470, endPoint y: 126, distance: 337.9
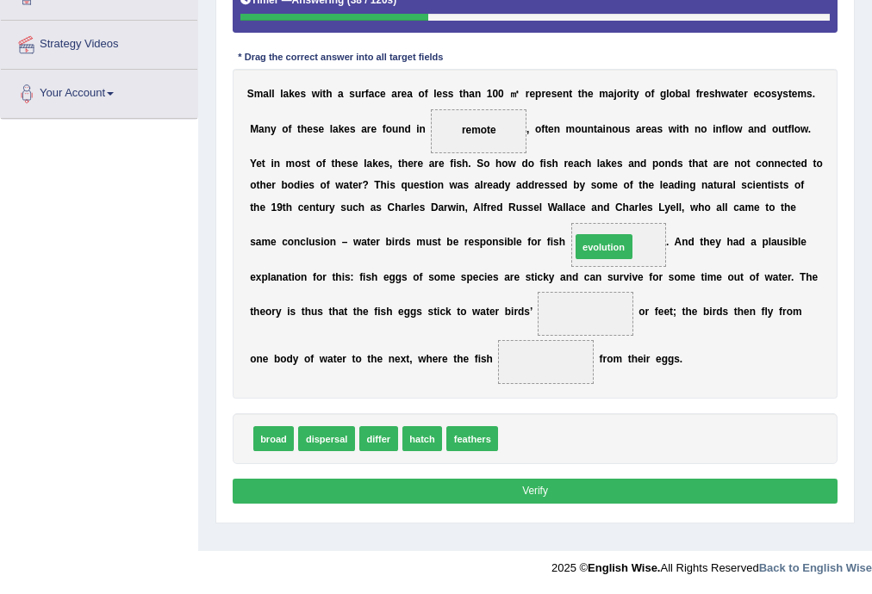
drag, startPoint x: 552, startPoint y: 439, endPoint x: 638, endPoint y: 213, distance: 241.3
drag, startPoint x: 430, startPoint y: 441, endPoint x: 645, endPoint y: 221, distance: 308.3
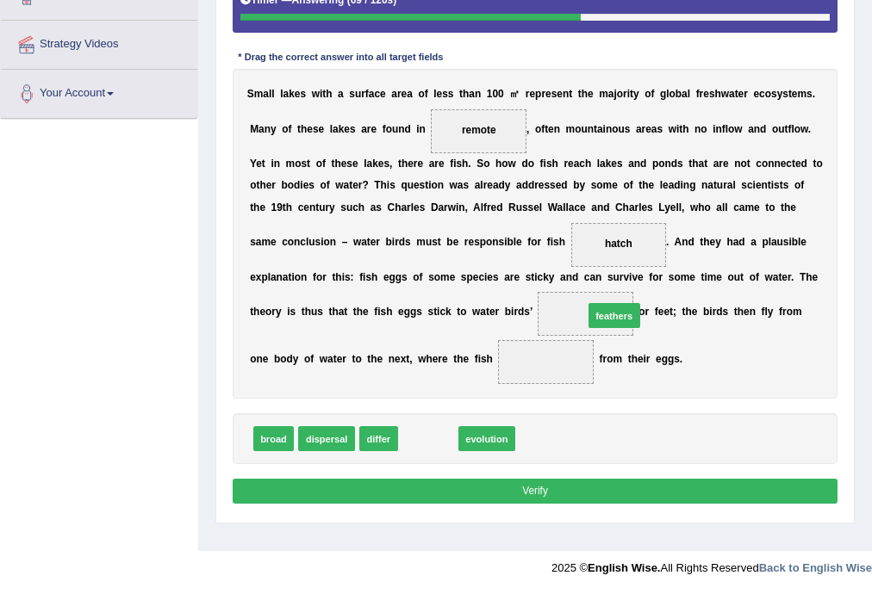
drag, startPoint x: 436, startPoint y: 442, endPoint x: 655, endPoint y: 297, distance: 262.4
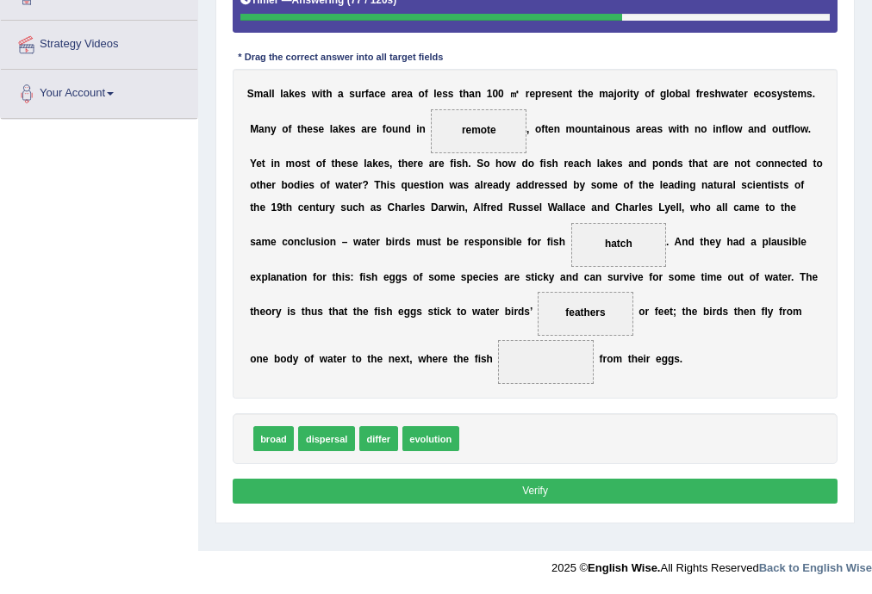
drag, startPoint x: 613, startPoint y: 234, endPoint x: 576, endPoint y: 335, distance: 107.1
click at [576, 335] on div "S m a l l l a k e s w i t h a s u r f a c e a r e a o f l e s s t h a n 1 0 0 ㎡…" at bounding box center [536, 234] width 606 height 330
drag, startPoint x: 616, startPoint y: 246, endPoint x: 551, endPoint y: 381, distance: 150.3
click at [332, 441] on span "dispersal" at bounding box center [326, 438] width 57 height 25
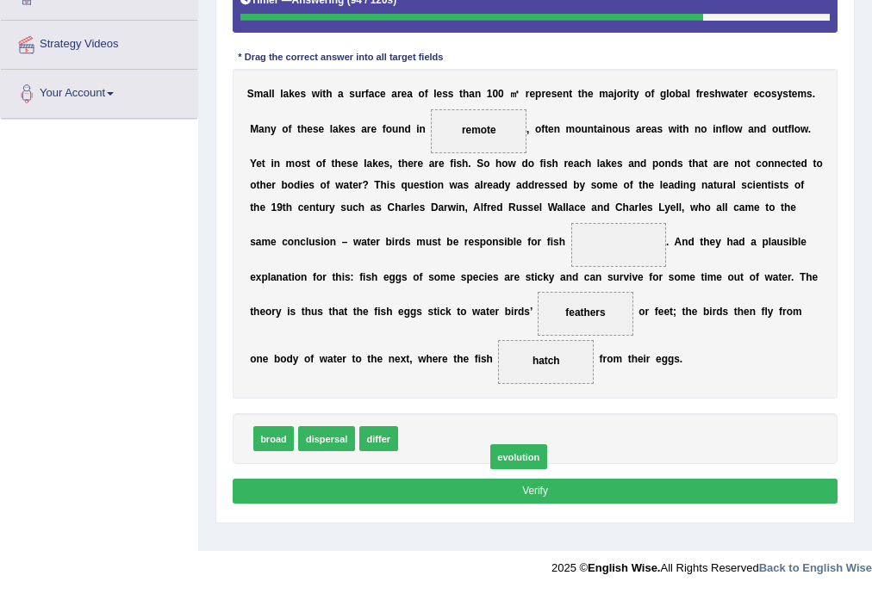
drag, startPoint x: 438, startPoint y: 442, endPoint x: 541, endPoint y: 464, distance: 105.6
drag, startPoint x: 327, startPoint y: 451, endPoint x: 416, endPoint y: 383, distance: 112.5
click at [418, 381] on div "Instructions: In the text below some words are missing. Drag words from the box…" at bounding box center [534, 210] width 613 height 612
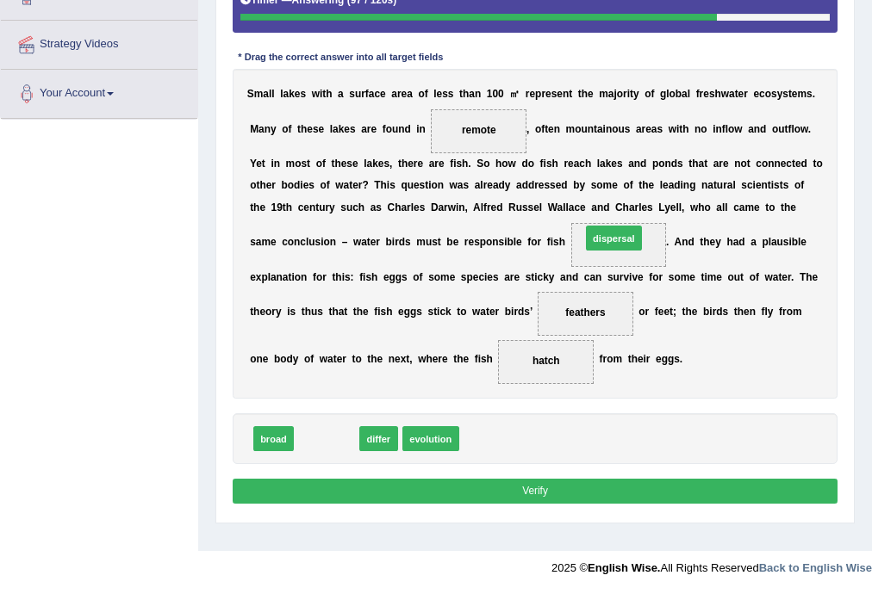
drag, startPoint x: 334, startPoint y: 435, endPoint x: 672, endPoint y: 199, distance: 412.0
click at [672, 199] on div "Instructions: In the text below some words are missing. Drag words from the box…" at bounding box center [534, 210] width 613 height 612
drag, startPoint x: 332, startPoint y: 437, endPoint x: 665, endPoint y: 210, distance: 403.1
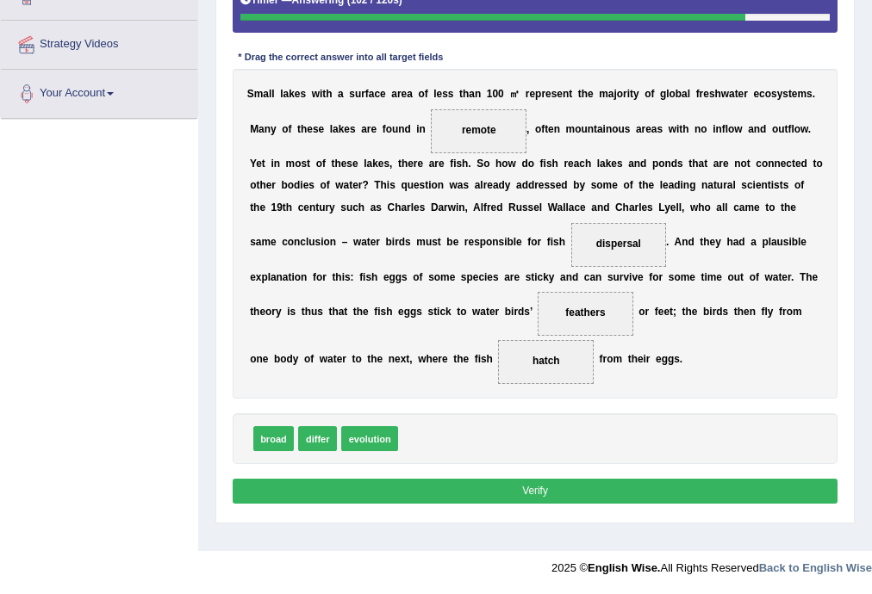
click at [408, 479] on button "Verify" at bounding box center [536, 491] width 606 height 25
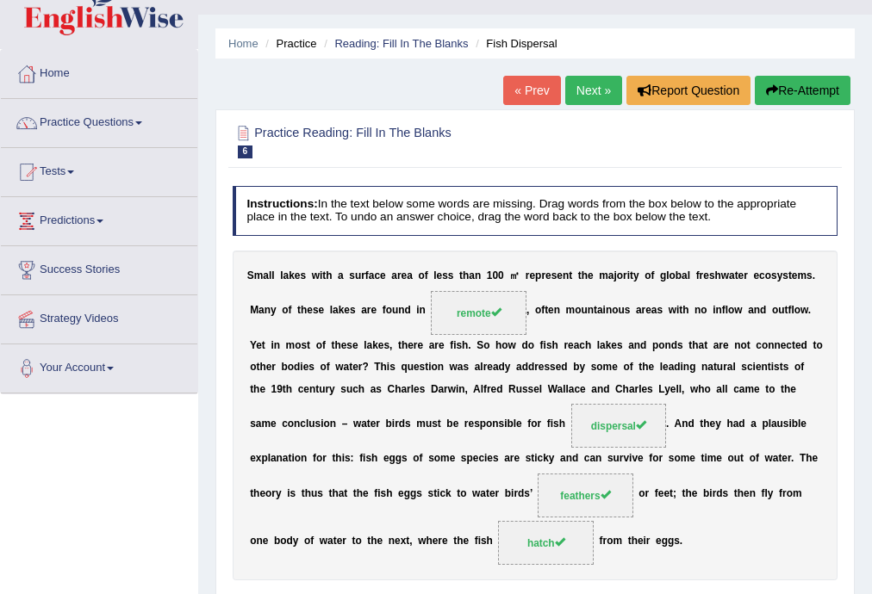
scroll to position [34, 0]
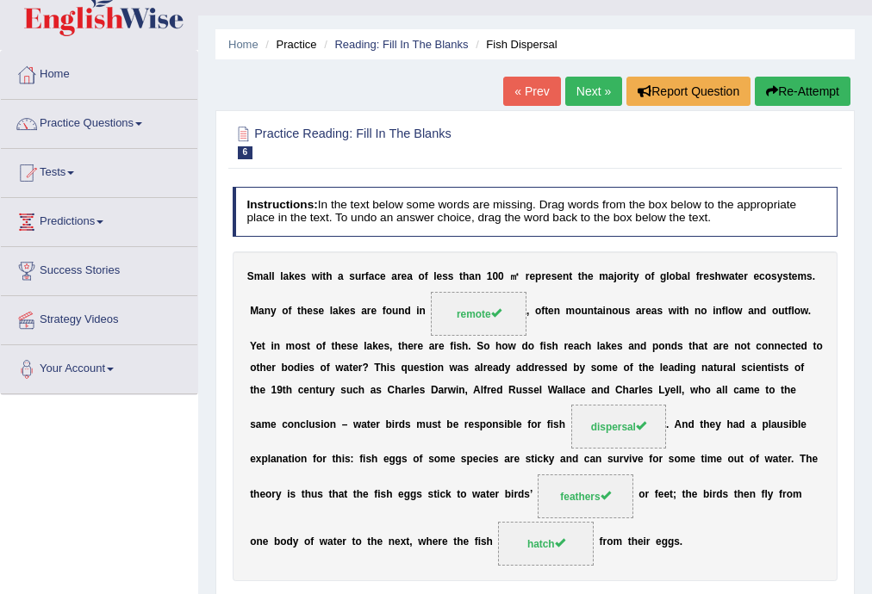
click at [586, 95] on link "Next »" at bounding box center [593, 91] width 57 height 29
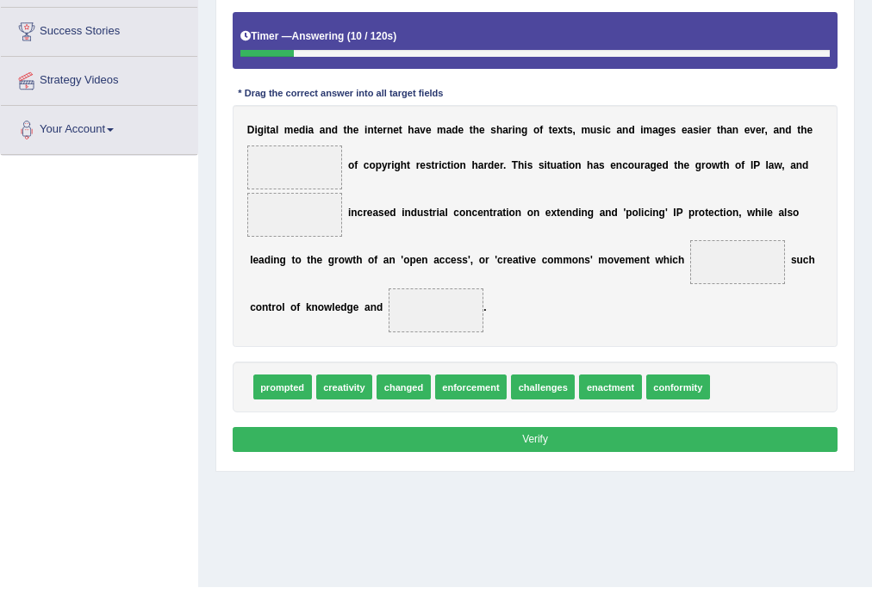
scroll to position [276, 0]
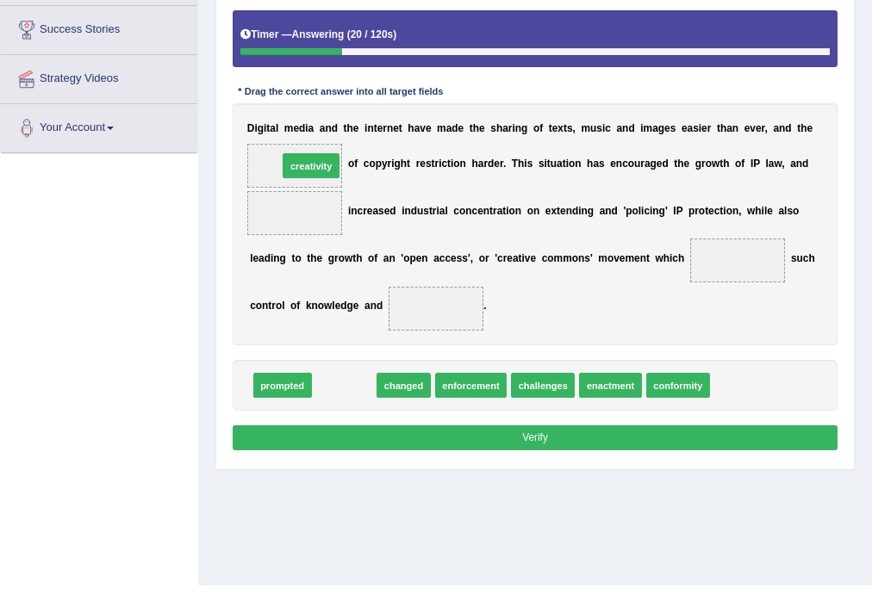
drag, startPoint x: 345, startPoint y: 393, endPoint x: 306, endPoint y: 134, distance: 261.4
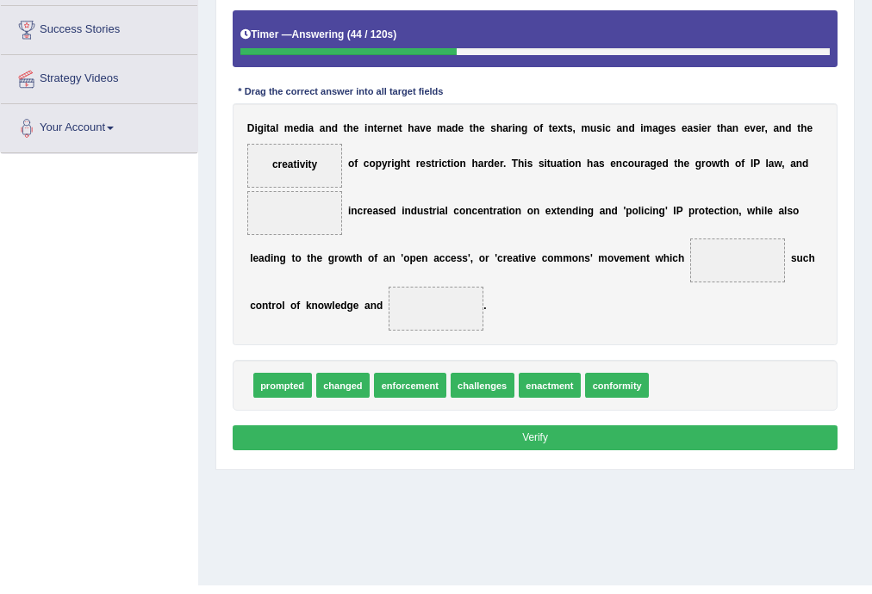
click at [636, 384] on span "conformity" at bounding box center [617, 385] width 64 height 25
drag, startPoint x: 289, startPoint y: 157, endPoint x: 291, endPoint y: 208, distance: 51.8
click at [291, 208] on div "D i g i t a l m e d i a a n d t h e i n t e r n e t h a v e m a d e t h e s h a…" at bounding box center [536, 224] width 606 height 242
drag, startPoint x: 293, startPoint y: 165, endPoint x: 292, endPoint y: 228, distance: 63.8
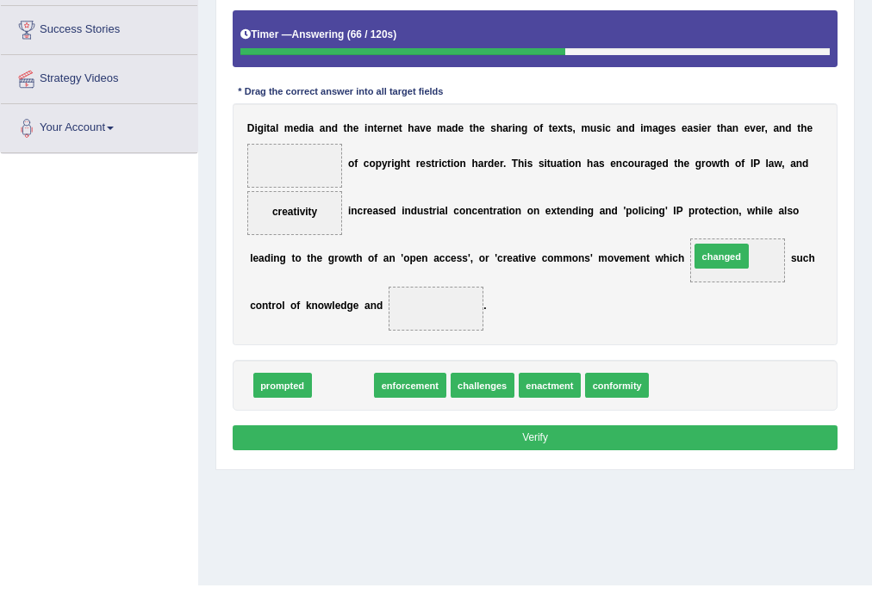
drag, startPoint x: 351, startPoint y: 383, endPoint x: 796, endPoint y: 231, distance: 470.5
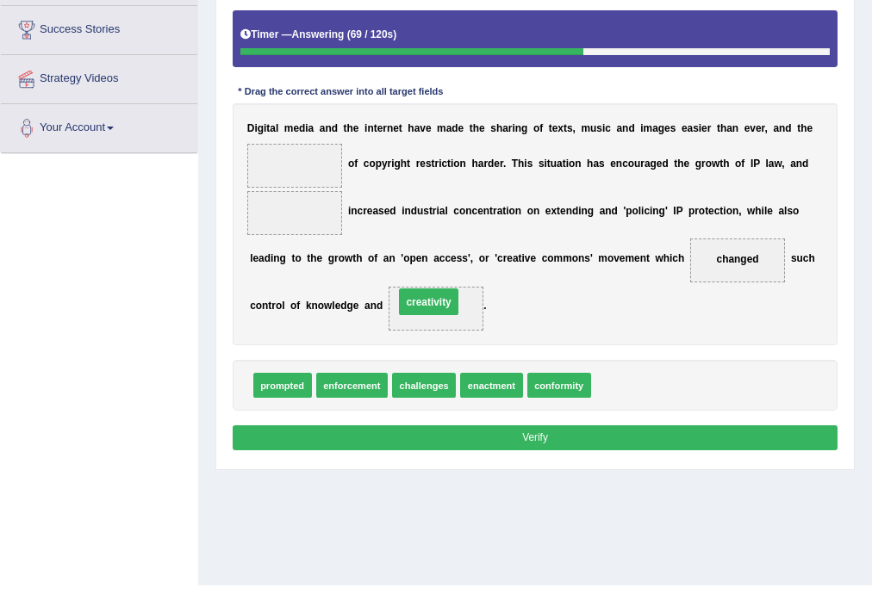
drag, startPoint x: 308, startPoint y: 213, endPoint x: 465, endPoint y: 319, distance: 190.0
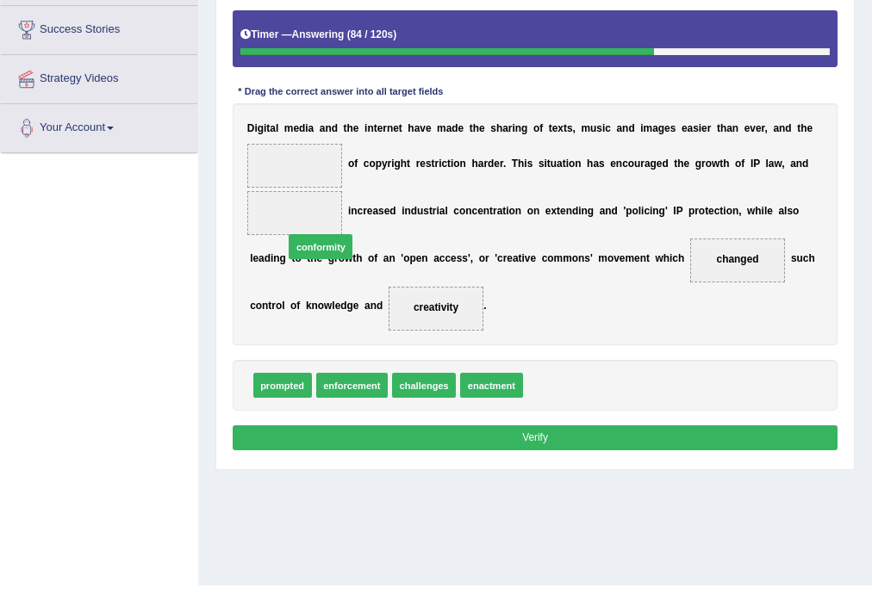
drag, startPoint x: 567, startPoint y: 386, endPoint x: 262, endPoint y: 210, distance: 352.0
drag, startPoint x: 291, startPoint y: 213, endPoint x: 302, endPoint y: 149, distance: 64.7
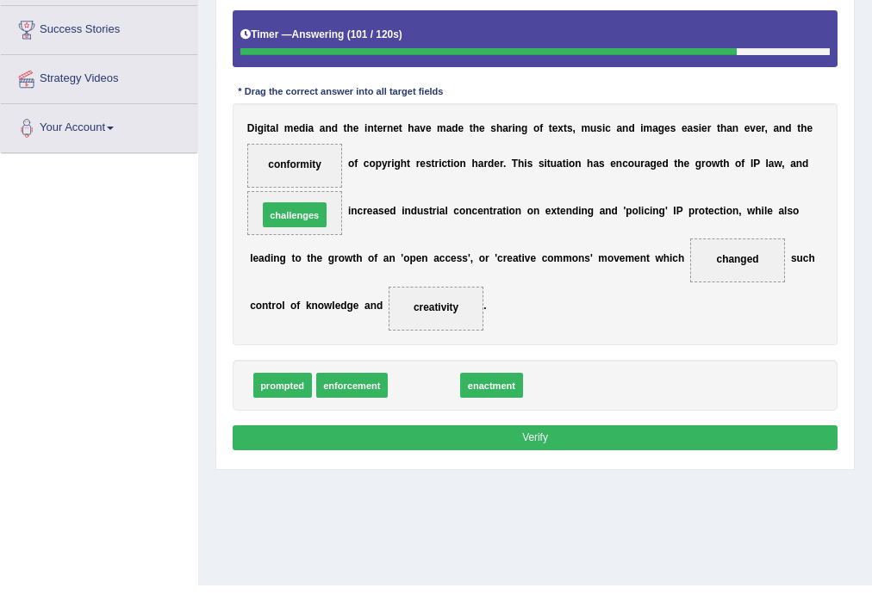
drag, startPoint x: 431, startPoint y: 393, endPoint x: 278, endPoint y: 193, distance: 251.4
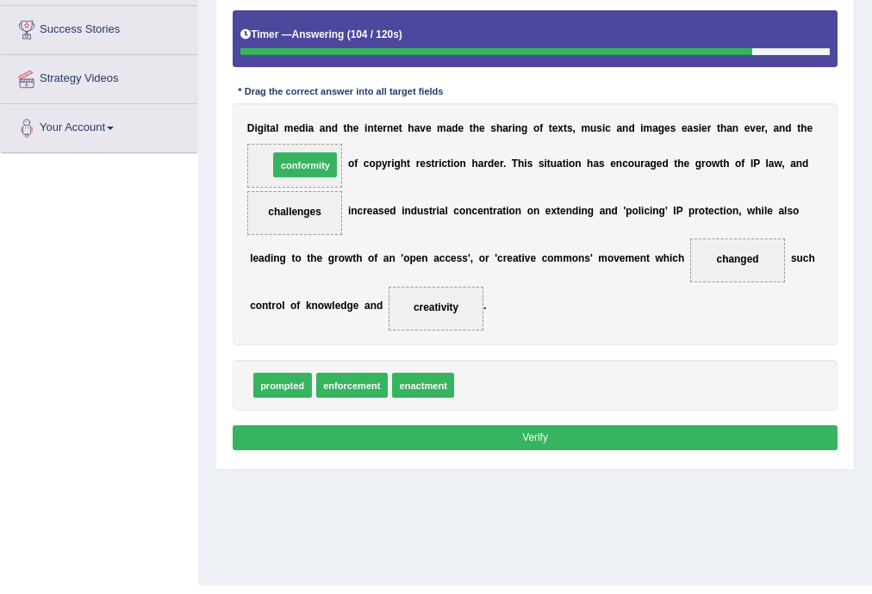
drag, startPoint x: 511, startPoint y: 393, endPoint x: 293, endPoint y: 134, distance: 338.8
click at [293, 134] on div "Instructions: In the text below some words are missing. Drag words from the box…" at bounding box center [534, 201] width 613 height 524
drag, startPoint x: 497, startPoint y: 379, endPoint x: 255, endPoint y: 146, distance: 335.7
click at [442, 439] on button "Verify" at bounding box center [536, 438] width 606 height 25
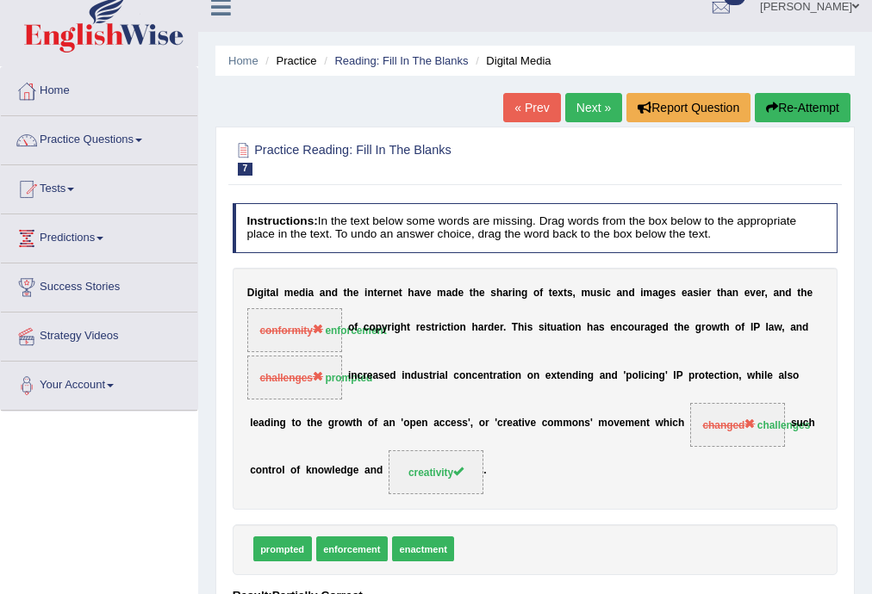
scroll to position [0, 0]
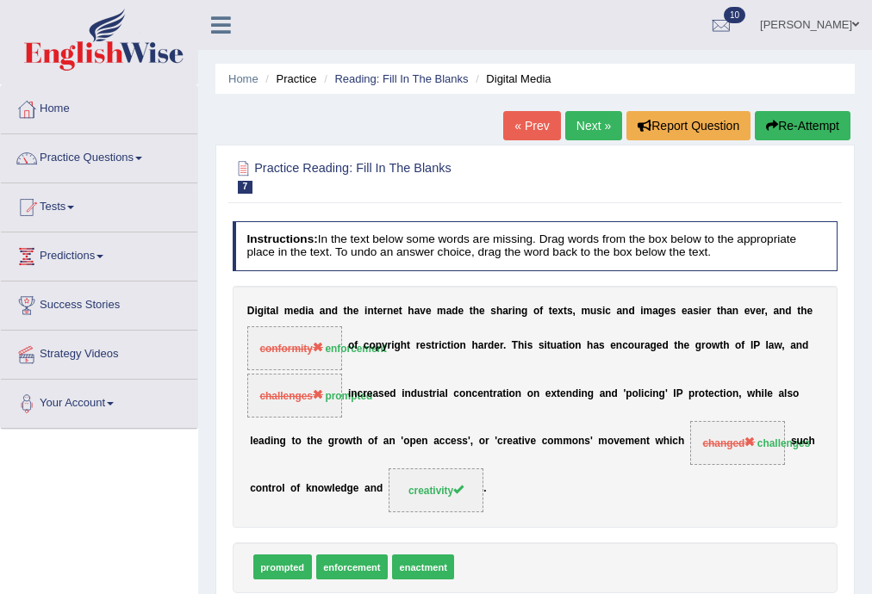
click at [600, 124] on link "Next »" at bounding box center [593, 125] width 57 height 29
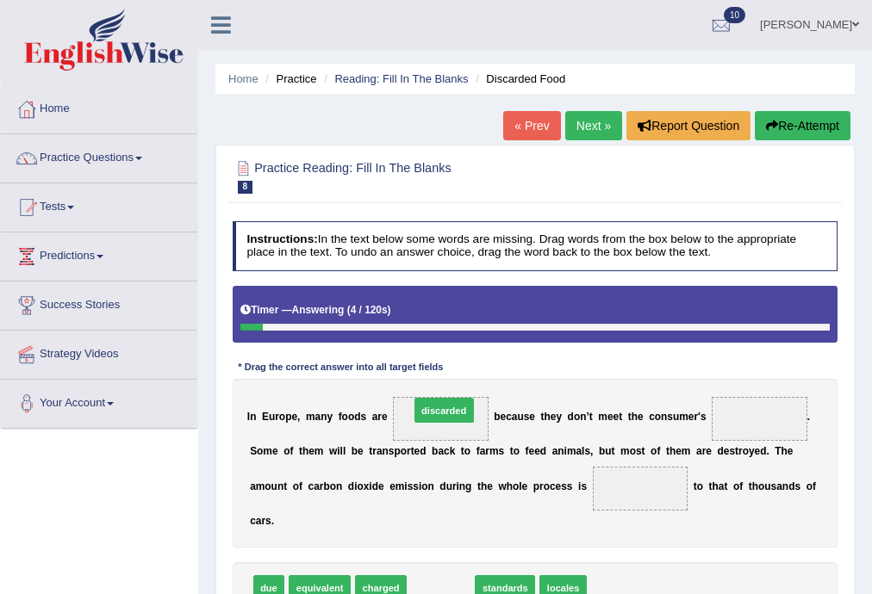
drag, startPoint x: 431, startPoint y: 582, endPoint x: 434, endPoint y: 374, distance: 208.5
click at [434, 374] on div "Instructions: In the text below some words are missing. Drag words from the box…" at bounding box center [534, 440] width 613 height 451
drag, startPoint x: 446, startPoint y: 581, endPoint x: 454, endPoint y: 374, distance: 206.9
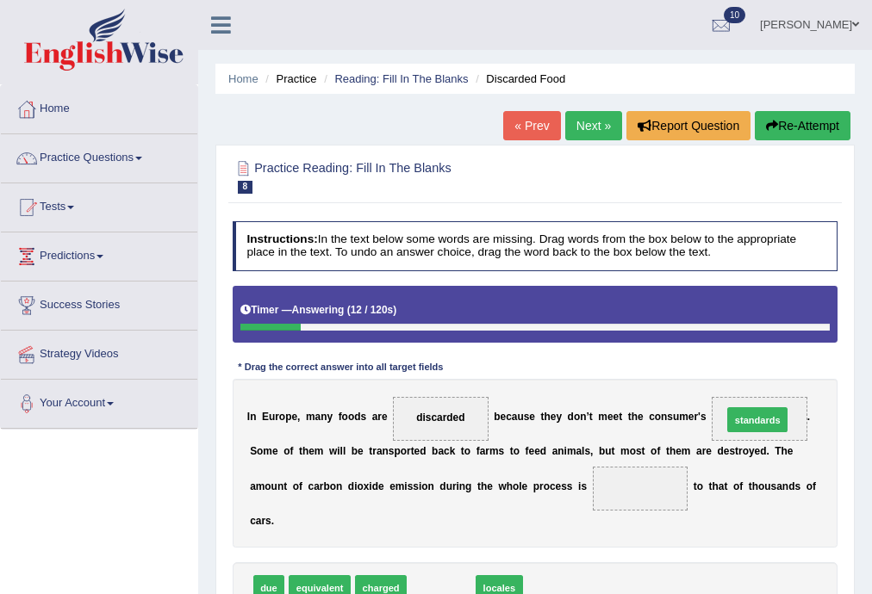
drag, startPoint x: 456, startPoint y: 587, endPoint x: 828, endPoint y: 389, distance: 421.2
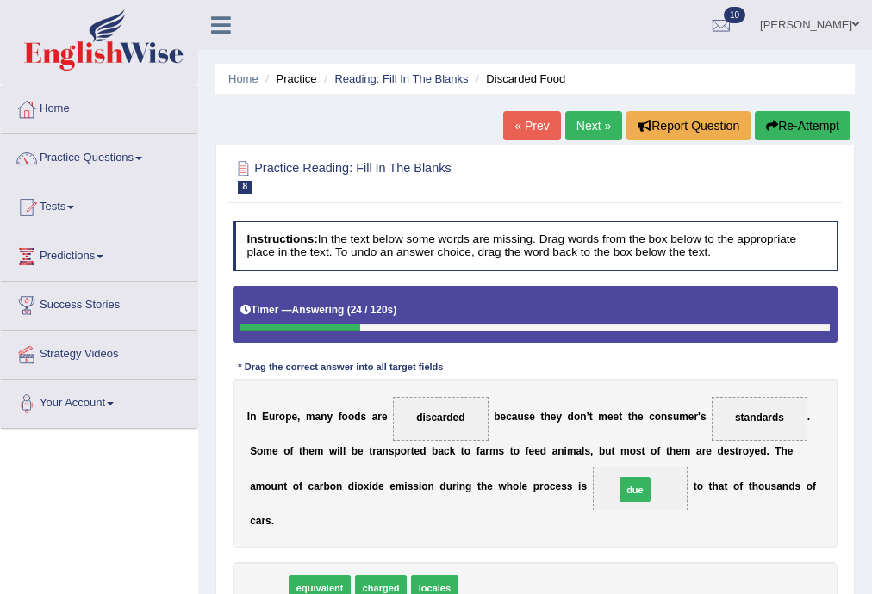
drag, startPoint x: 264, startPoint y: 582, endPoint x: 694, endPoint y: 466, distance: 446.0
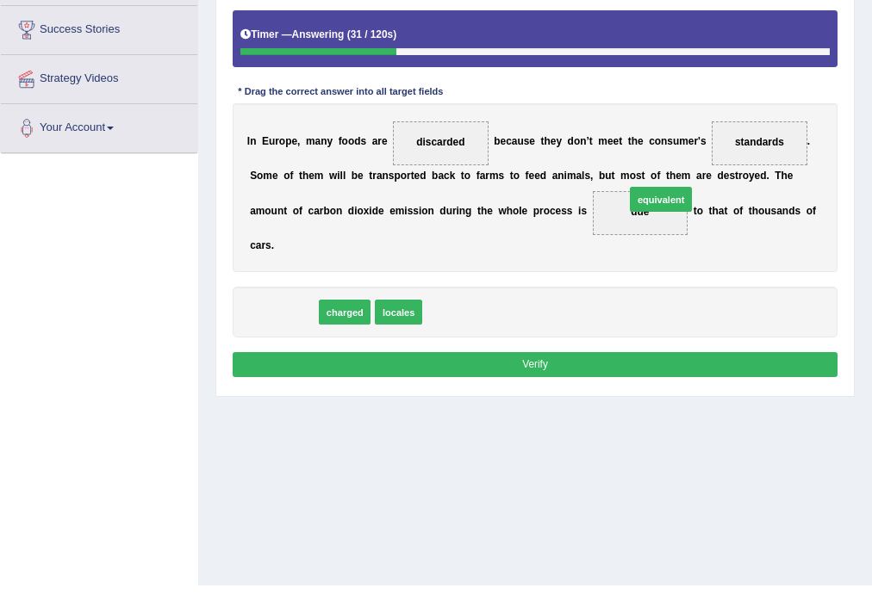
drag, startPoint x: 271, startPoint y: 317, endPoint x: 714, endPoint y: 184, distance: 463.1
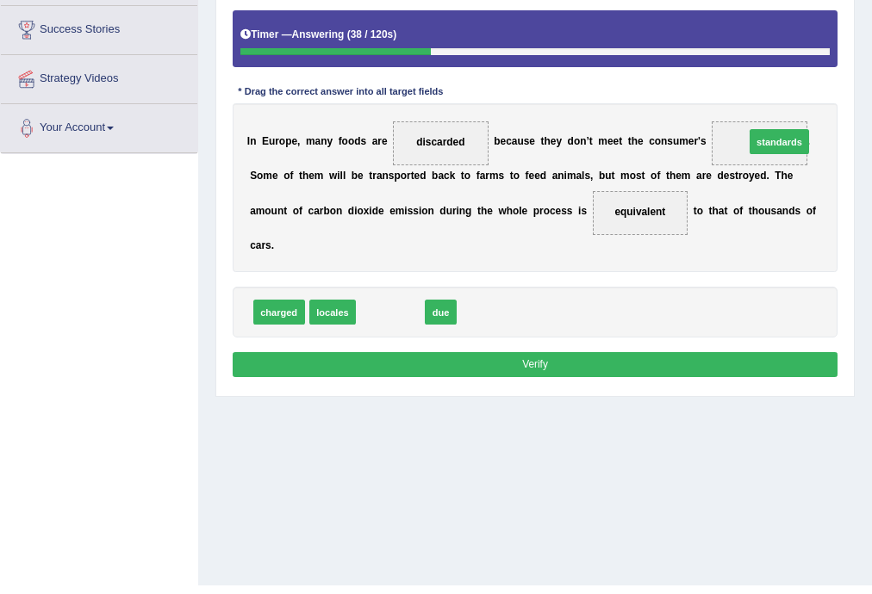
drag, startPoint x: 390, startPoint y: 306, endPoint x: 848, endPoint y: 106, distance: 499.2
click at [367, 369] on button "Verify" at bounding box center [536, 364] width 606 height 25
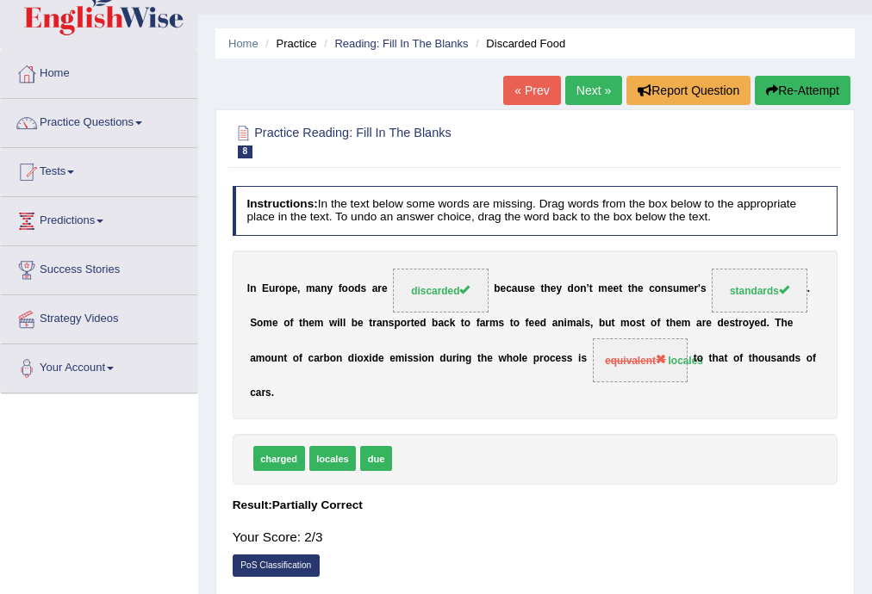
scroll to position [34, 0]
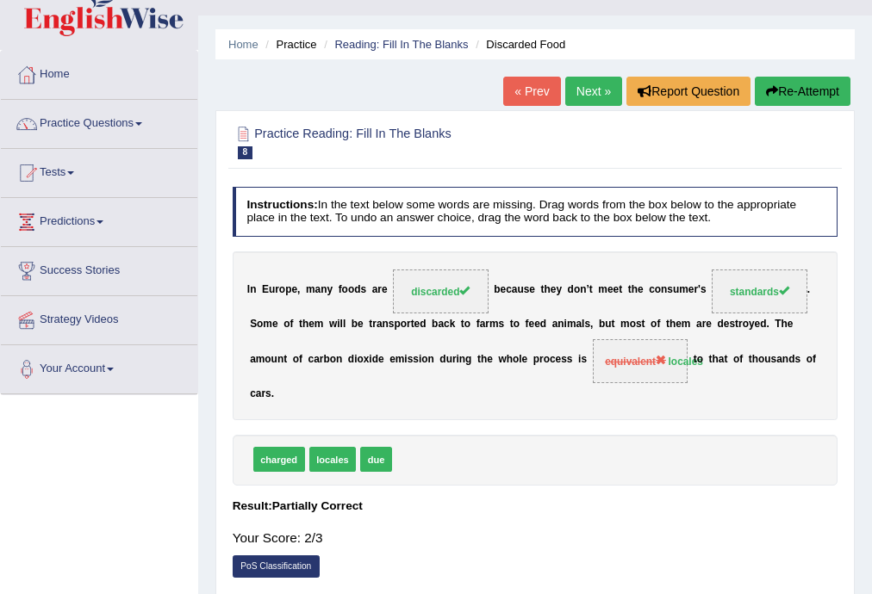
click at [593, 80] on link "Next »" at bounding box center [593, 91] width 57 height 29
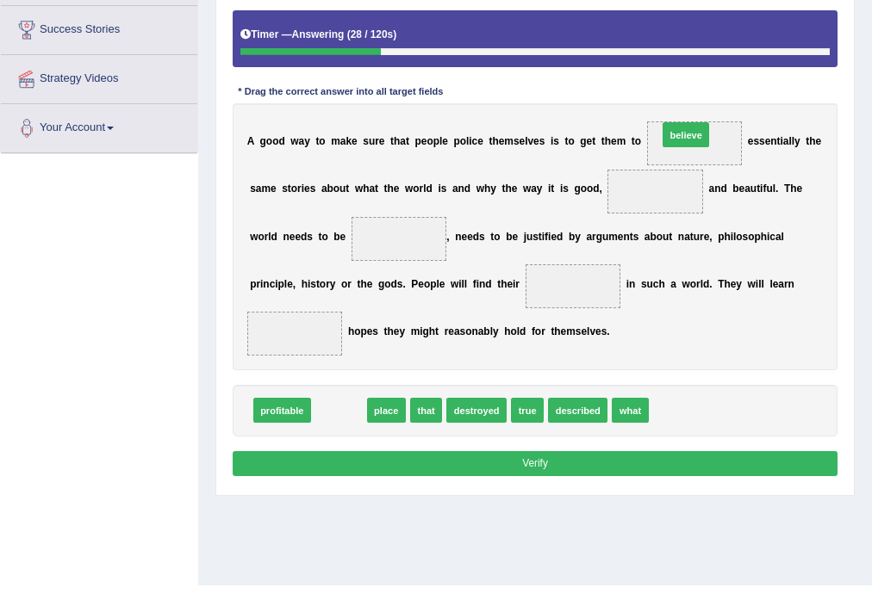
drag, startPoint x: 337, startPoint y: 410, endPoint x: 745, endPoint y: 85, distance: 521.8
click at [745, 85] on div "Instructions: In the text below some words are missing. Drag words from the box…" at bounding box center [534, 213] width 613 height 549
drag, startPoint x: 324, startPoint y: 414, endPoint x: 735, endPoint y: 96, distance: 519.0
click at [735, 96] on div "Instructions: In the text below some words are missing. Drag words from the box…" at bounding box center [534, 213] width 613 height 549
drag, startPoint x: 334, startPoint y: 414, endPoint x: 706, endPoint y: 141, distance: 461.6
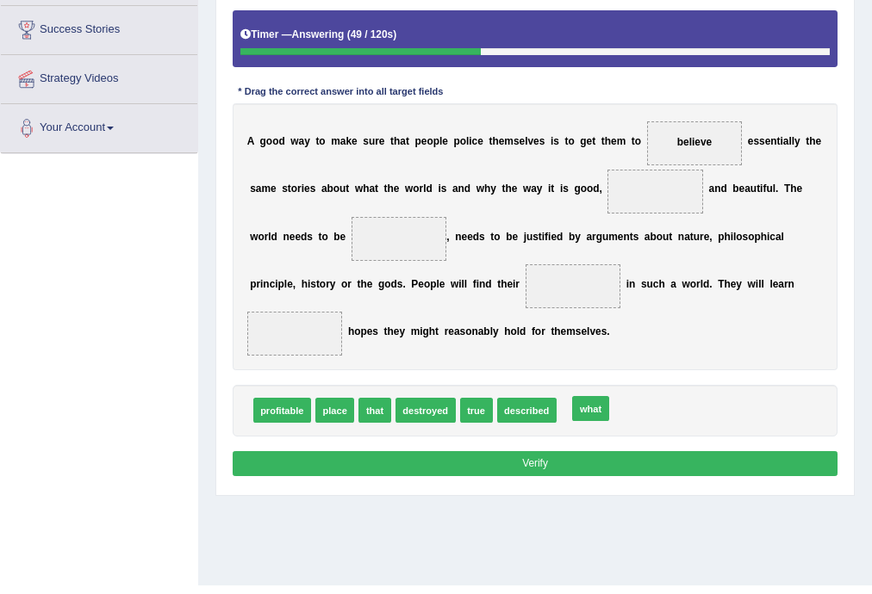
drag, startPoint x: 568, startPoint y: 417, endPoint x: 582, endPoint y: 414, distance: 14.0
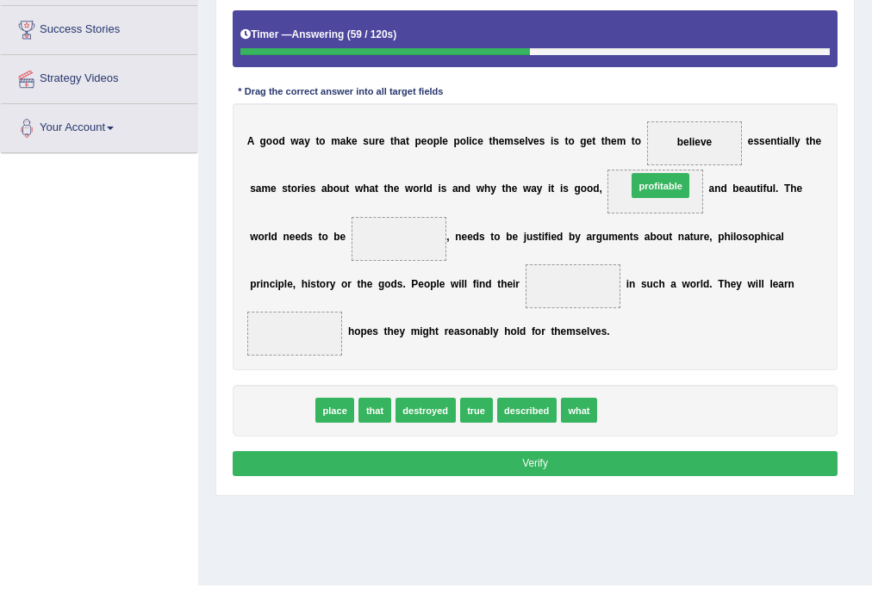
drag, startPoint x: 283, startPoint y: 410, endPoint x: 728, endPoint y: 145, distance: 518.5
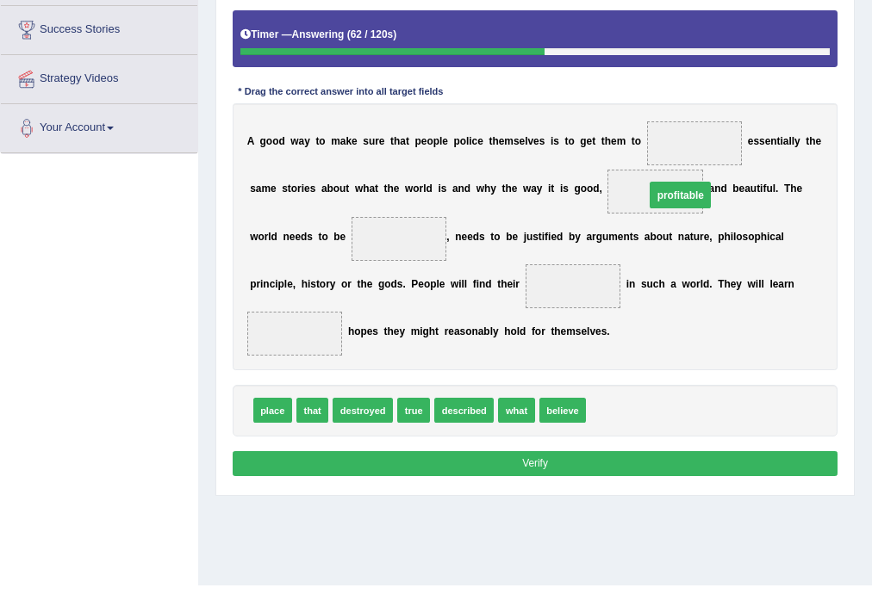
drag, startPoint x: 706, startPoint y: 142, endPoint x: 690, endPoint y: 204, distance: 64.2
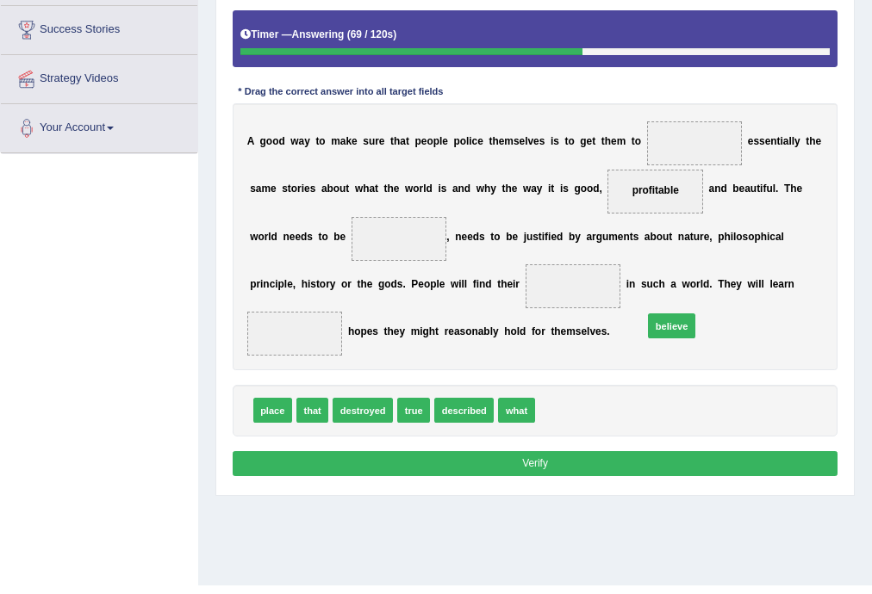
drag, startPoint x: 558, startPoint y: 412, endPoint x: 667, endPoint y: 420, distance: 108.8
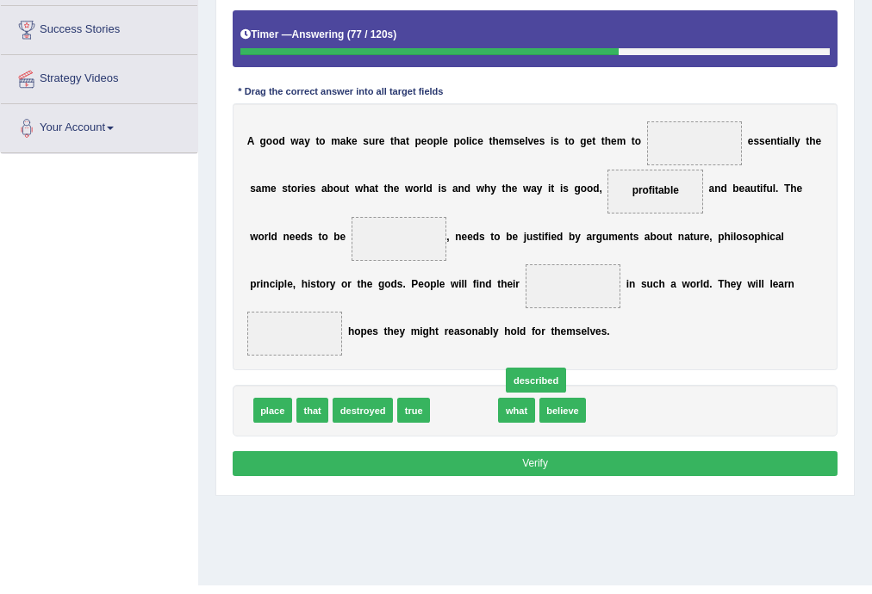
drag, startPoint x: 445, startPoint y: 415, endPoint x: 507, endPoint y: 389, distance: 67.2
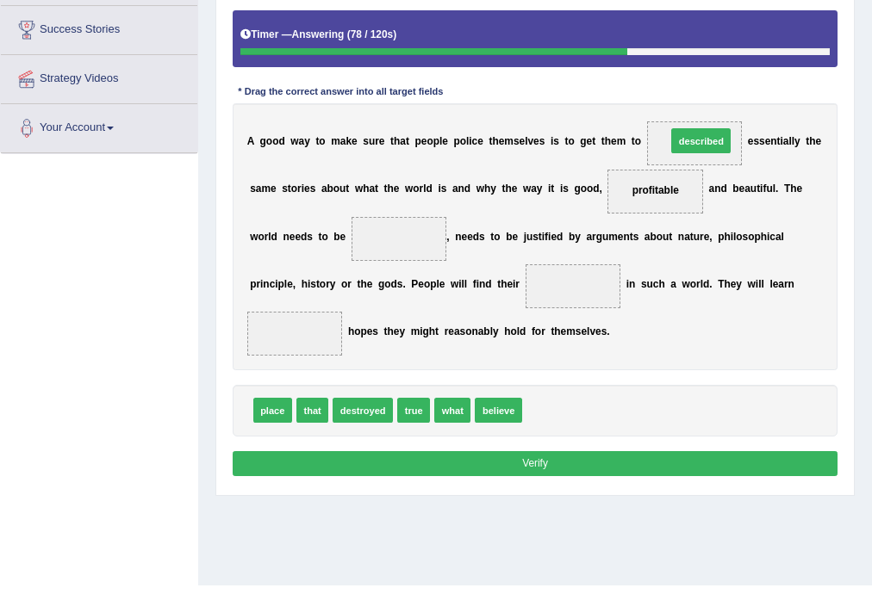
drag, startPoint x: 573, startPoint y: 413, endPoint x: 744, endPoint y: 96, distance: 360.0
click at [744, 96] on div "Instructions: In the text below some words are missing. Drag words from the box…" at bounding box center [534, 213] width 613 height 549
drag, startPoint x: 547, startPoint y: 409, endPoint x: 700, endPoint y: 139, distance: 310.5
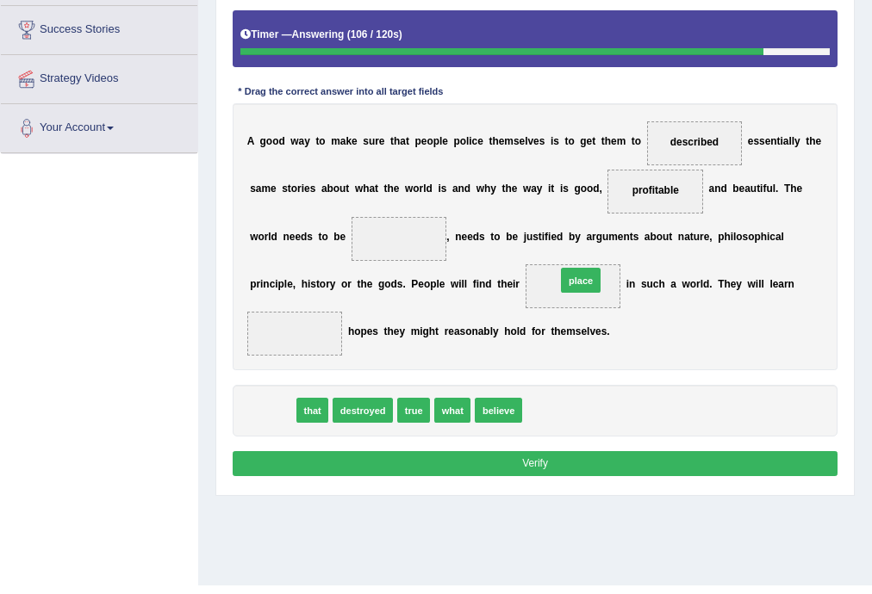
drag, startPoint x: 273, startPoint y: 408, endPoint x: 633, endPoint y: 265, distance: 387.2
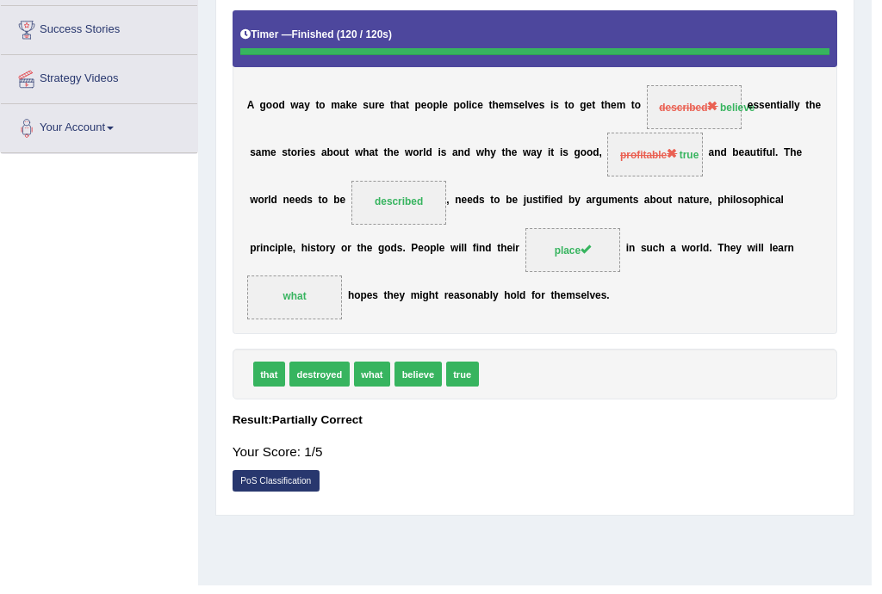
drag, startPoint x: 467, startPoint y: 409, endPoint x: 350, endPoint y: 344, distance: 134.2
click at [350, 344] on div "Instructions: In the text below some words are missing. Drag words from the box…" at bounding box center [534, 223] width 613 height 569
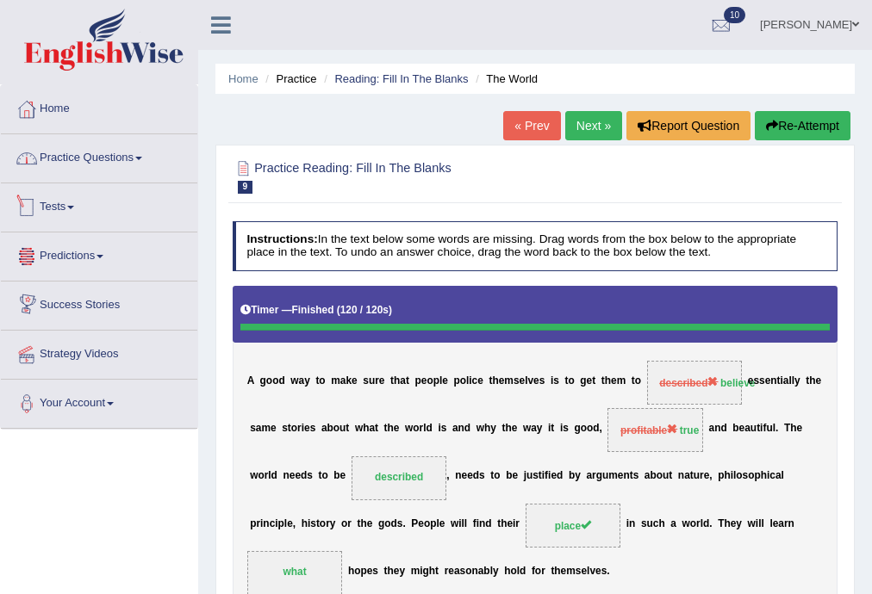
click at [90, 160] on link "Practice Questions" at bounding box center [99, 155] width 196 height 43
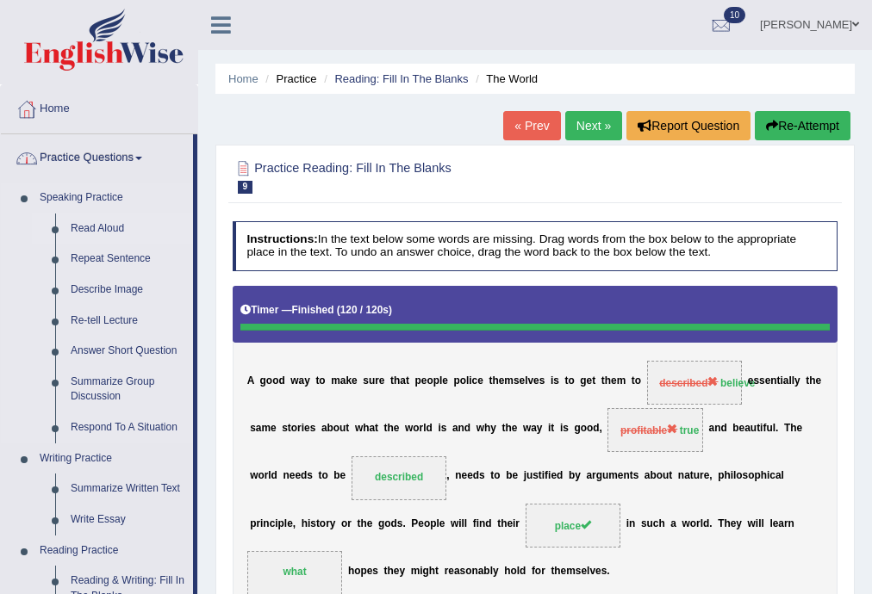
click at [87, 224] on link "Read Aloud" at bounding box center [128, 229] width 130 height 31
